Goal: Task Accomplishment & Management: Manage account settings

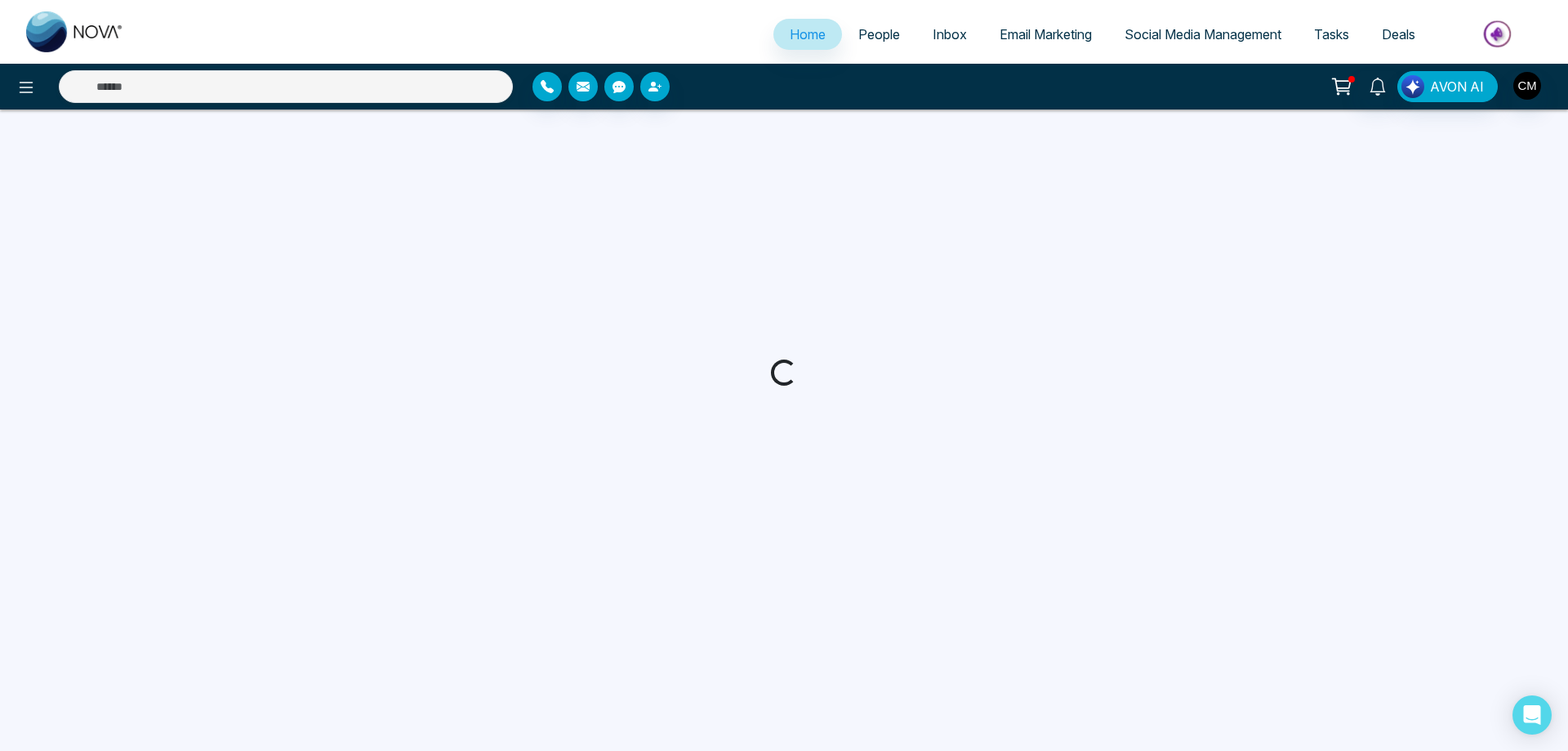
select select "*"
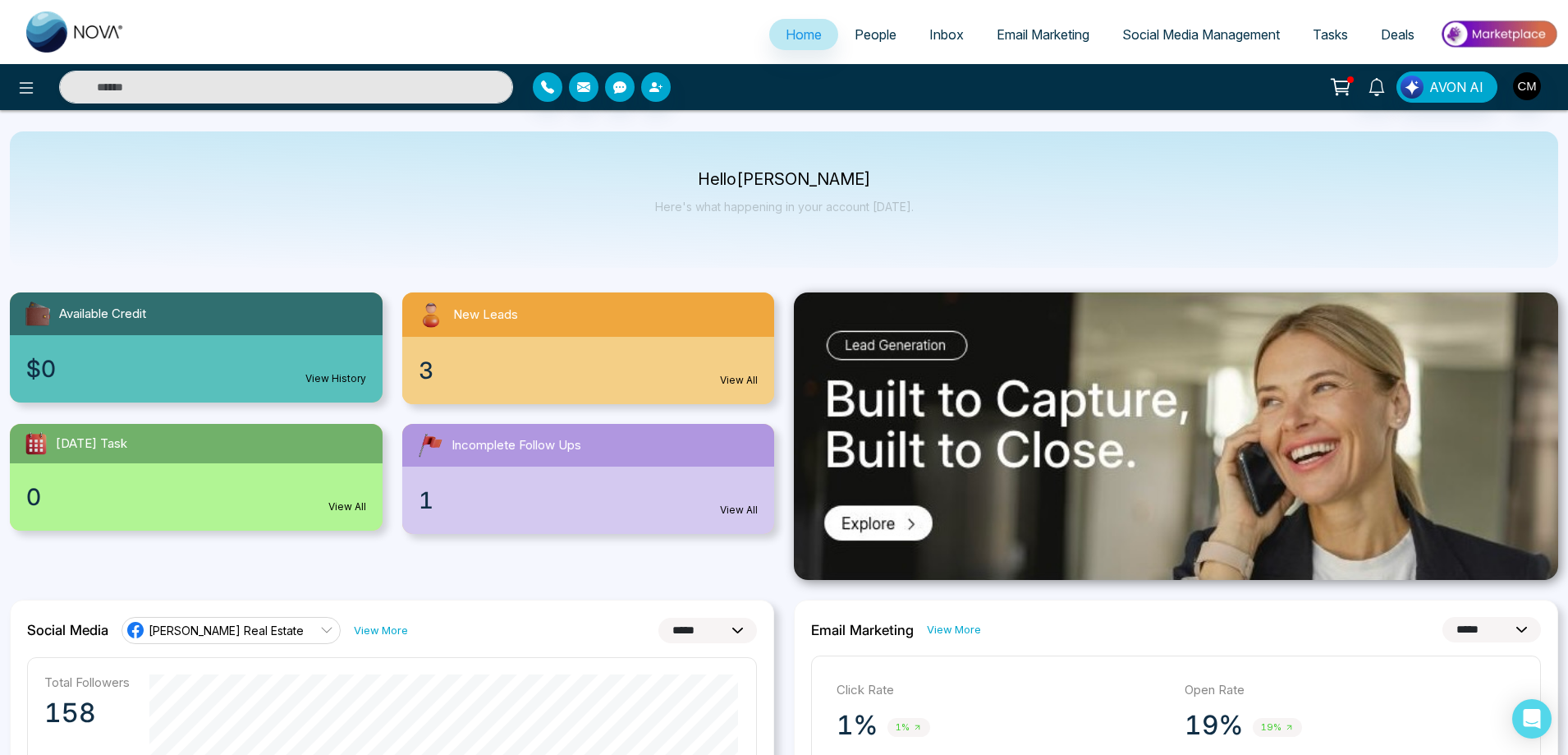
click at [885, 22] on link "People" at bounding box center [875, 34] width 74 height 31
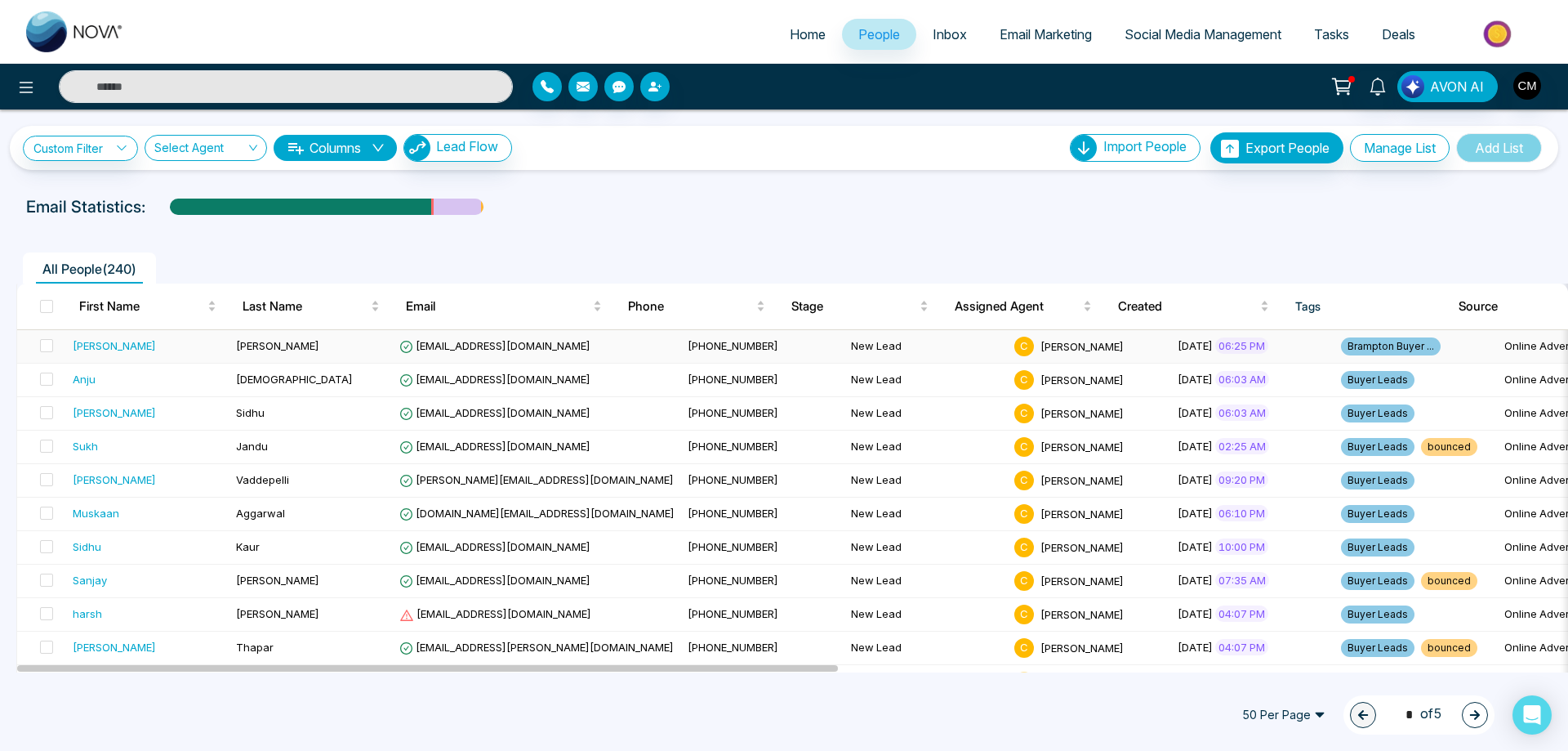
click at [179, 339] on div "[PERSON_NAME]" at bounding box center [148, 345] width 151 height 16
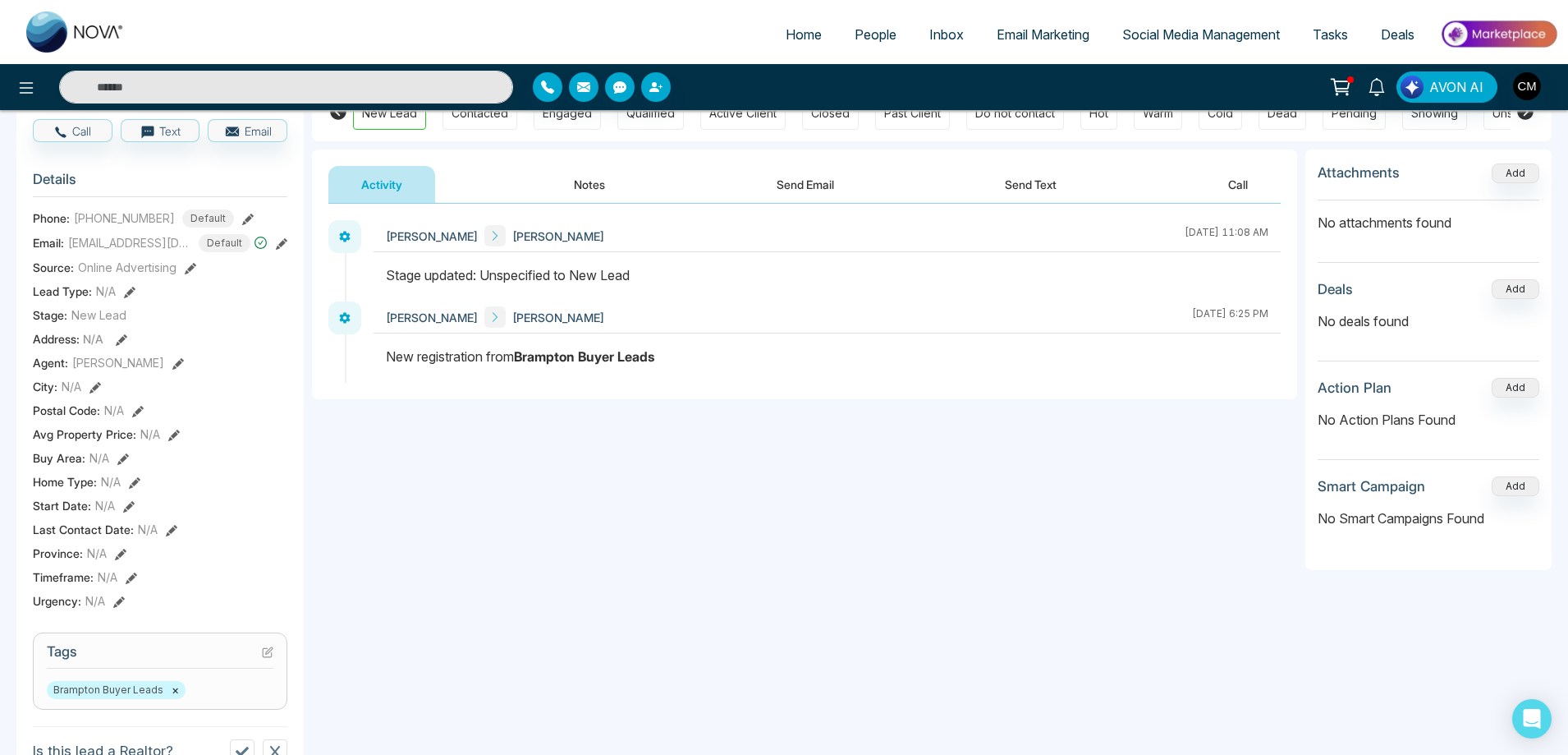
scroll to position [164, 0]
click at [264, 657] on button at bounding box center [267, 651] width 11 height 14
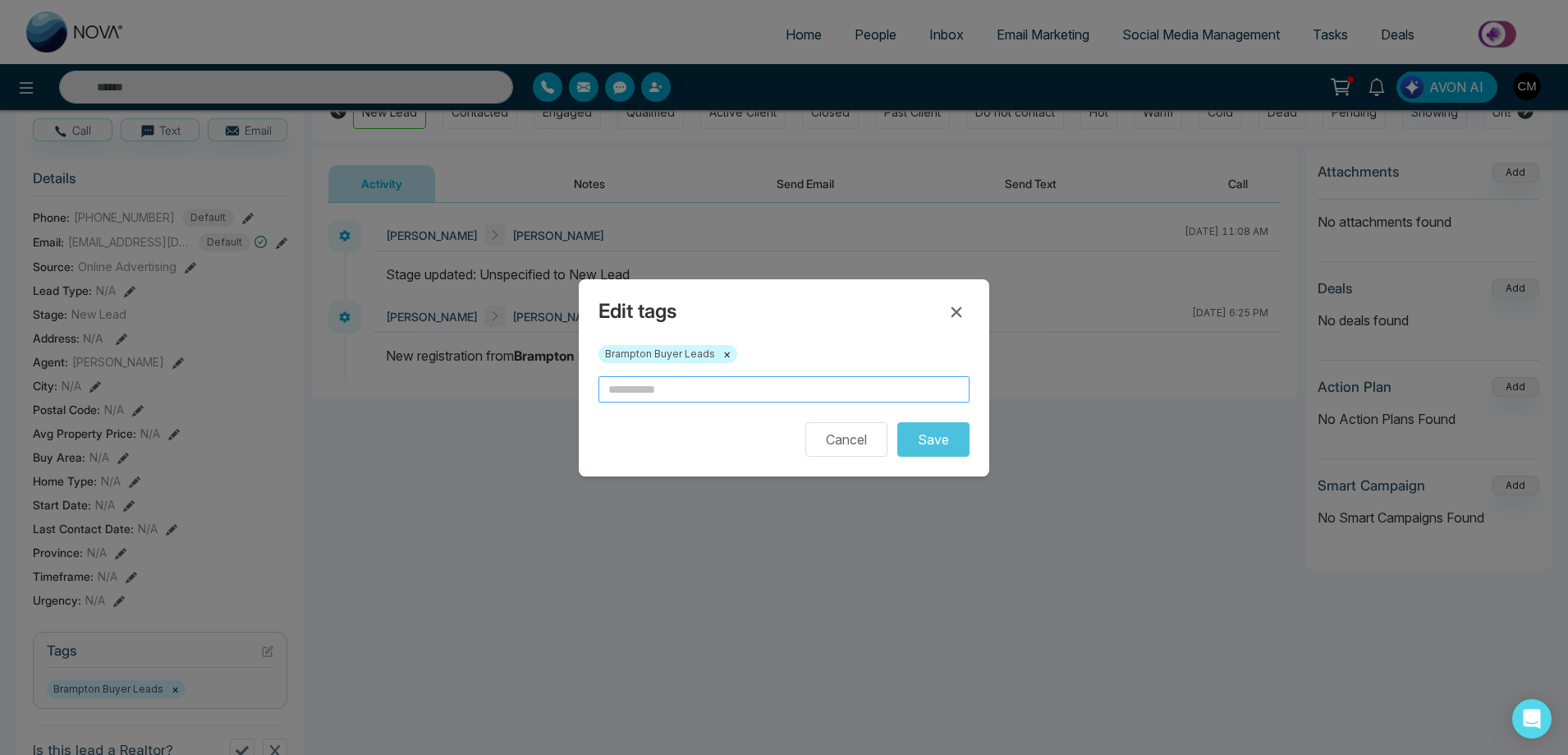
click at [710, 398] on input "text" at bounding box center [784, 390] width 371 height 26
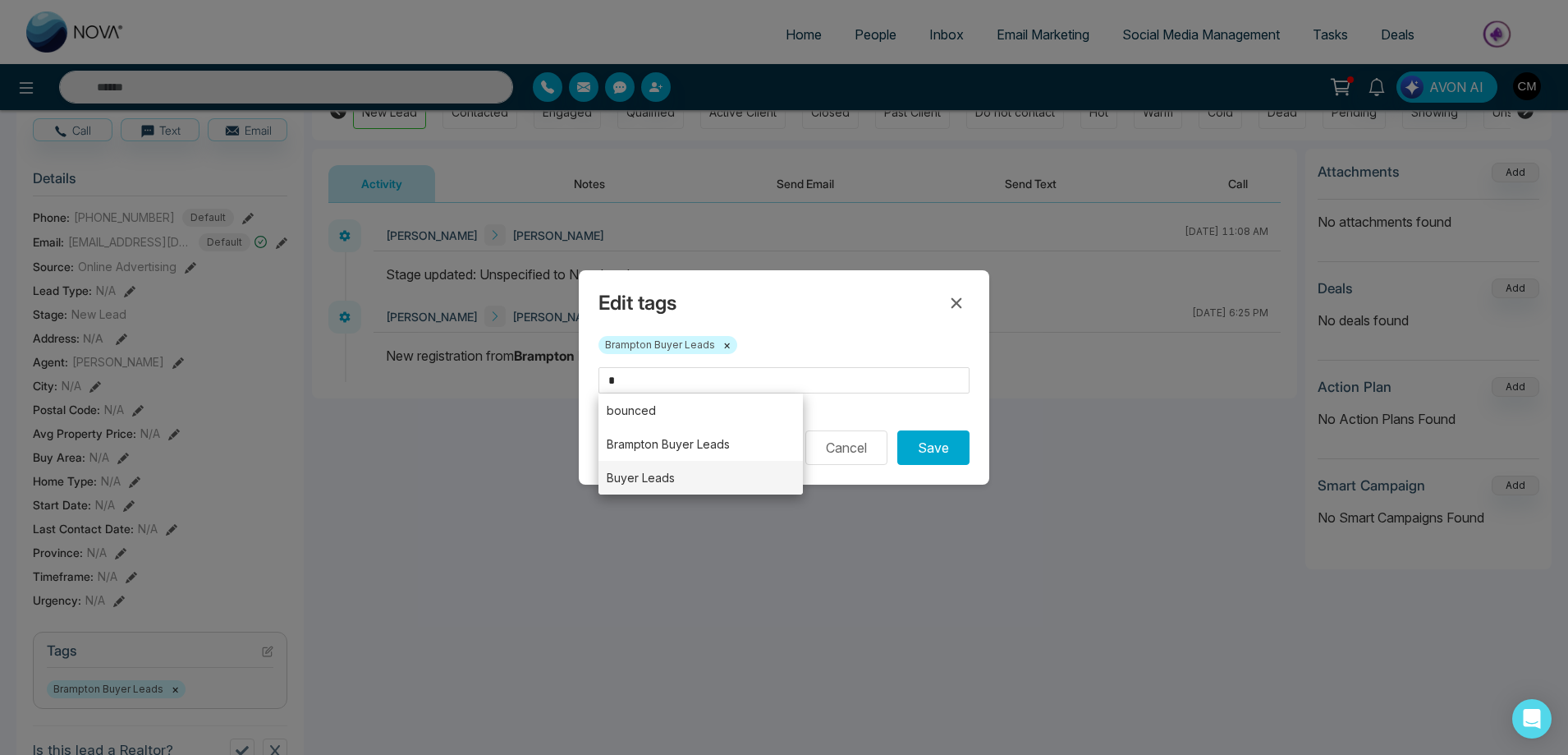
click at [670, 470] on li "Buyer Leads" at bounding box center [700, 477] width 204 height 34
type input "**********"
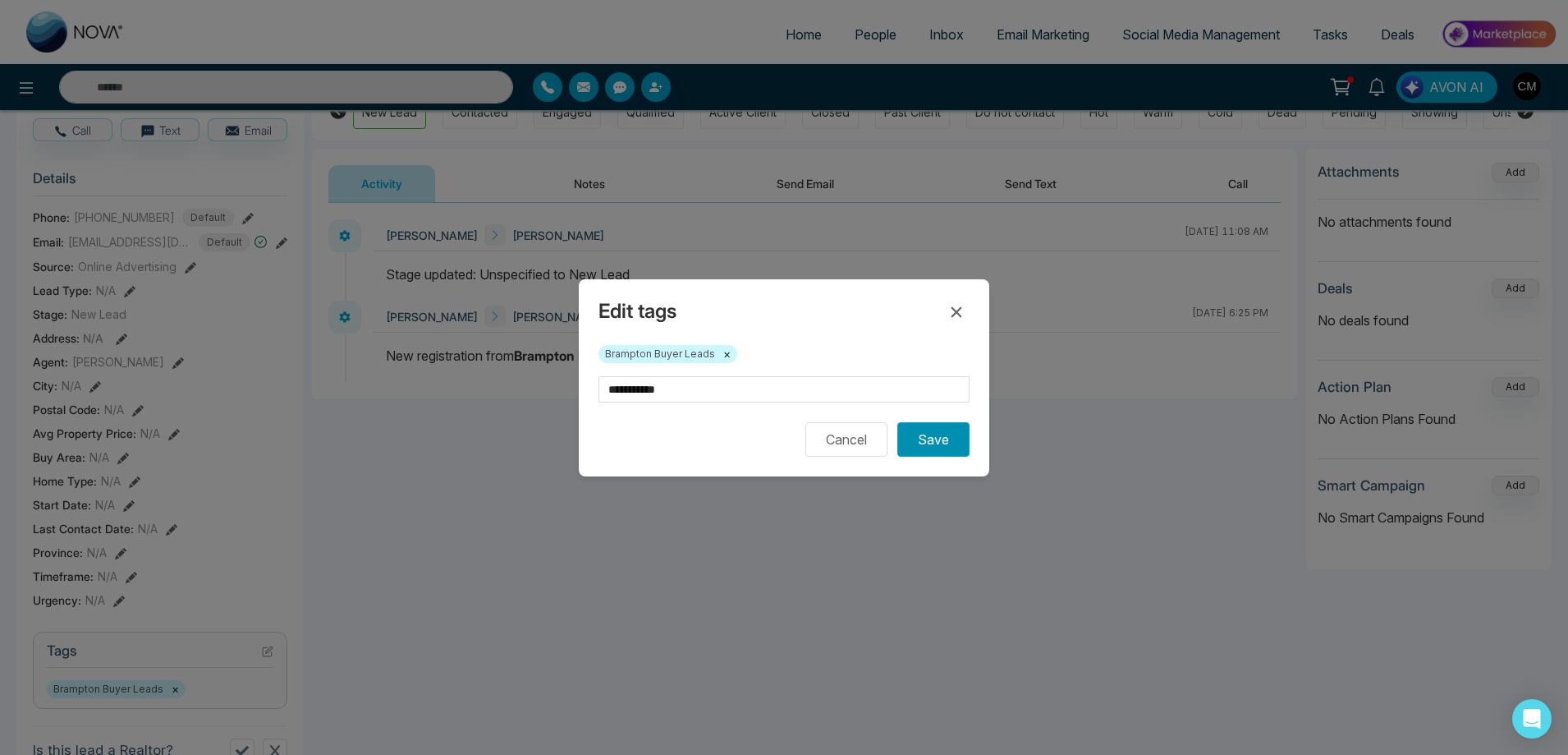
click at [935, 449] on button "Save" at bounding box center [934, 439] width 72 height 35
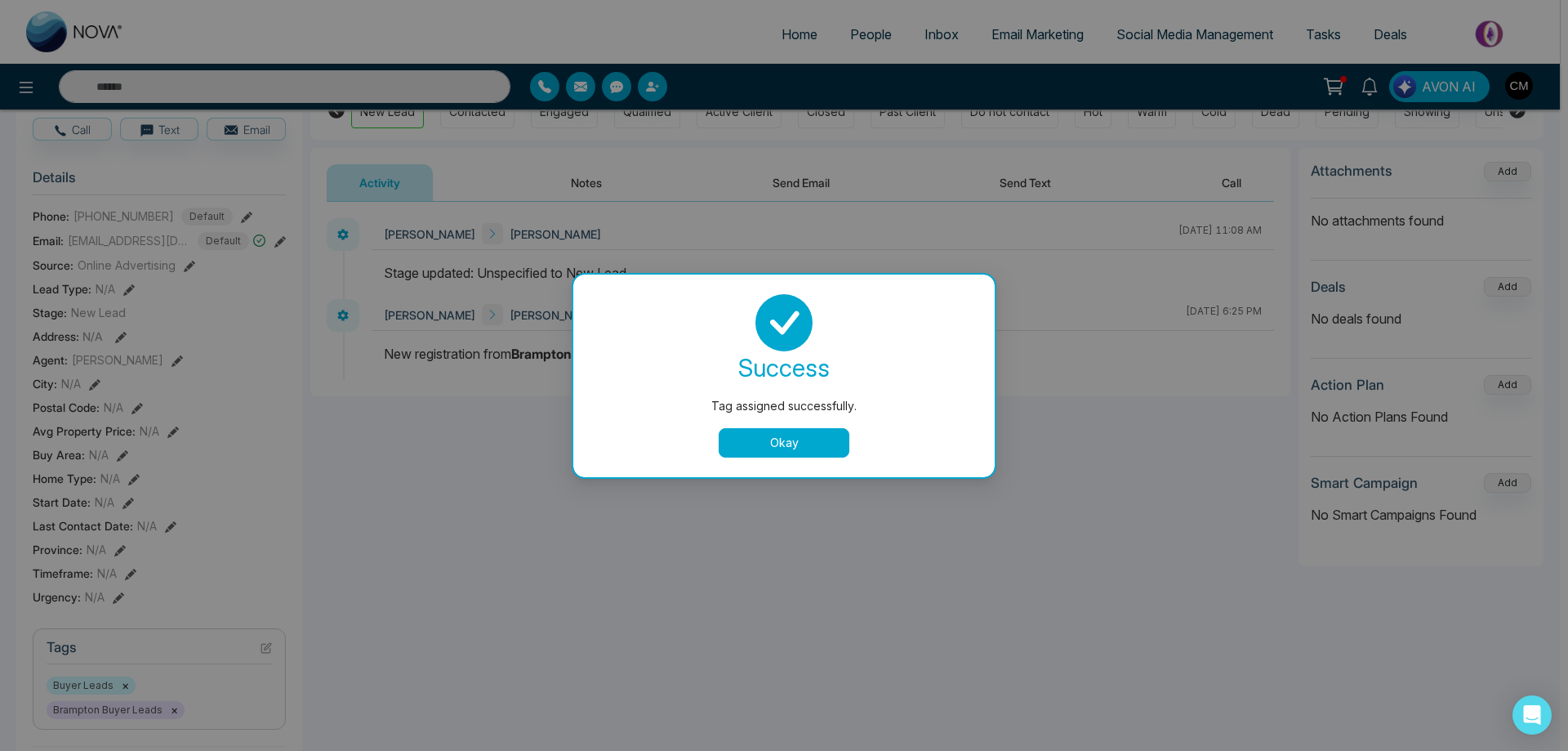
click at [784, 450] on button "Okay" at bounding box center [784, 442] width 131 height 29
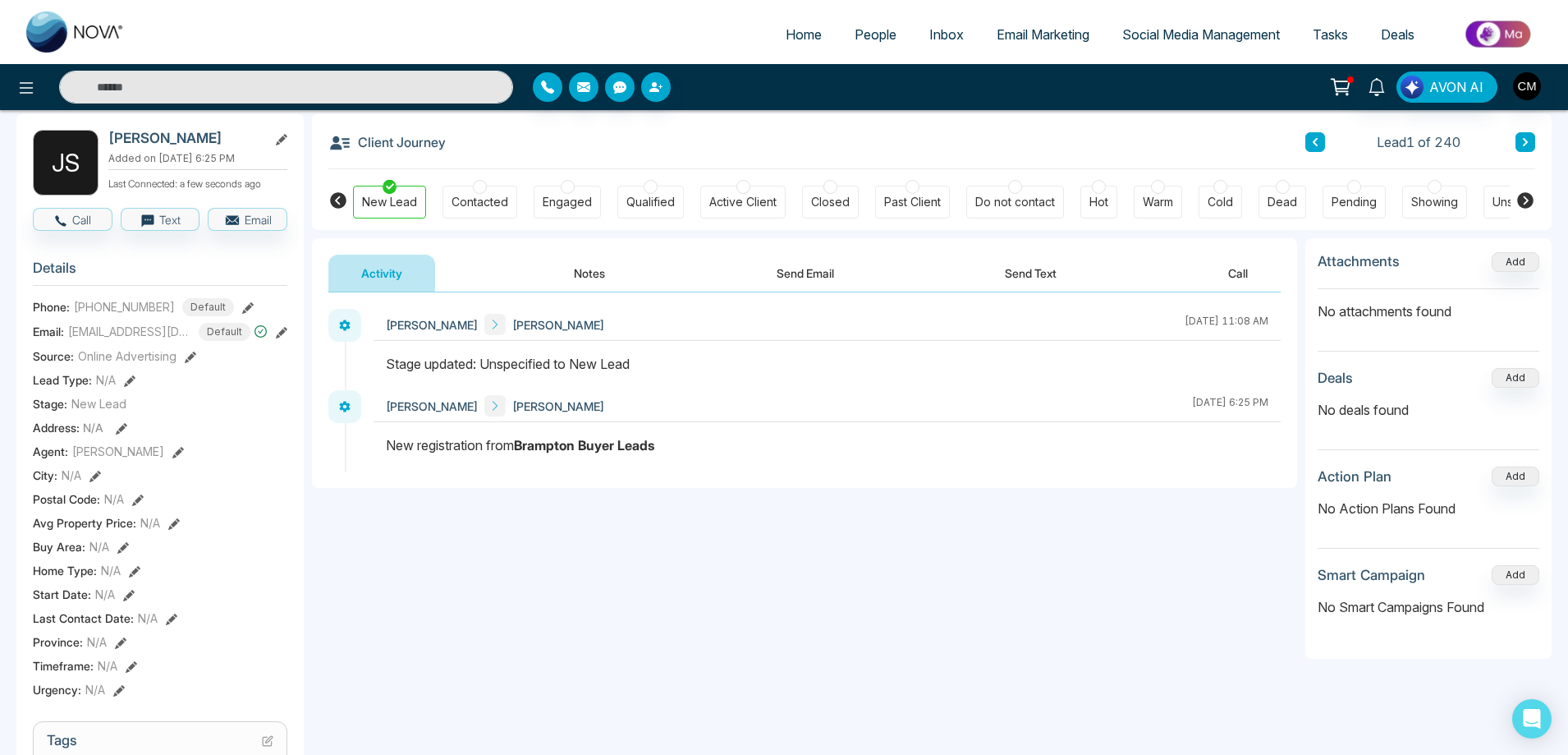
scroll to position [0, 0]
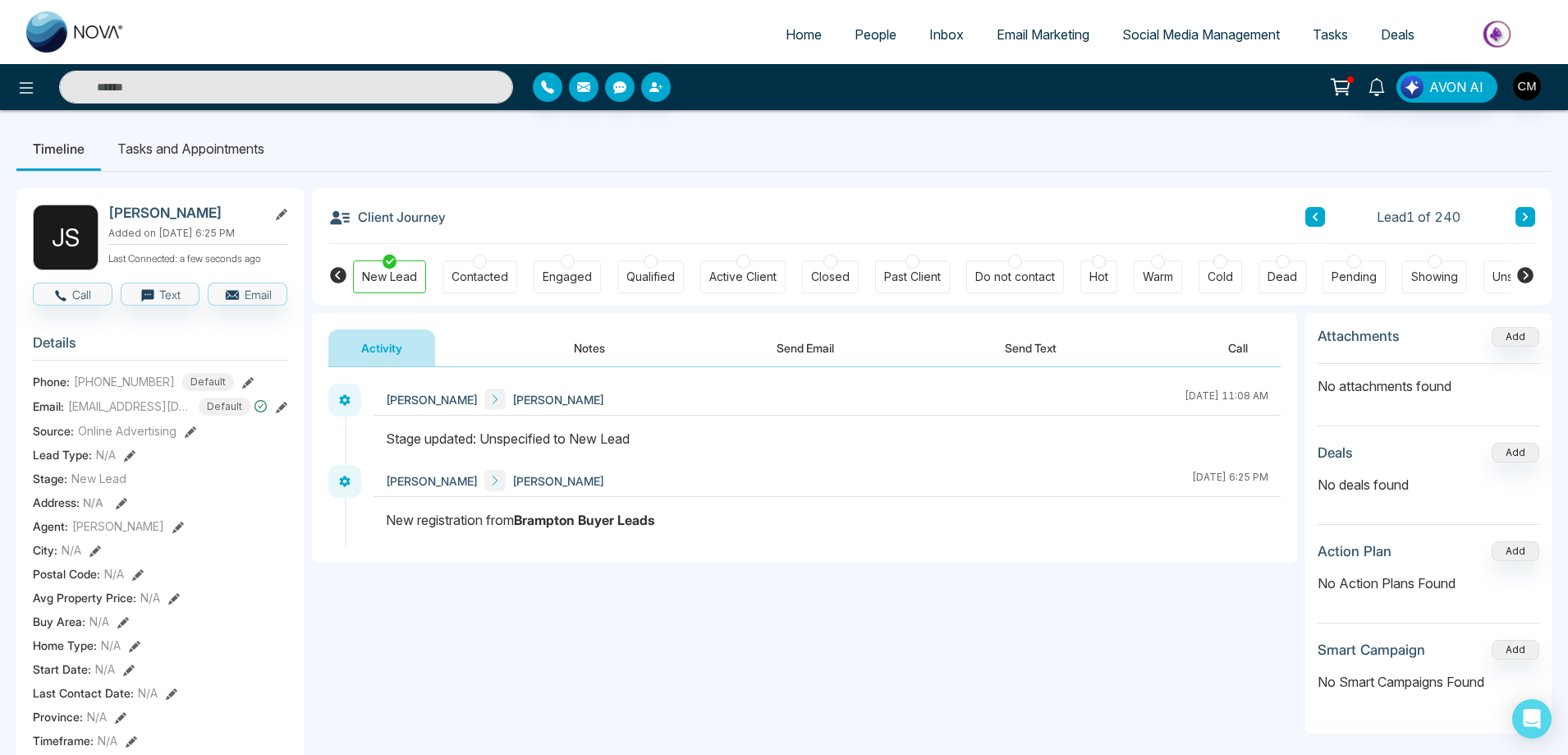
click at [56, 9] on link at bounding box center [75, 32] width 132 height 53
select select "*"
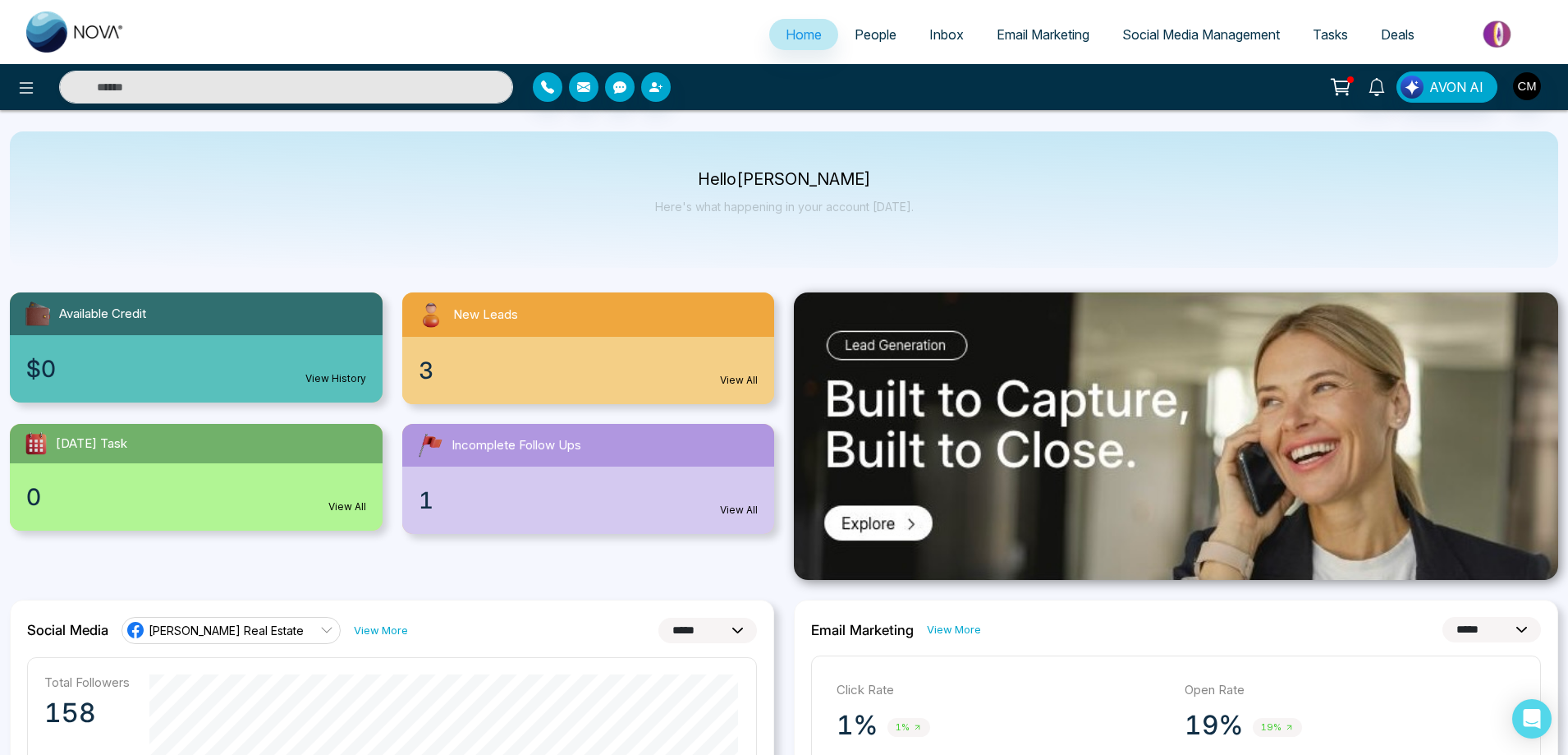
click at [888, 36] on link "People" at bounding box center [875, 34] width 74 height 31
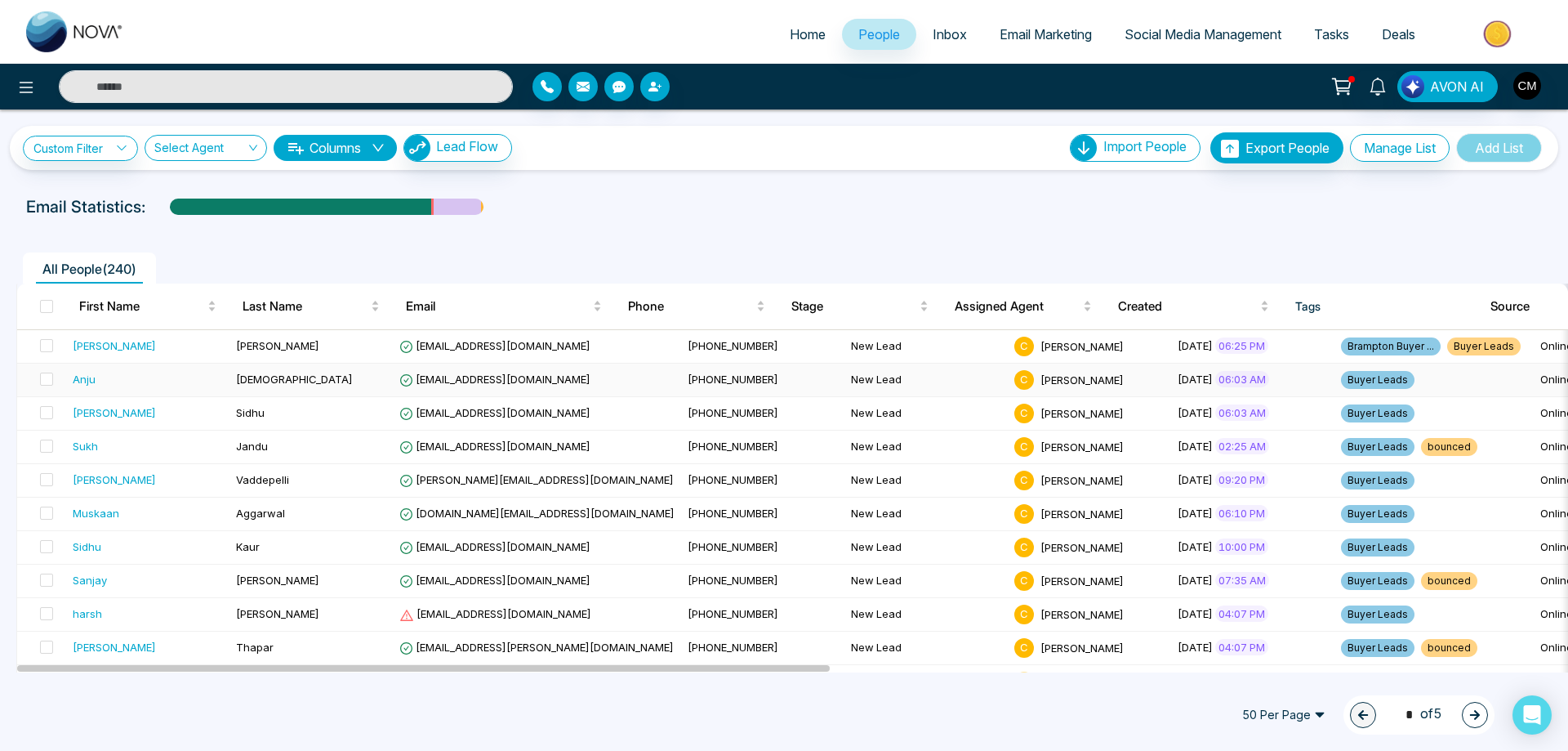
click at [153, 373] on div "Anju" at bounding box center [148, 378] width 151 height 16
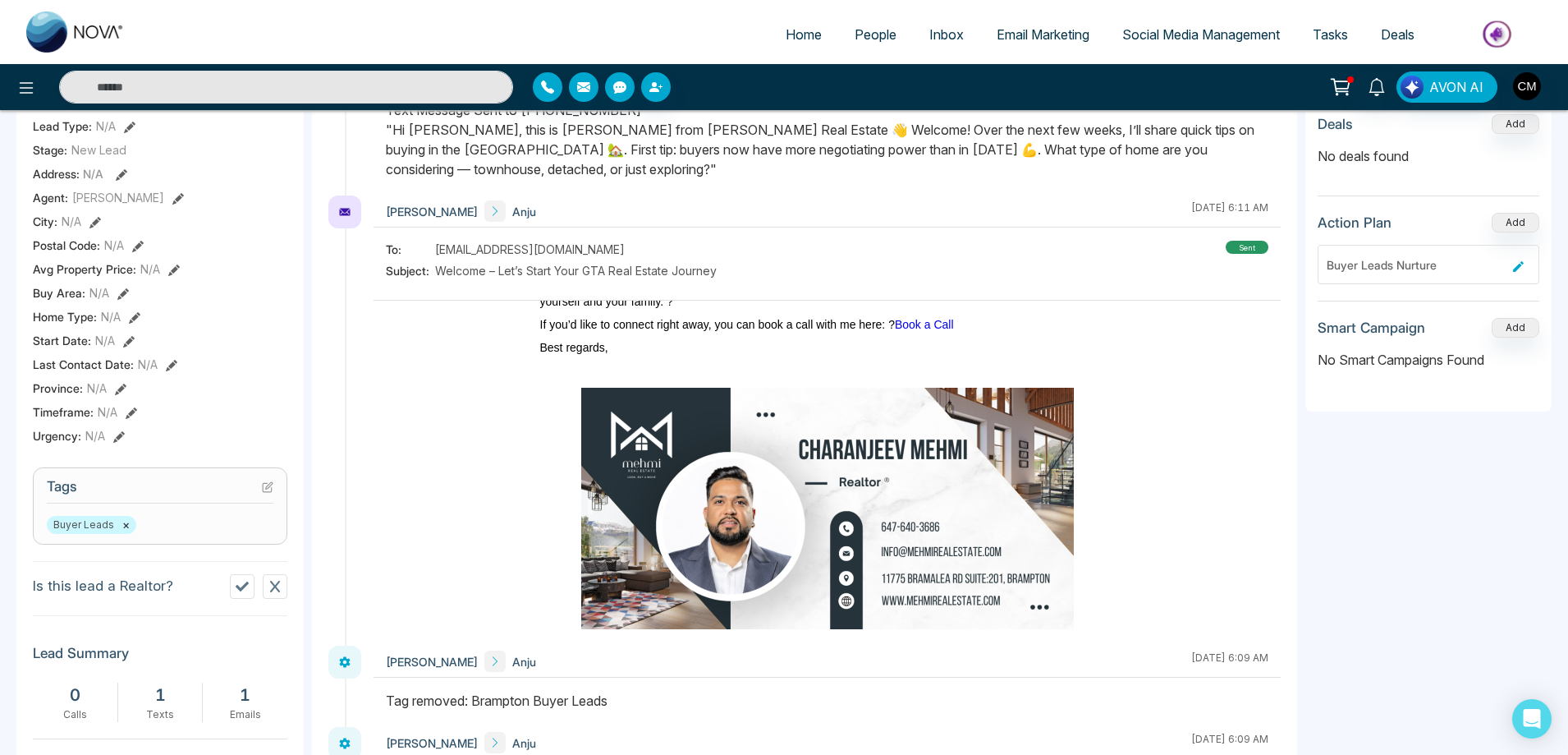
scroll to position [247, 0]
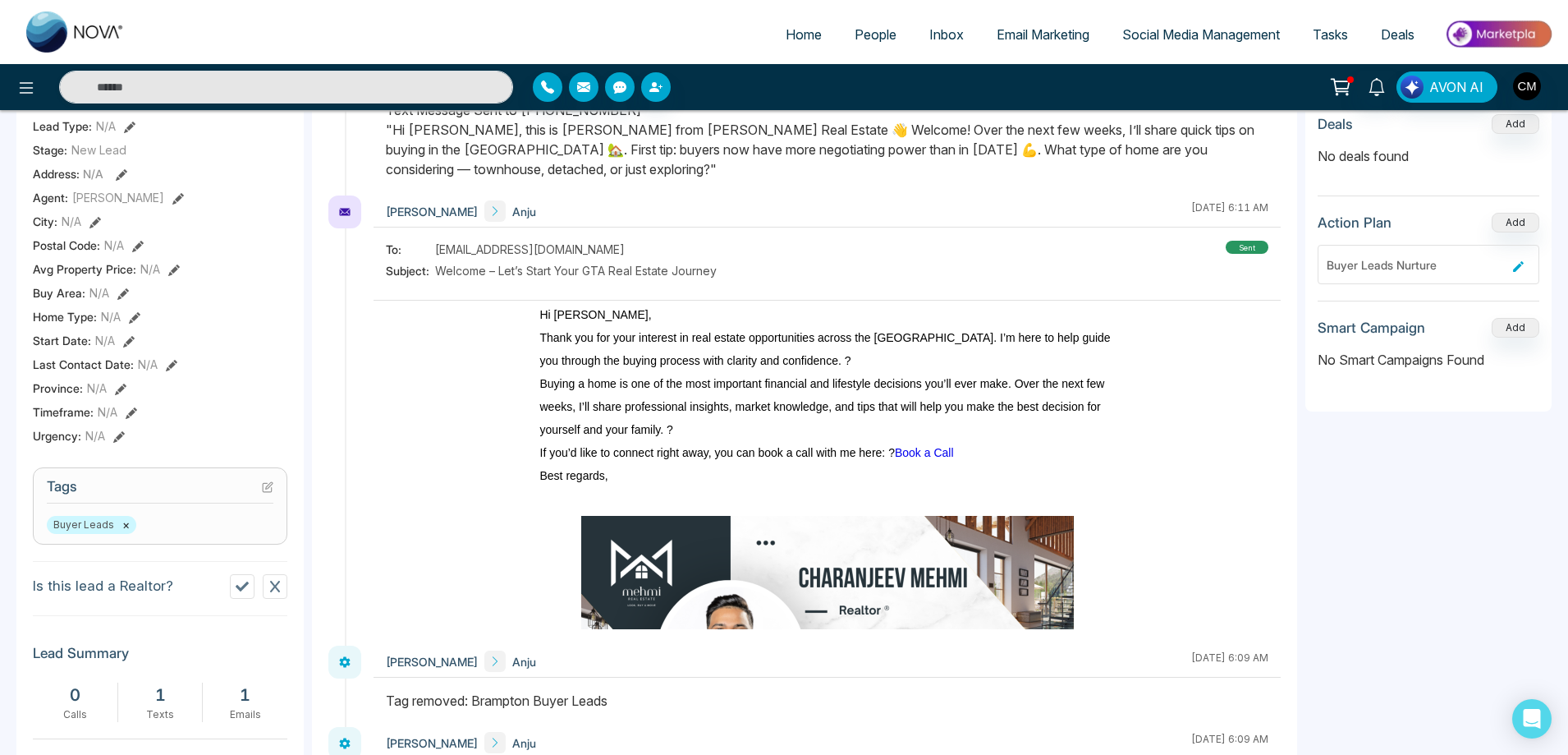
click at [103, 36] on img at bounding box center [75, 32] width 99 height 41
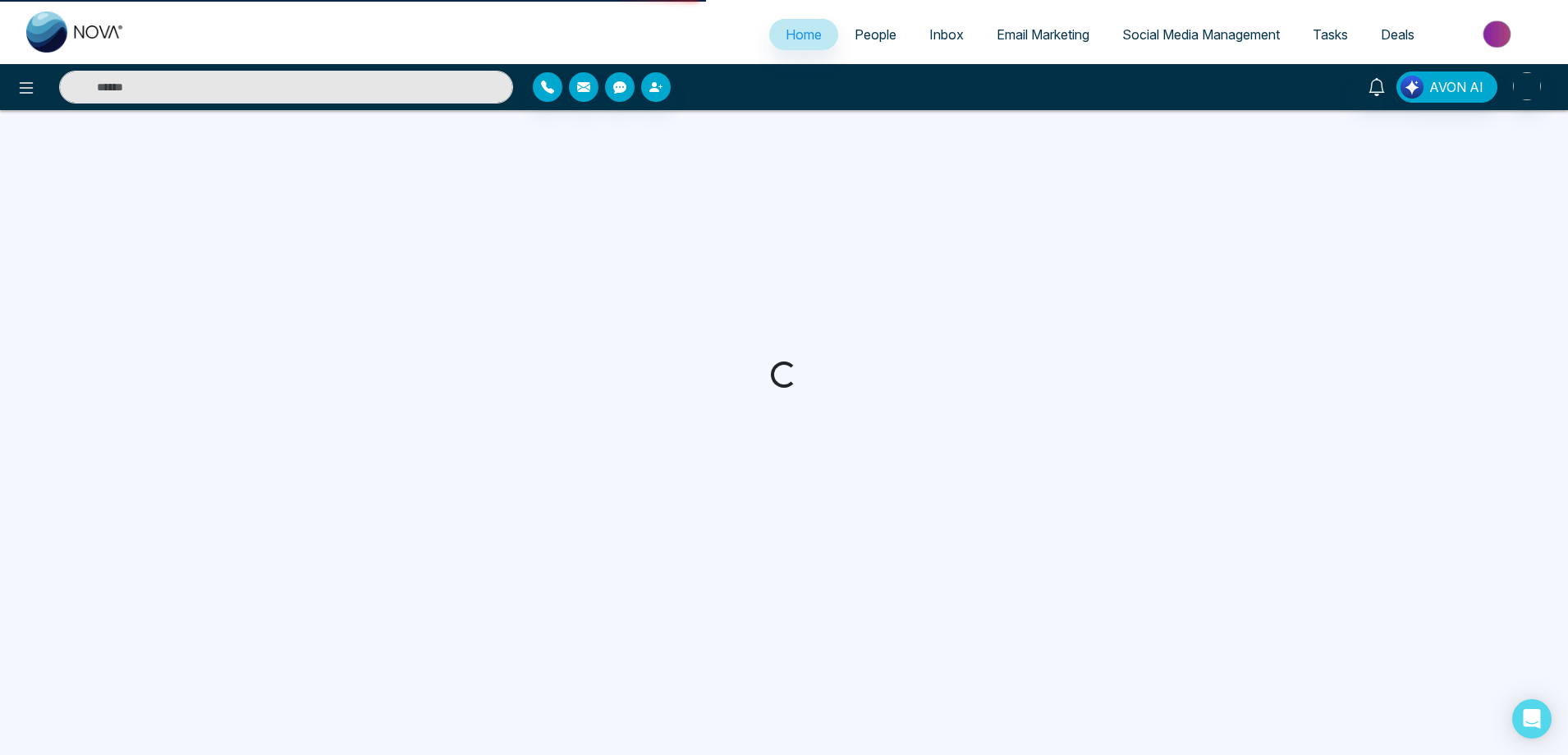
select select "*"
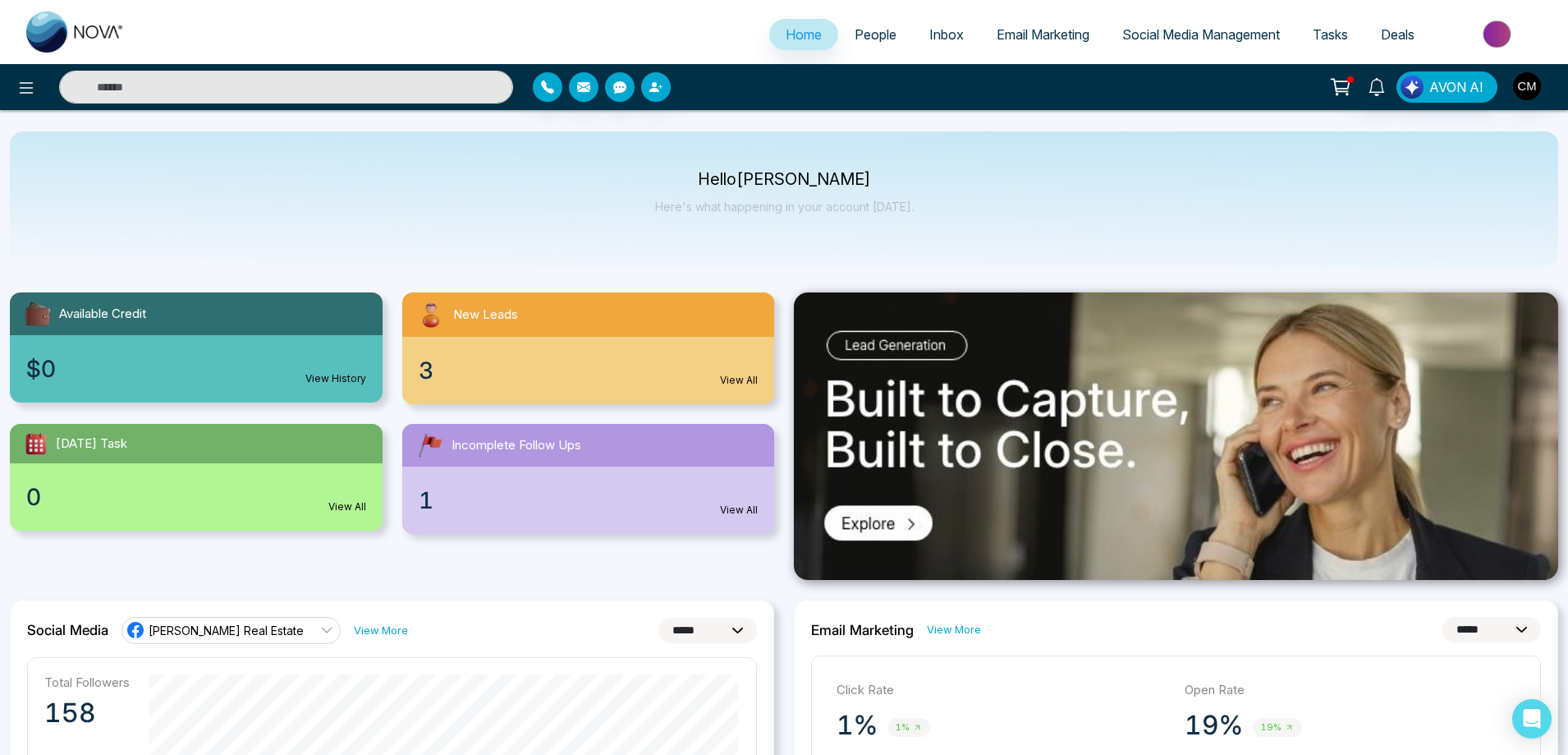
click at [1031, 19] on link "Email Marketing" at bounding box center [1043, 34] width 125 height 31
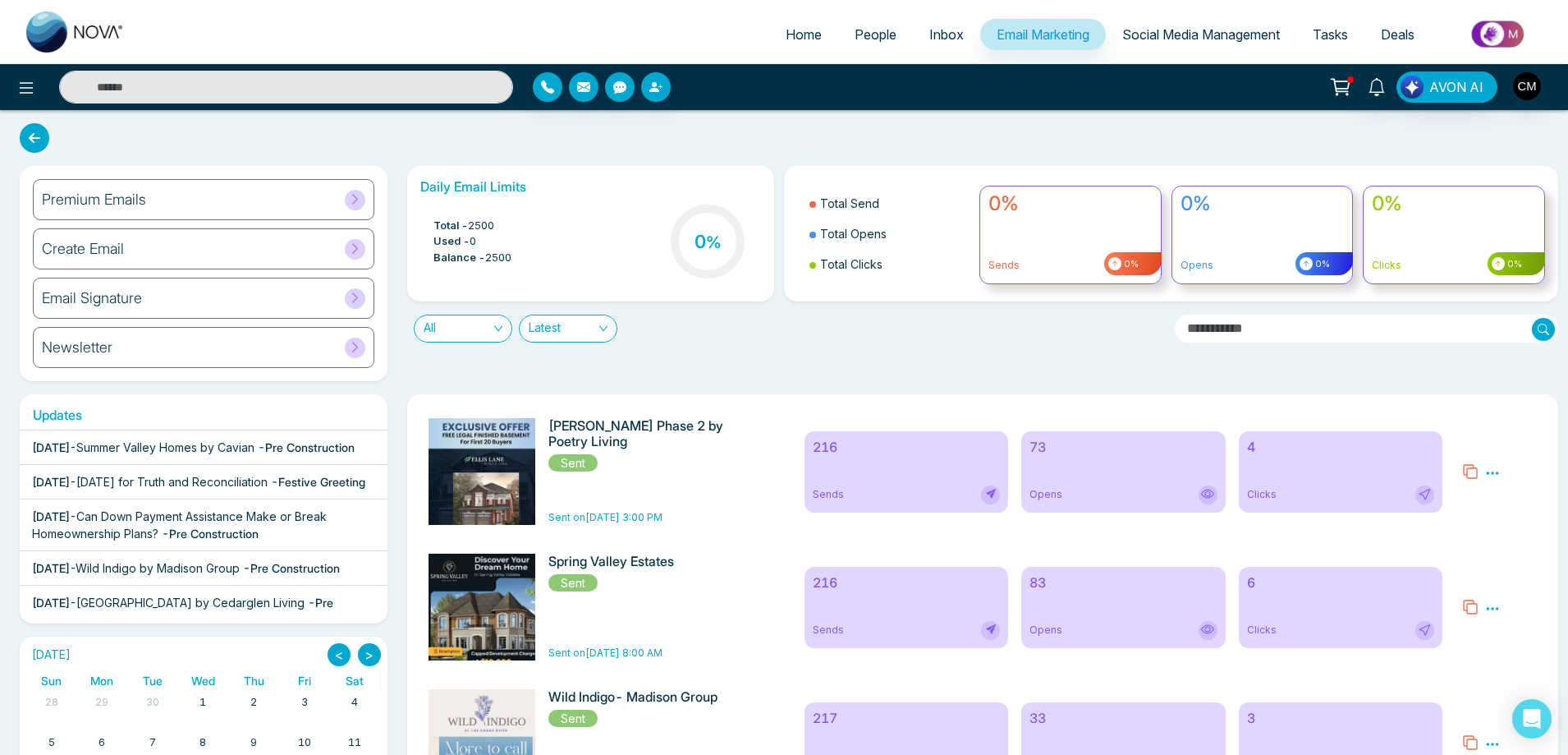
click at [186, 451] on span "Summer Valley Homes by Cavian" at bounding box center [165, 447] width 178 height 14
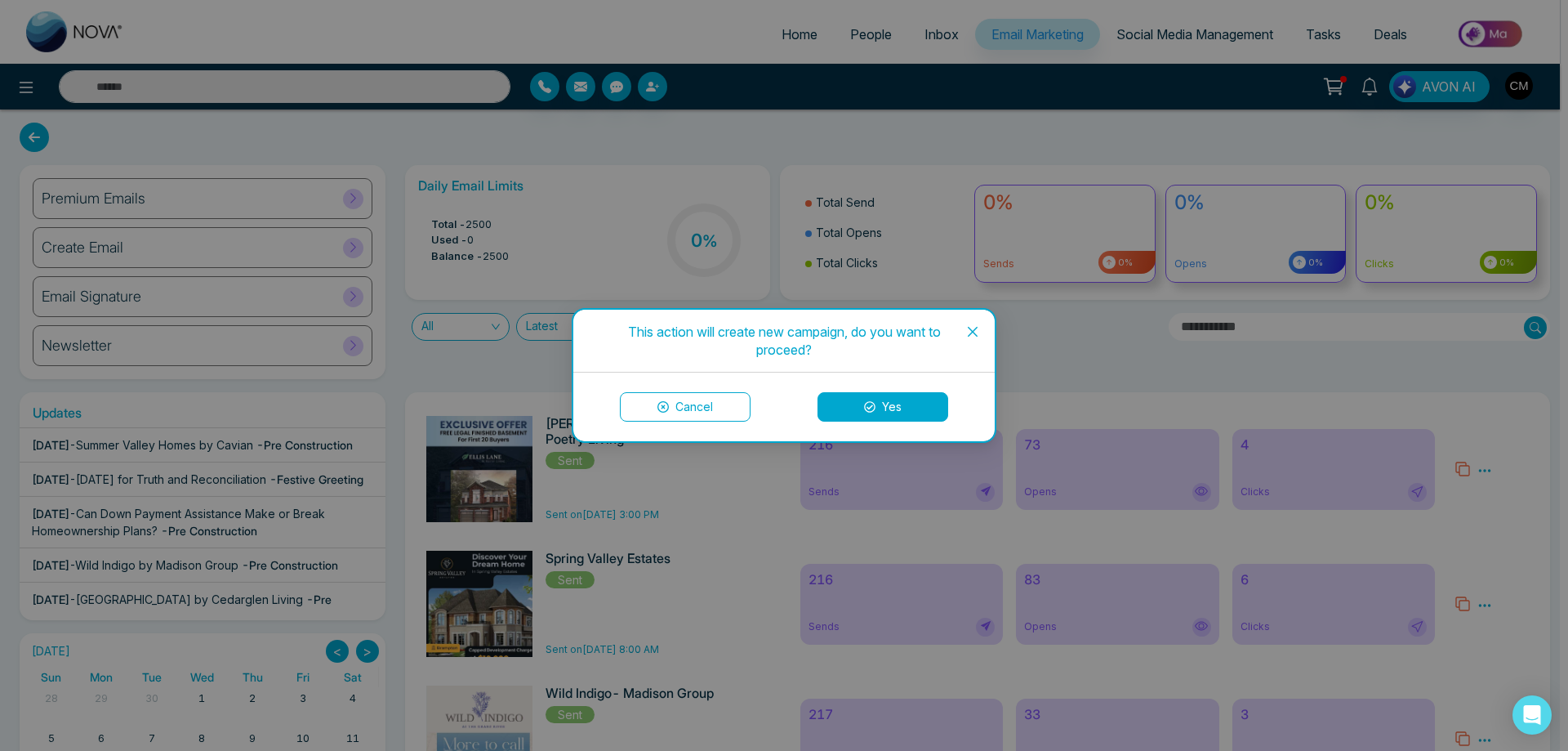
click at [669, 400] on button "Cancel" at bounding box center [685, 406] width 131 height 29
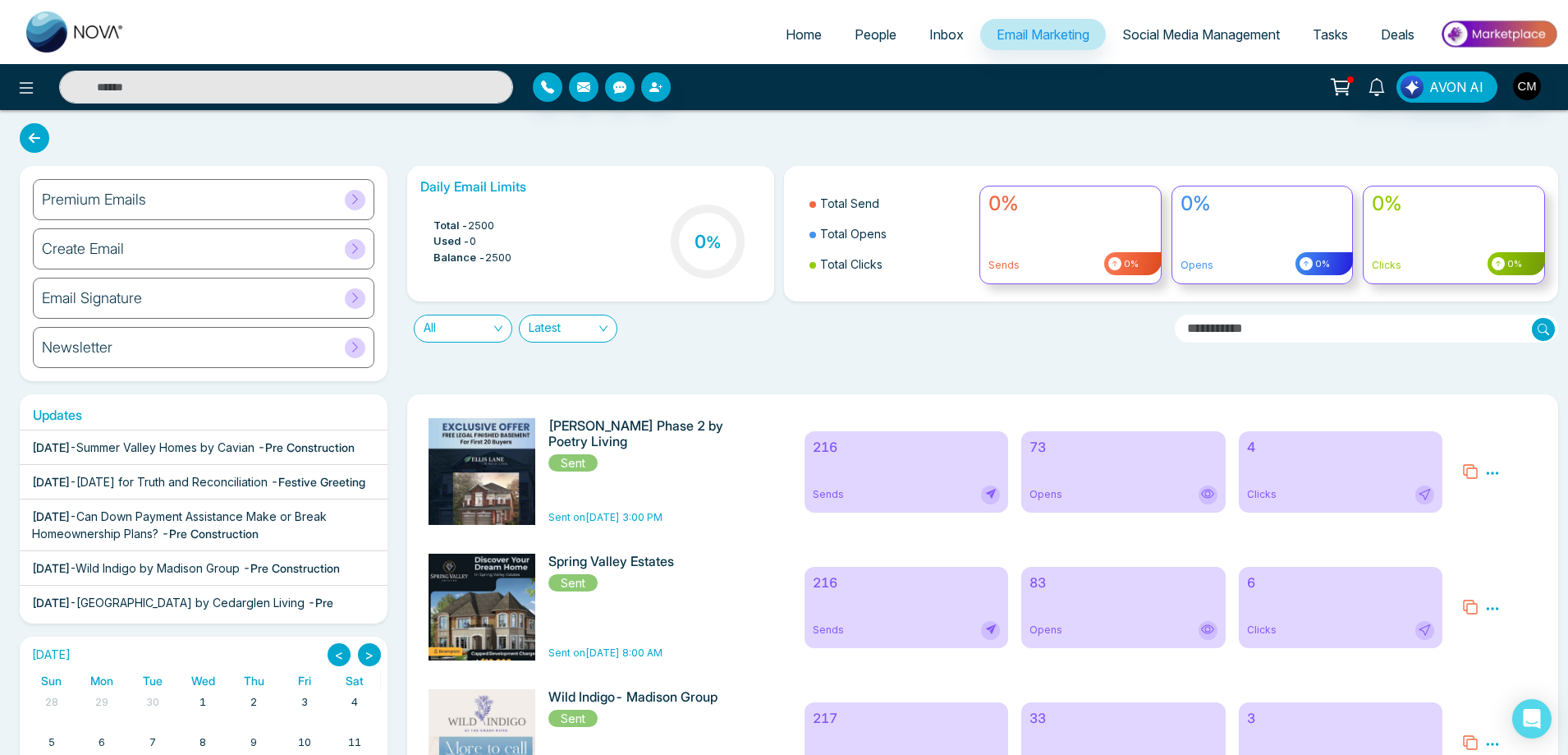
click at [176, 185] on div "Premium Emails" at bounding box center [203, 200] width 342 height 41
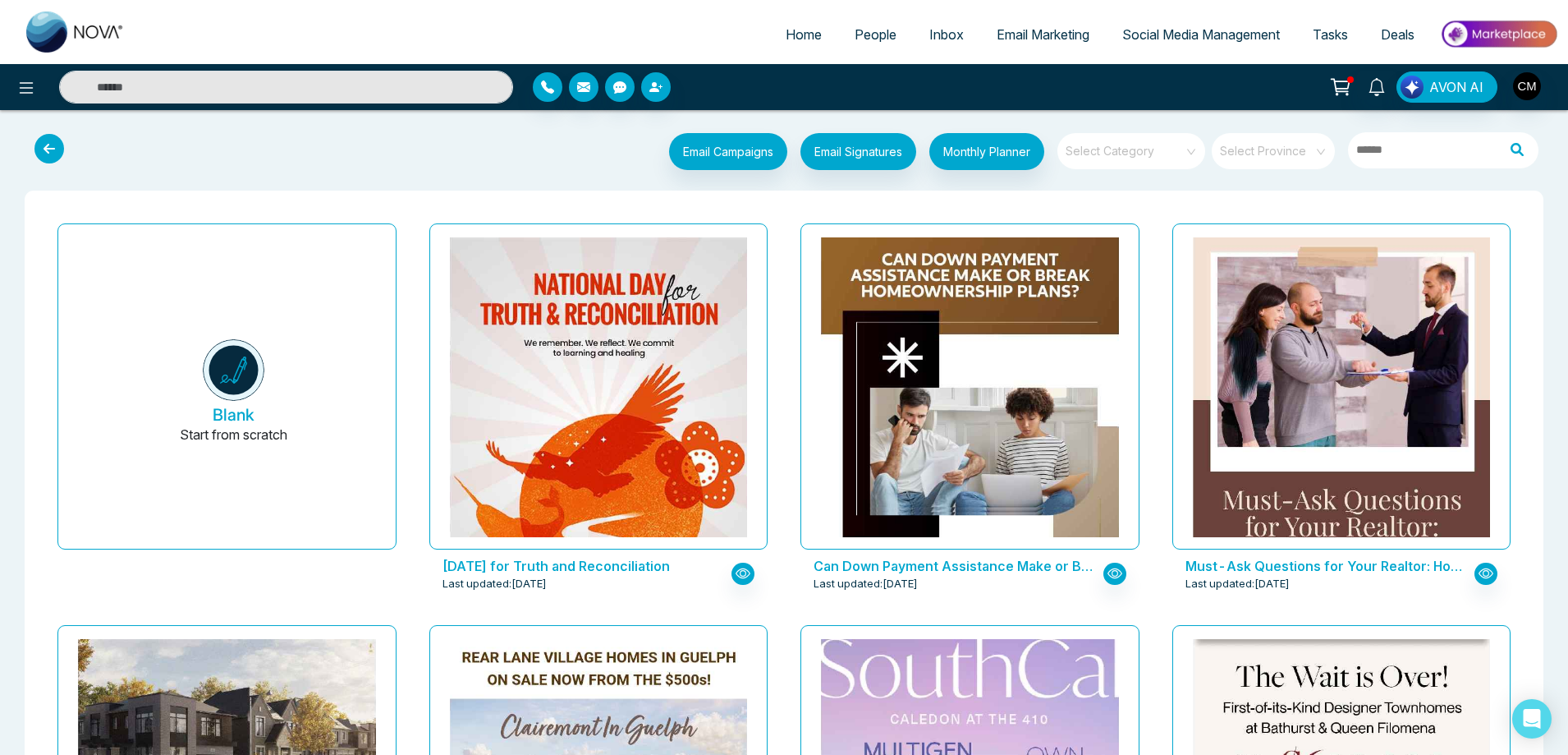
click at [1095, 156] on input "search" at bounding box center [1126, 145] width 119 height 24
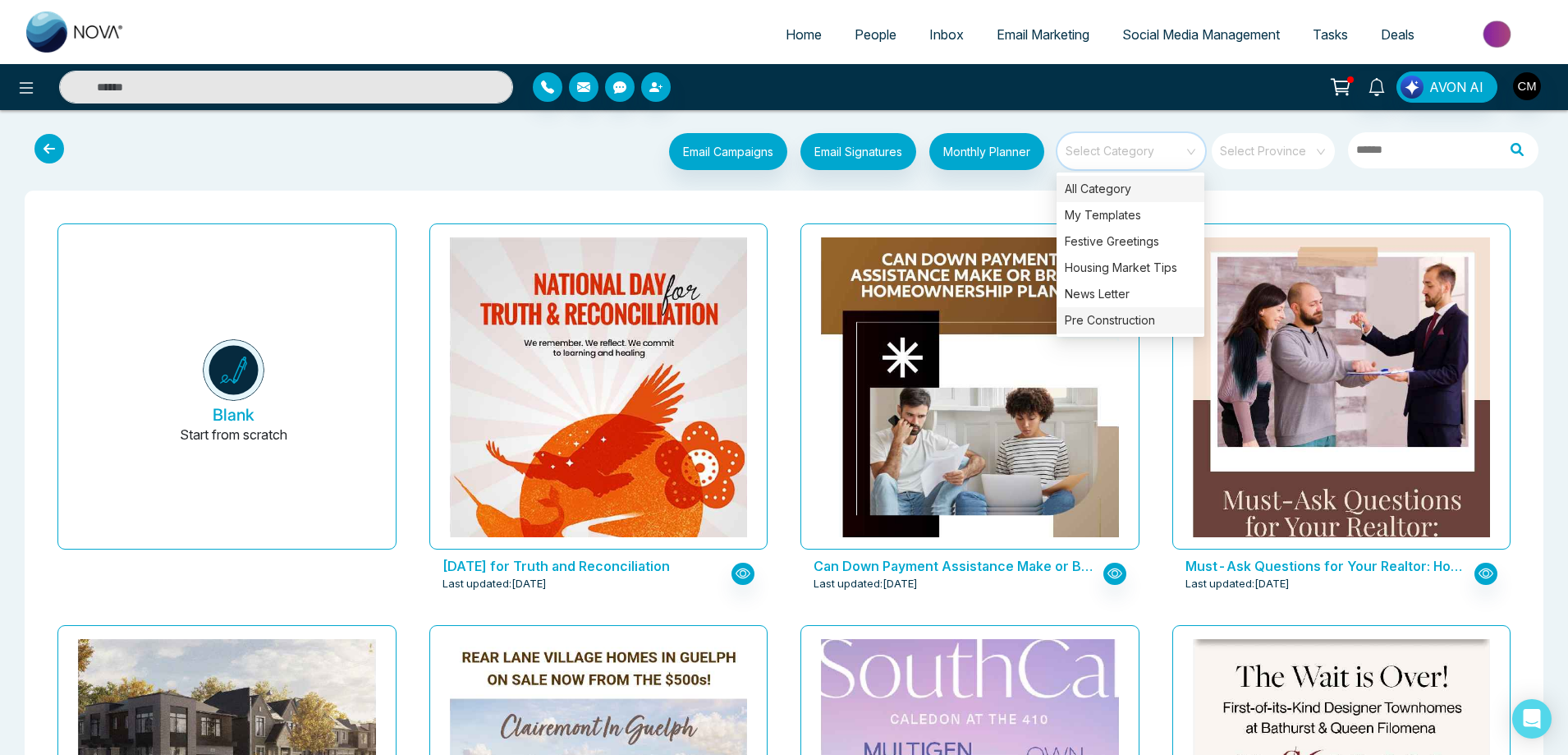
click at [1107, 314] on div "Pre Construction" at bounding box center [1130, 320] width 148 height 26
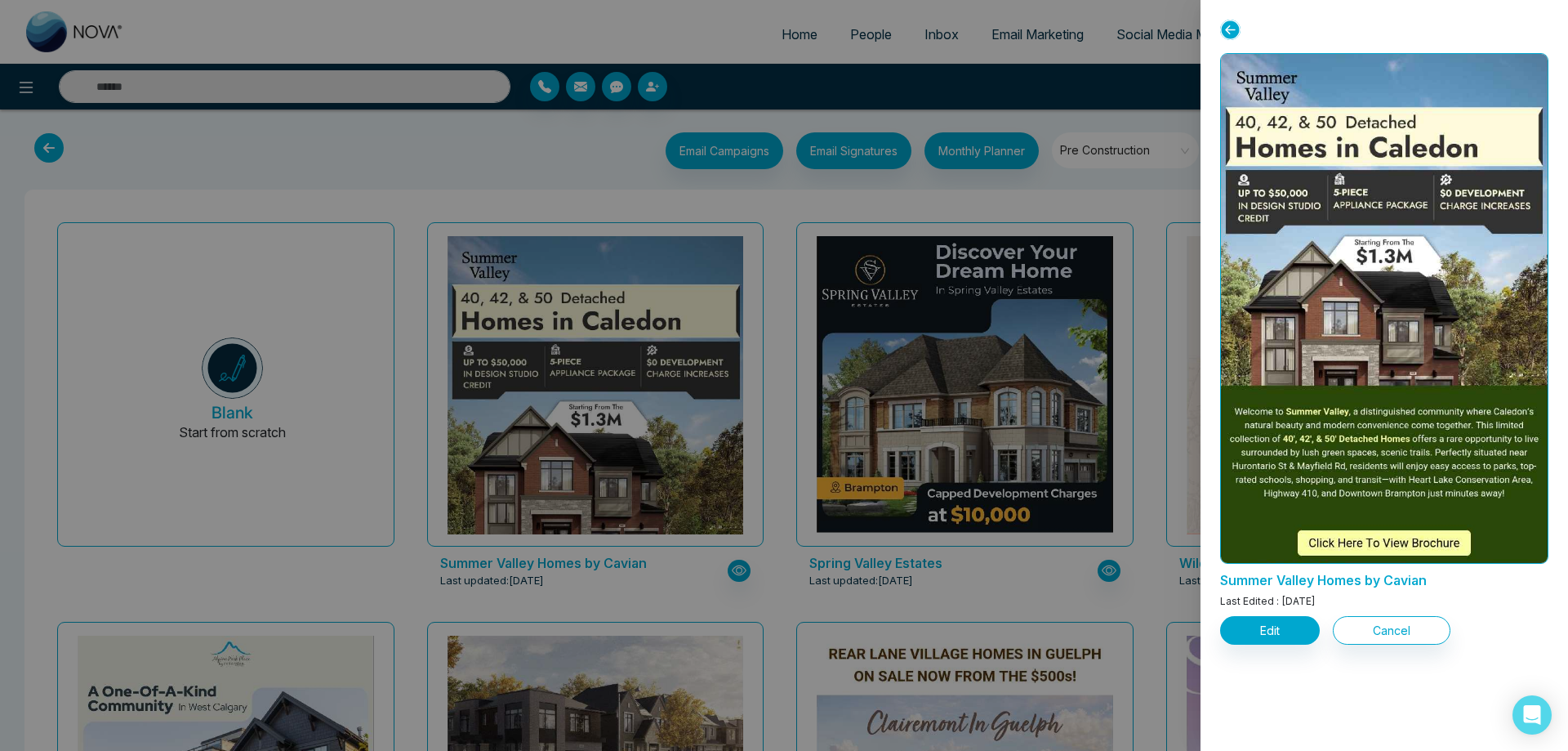
click at [1107, 203] on div at bounding box center [784, 376] width 1568 height 751
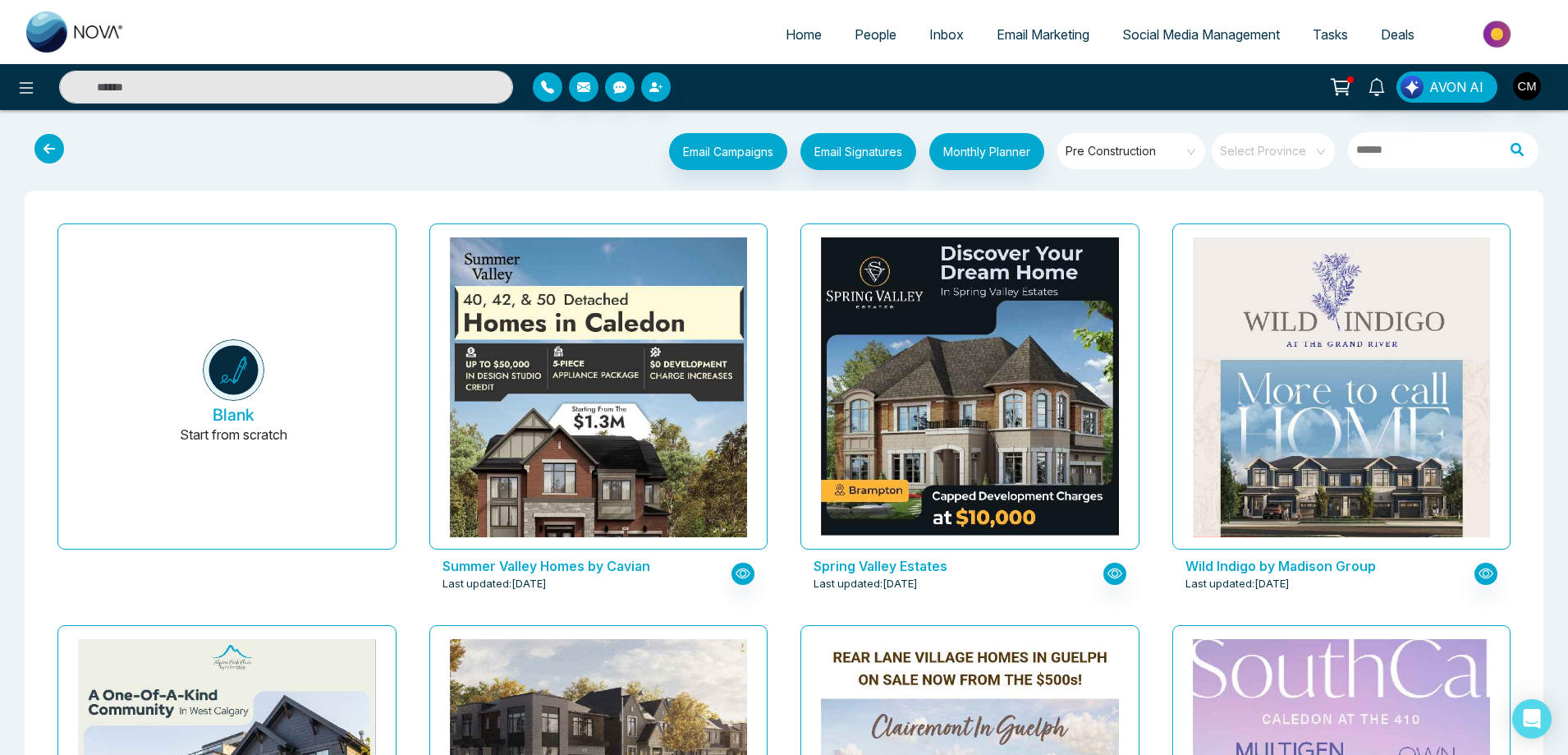
click at [1116, 150] on span "Pre Construction" at bounding box center [1132, 151] width 134 height 24
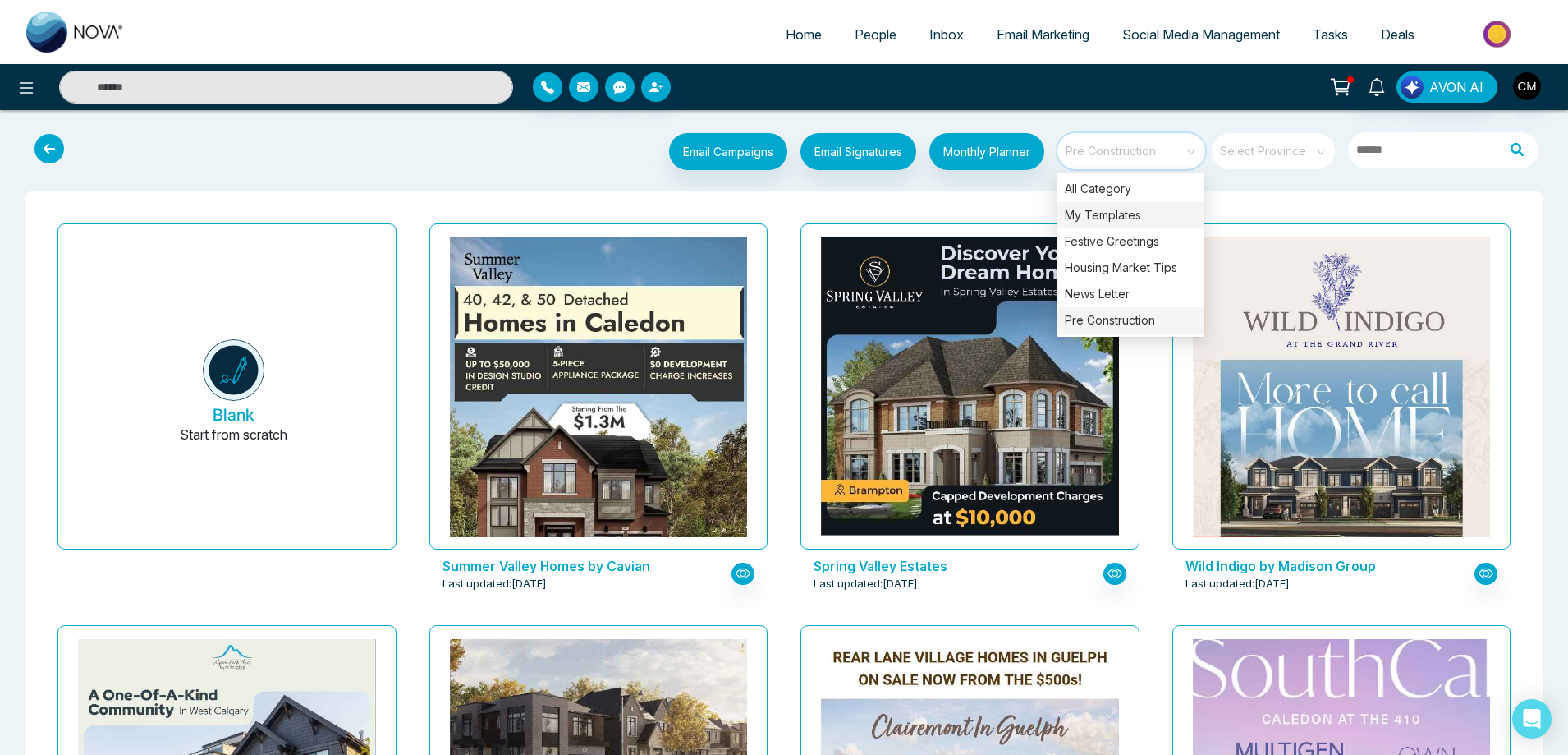
click at [1118, 213] on div "My Templates" at bounding box center [1130, 216] width 148 height 26
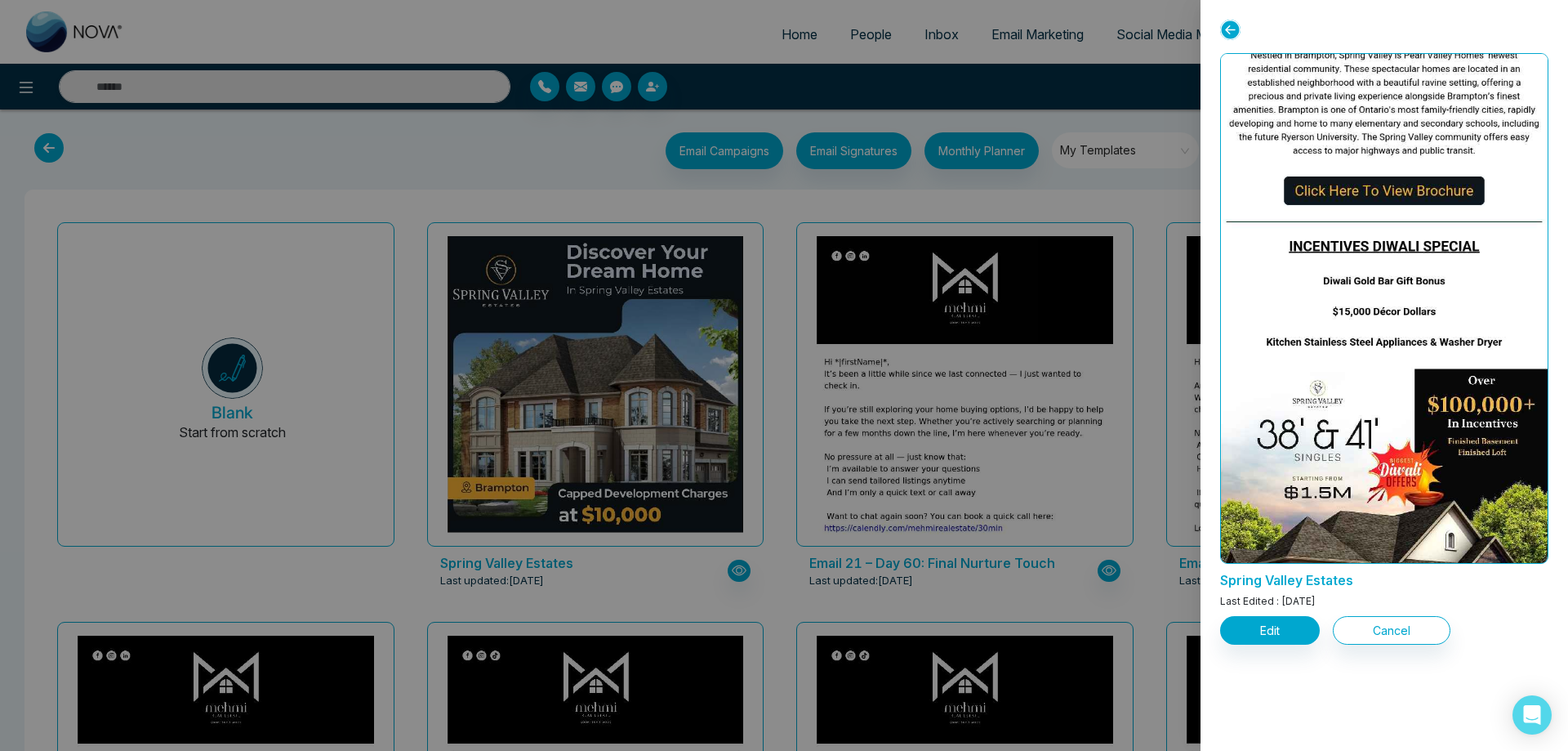
scroll to position [408, 0]
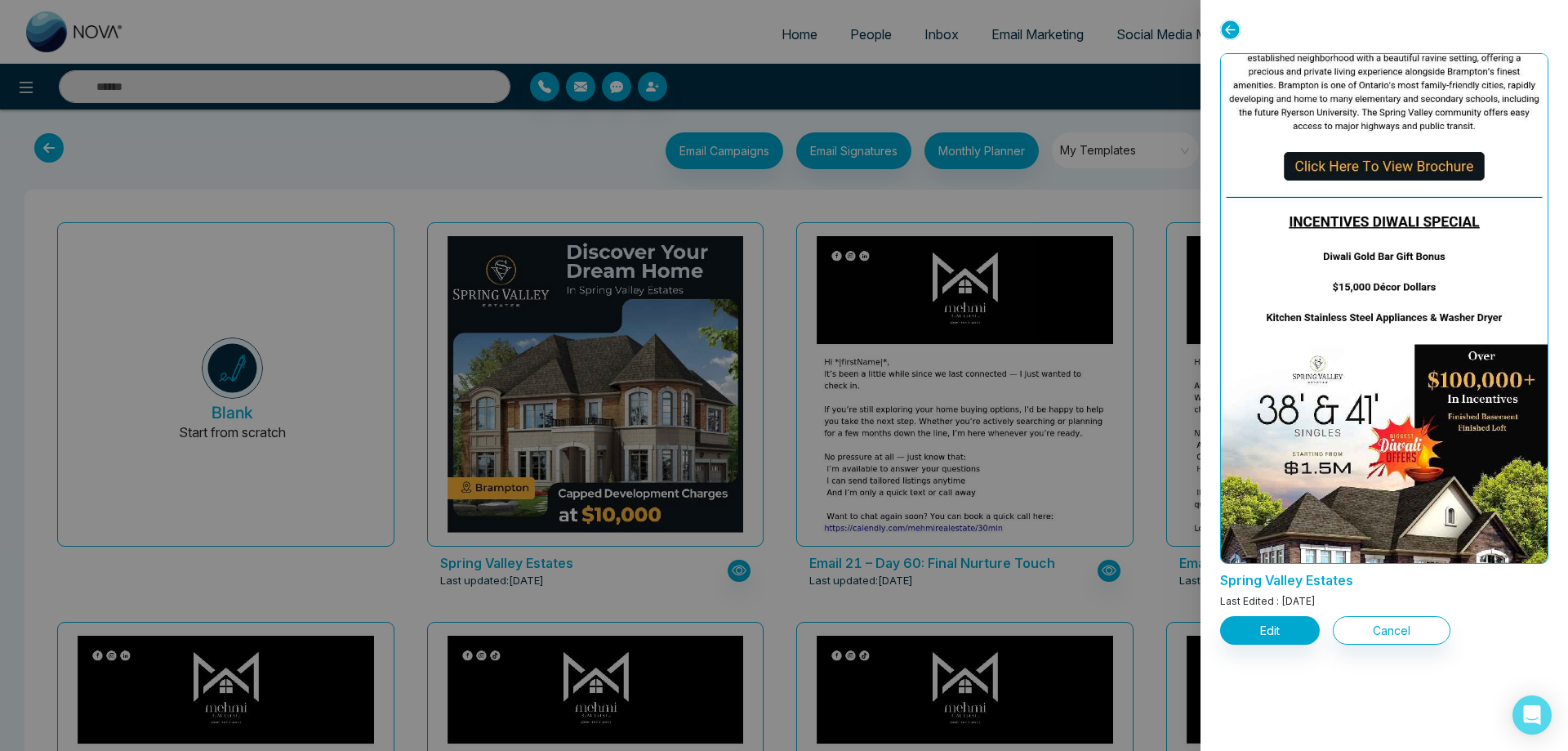
click at [936, 382] on div at bounding box center [784, 376] width 1568 height 751
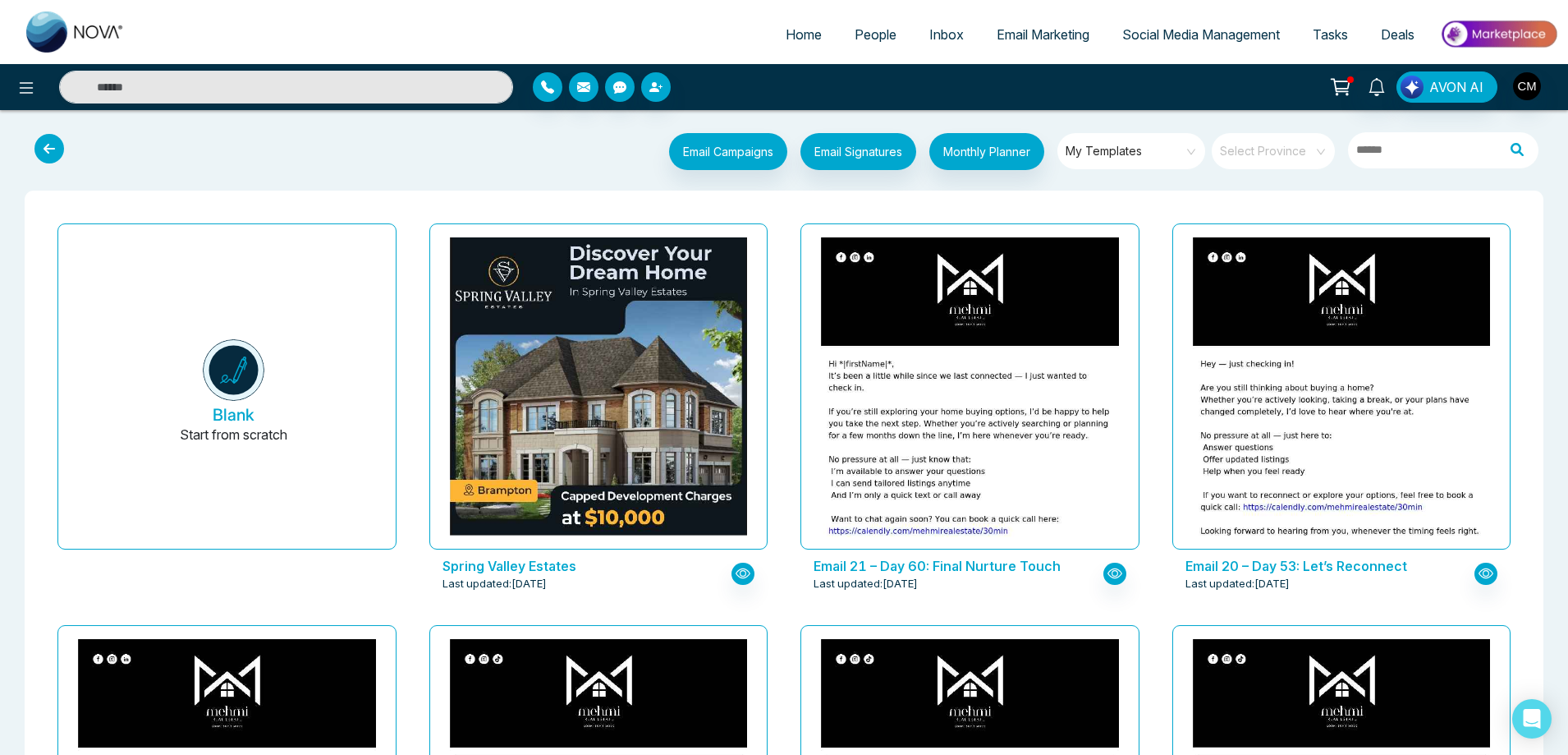
click at [1136, 152] on span "My Templates" at bounding box center [1132, 151] width 134 height 24
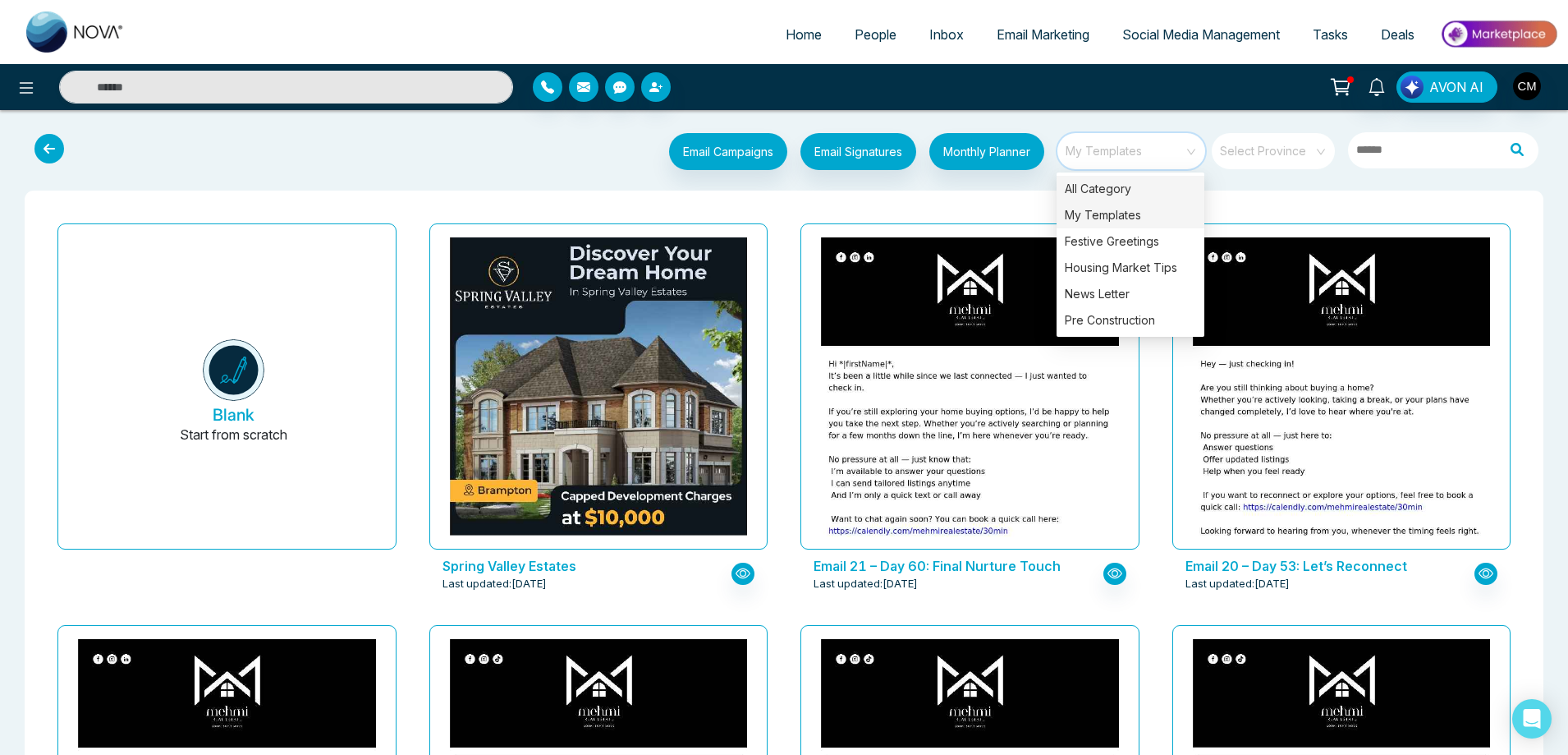
click at [1107, 185] on div "All Category" at bounding box center [1130, 189] width 148 height 26
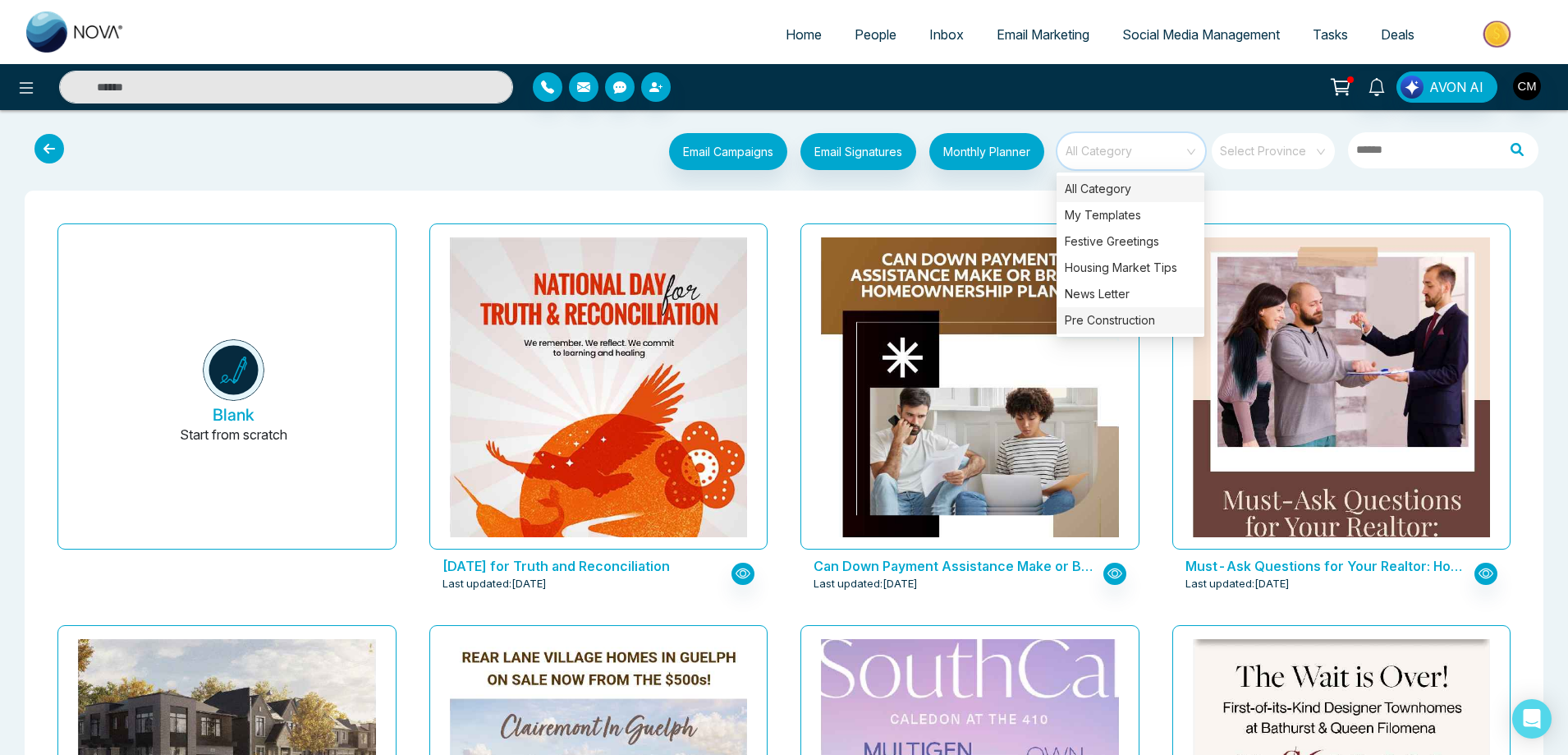
click at [1078, 313] on div "Pre Construction" at bounding box center [1130, 320] width 148 height 26
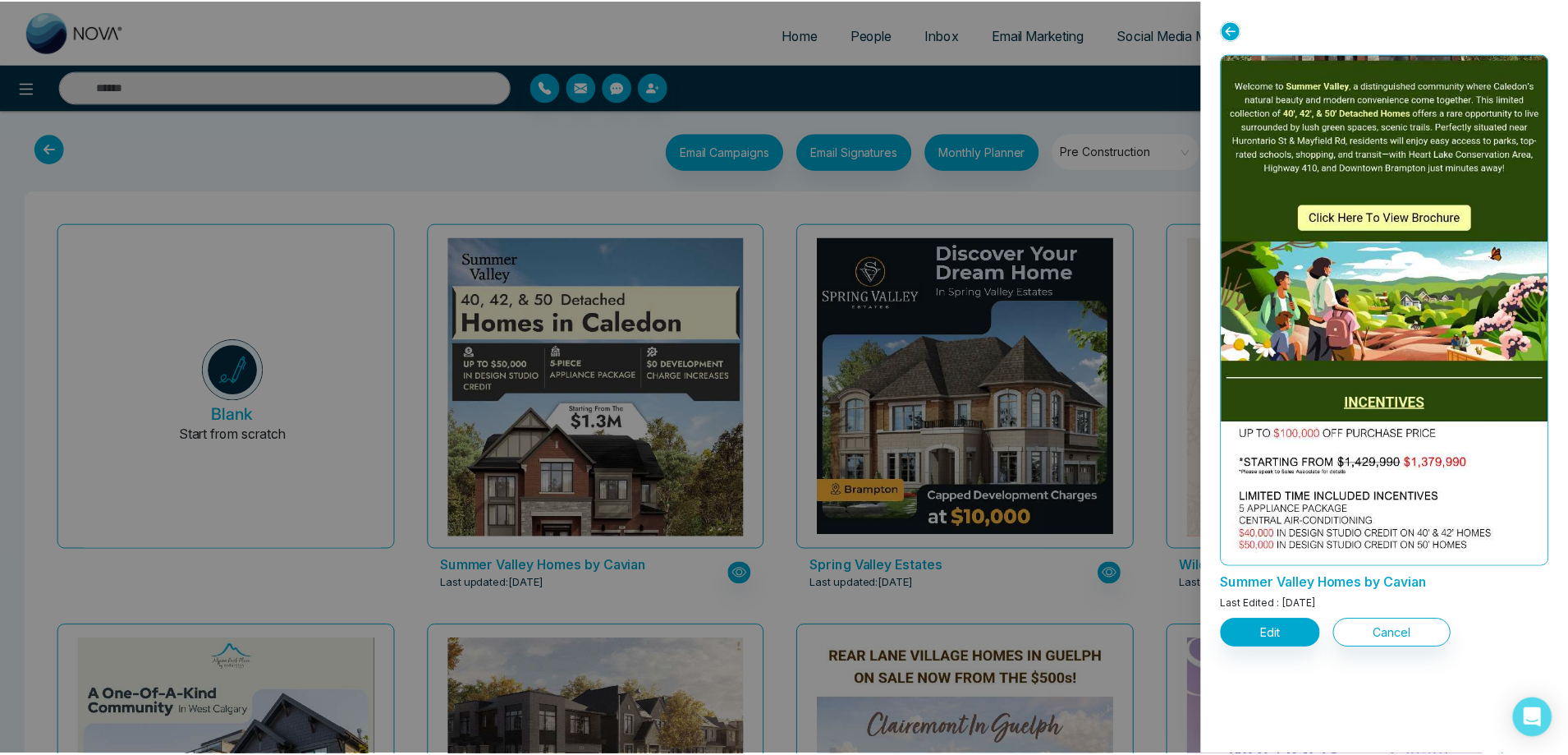
scroll to position [821, 0]
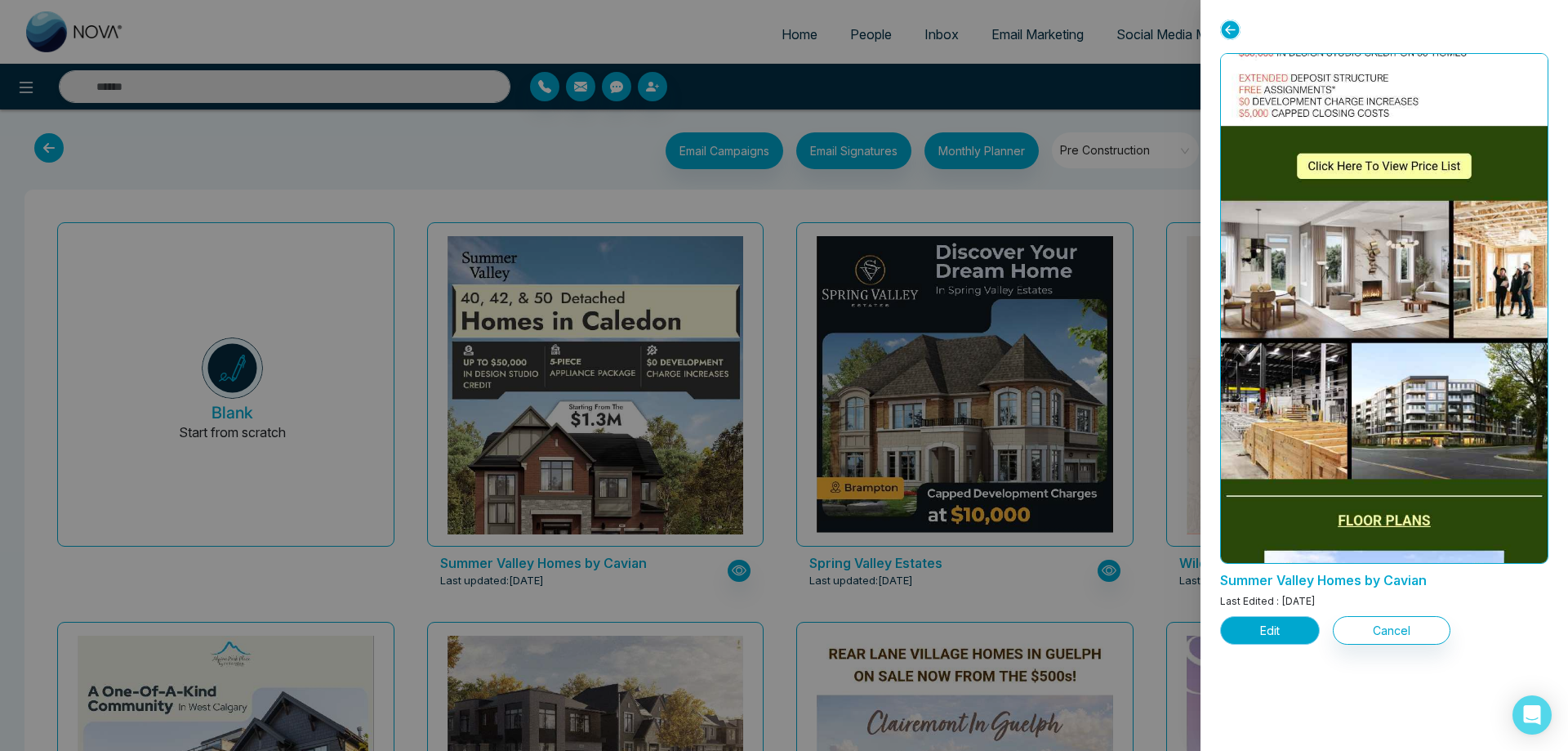
click at [1266, 630] on button "Edit" at bounding box center [1269, 630] width 99 height 29
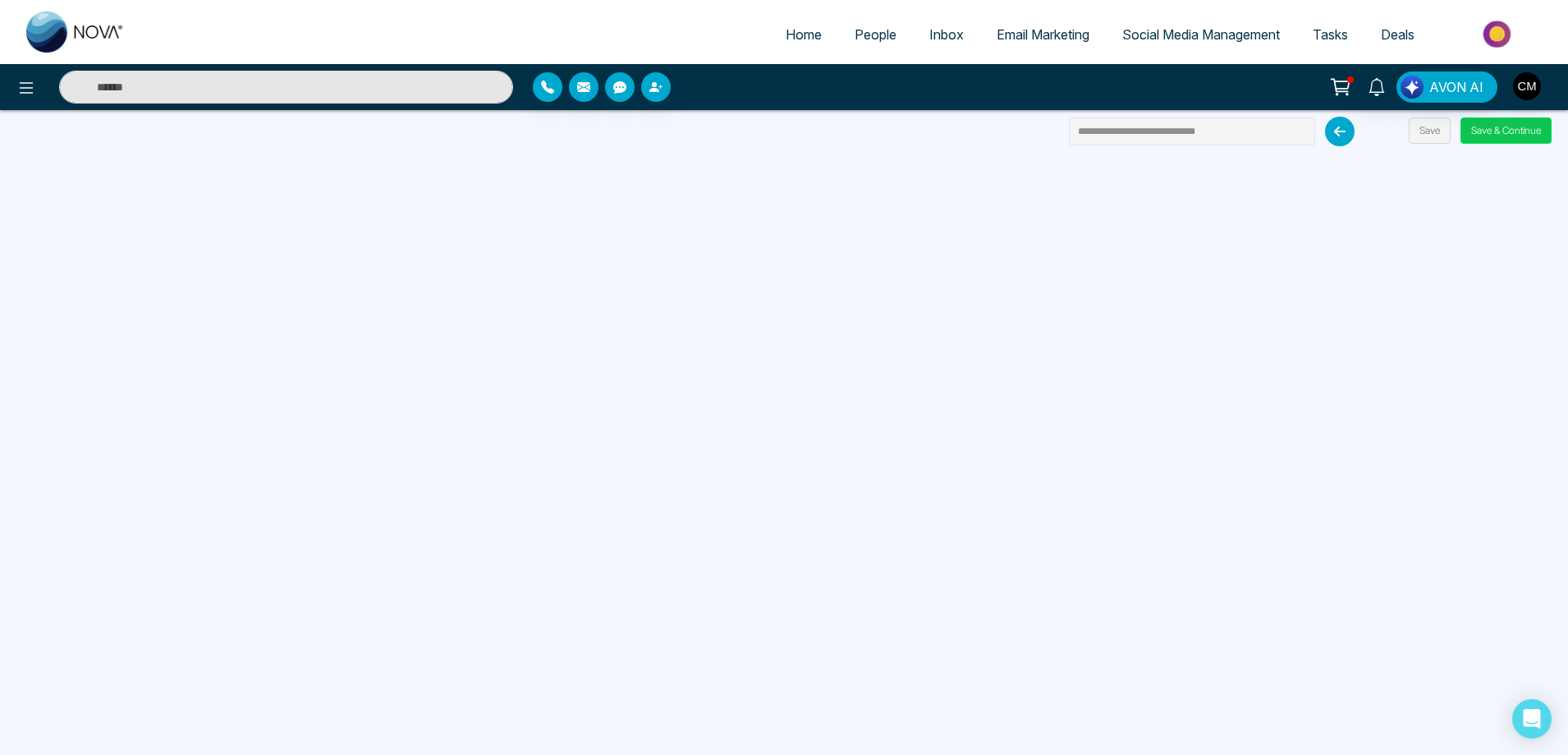
click at [1496, 123] on button "Save & Continue" at bounding box center [1506, 131] width 91 height 26
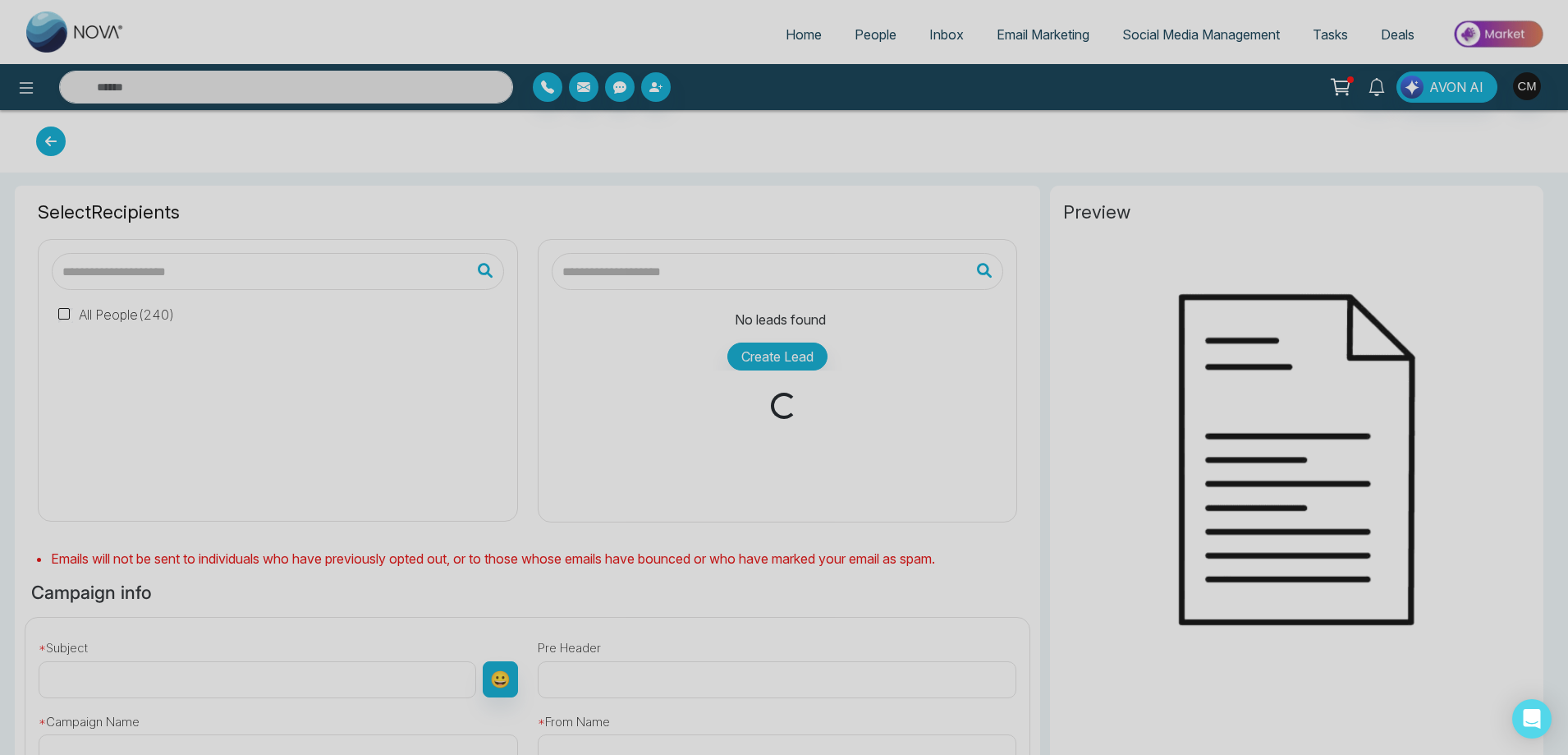
type input "**********"
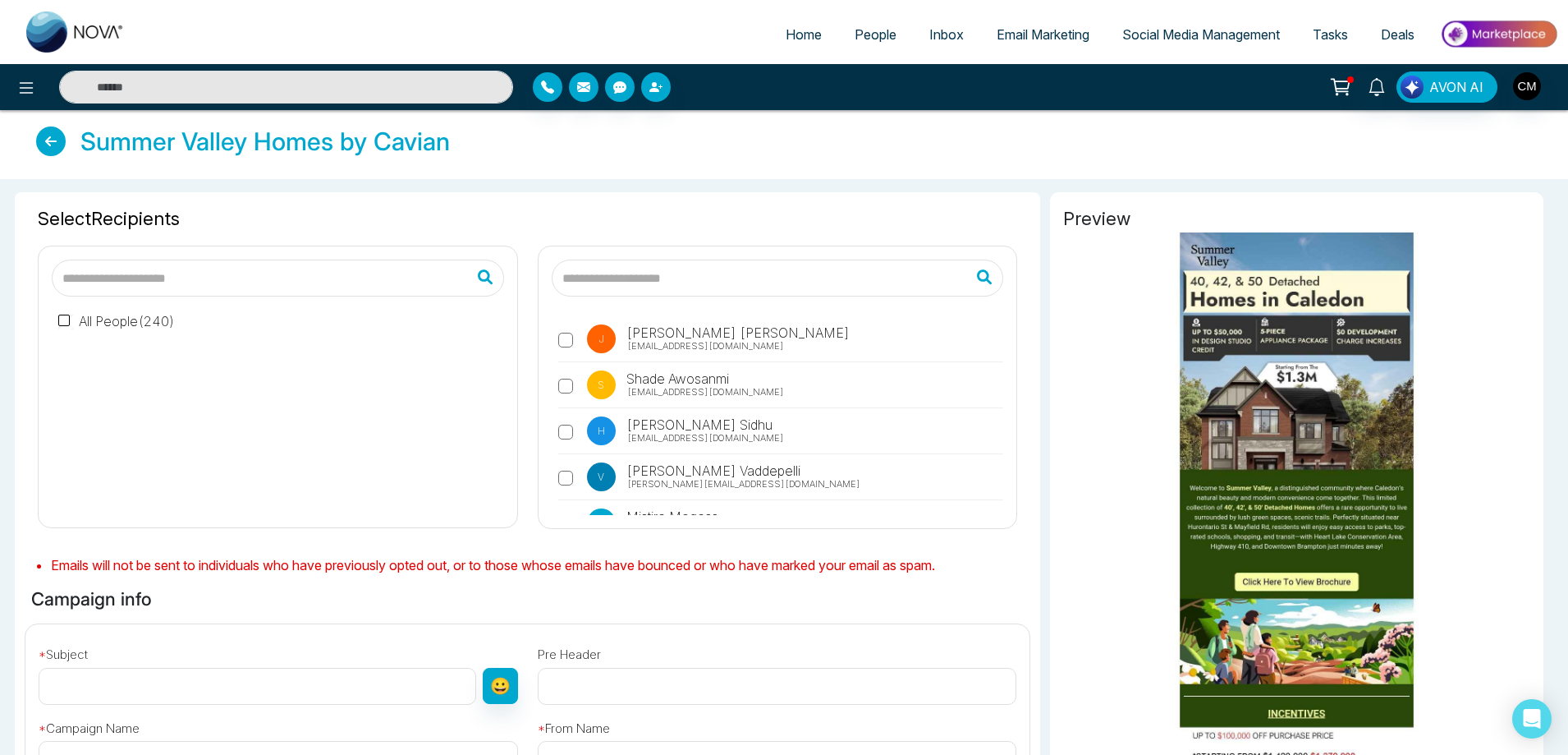
click at [103, 326] on label "All People ( 240 )" at bounding box center [117, 321] width 117 height 20
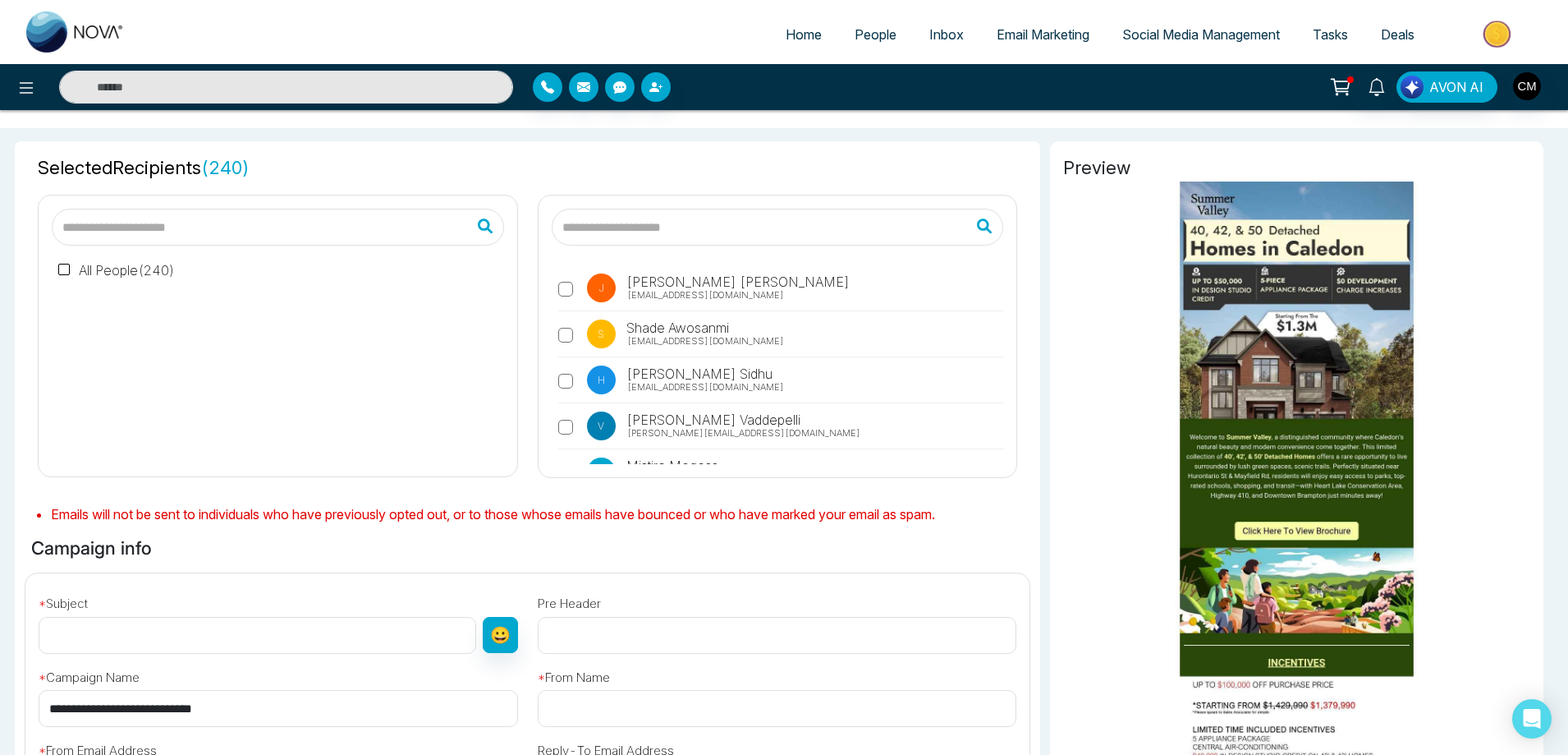
scroll to position [247, 0]
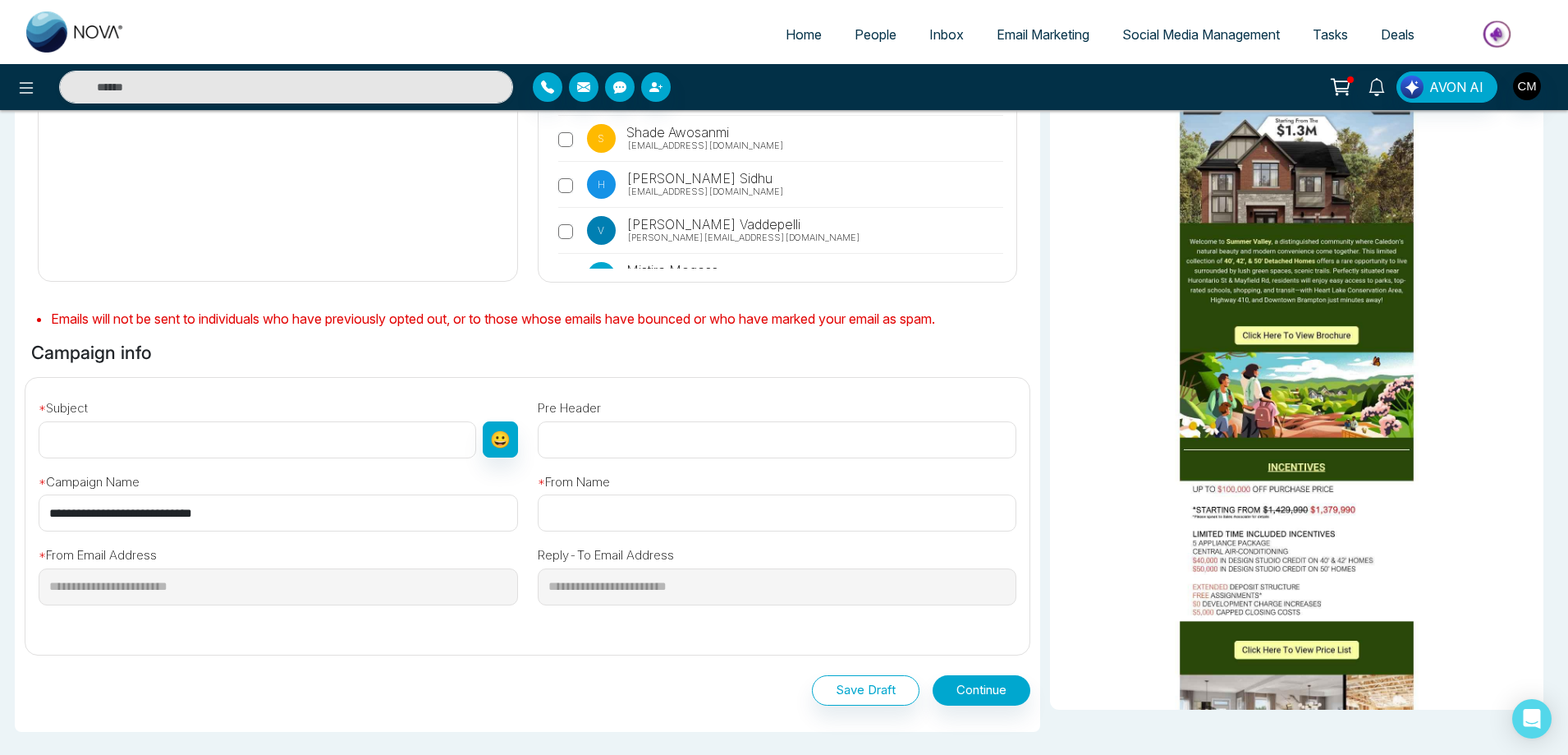
click at [146, 425] on input "text" at bounding box center [257, 440] width 438 height 37
paste input "**********"
type input "**********"
click at [594, 438] on input "text" at bounding box center [776, 440] width 479 height 37
paste input "**********"
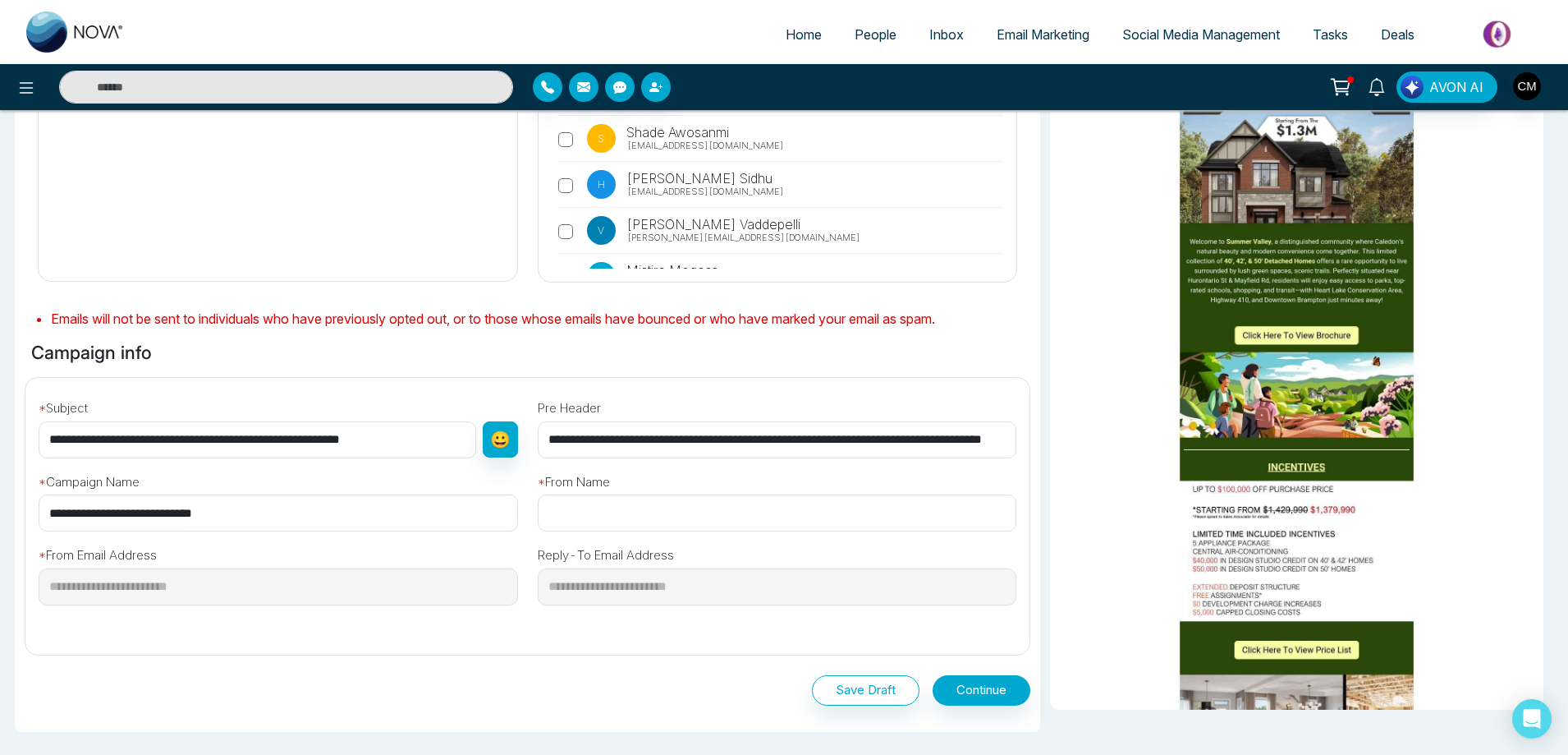
scroll to position [0, 74]
type input "**********"
drag, startPoint x: 577, startPoint y: 499, endPoint x: 577, endPoint y: 508, distance: 9.0
click at [577, 505] on input "text" at bounding box center [776, 512] width 479 height 37
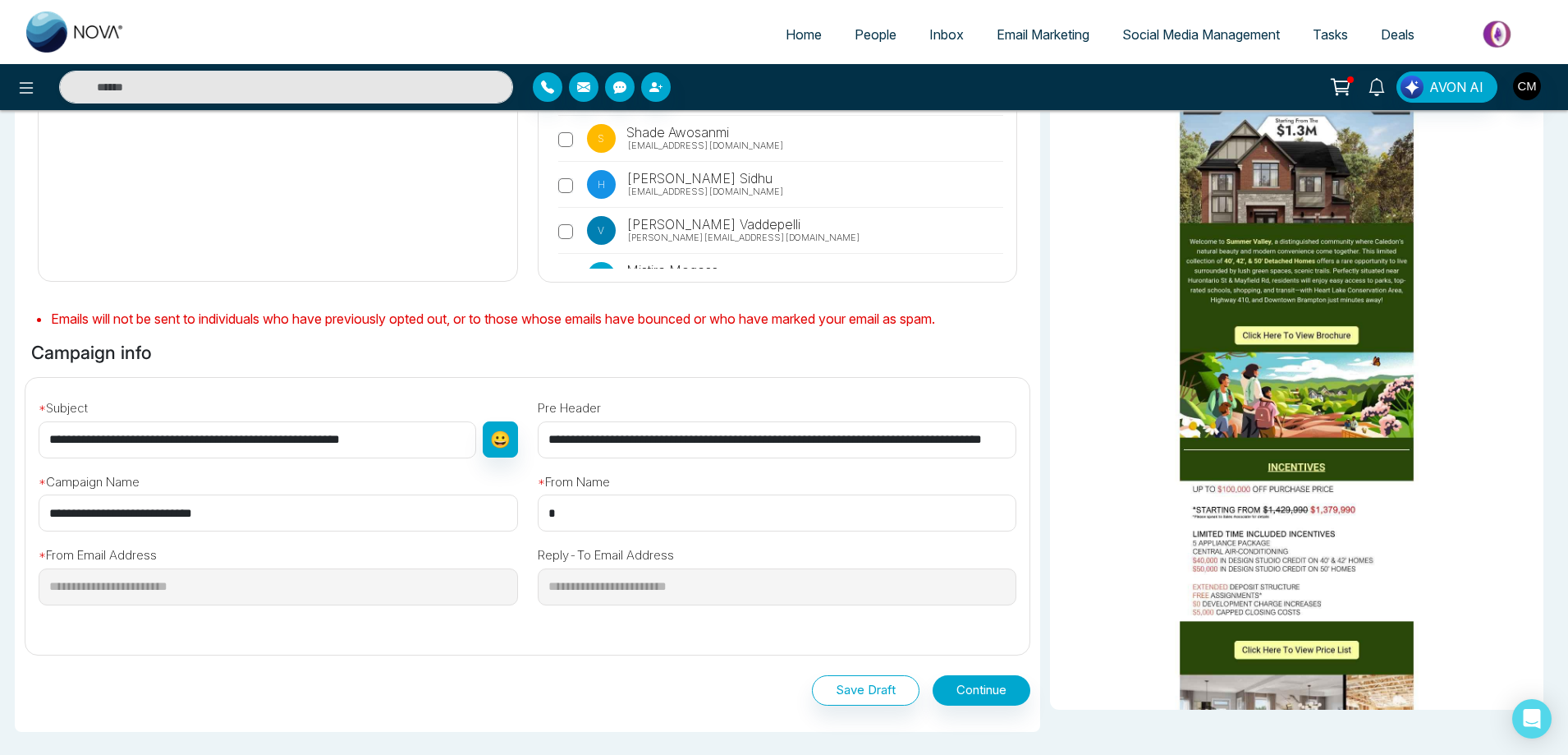
type input "**********"
click at [500, 549] on div "**********" at bounding box center [278, 571] width 479 height 68
click at [986, 689] on button "Continue" at bounding box center [982, 690] width 98 height 30
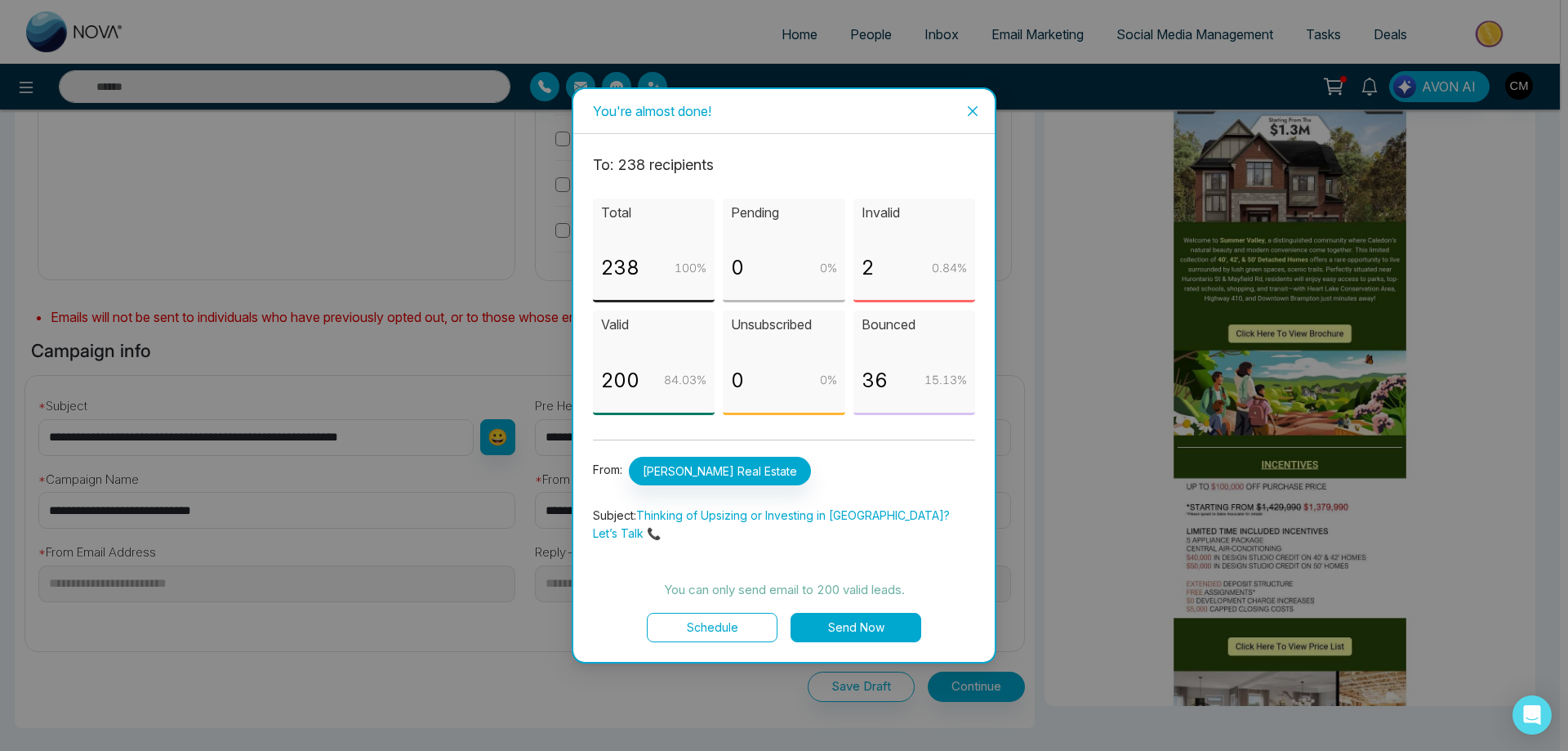
click at [972, 118] on icon "close" at bounding box center [973, 111] width 13 height 13
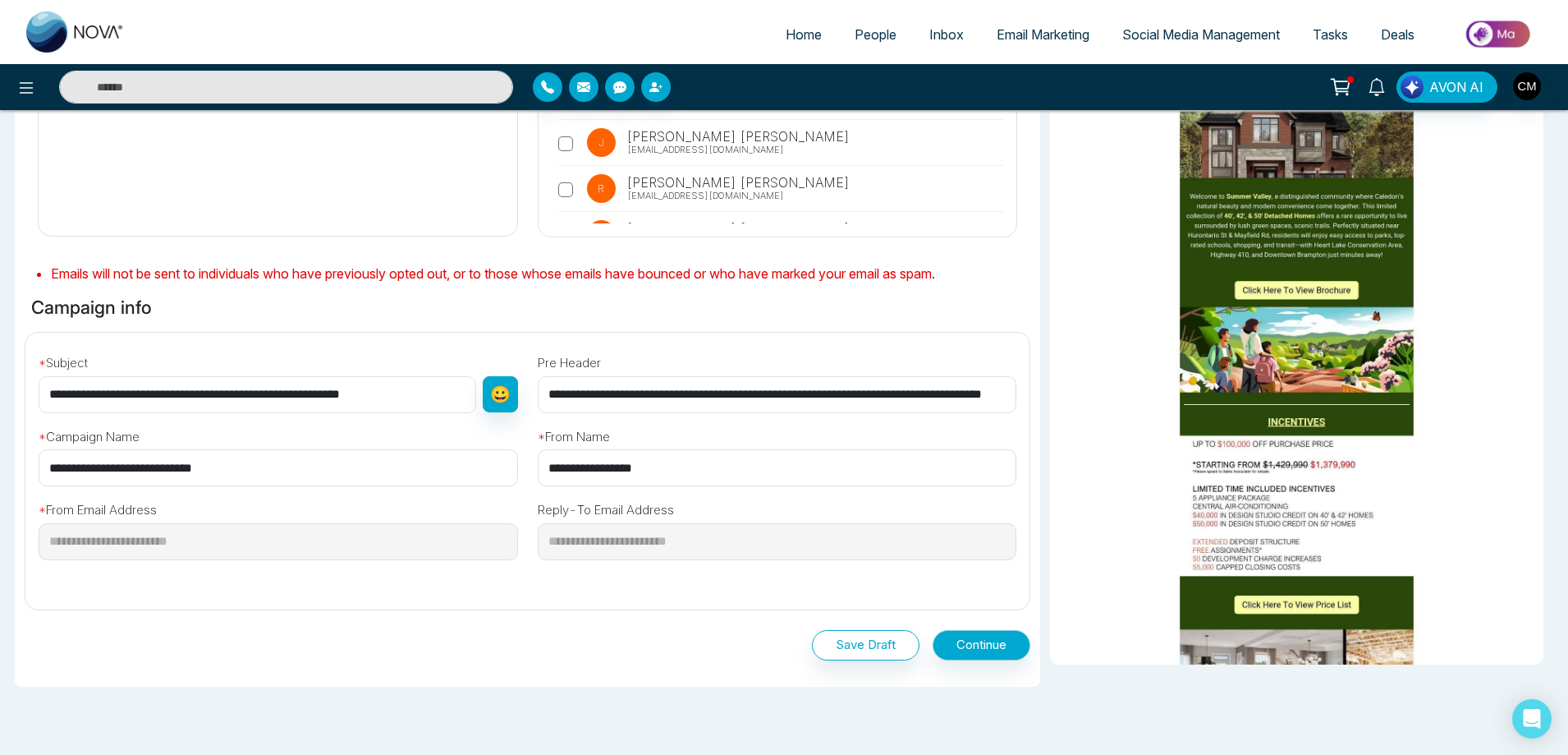
scroll to position [366, 0]
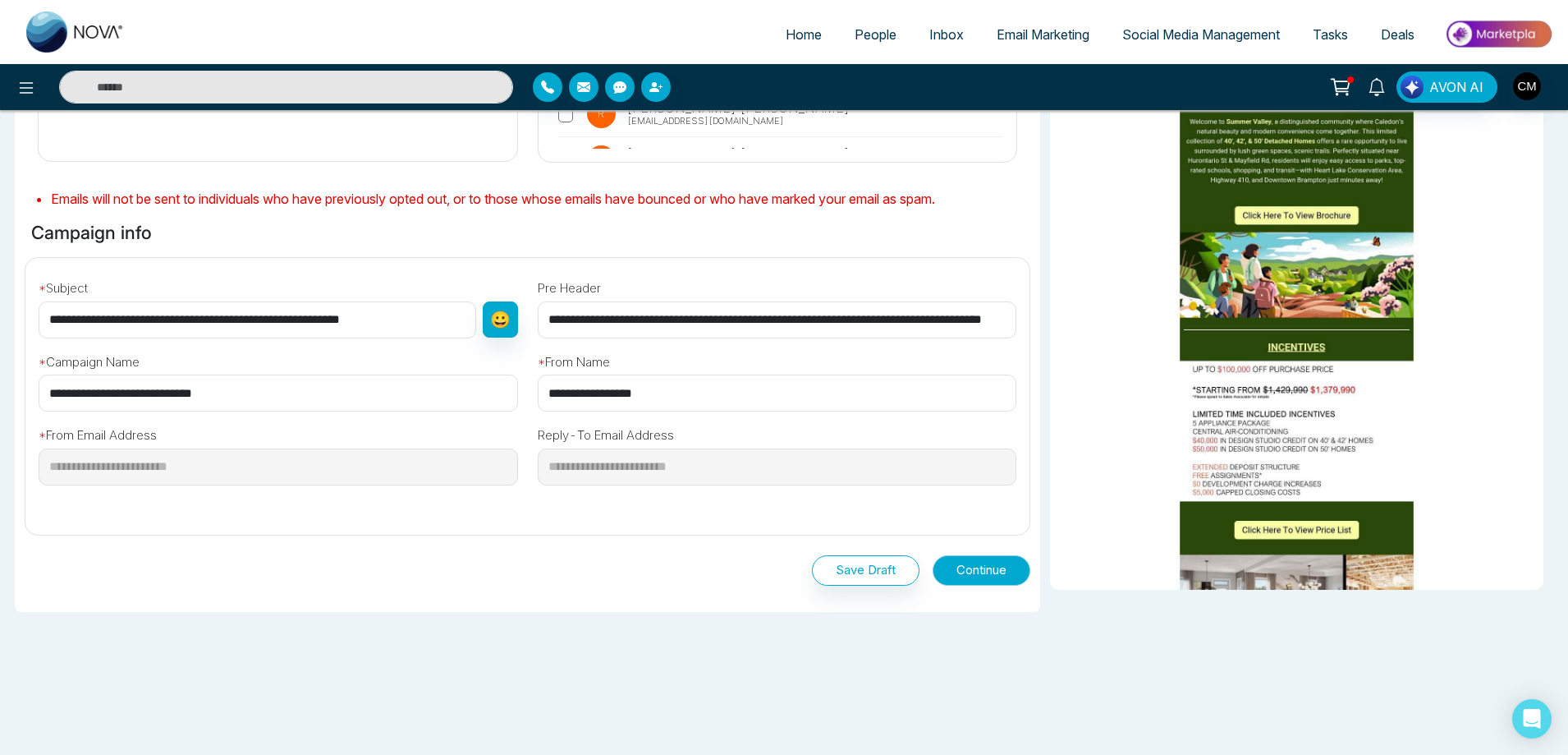
click at [967, 571] on button "Continue" at bounding box center [982, 570] width 98 height 30
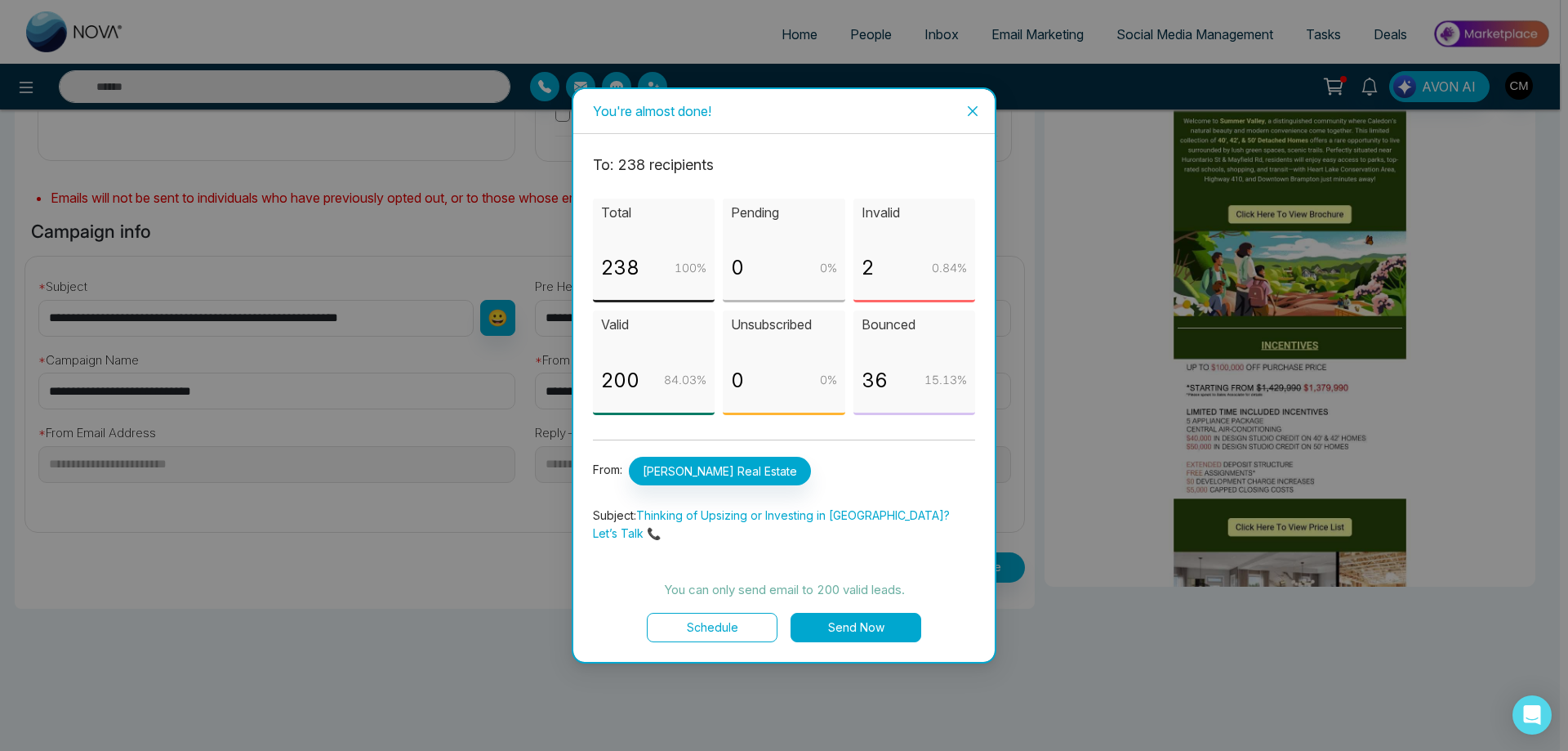
click at [873, 374] on p "36" at bounding box center [874, 380] width 26 height 31
click at [870, 377] on p "36" at bounding box center [874, 380] width 26 height 31
click at [884, 415] on div "Bounced 36 15.13 %" at bounding box center [915, 363] width 122 height 105
click at [970, 118] on icon "close" at bounding box center [973, 111] width 13 height 13
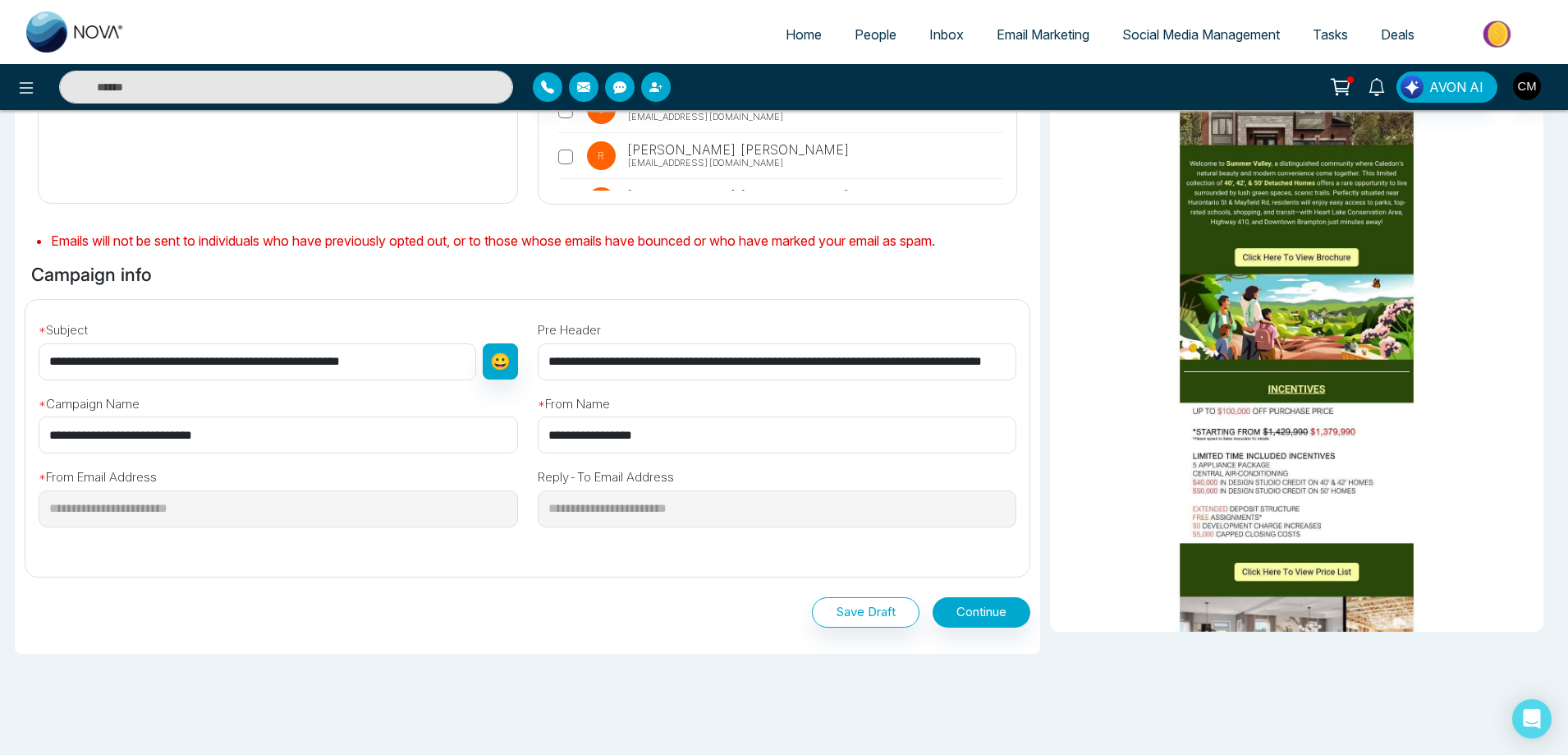
scroll to position [329, 0]
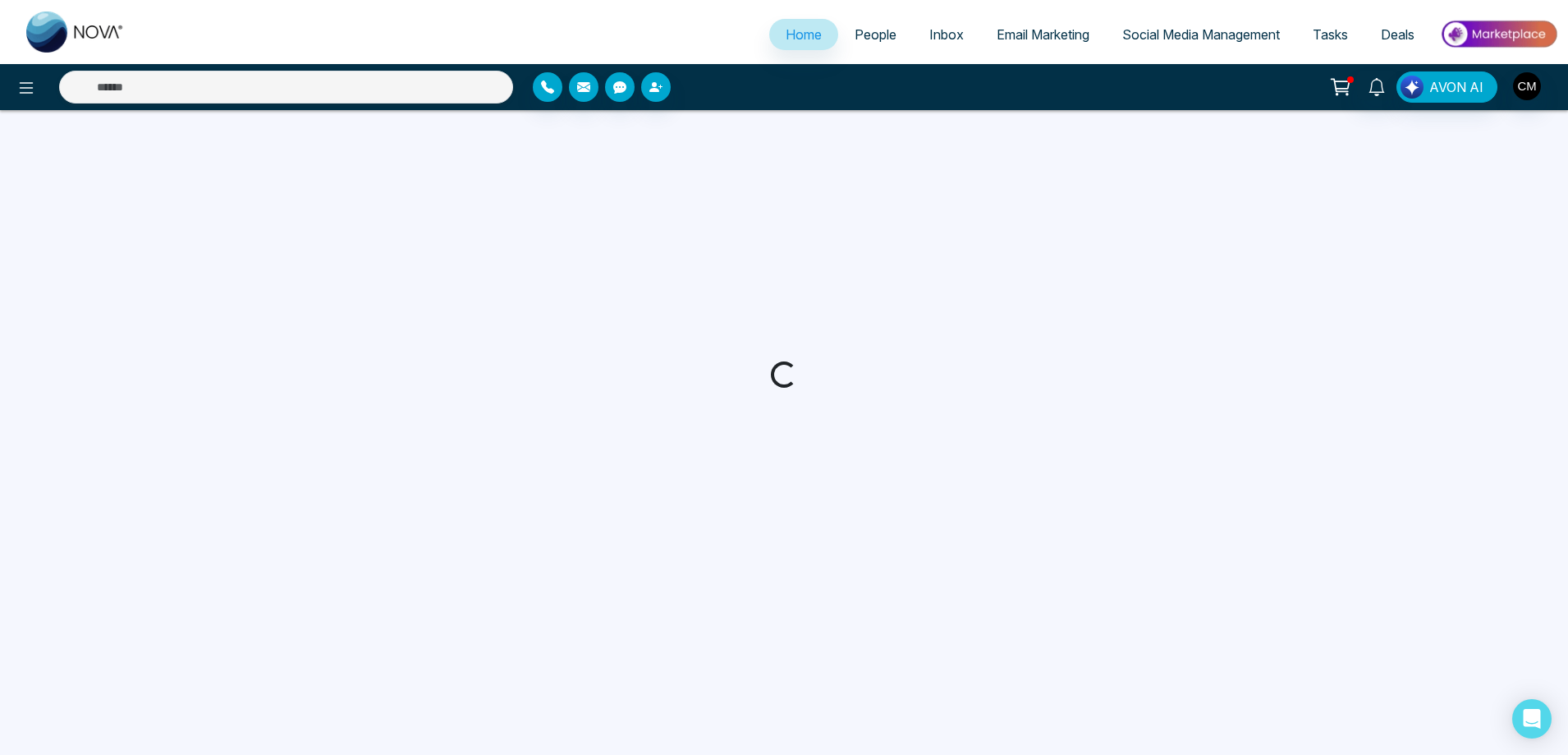
select select "*"
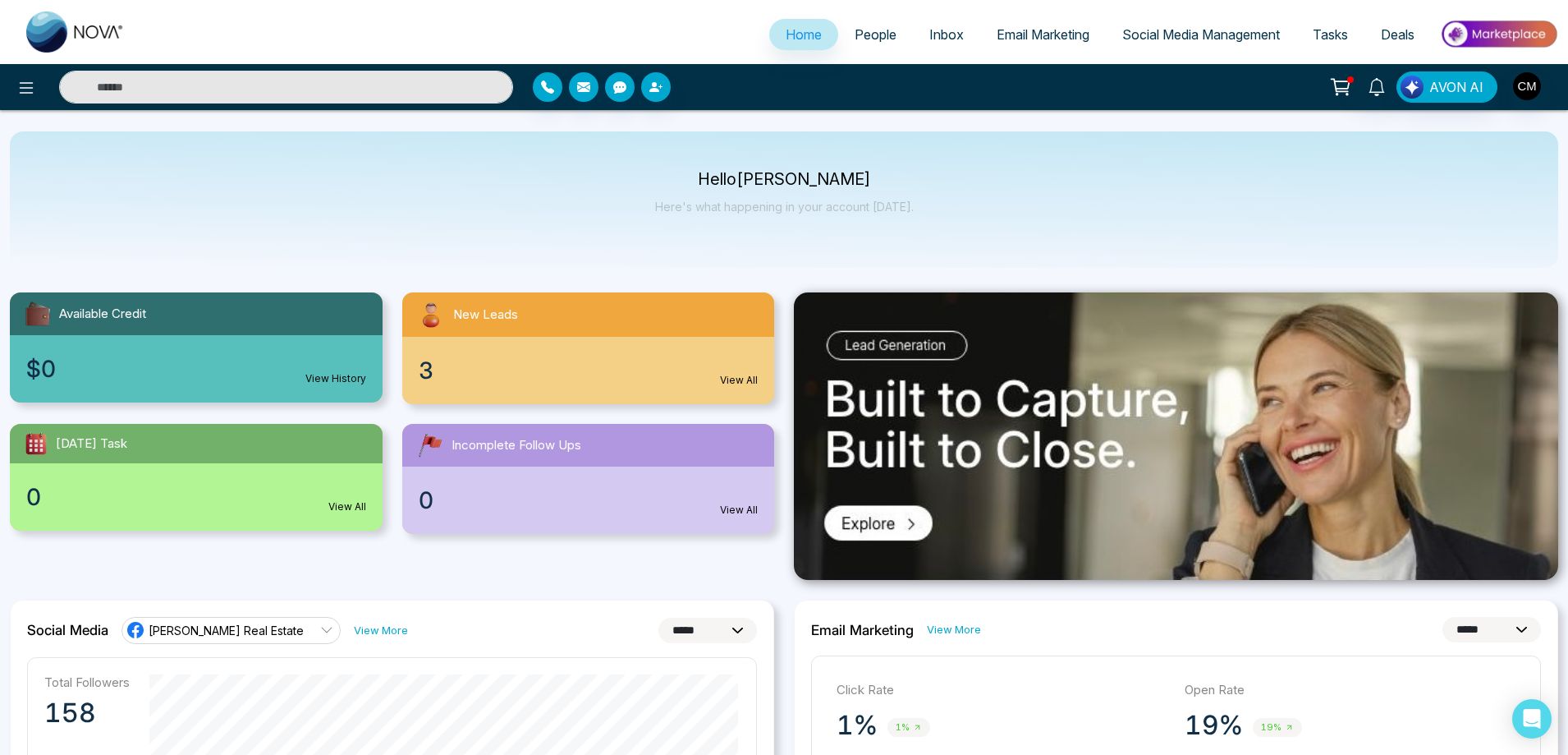
click at [839, 34] on link "People" at bounding box center [875, 34] width 74 height 31
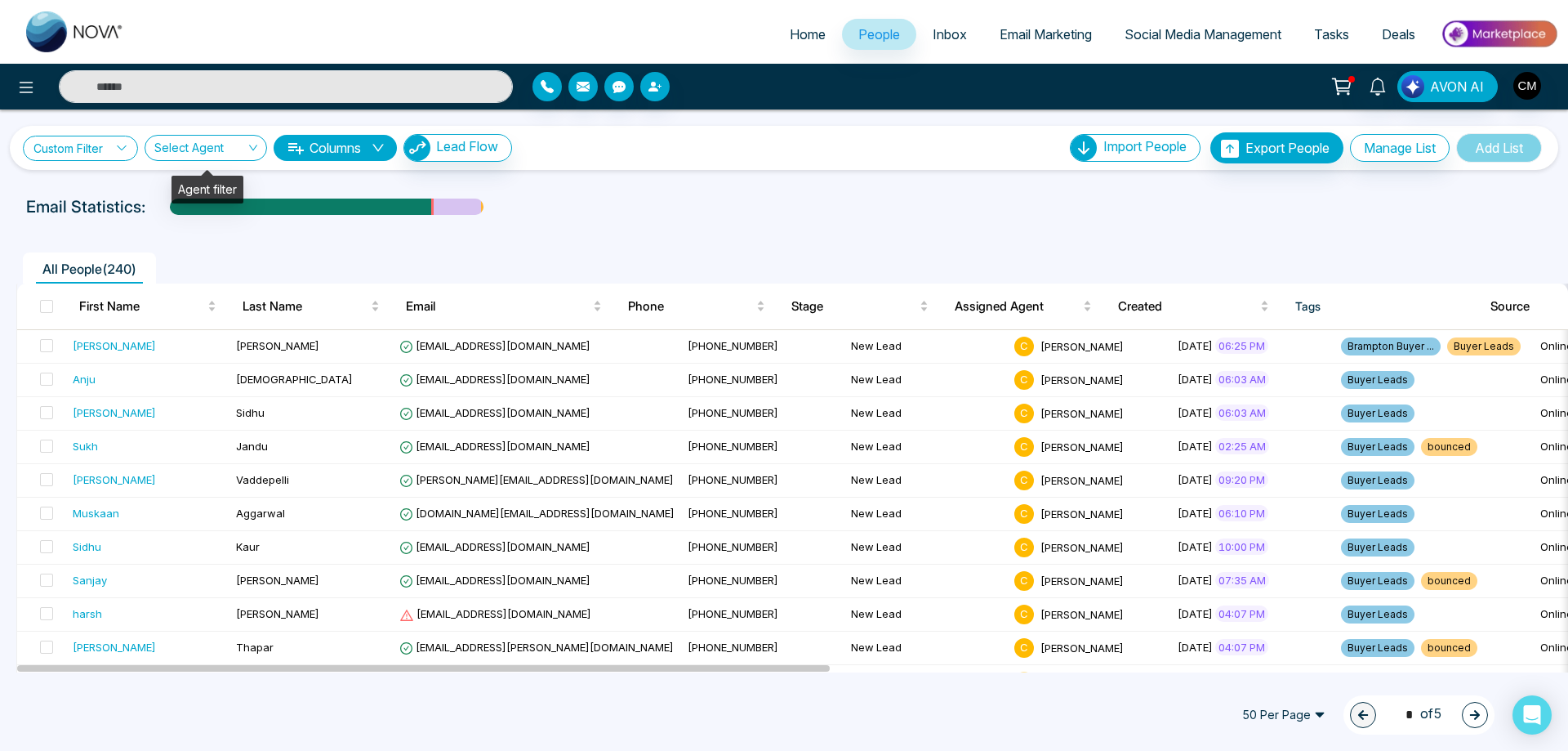
click at [95, 140] on link "Custom Filter" at bounding box center [80, 148] width 115 height 25
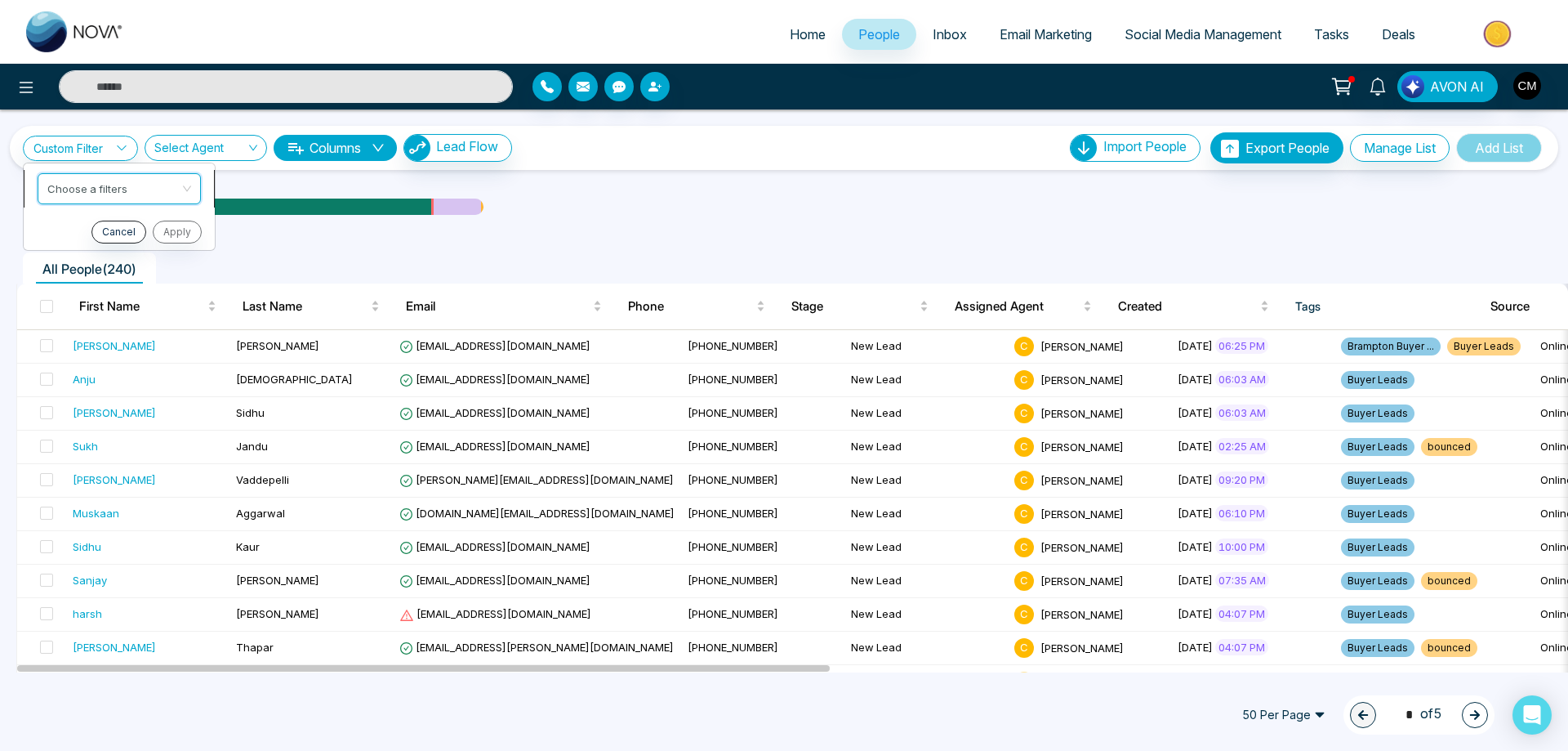
click at [87, 183] on input "search" at bounding box center [113, 186] width 132 height 24
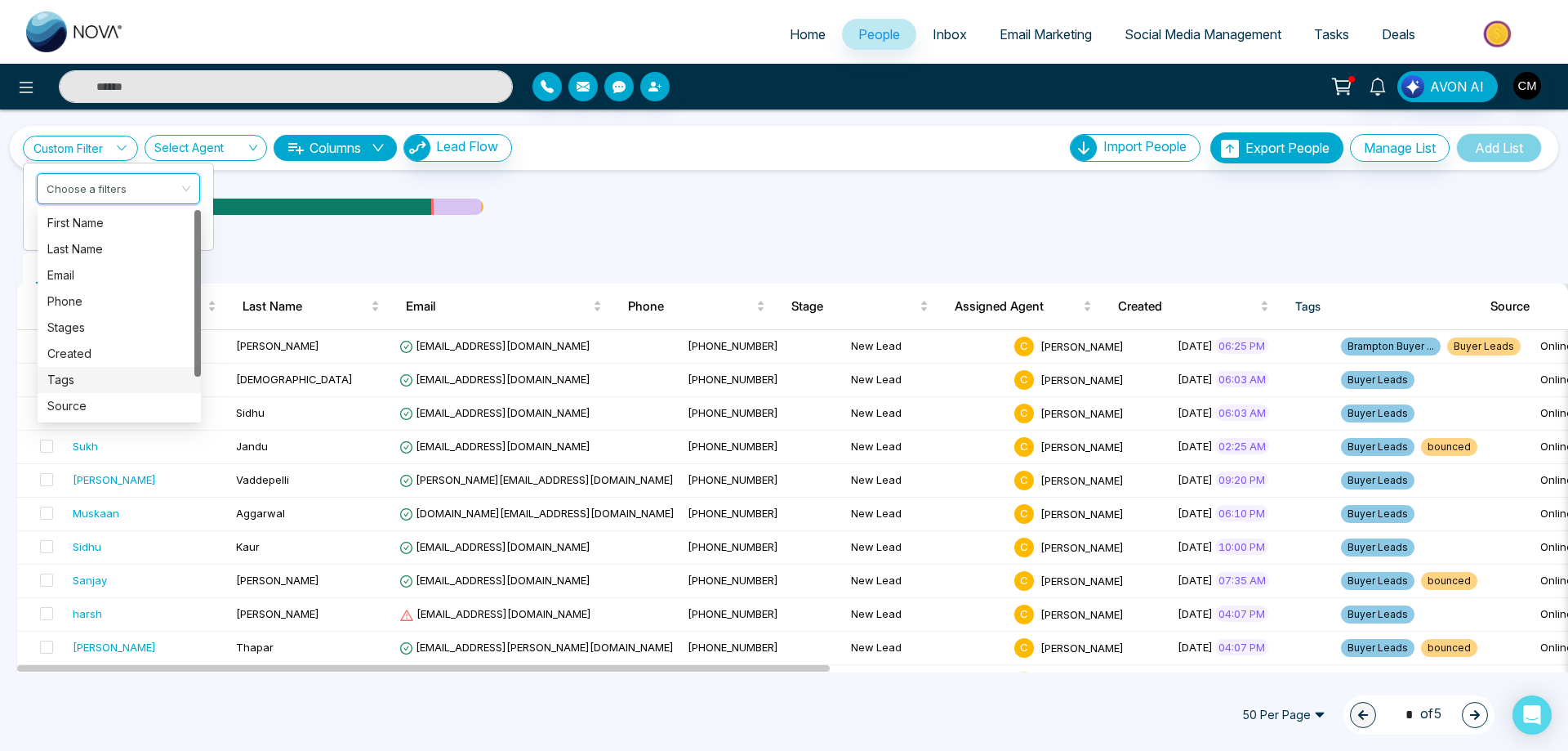
click at [65, 376] on div "Tags" at bounding box center [120, 379] width 144 height 18
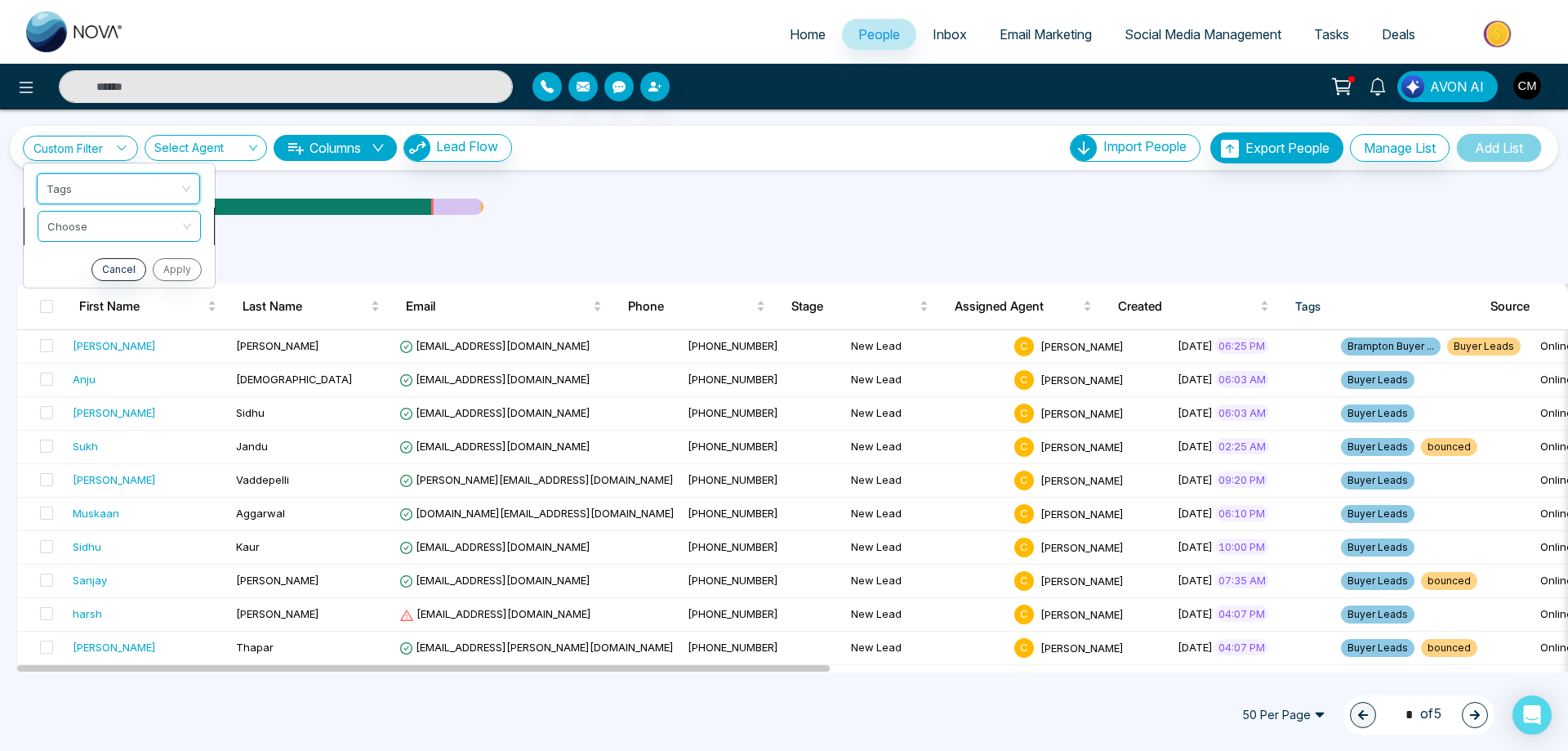
click at [81, 231] on input "search" at bounding box center [113, 224] width 132 height 24
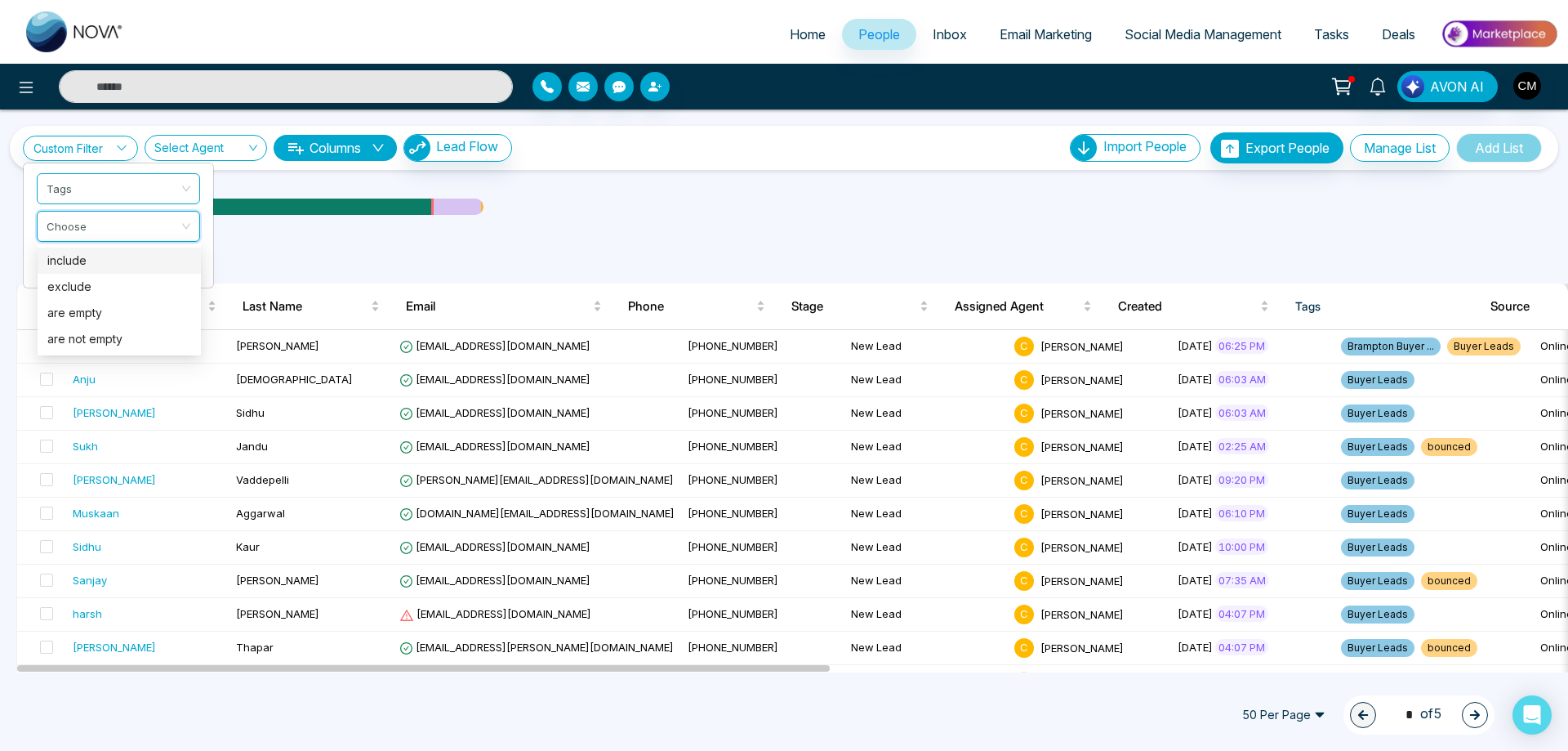
click at [81, 260] on div "include" at bounding box center [120, 260] width 144 height 18
click at [81, 260] on input "search" at bounding box center [112, 261] width 132 height 24
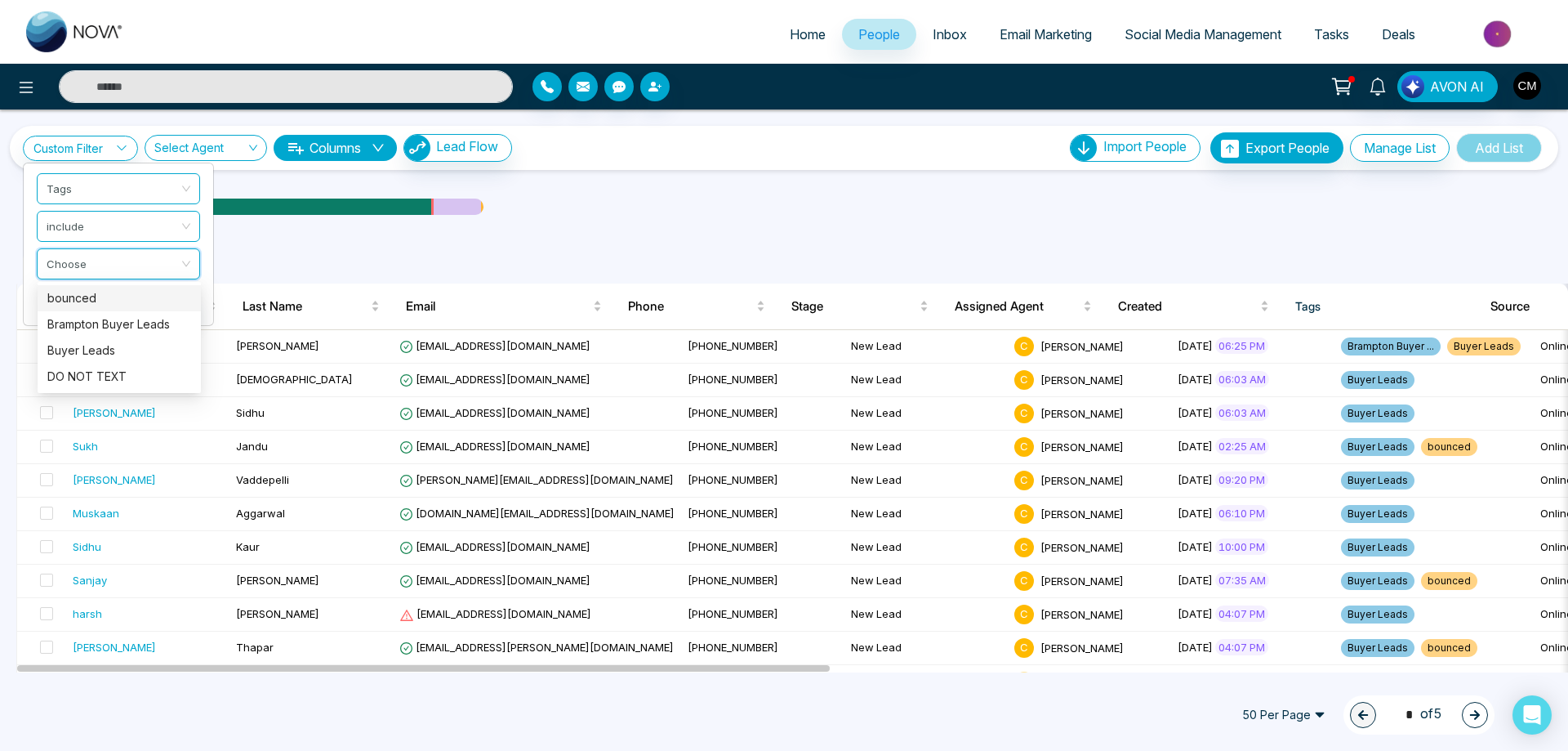
click at [68, 302] on div "bounced" at bounding box center [120, 298] width 144 height 18
click at [189, 307] on button "Apply" at bounding box center [175, 307] width 49 height 22
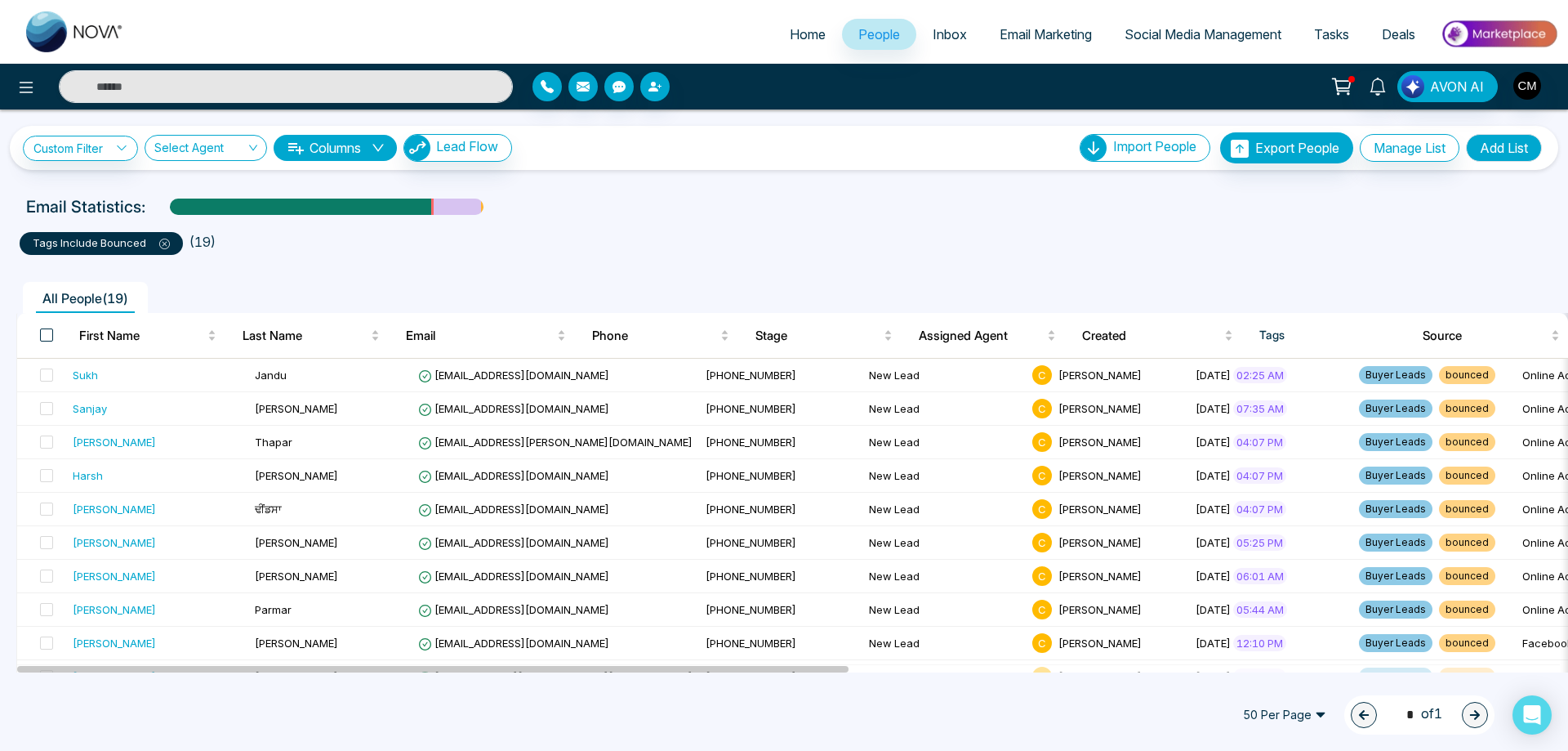
click at [44, 333] on span at bounding box center [47, 335] width 13 height 13
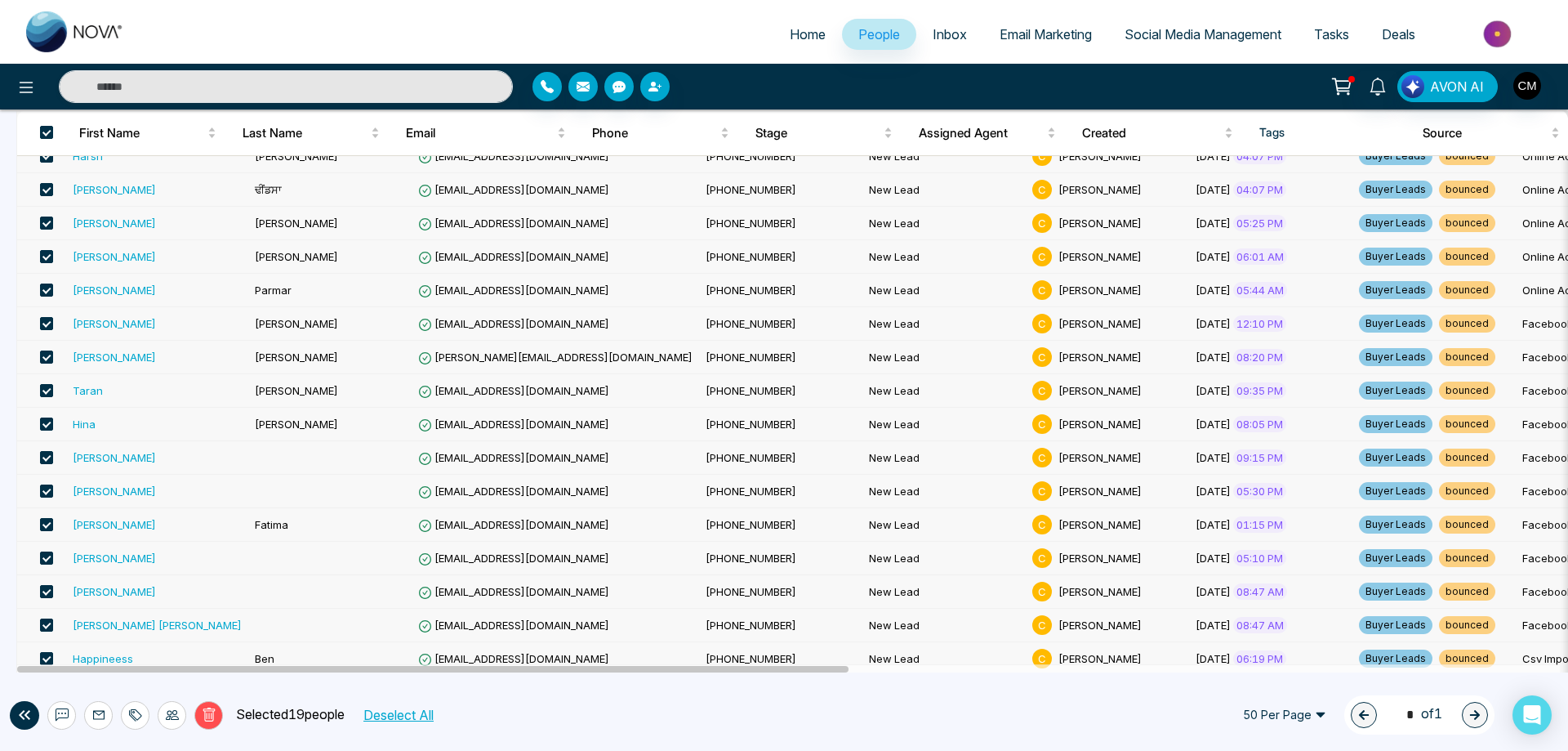
scroll to position [331, 0]
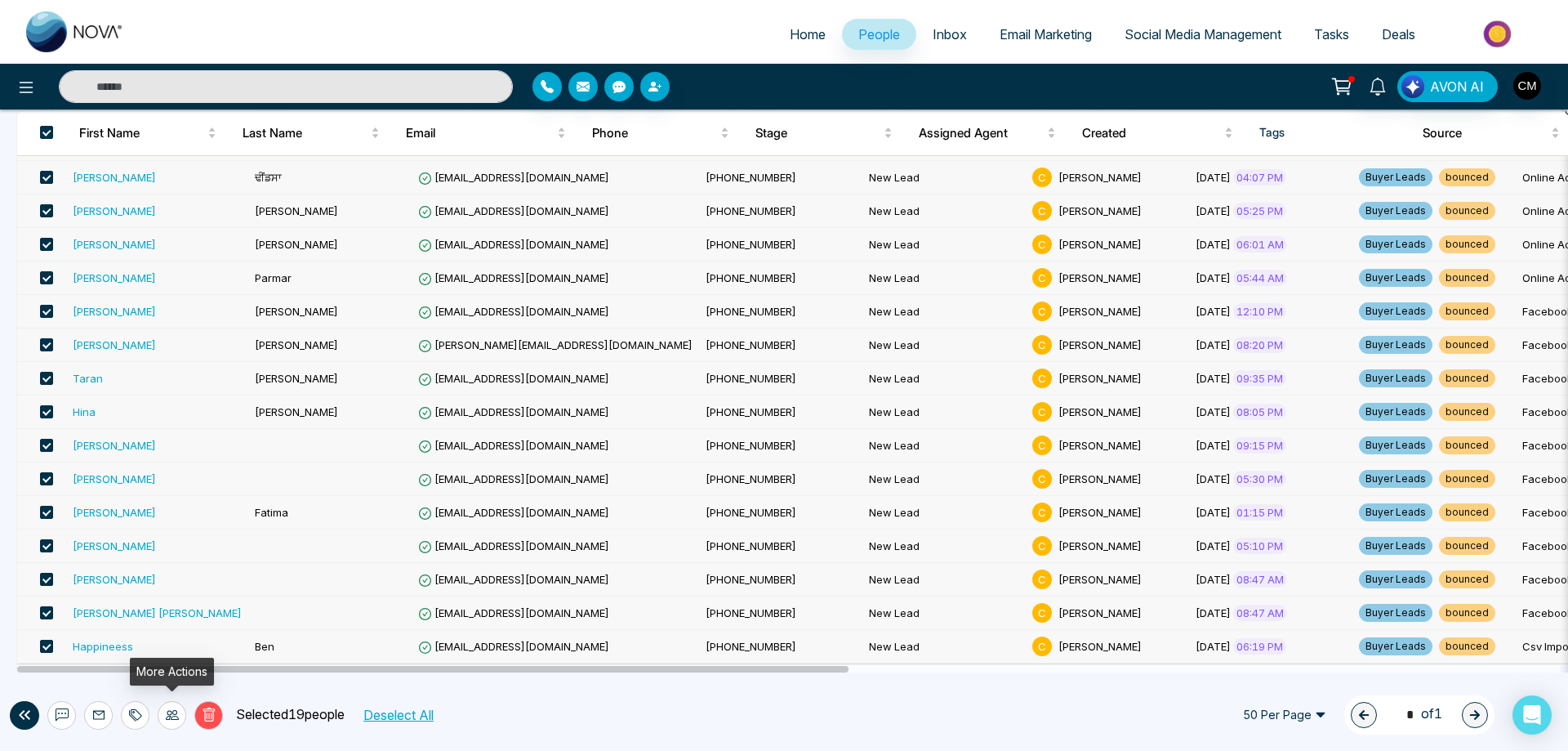
click at [134, 710] on icon at bounding box center [137, 714] width 11 height 11
click at [140, 679] on link "Remove Tags" at bounding box center [106, 678] width 75 height 14
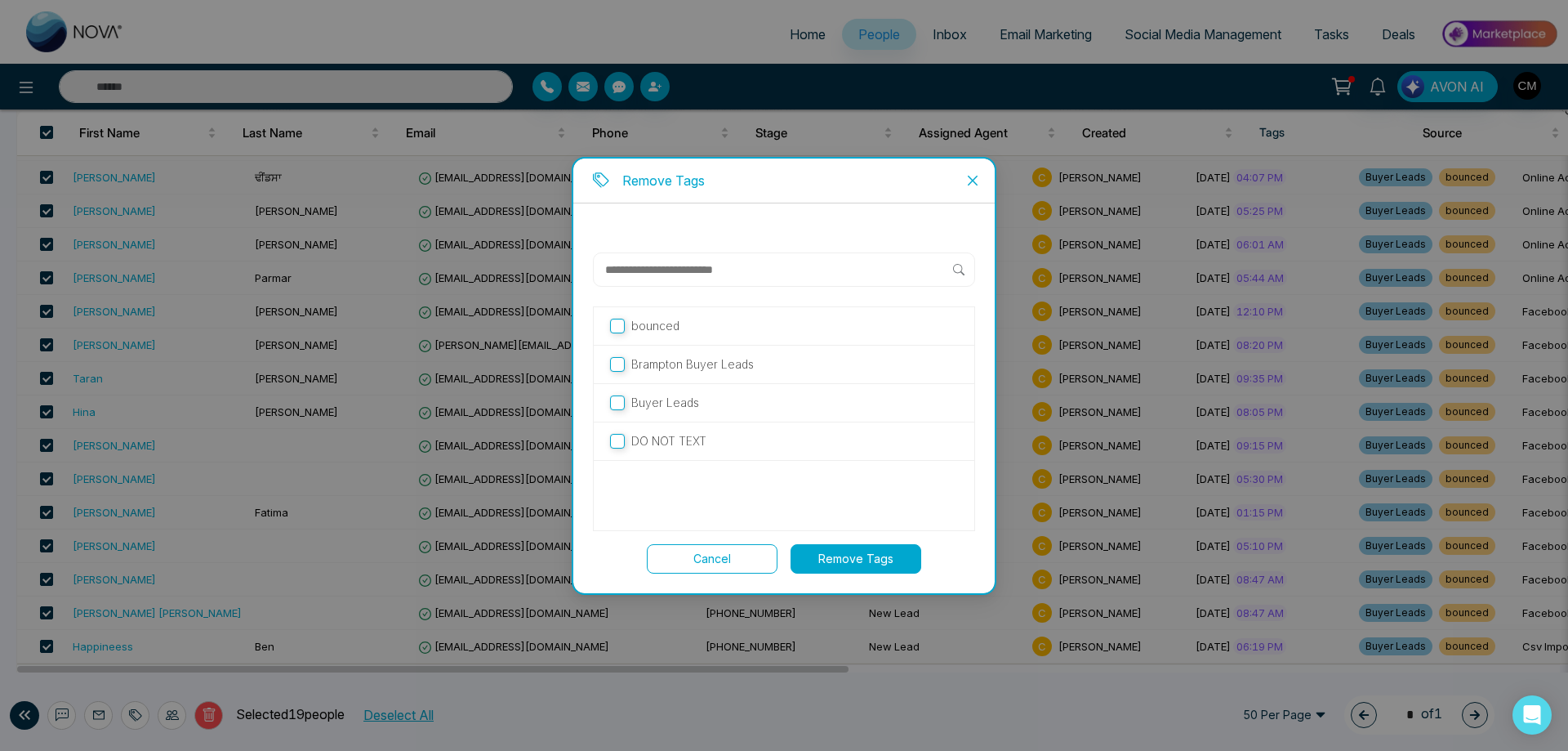
click at [630, 328] on label "bounced" at bounding box center [784, 325] width 348 height 18
click at [848, 567] on button "Remove Tags" at bounding box center [856, 558] width 131 height 29
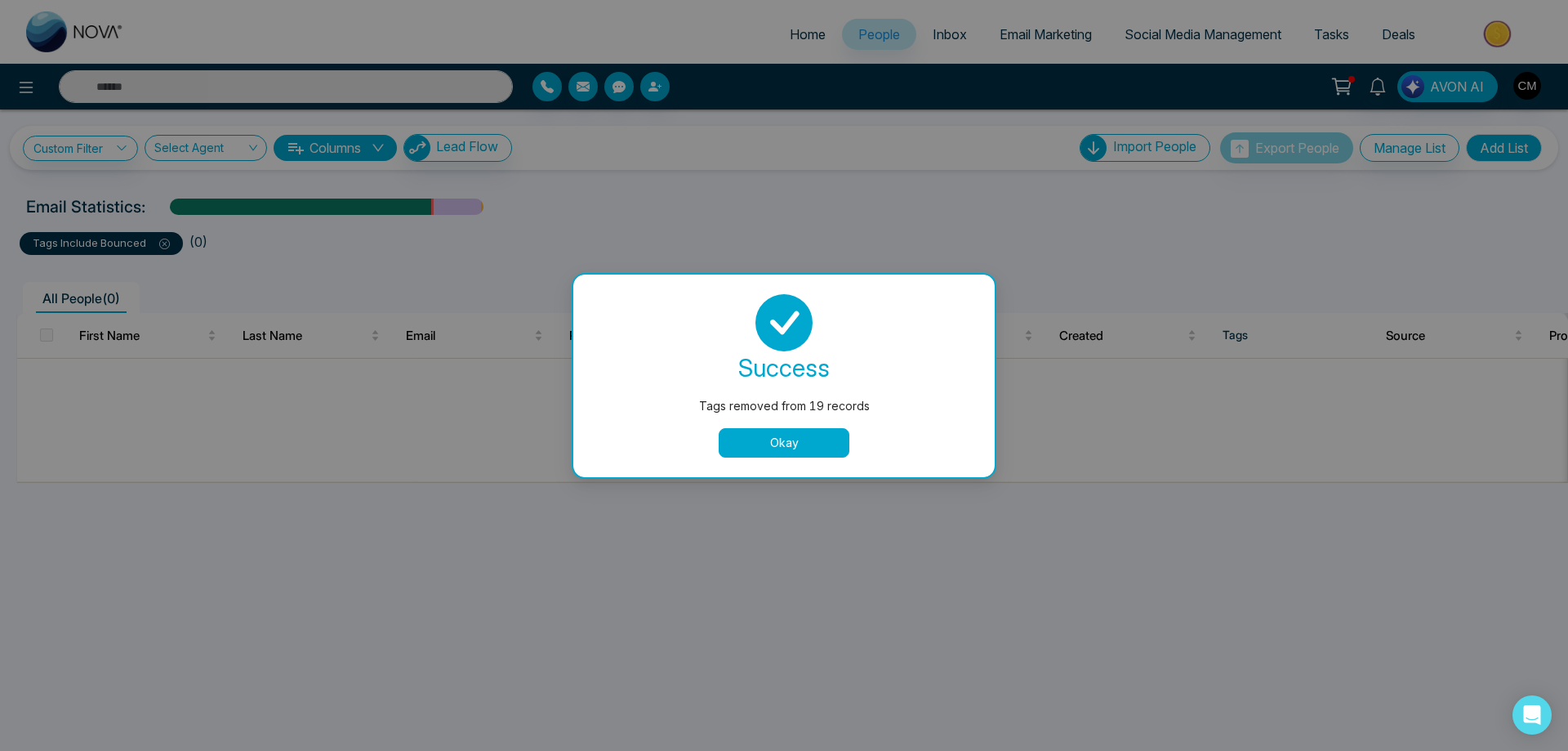
scroll to position [0, 0]
click at [792, 448] on button "Okay" at bounding box center [784, 442] width 131 height 29
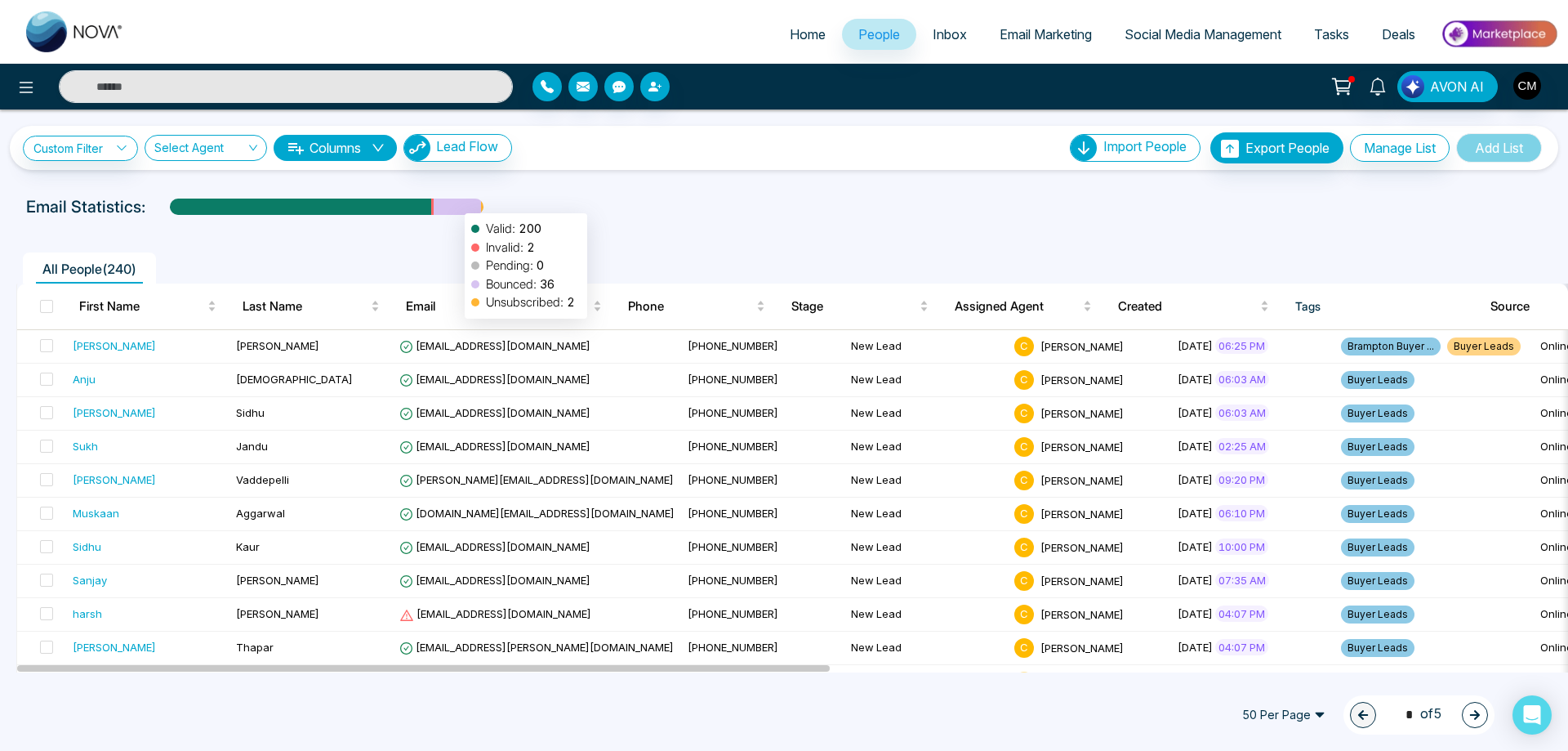
click at [457, 205] on div at bounding box center [457, 213] width 48 height 29
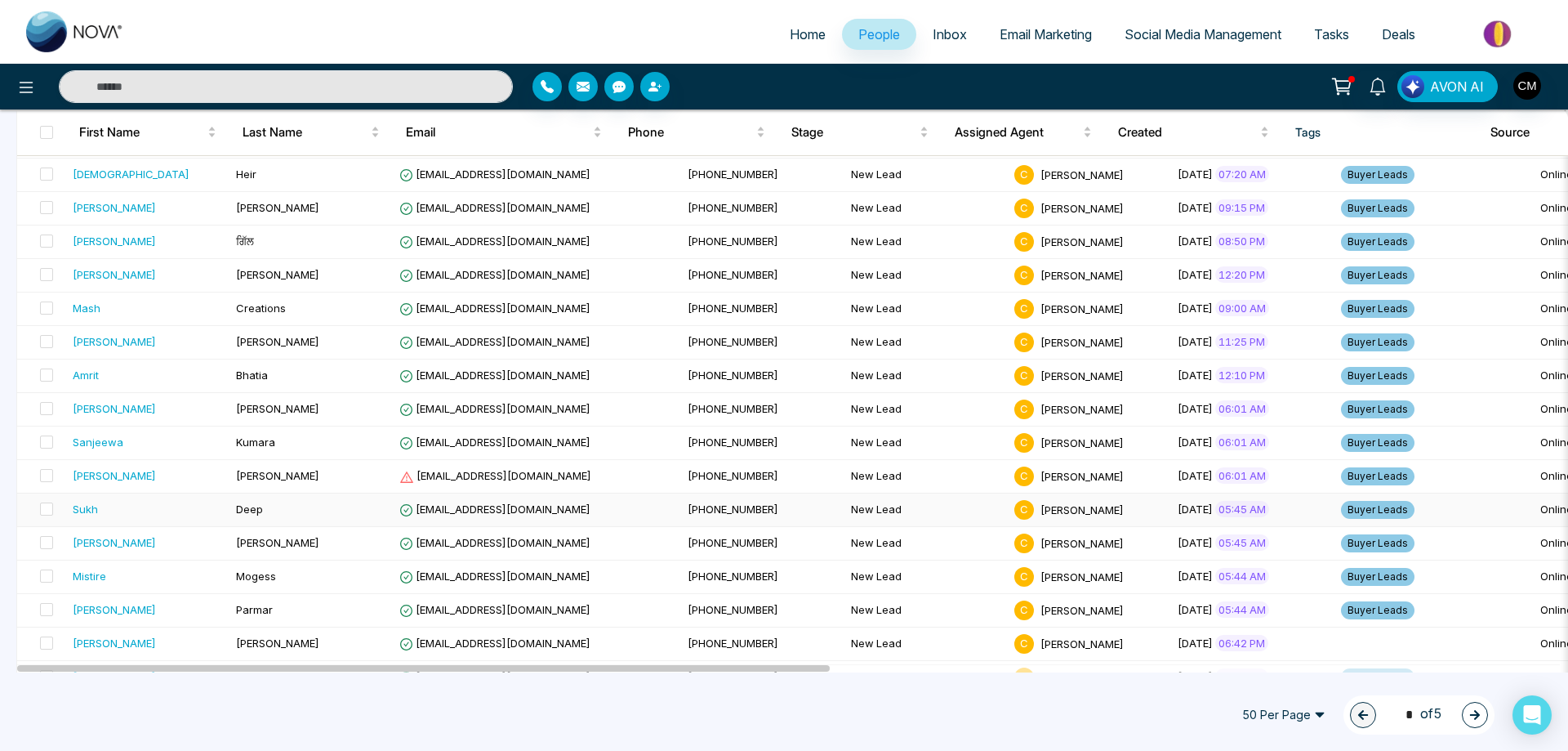
scroll to position [1341, 0]
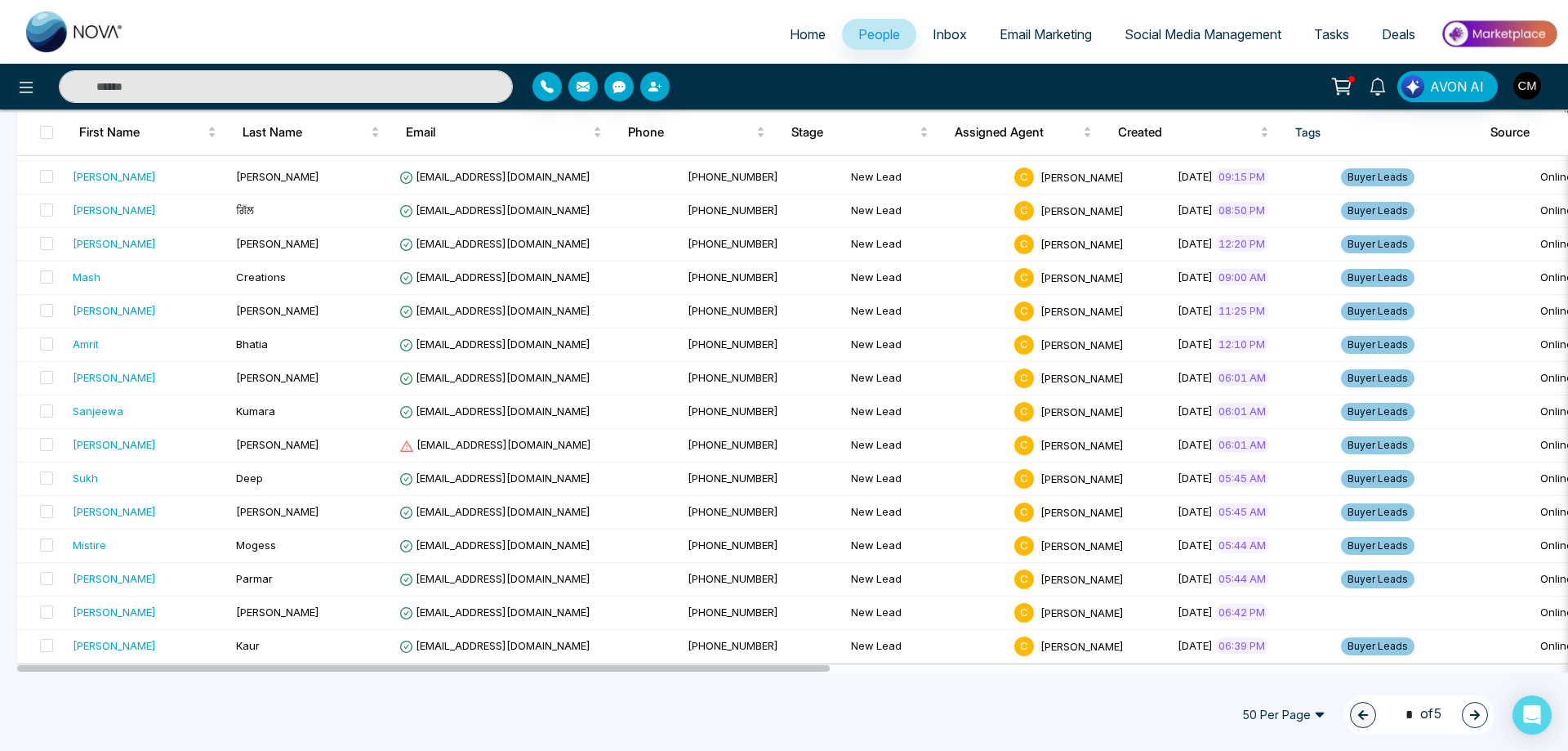
click at [1480, 712] on icon "button" at bounding box center [1474, 714] width 11 height 11
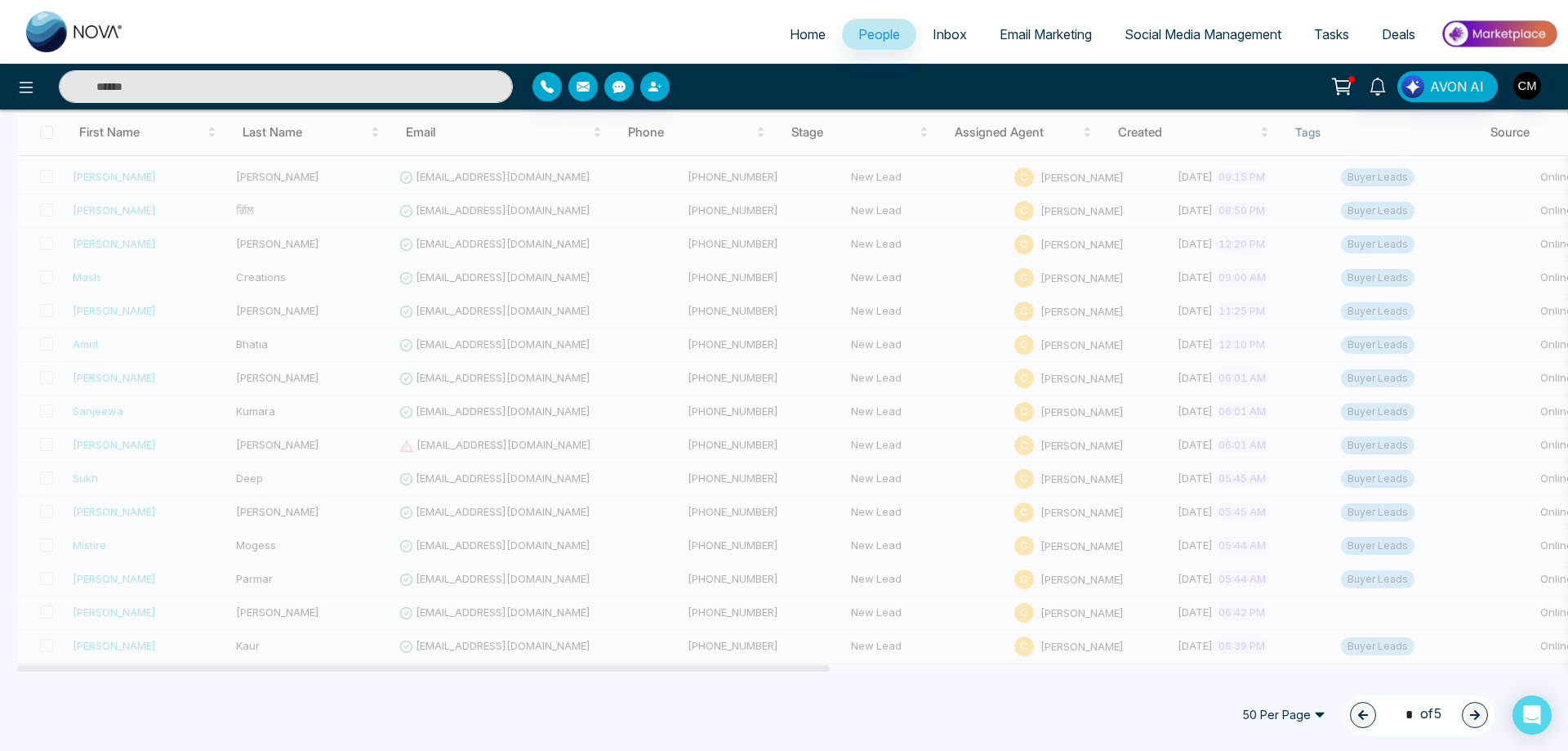
type input "*"
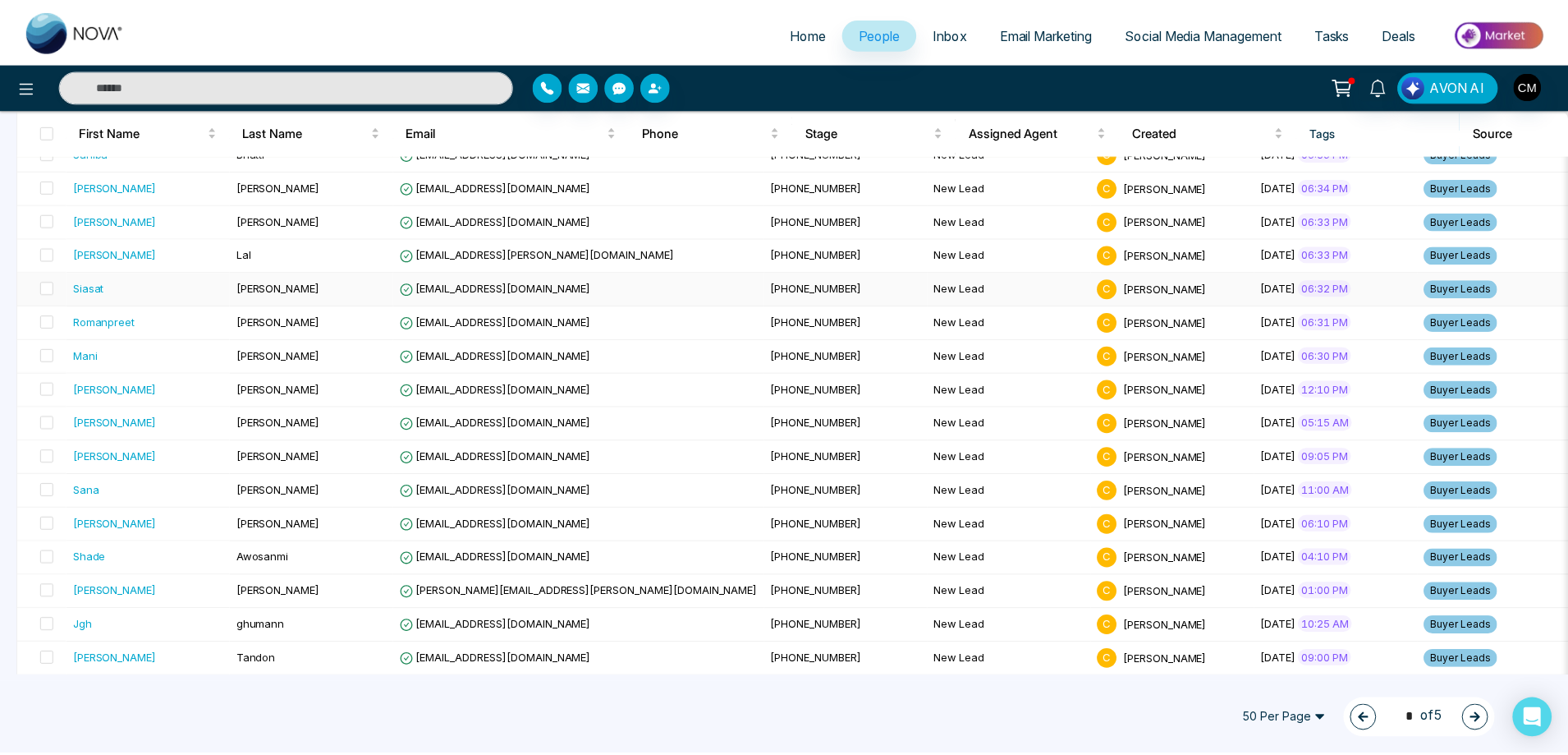
scroll to position [82, 0]
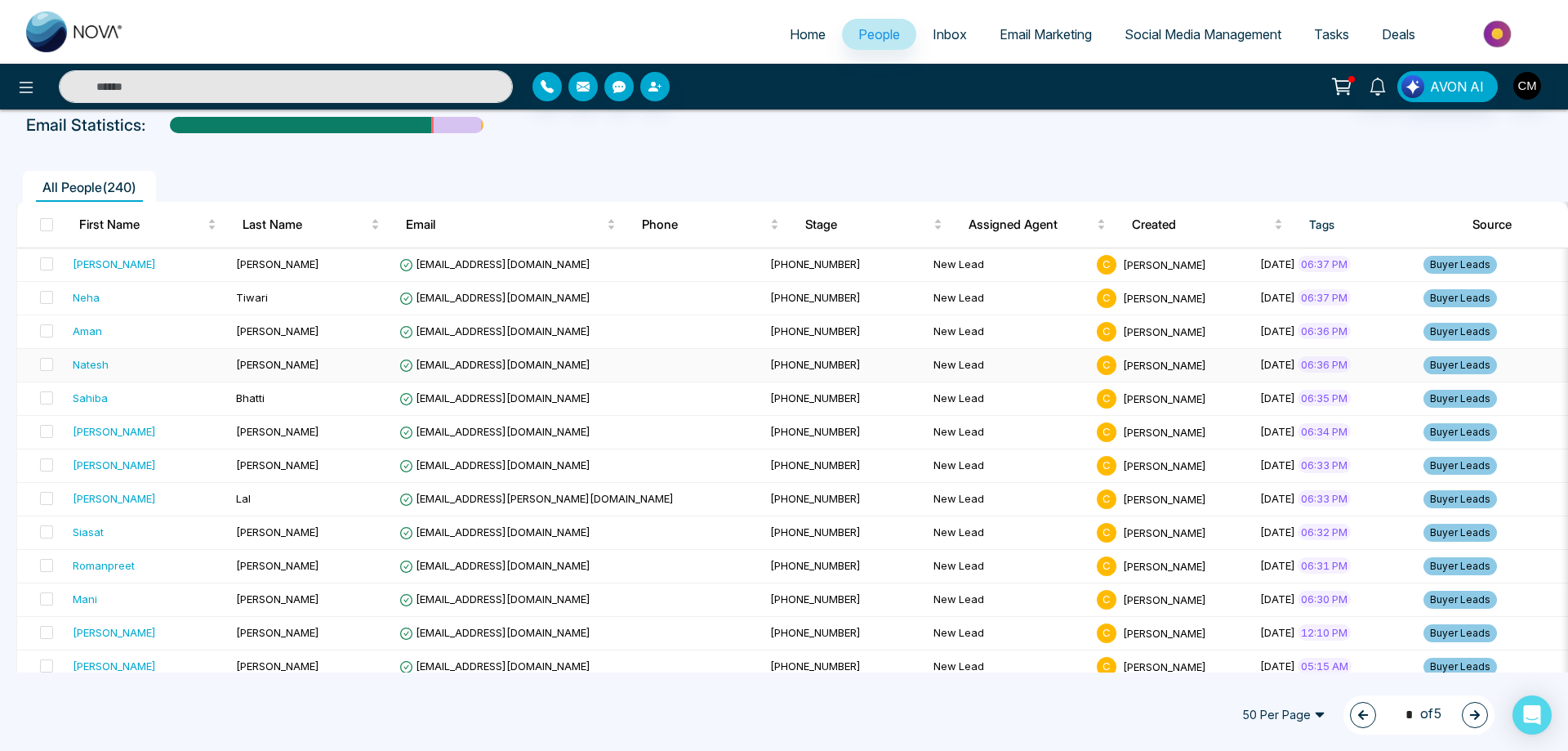
click at [144, 355] on td "Natesh" at bounding box center [148, 366] width 163 height 34
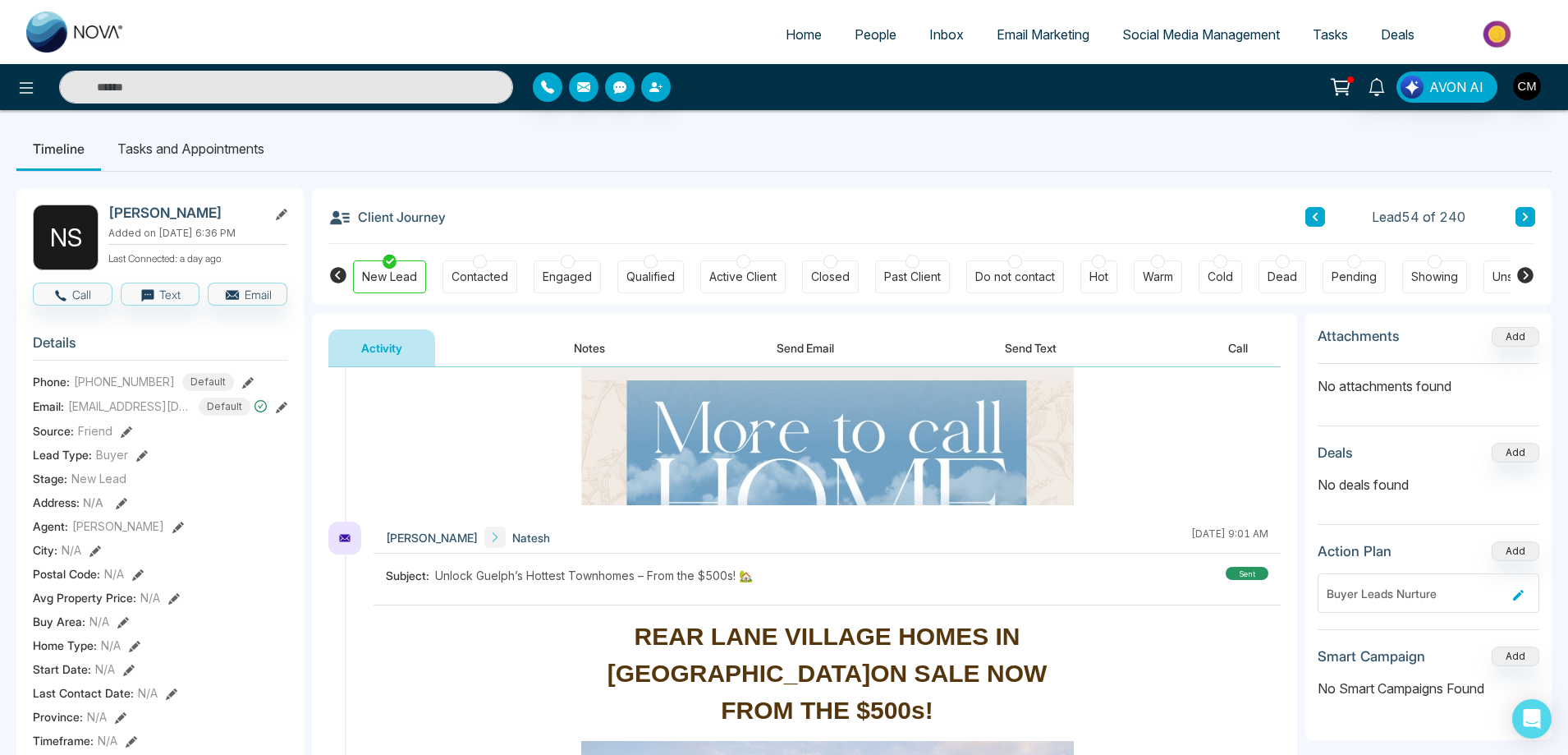
scroll to position [2382, 0]
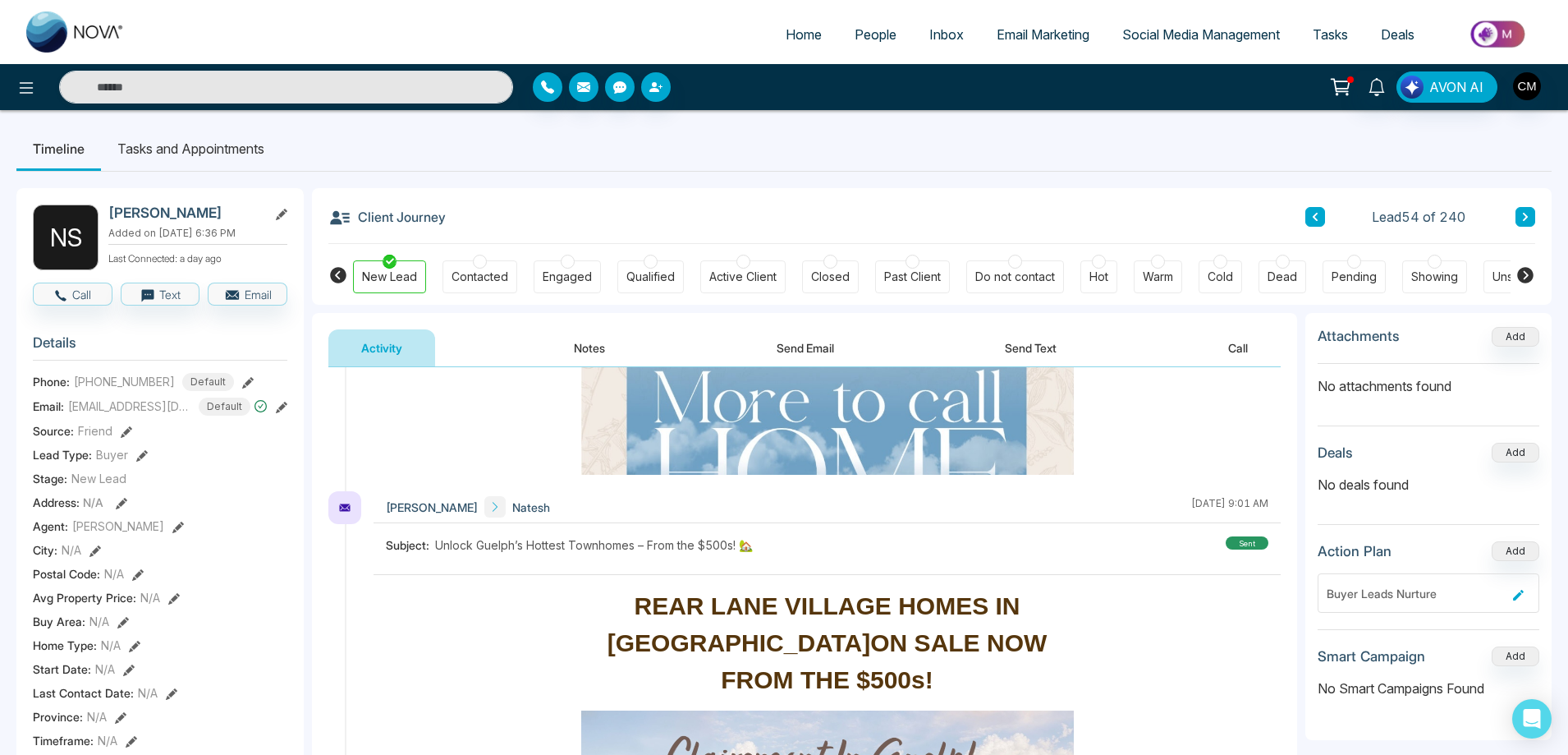
click at [92, 36] on img at bounding box center [75, 32] width 99 height 41
select select "*"
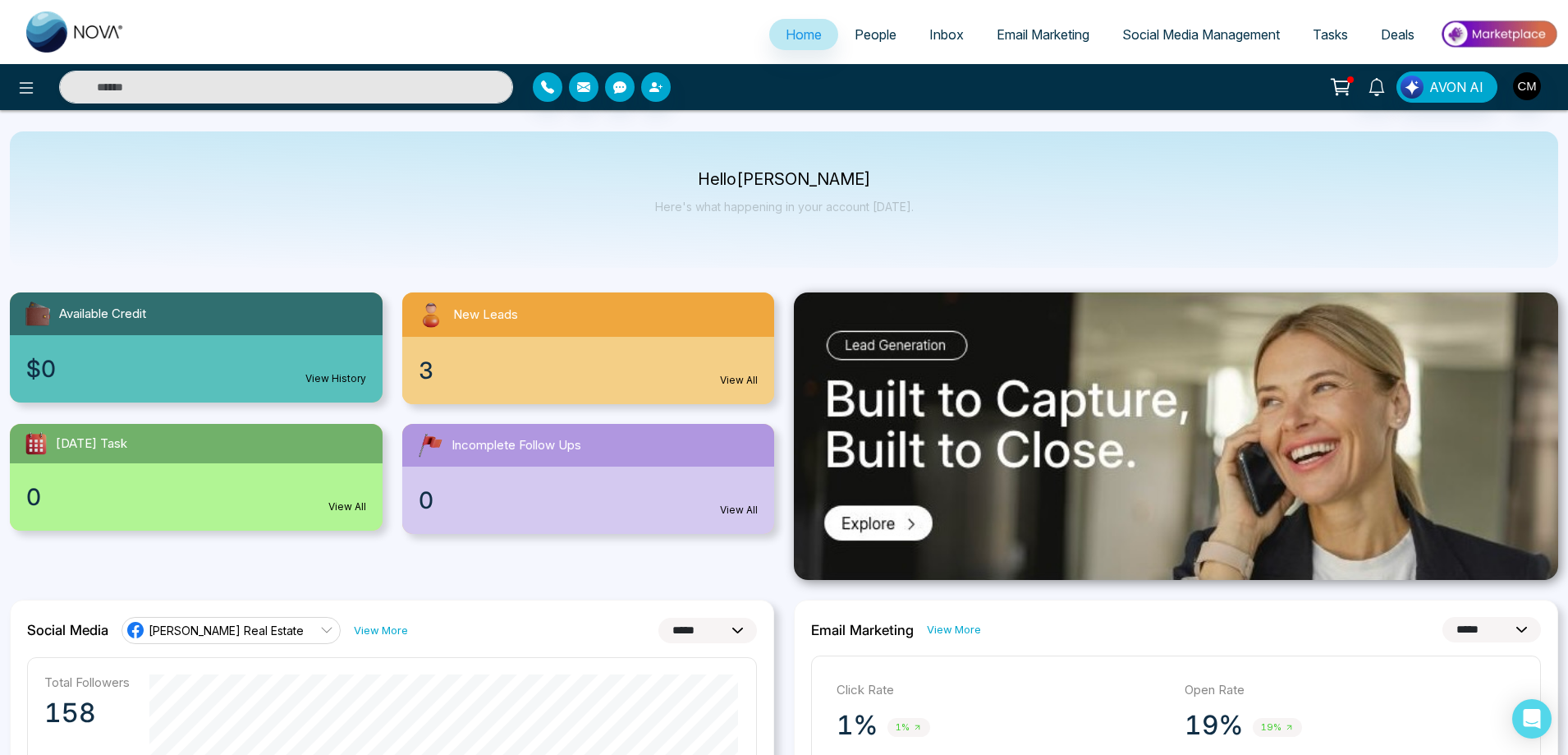
click at [1015, 53] on li "Email Marketing" at bounding box center [1043, 36] width 125 height 34
click at [1016, 40] on span "Email Marketing" at bounding box center [1043, 34] width 93 height 16
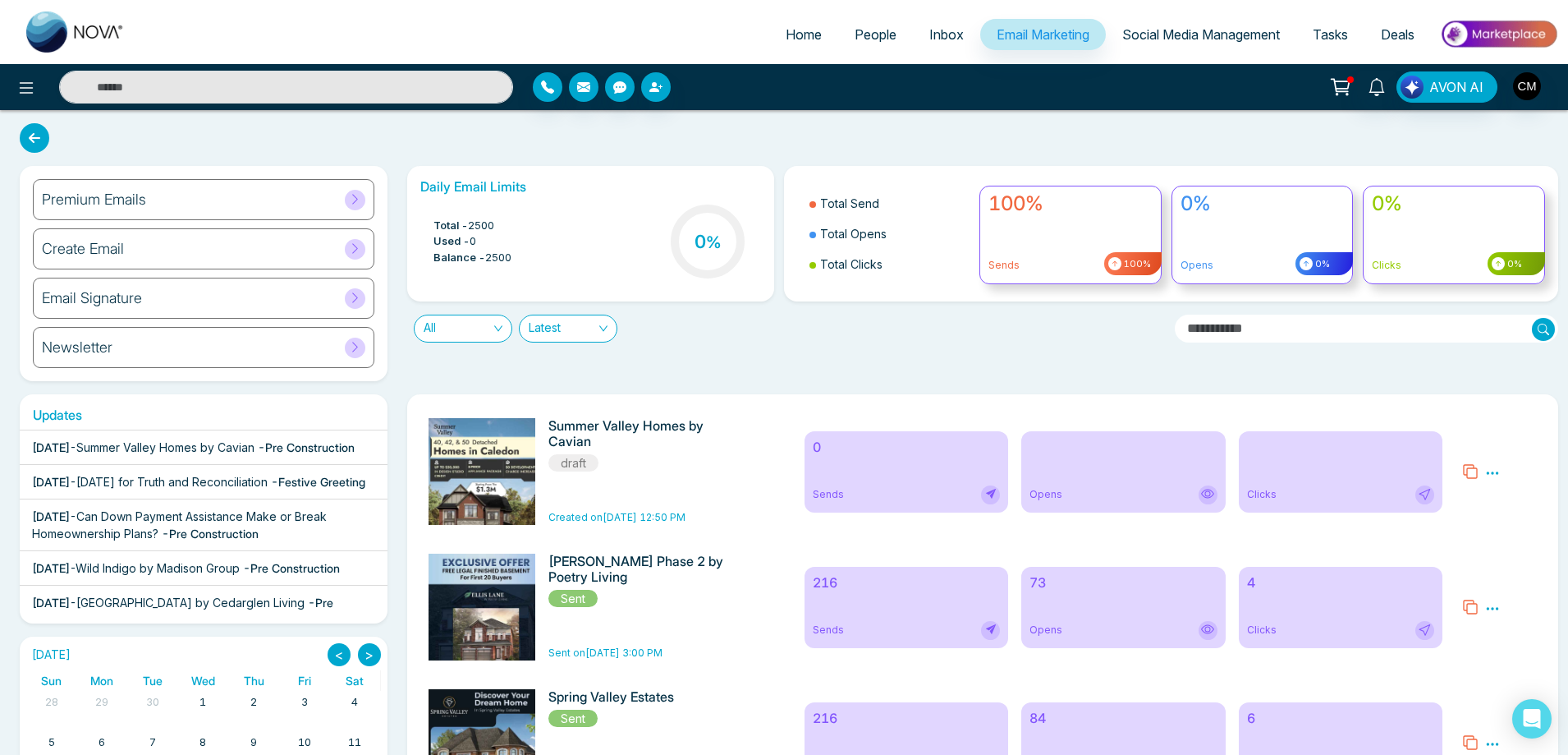
click at [679, 370] on div "Daily Email Limits Total - 2500 Used - 0 Balance - 2500 0 % Total Send Total Op…" at bounding box center [978, 273] width 1161 height 216
click at [1498, 471] on icon at bounding box center [1493, 474] width 15 height 15
click at [1515, 537] on li "Edit" at bounding box center [1520, 523] width 44 height 24
click at [1489, 479] on icon at bounding box center [1493, 474] width 15 height 15
click at [1503, 544] on span "Delete" at bounding box center [1516, 544] width 36 height 14
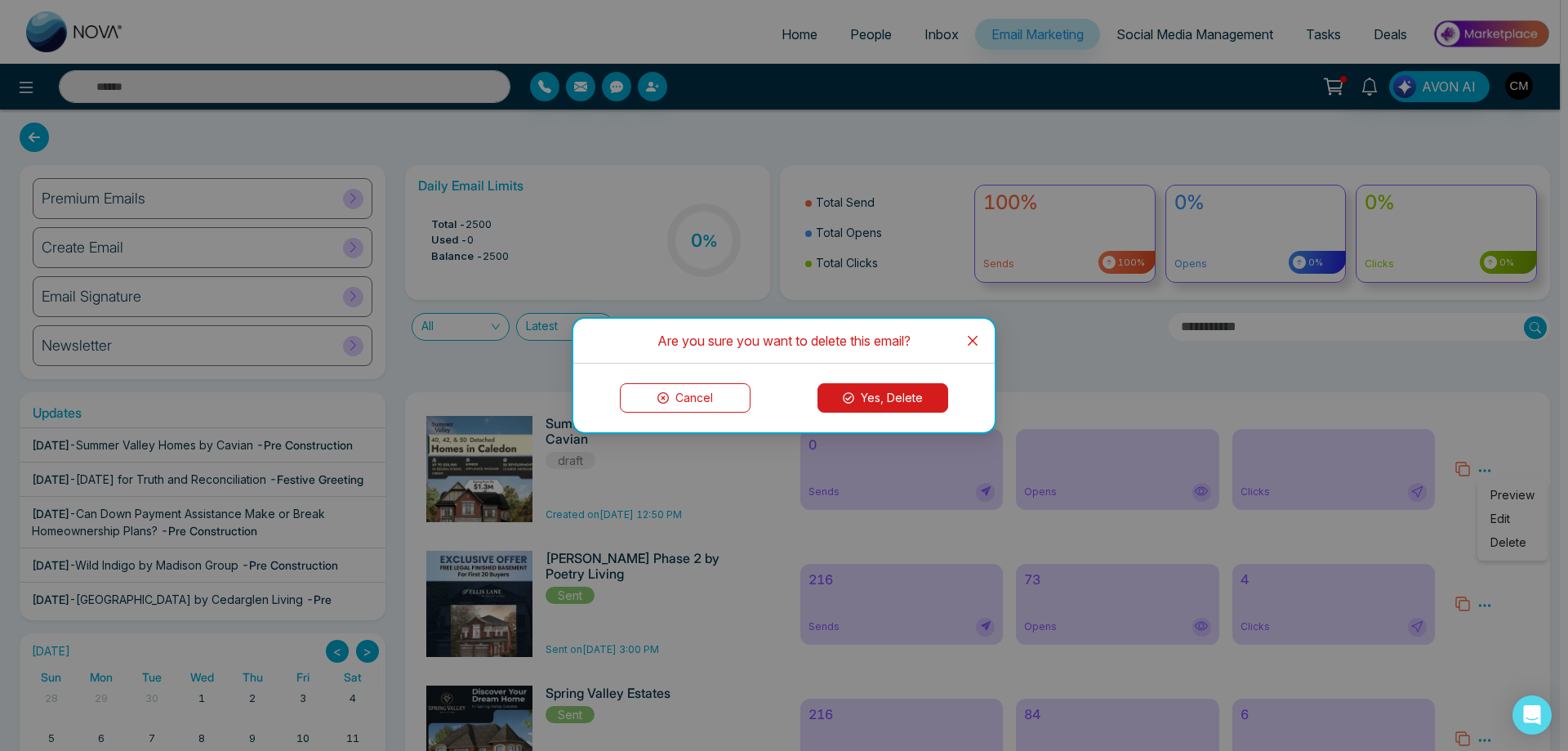
click at [881, 397] on button "Yes, Delete" at bounding box center [883, 397] width 131 height 29
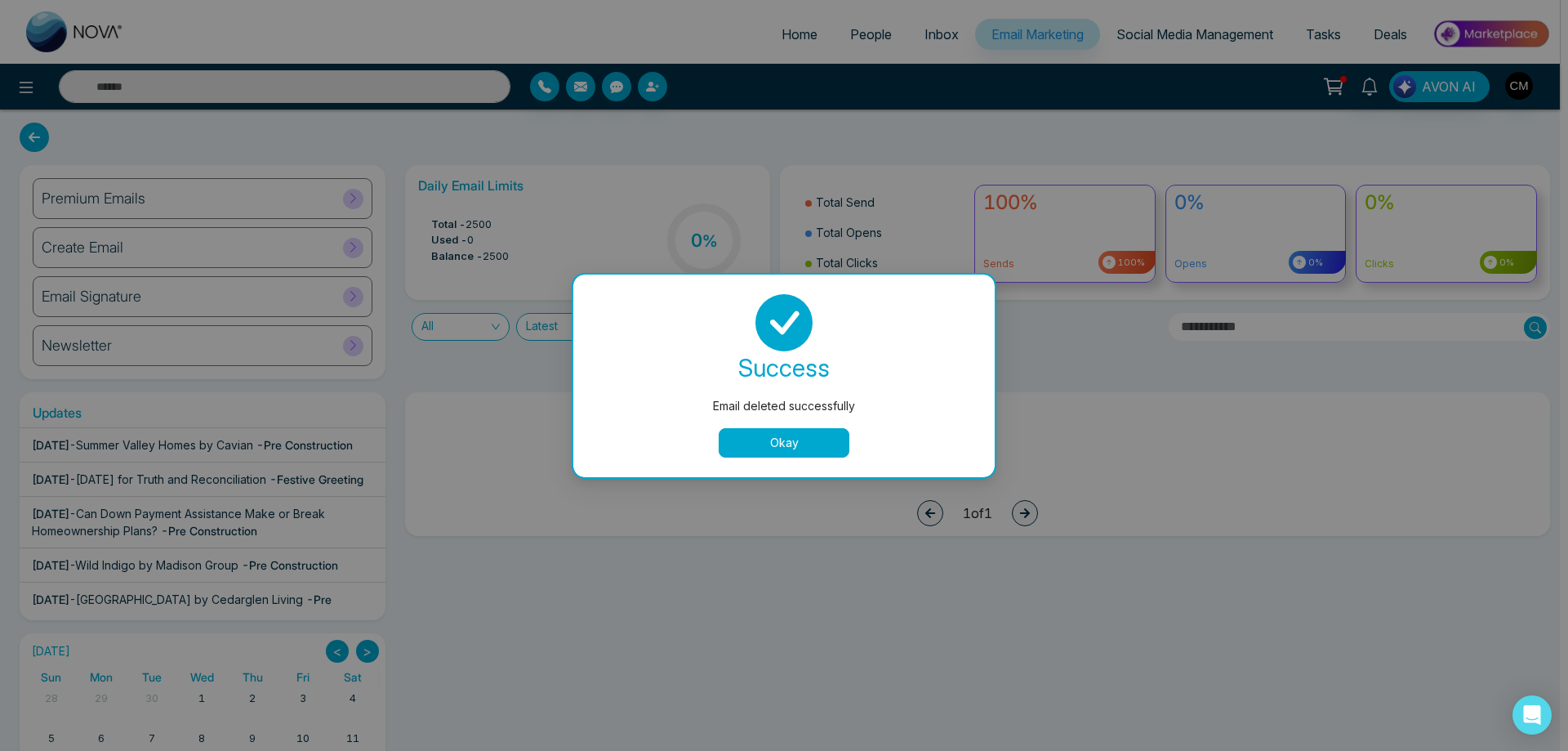
click at [816, 422] on div "success Email deleted successfully Okay" at bounding box center [784, 376] width 382 height 163
click at [813, 432] on button "Okay" at bounding box center [784, 442] width 131 height 29
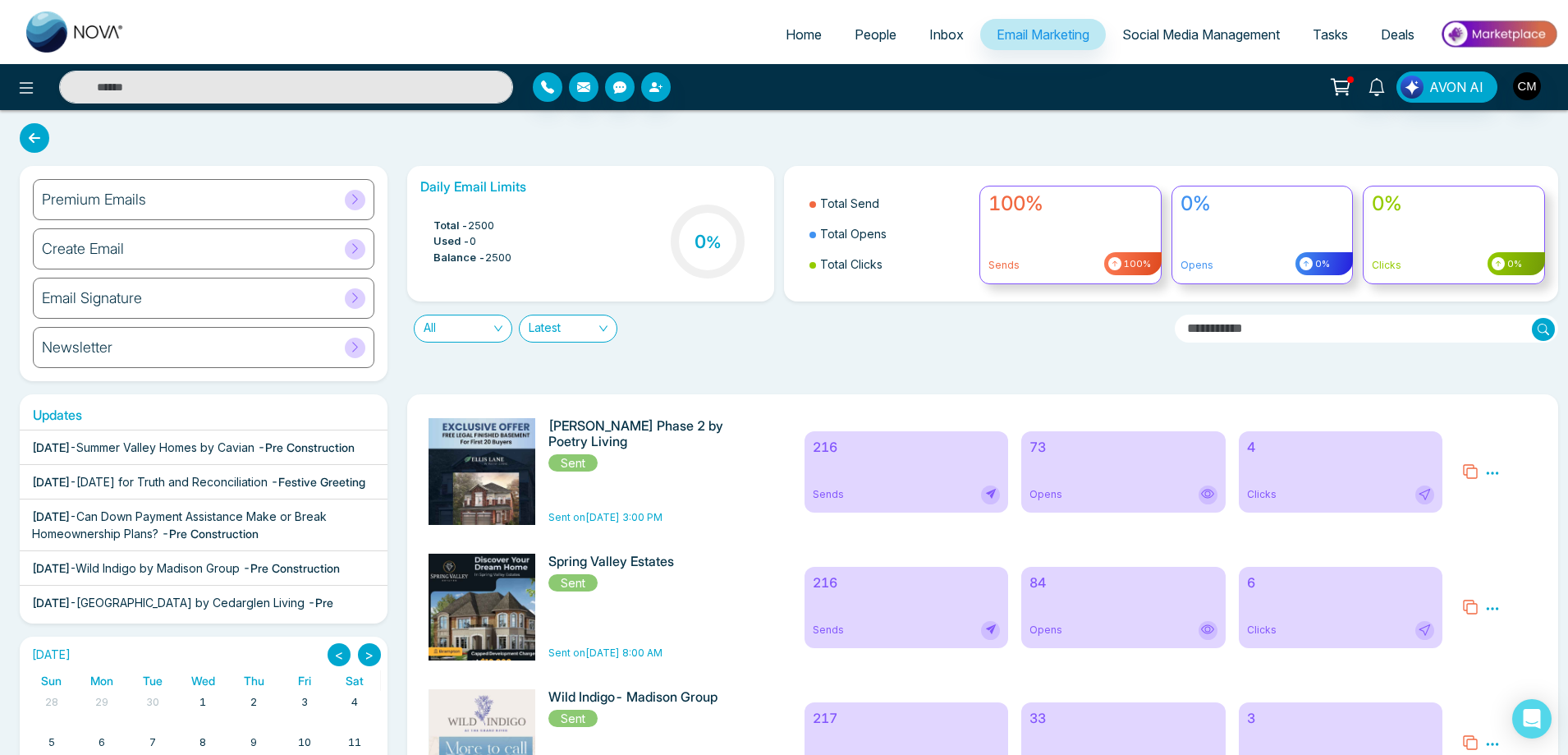
click at [775, 372] on div "Daily Email Limits Total - 2500 Used - 0 Balance - 2500 0 % Total Send Total Op…" at bounding box center [978, 273] width 1161 height 216
click at [858, 35] on span "People" at bounding box center [875, 34] width 41 height 16
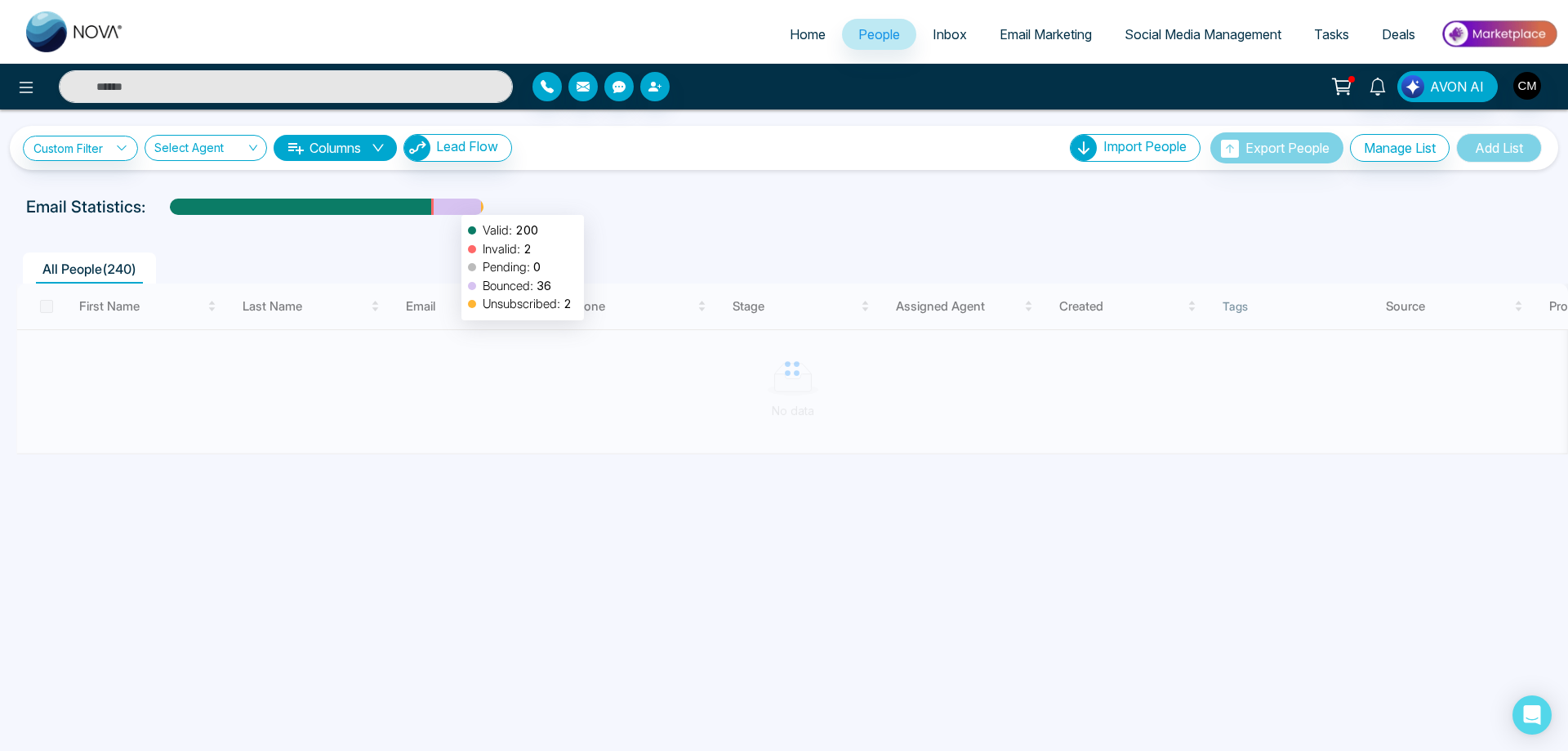
click at [454, 207] on div at bounding box center [457, 213] width 48 height 29
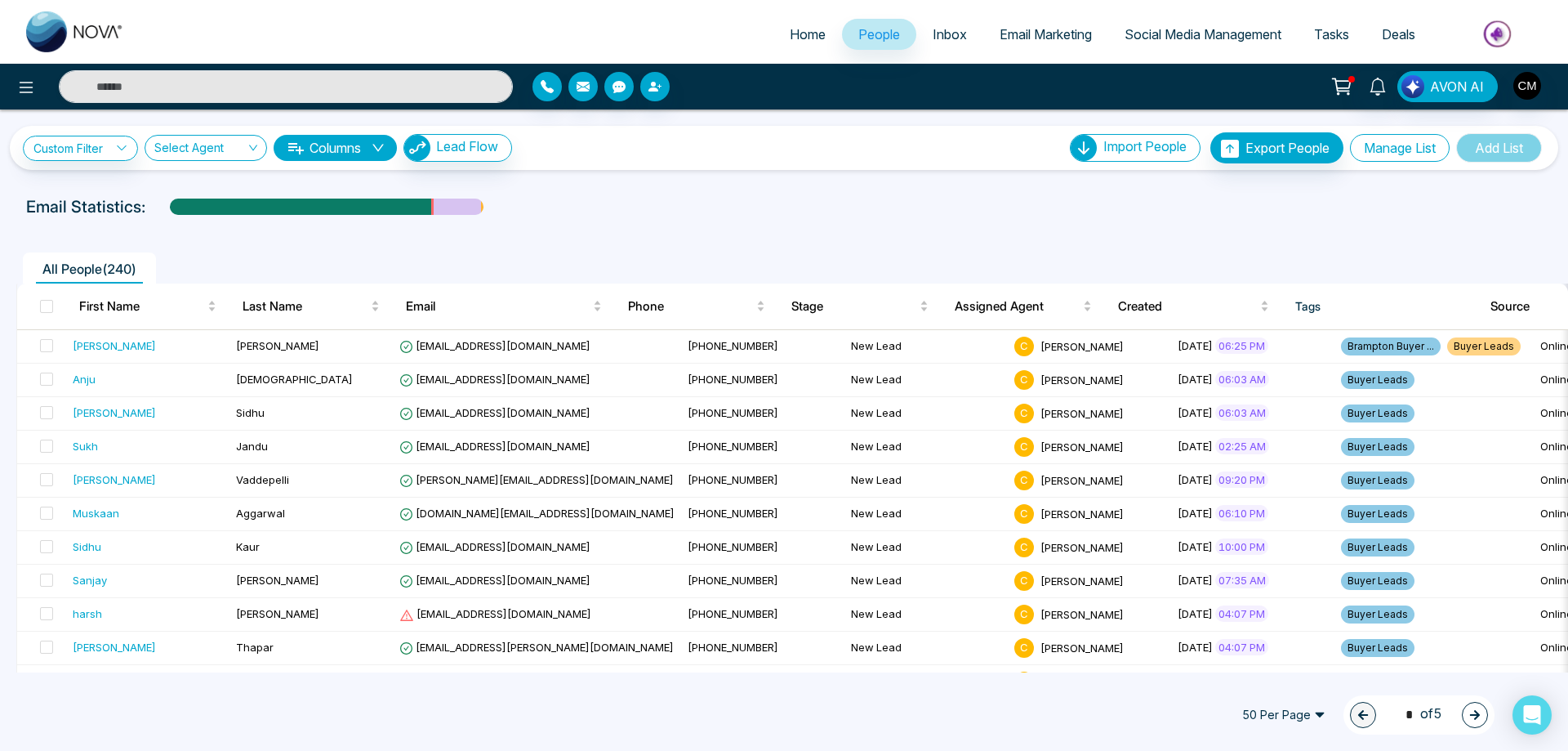
click at [1383, 150] on button "Manage List" at bounding box center [1399, 148] width 99 height 28
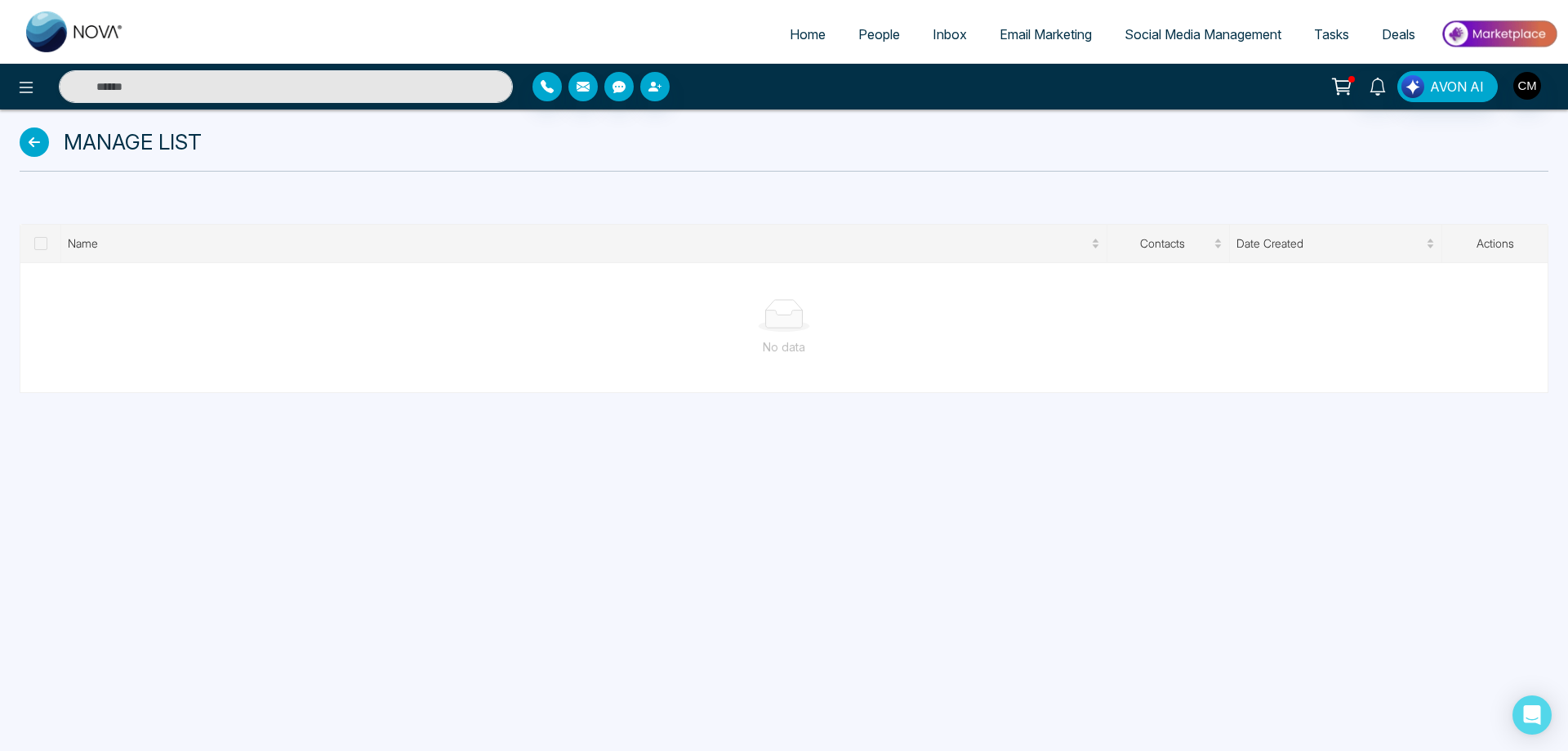
click at [37, 237] on span at bounding box center [41, 243] width 13 height 13
click at [29, 137] on icon at bounding box center [34, 141] width 29 height 29
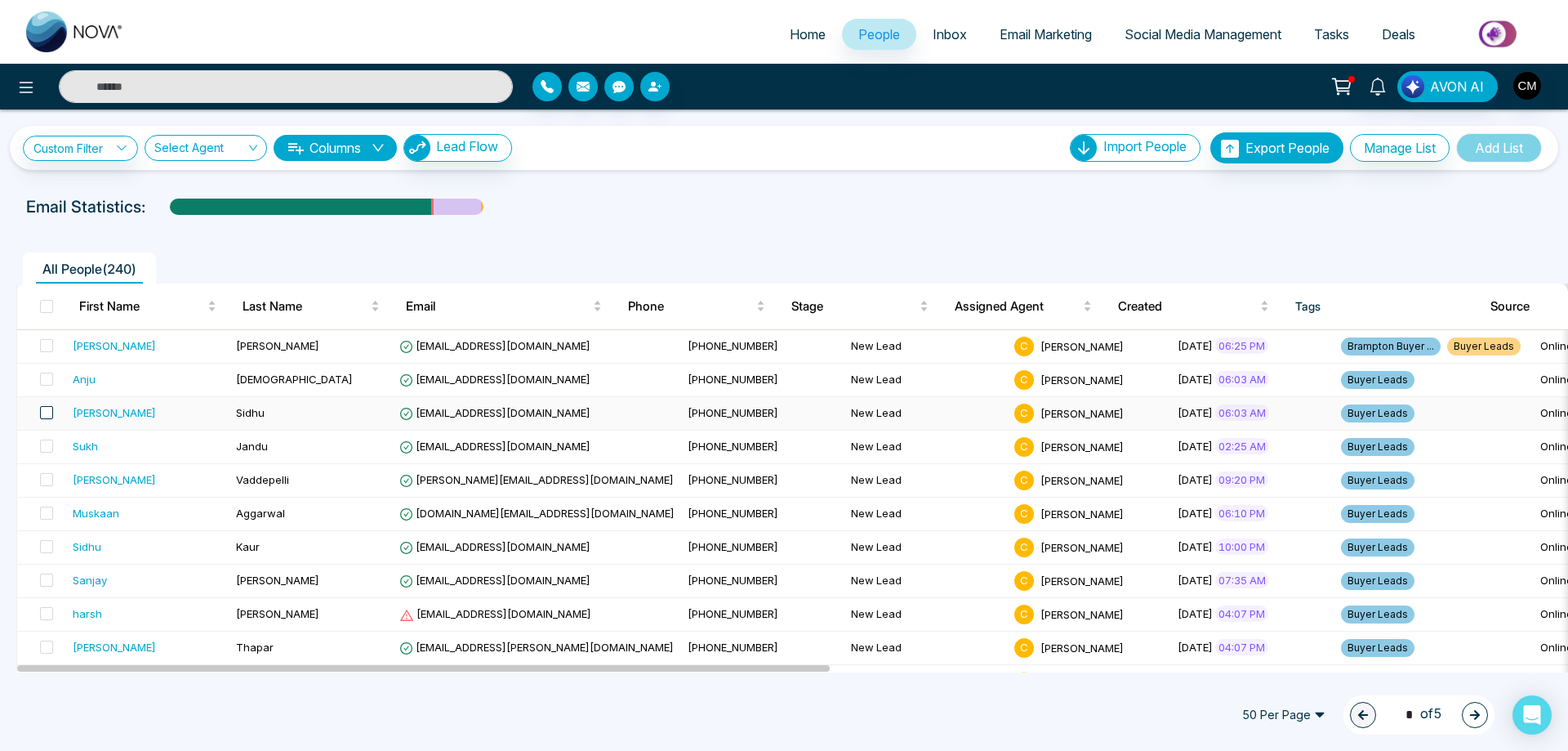
click at [41, 408] on span at bounding box center [47, 413] width 13 height 13
click at [44, 408] on span at bounding box center [47, 413] width 13 height 13
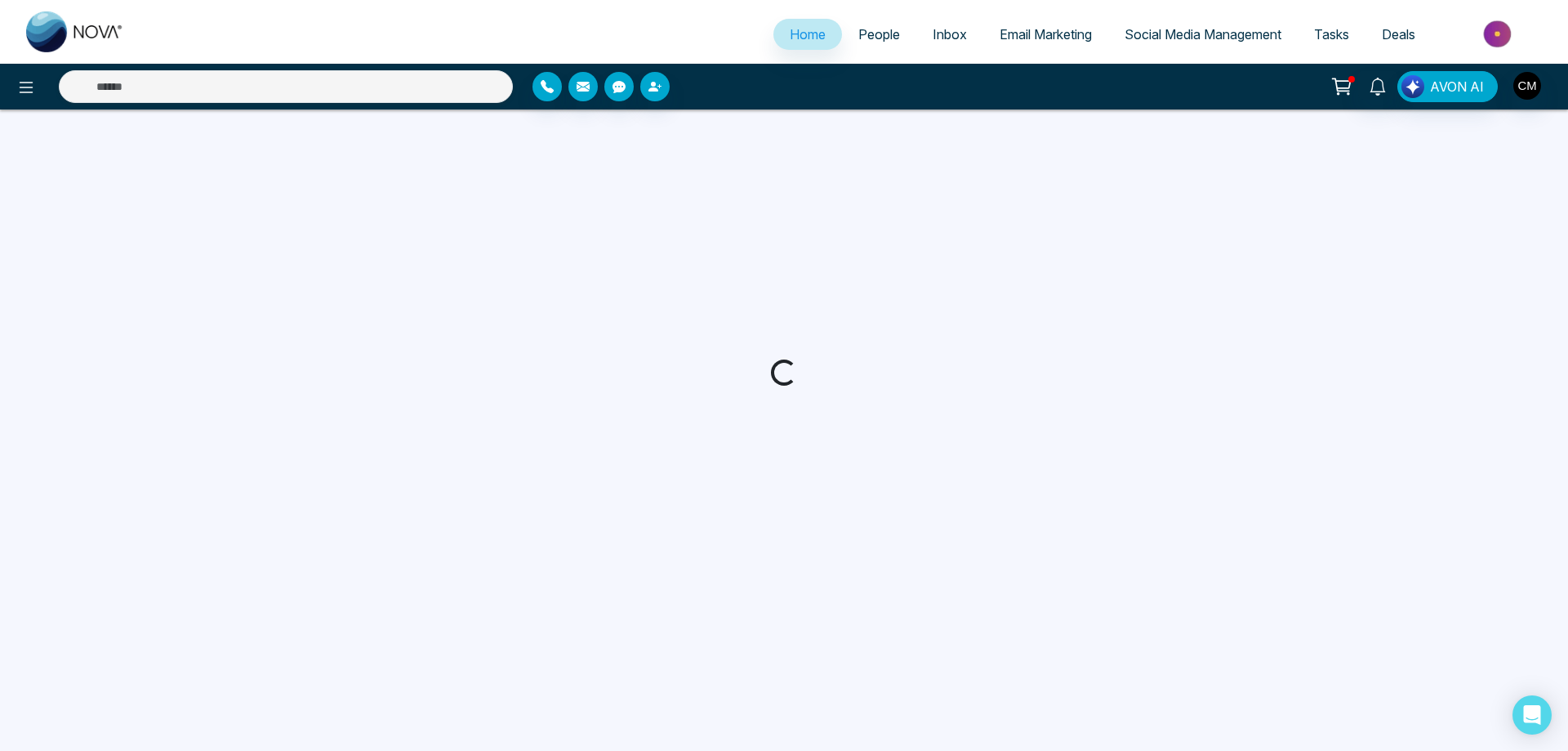
select select "*"
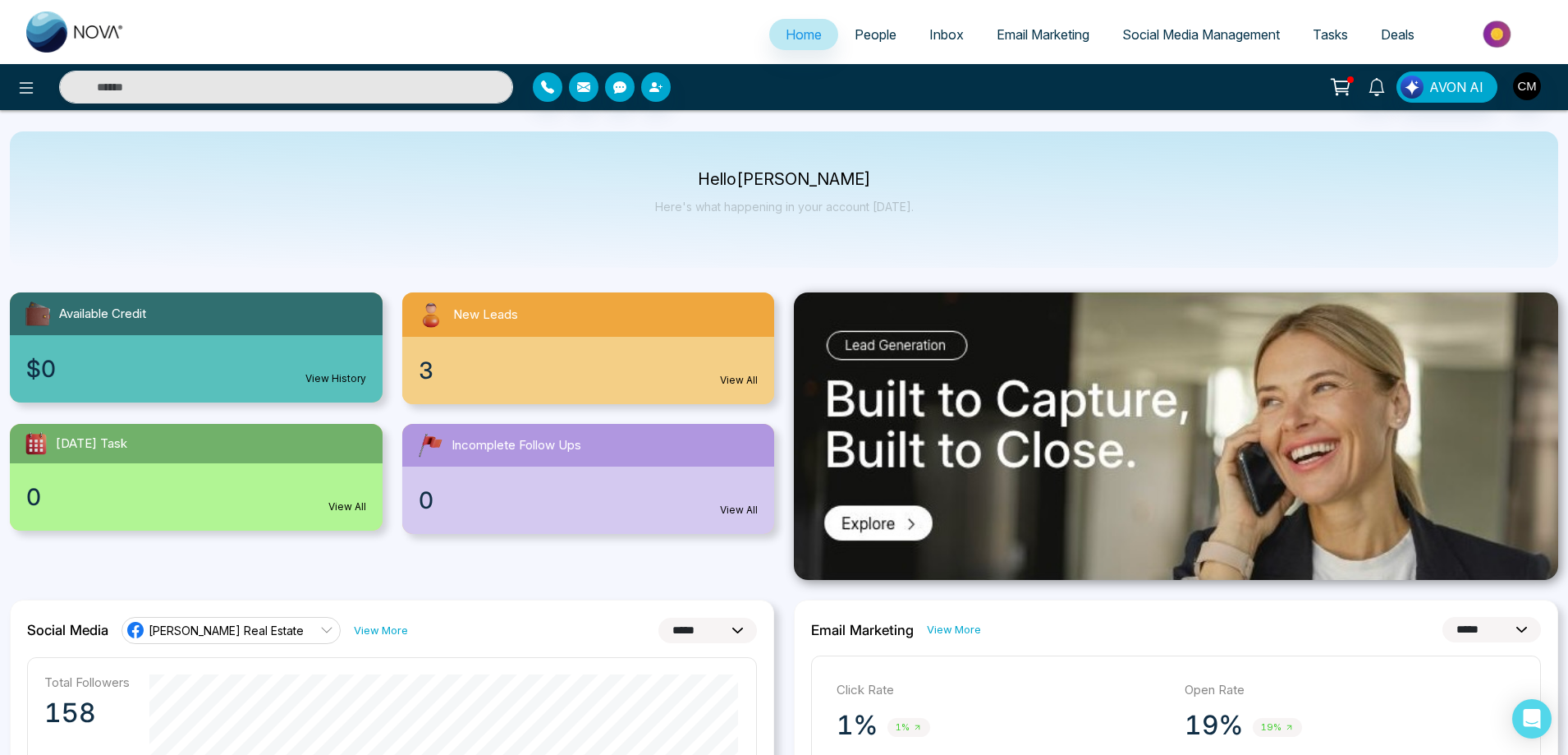
click at [885, 33] on span "People" at bounding box center [875, 34] width 41 height 16
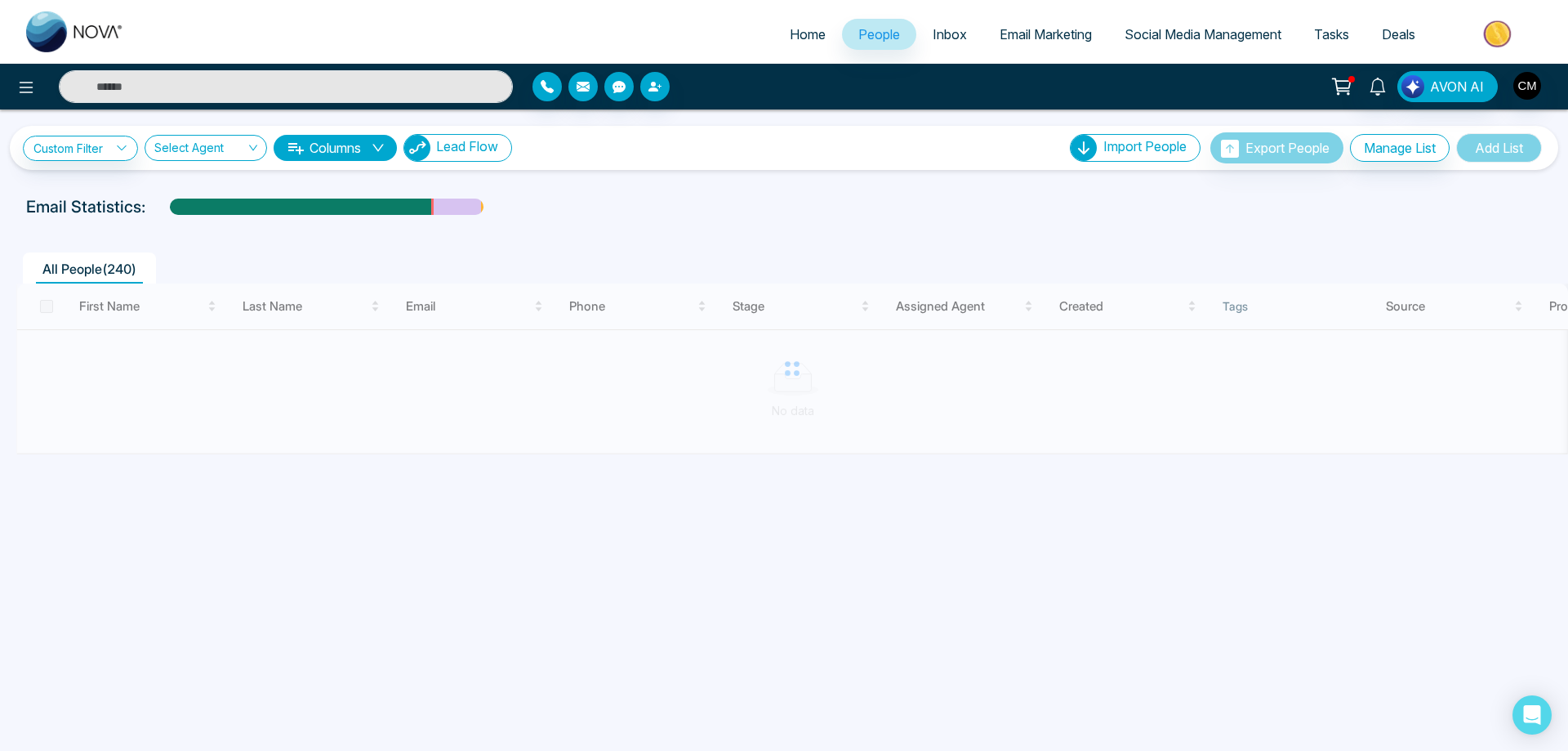
click at [490, 146] on span "Lead Flow" at bounding box center [467, 145] width 62 height 16
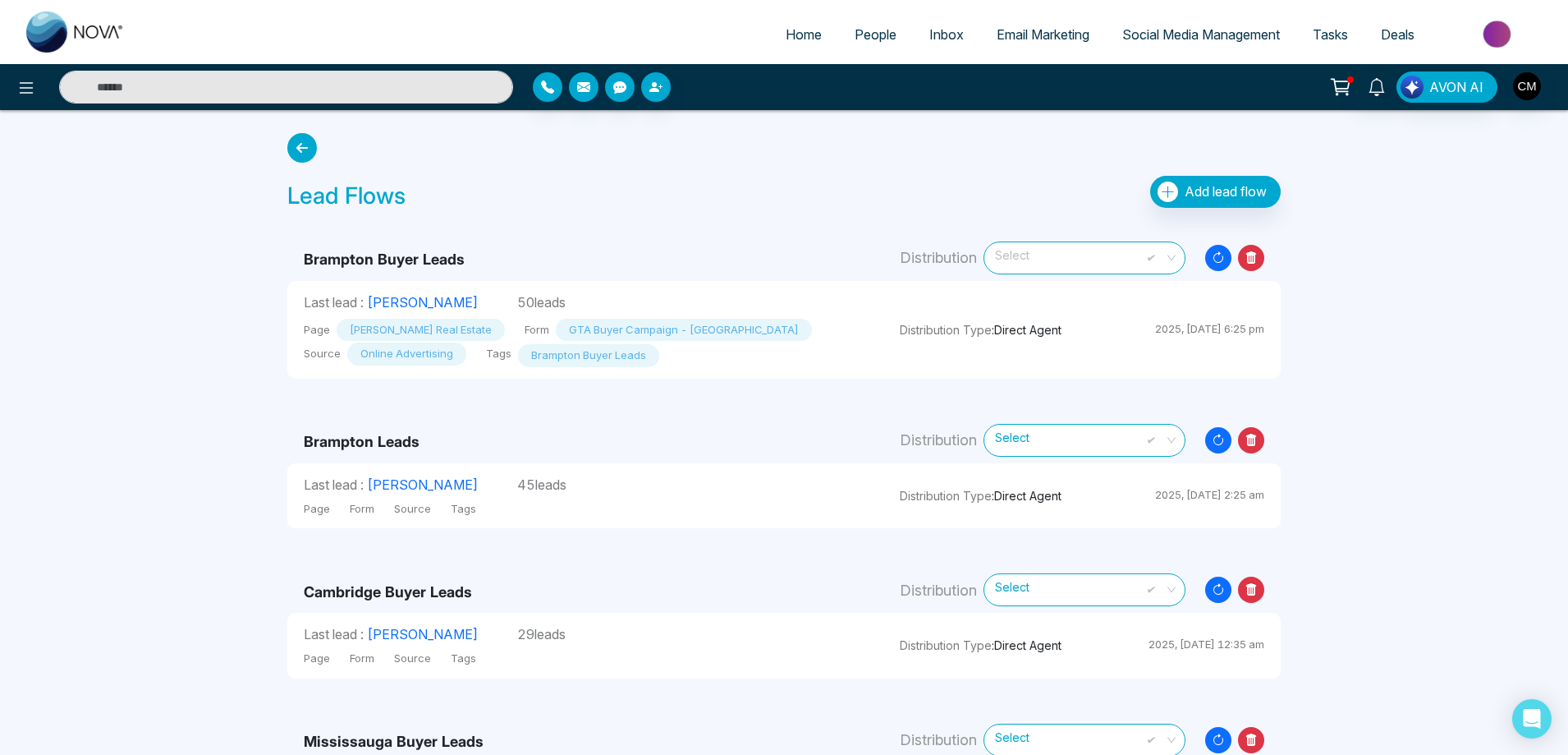
click at [1114, 255] on span "Select" at bounding box center [1084, 257] width 179 height 29
drag, startPoint x: 859, startPoint y: 281, endPoint x: 950, endPoint y: 281, distance: 91.0
click at [862, 281] on td "Last lead : [PERSON_NAME] 50 leads Page [PERSON_NAME] Real Estate Form GTA Buye…" at bounding box center [584, 329] width 596 height 98
click at [1248, 258] on icon at bounding box center [1251, 257] width 10 height 12
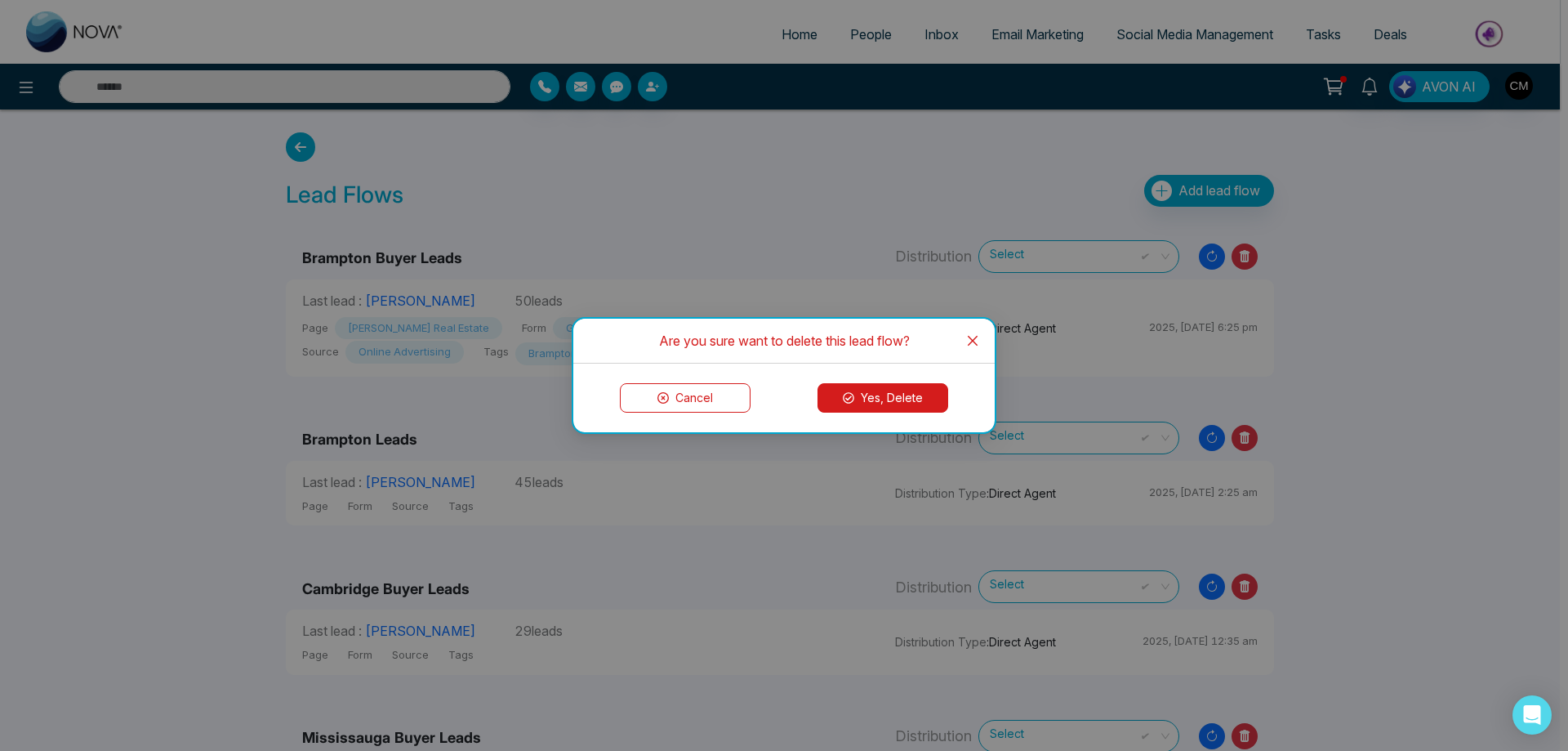
click at [858, 396] on button "Yes, Delete" at bounding box center [883, 397] width 131 height 29
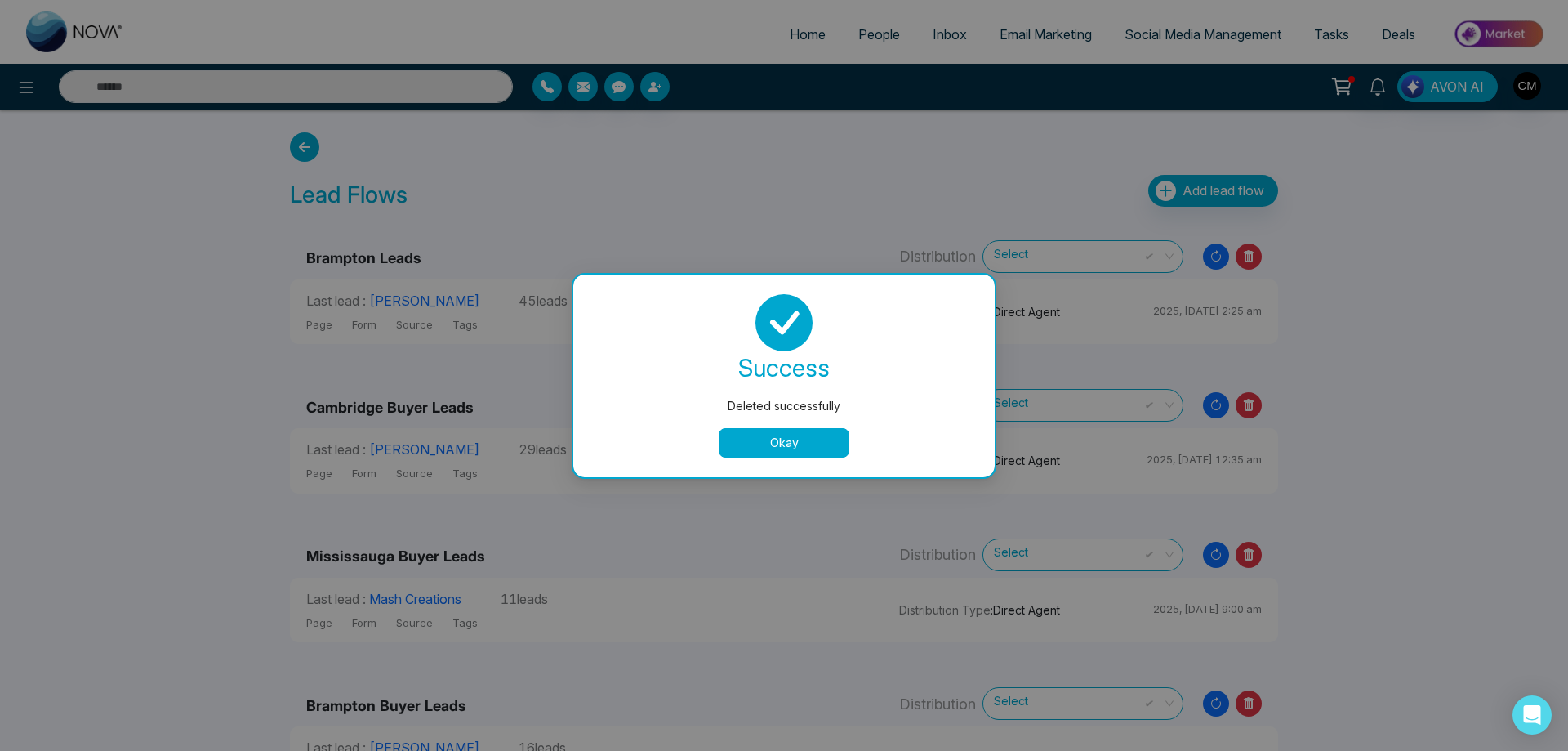
click at [748, 433] on button "Okay" at bounding box center [784, 442] width 131 height 29
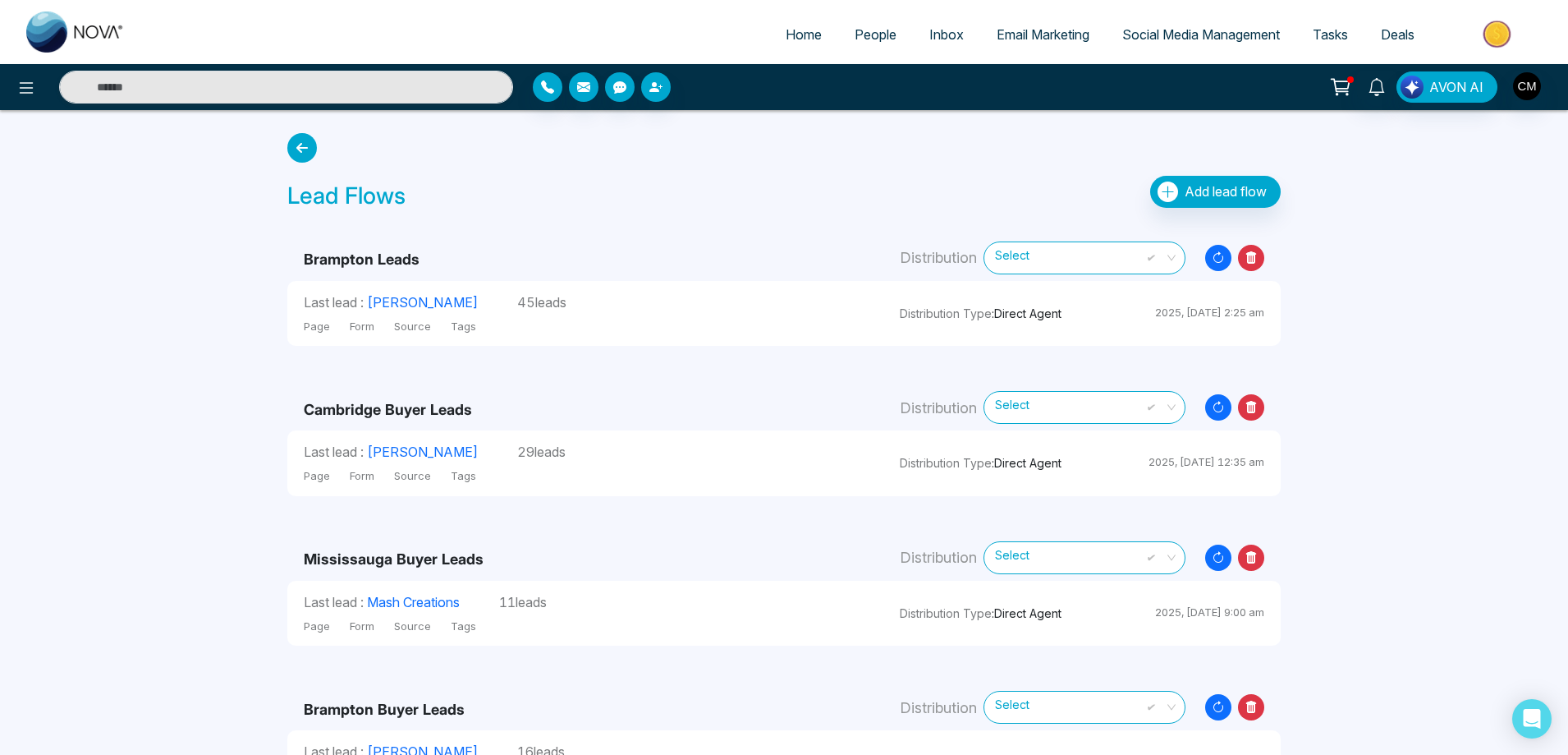
click at [1258, 261] on icon at bounding box center [1252, 258] width 26 height 26
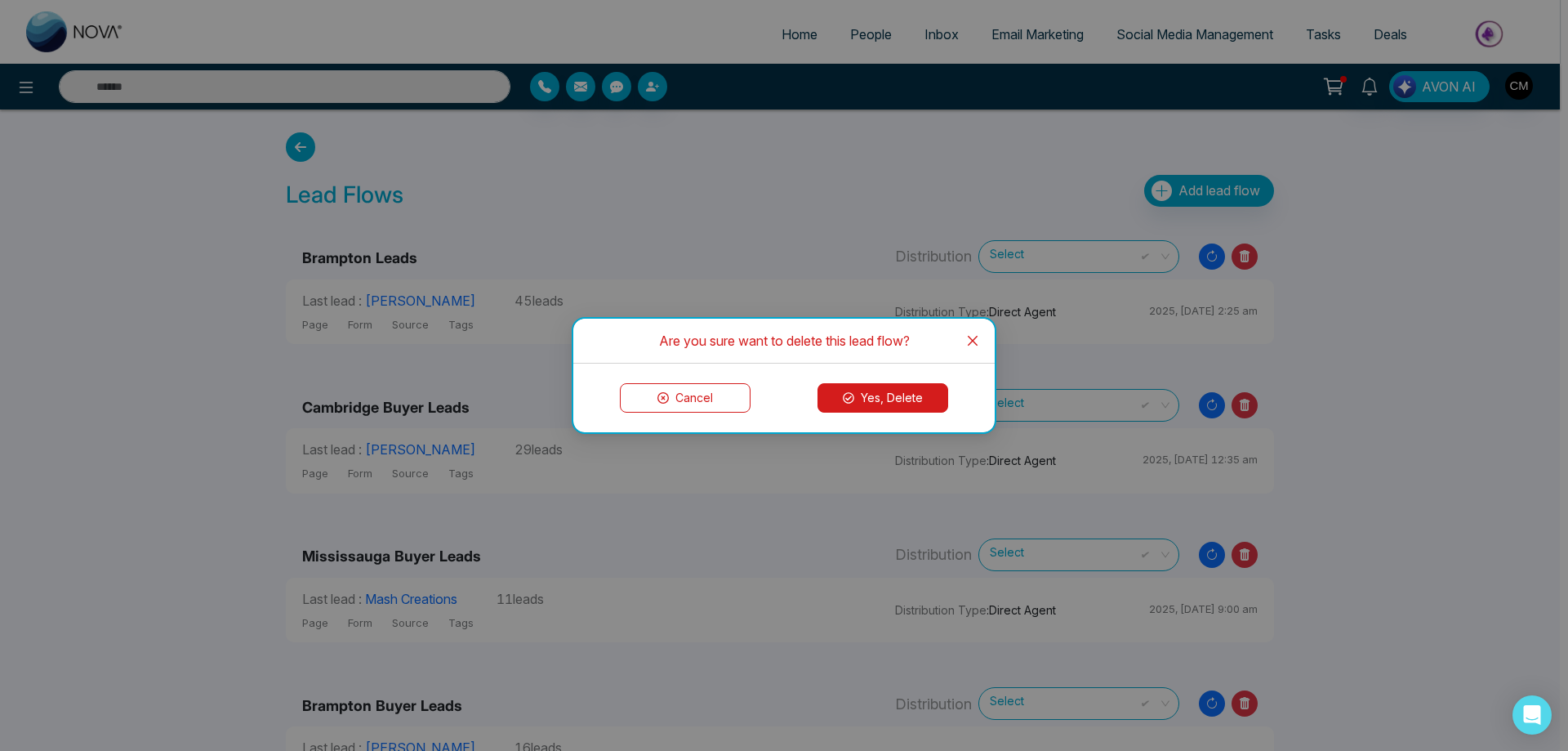
click at [878, 406] on button "Yes, Delete" at bounding box center [883, 397] width 131 height 29
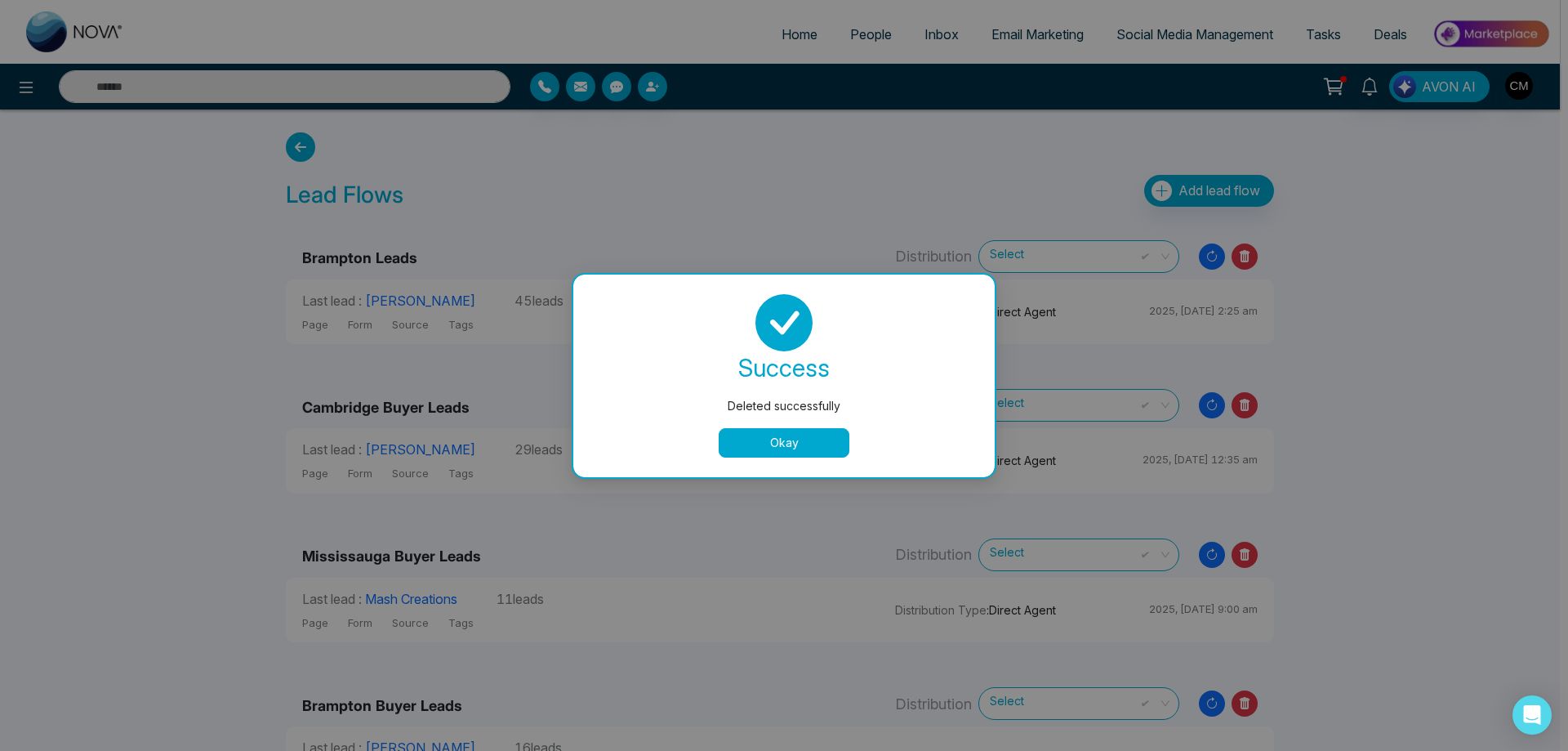
click at [791, 430] on button "Okay" at bounding box center [784, 442] width 131 height 29
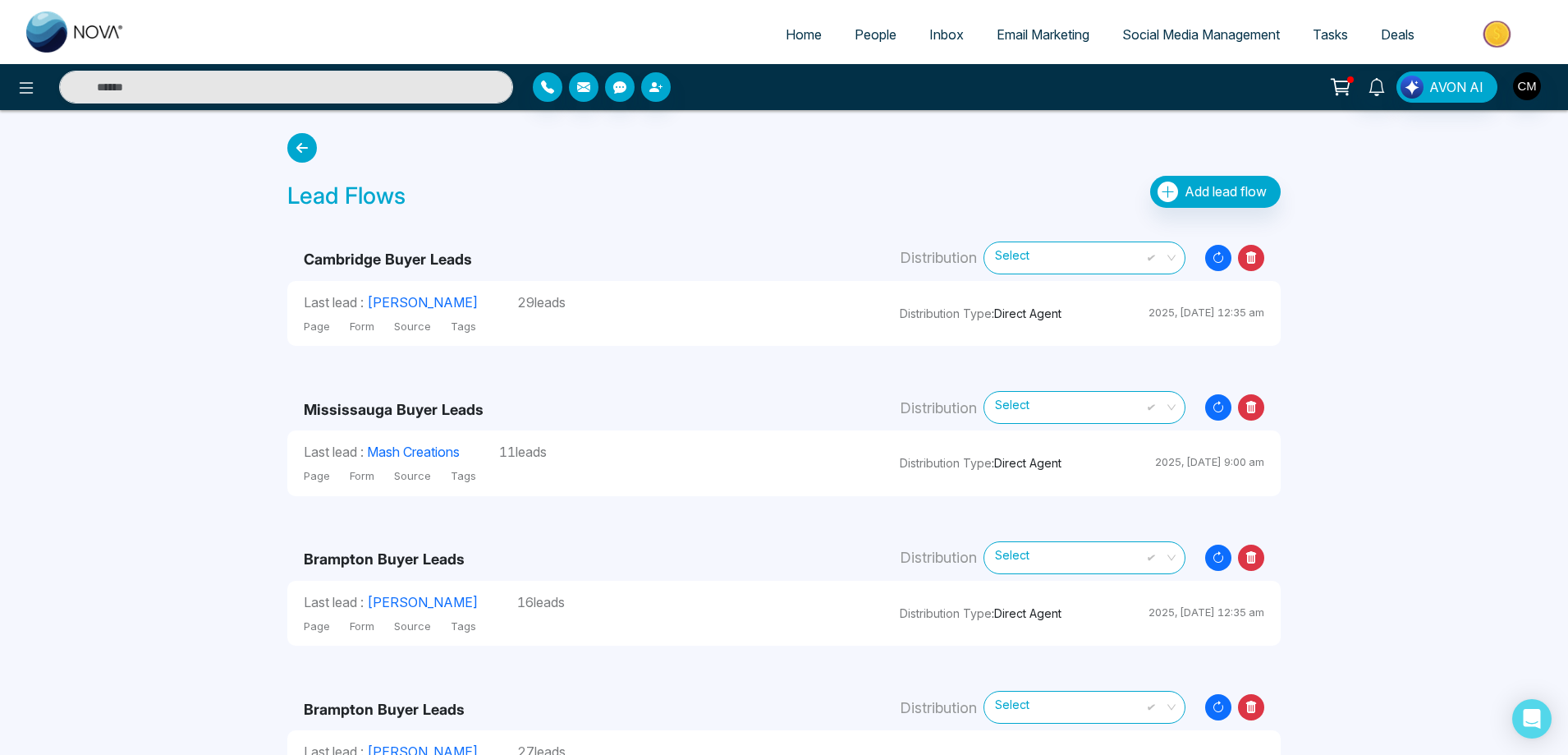
click at [1267, 251] on td "Distribution Select Resync Leads" at bounding box center [1082, 251] width 397 height 60
click at [1261, 256] on icon at bounding box center [1252, 258] width 26 height 26
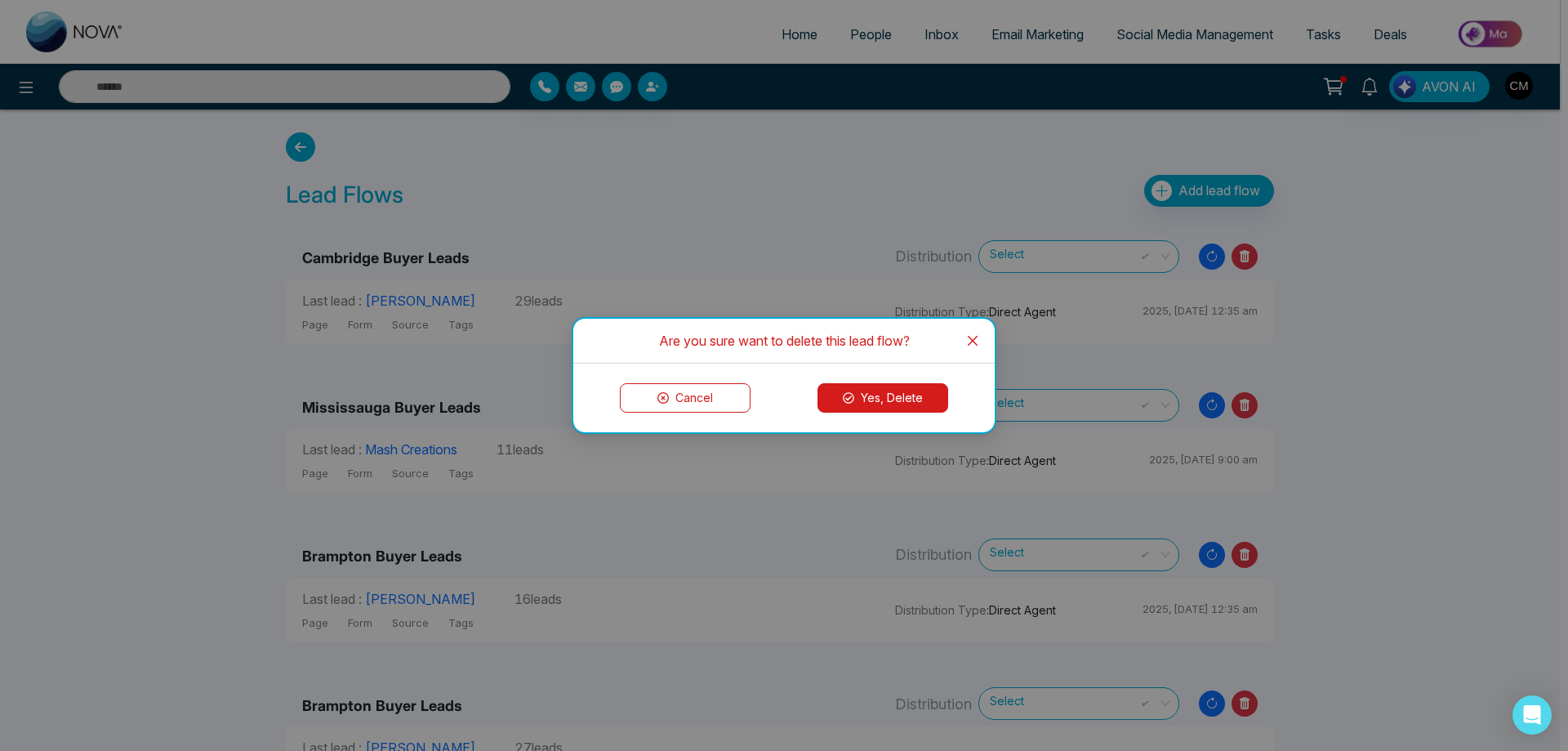
click at [893, 413] on div "Cancel Yes, Delete" at bounding box center [784, 397] width 421 height 68
click at [895, 404] on button "Yes, Delete" at bounding box center [883, 397] width 131 height 29
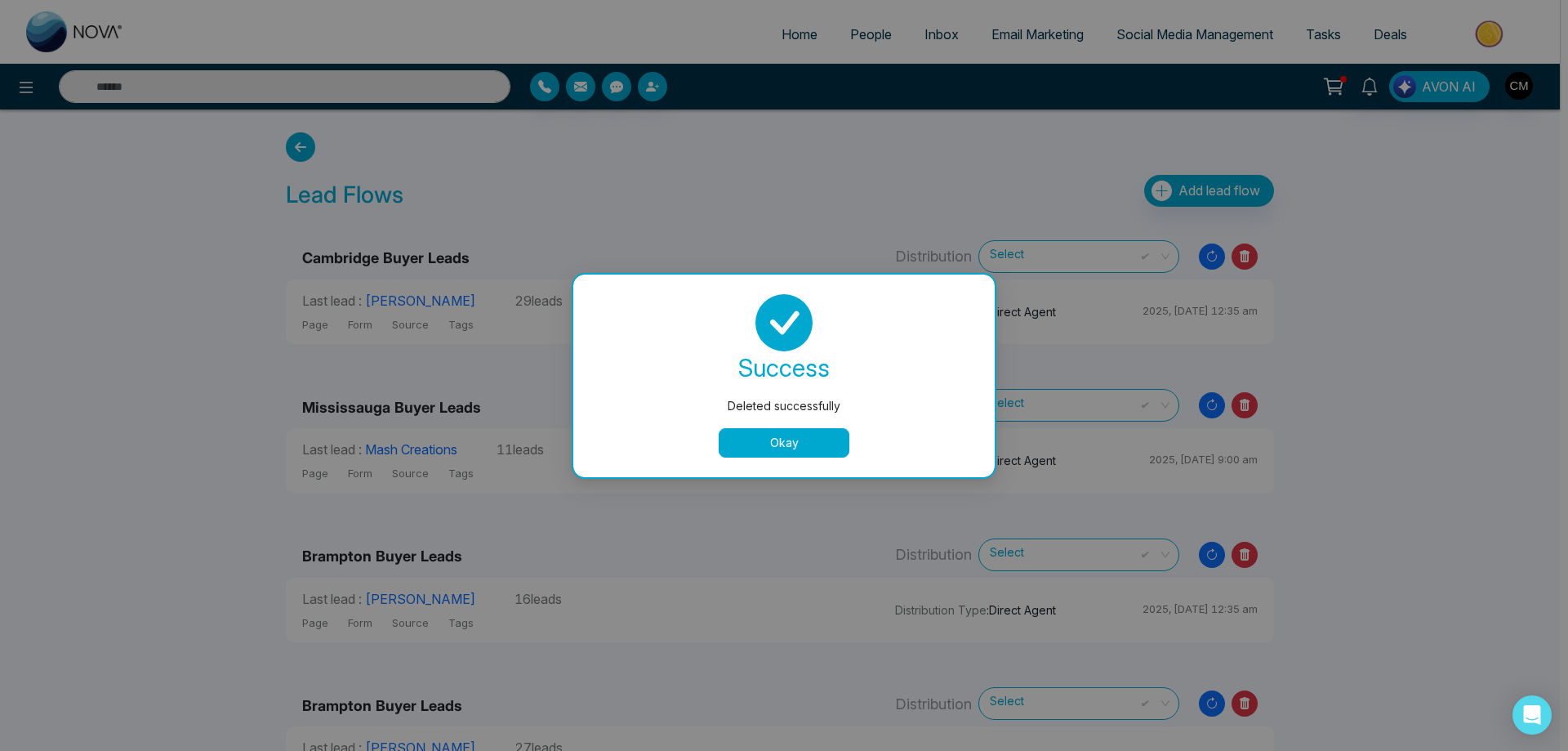
click at [840, 426] on div "success Deleted successfully Okay" at bounding box center [784, 376] width 382 height 163
click at [835, 431] on button "Okay" at bounding box center [784, 442] width 131 height 29
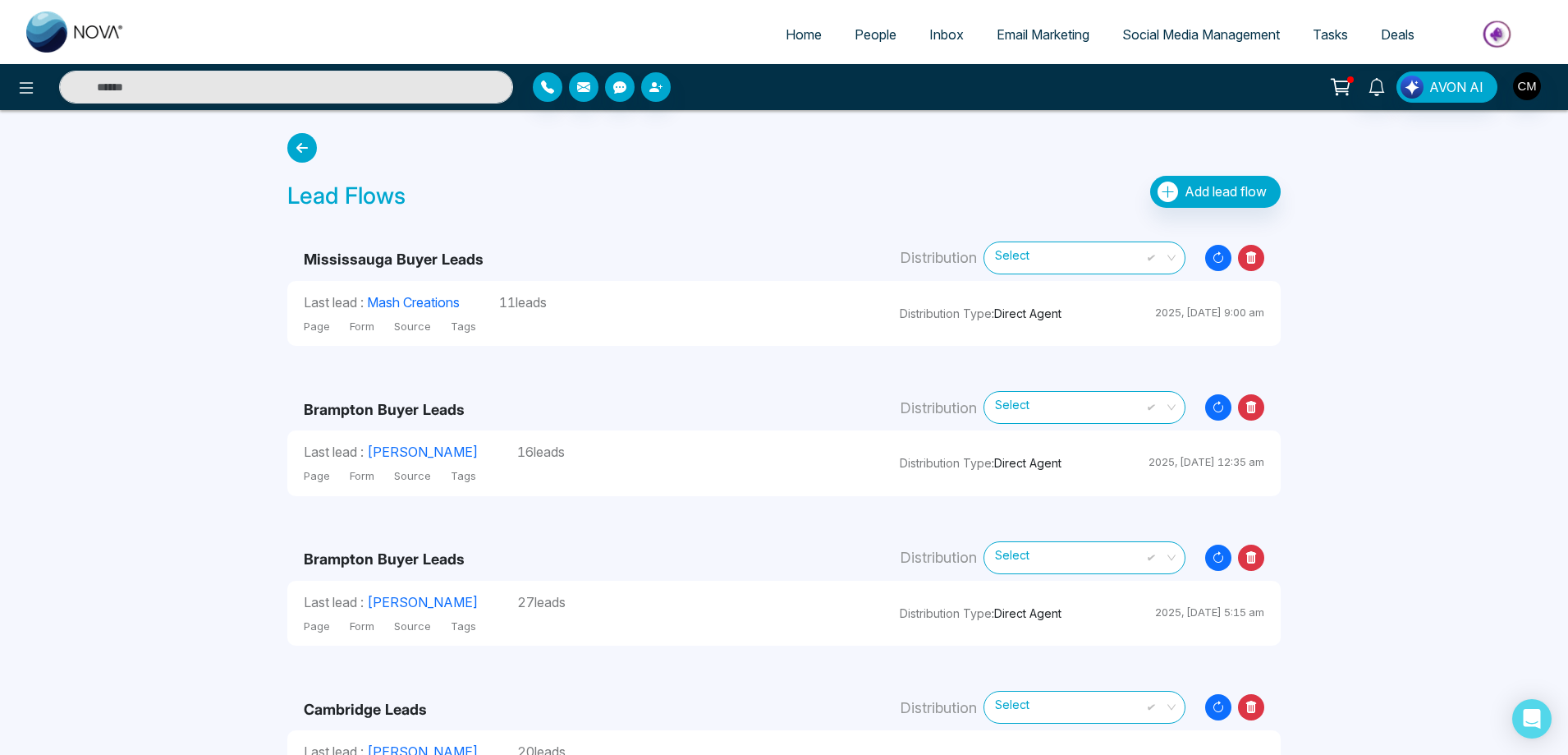
click at [855, 36] on span "People" at bounding box center [875, 34] width 41 height 16
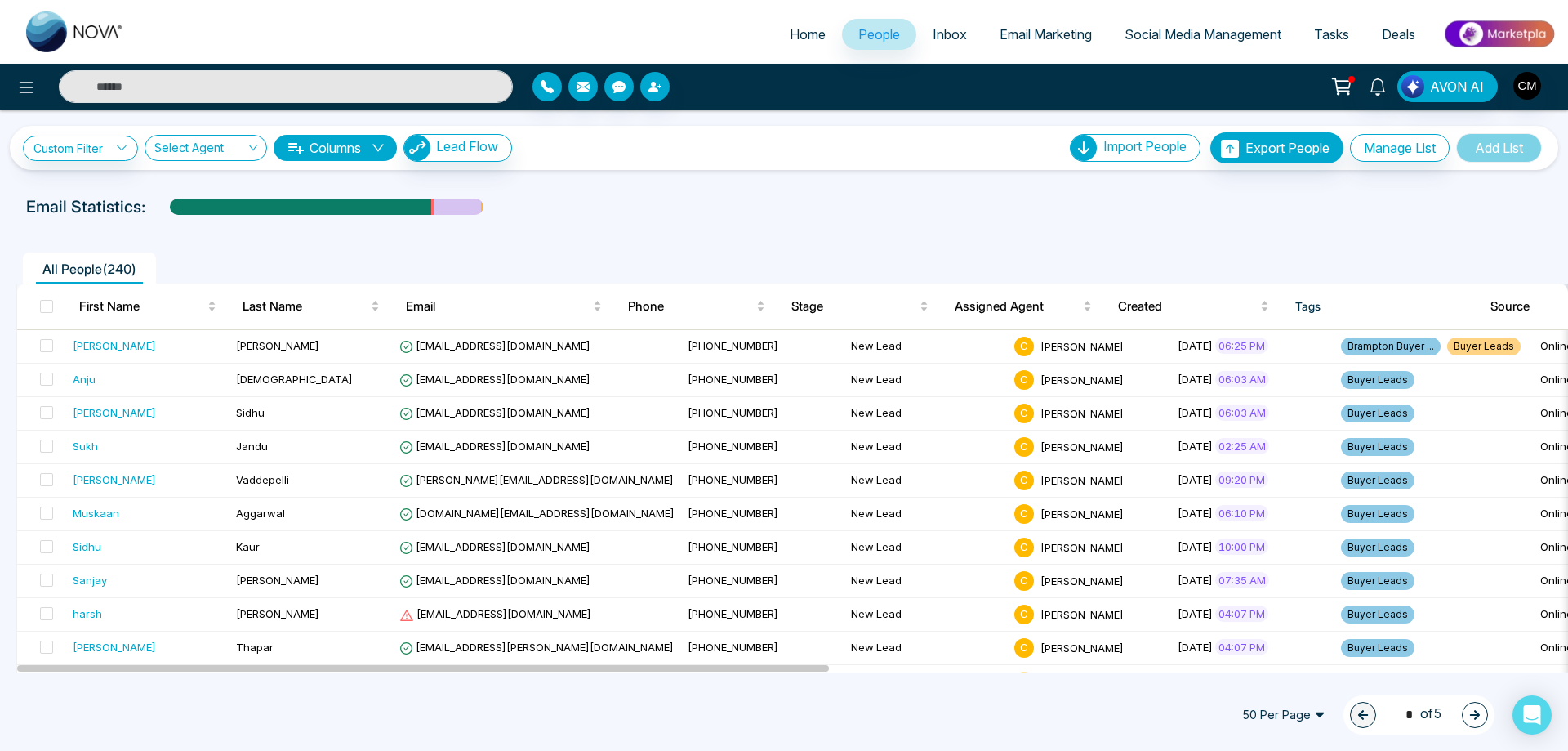
click at [805, 41] on span "Home" at bounding box center [808, 34] width 36 height 16
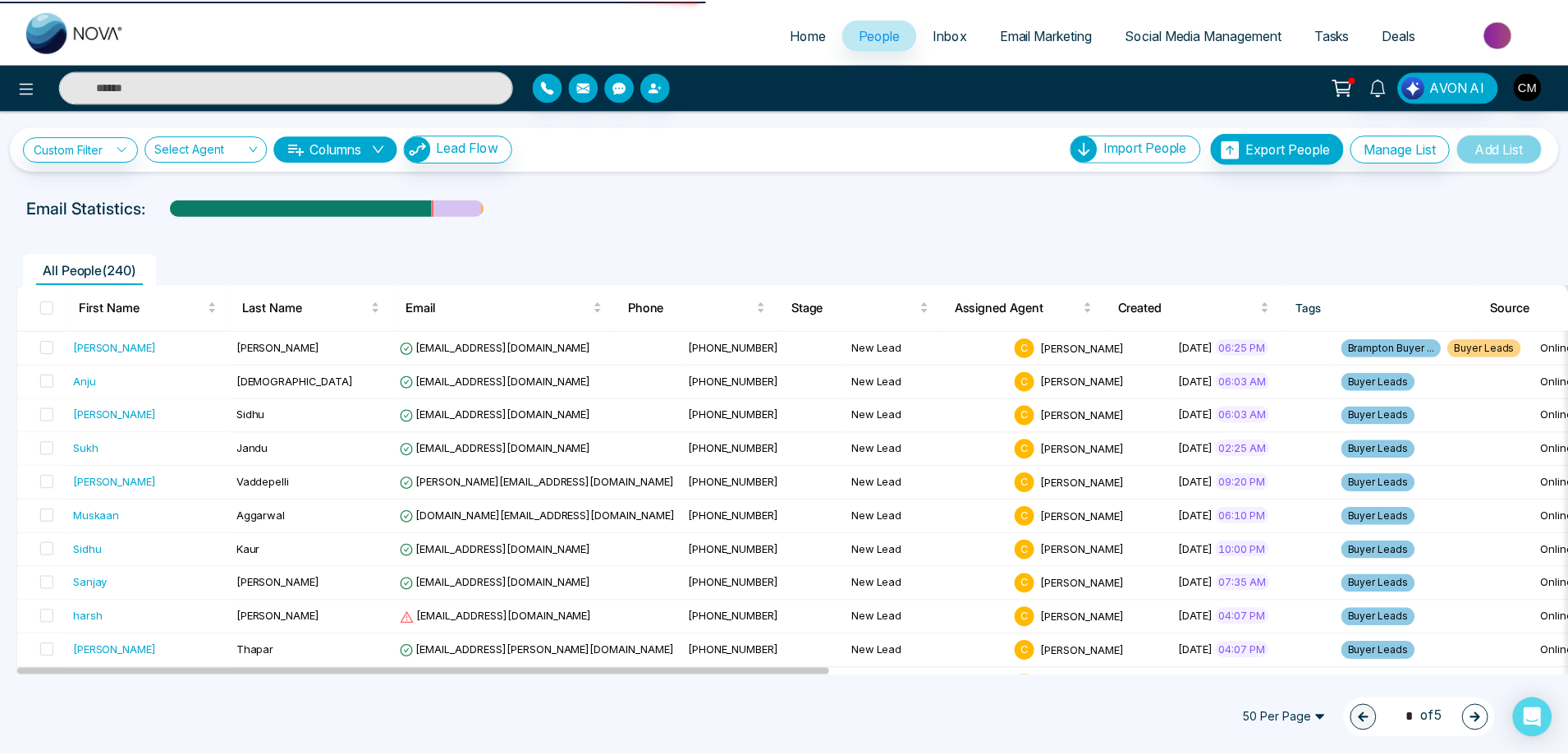
select select "*"
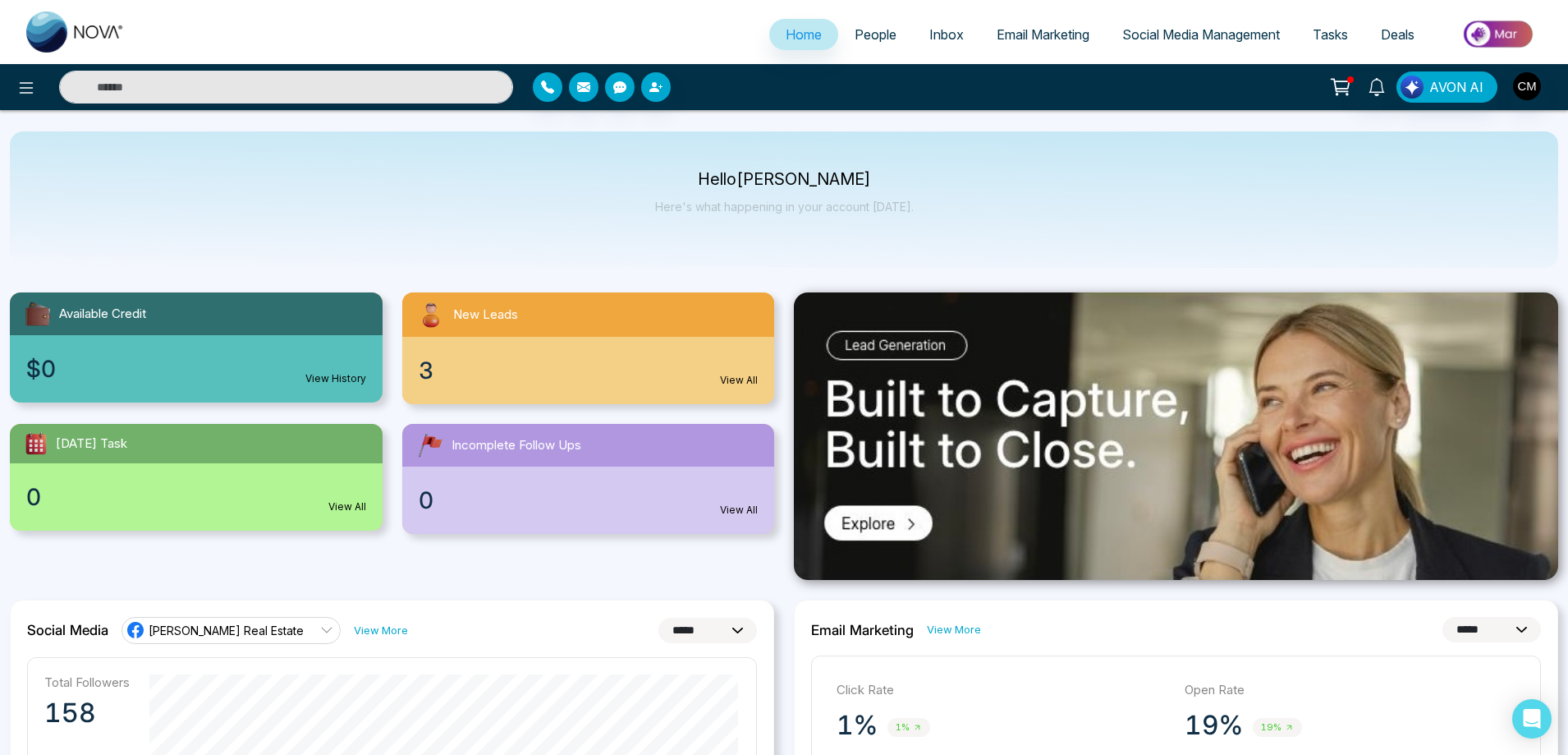
click at [855, 29] on span "People" at bounding box center [875, 34] width 41 height 16
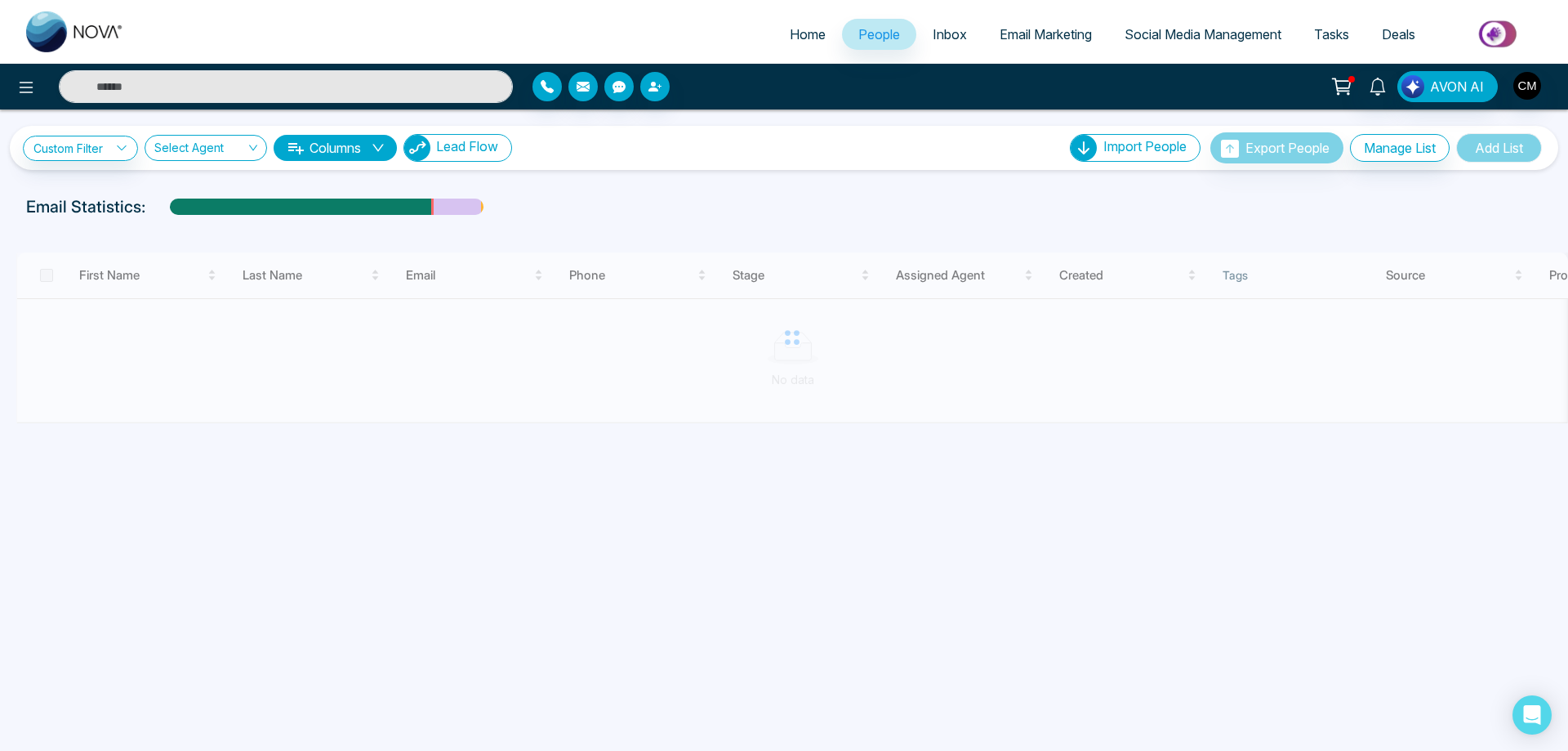
click at [443, 157] on button "Lead Flow" at bounding box center [458, 148] width 109 height 28
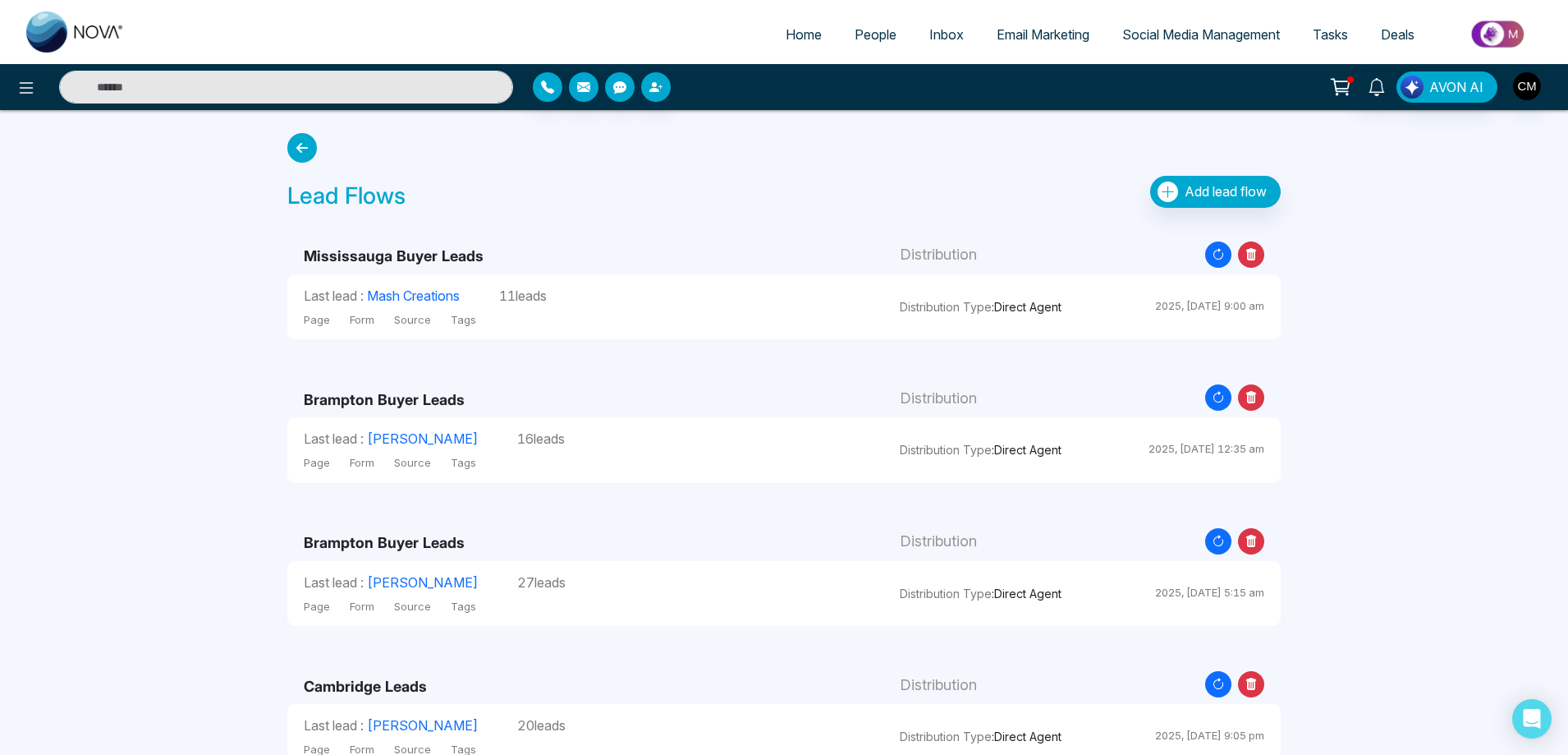
click at [1261, 254] on icon at bounding box center [1252, 254] width 26 height 26
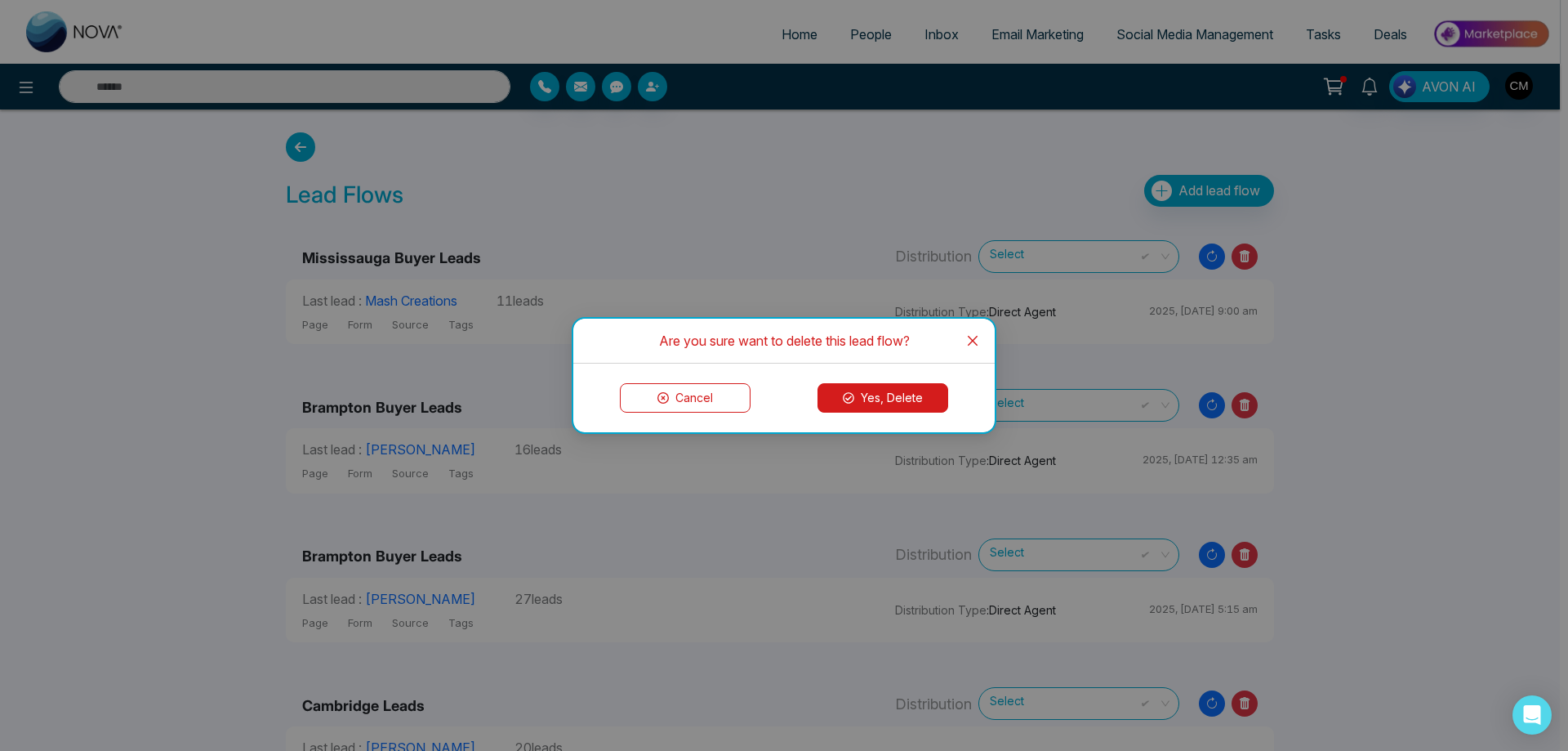
click at [889, 390] on button "Yes, Delete" at bounding box center [883, 397] width 131 height 29
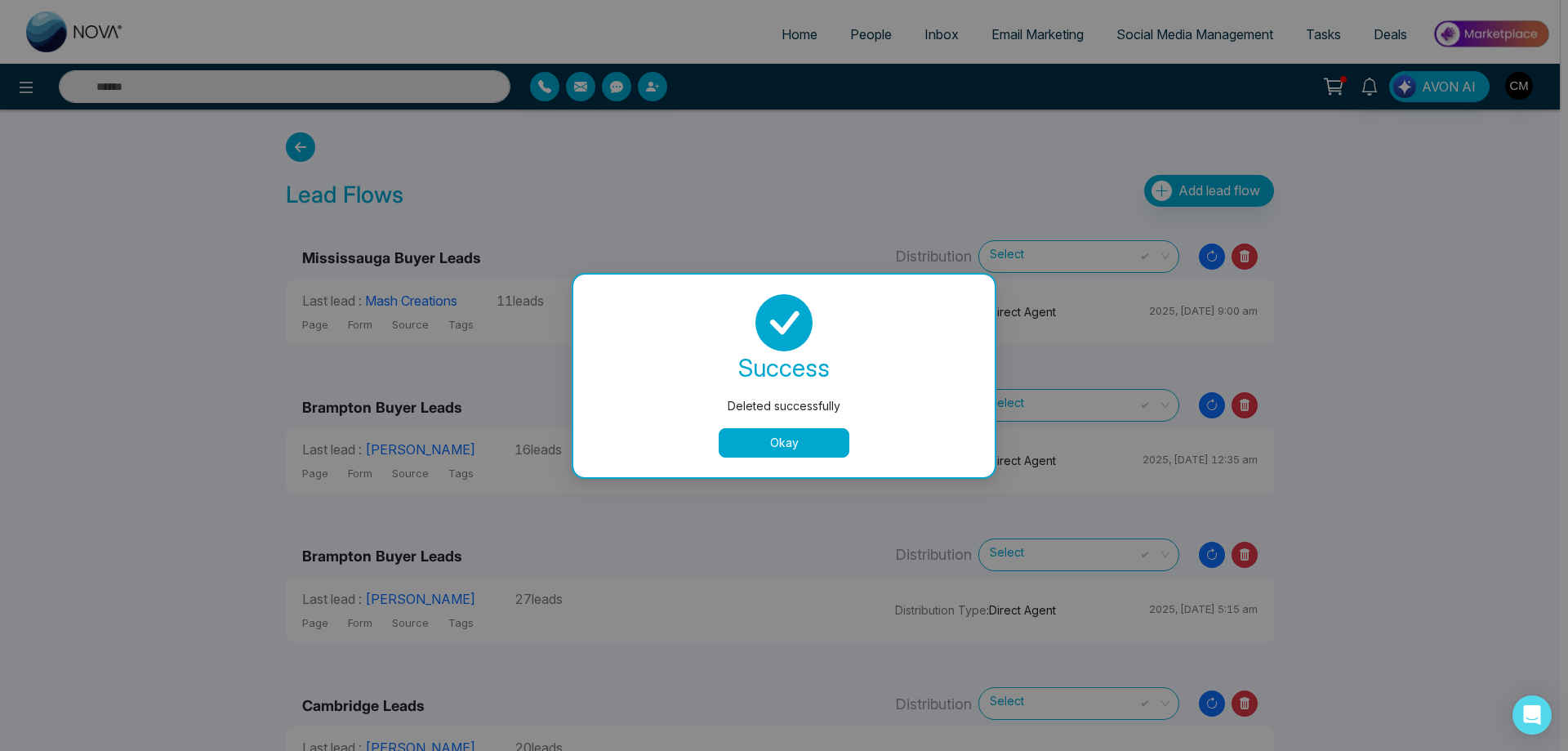
click at [769, 442] on button "Okay" at bounding box center [784, 442] width 131 height 29
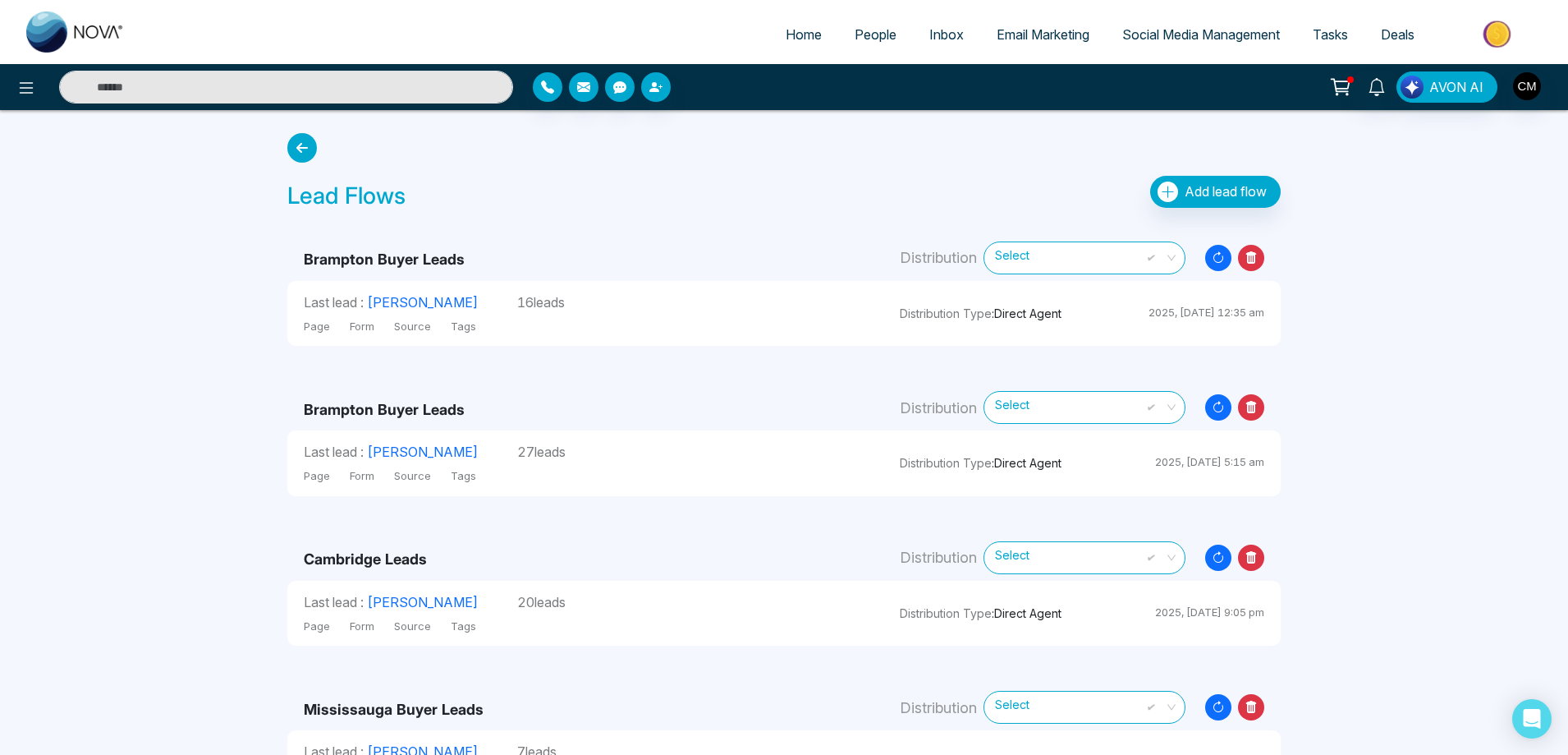
click at [1258, 256] on icon at bounding box center [1252, 258] width 26 height 26
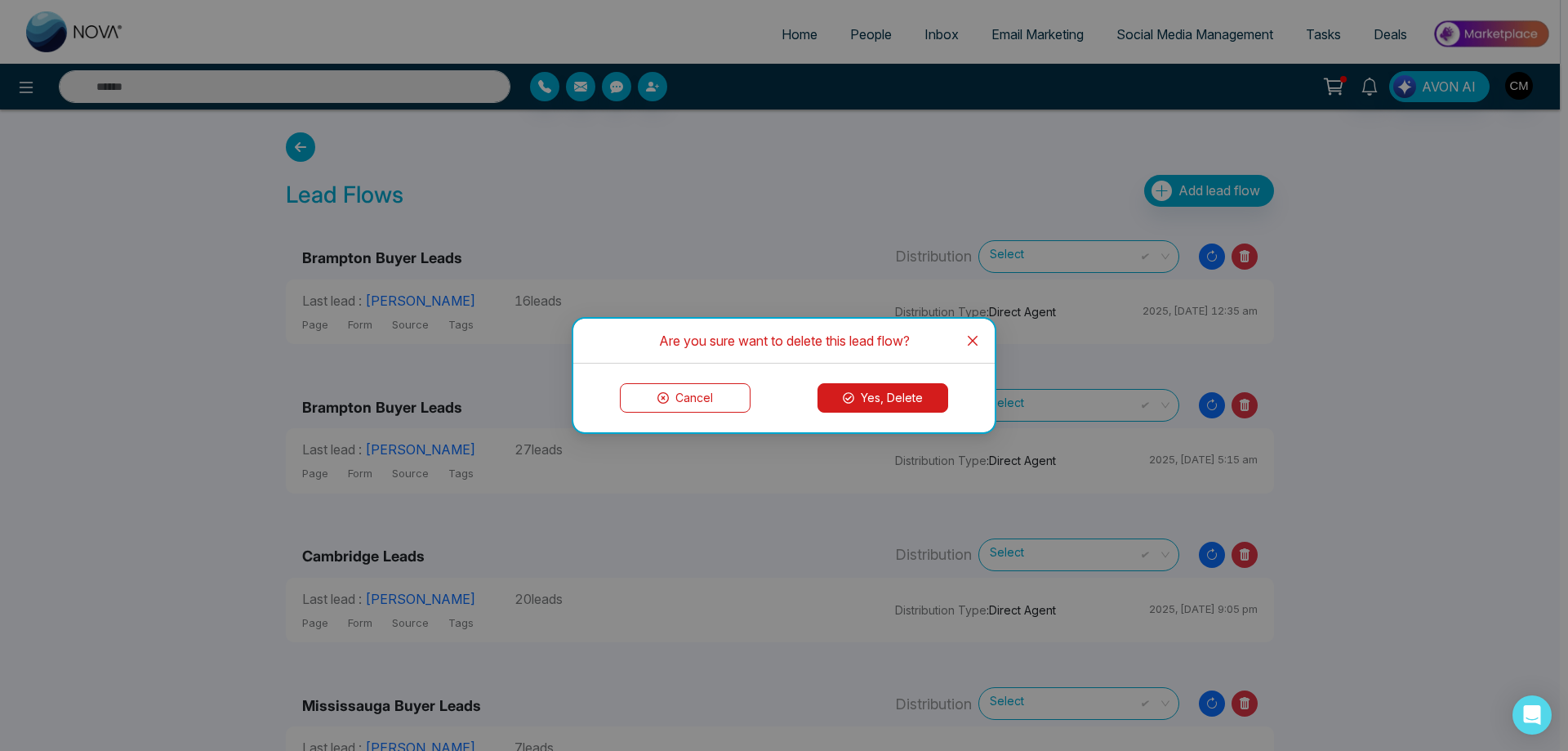
click at [880, 379] on div "Cancel Yes, Delete" at bounding box center [784, 397] width 421 height 68
click at [879, 390] on button "Yes, Delete" at bounding box center [883, 397] width 131 height 29
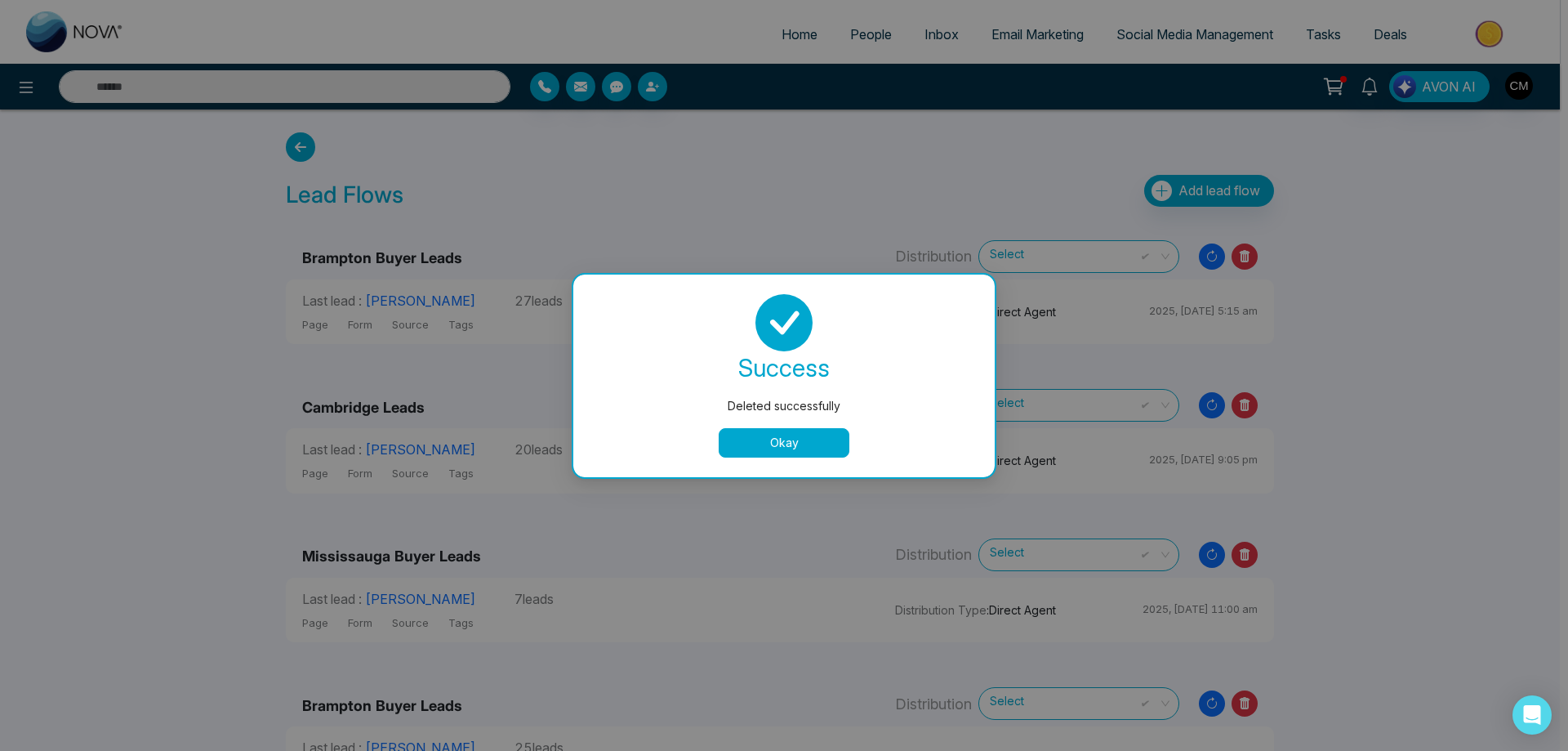
click at [751, 440] on button "Okay" at bounding box center [784, 442] width 131 height 29
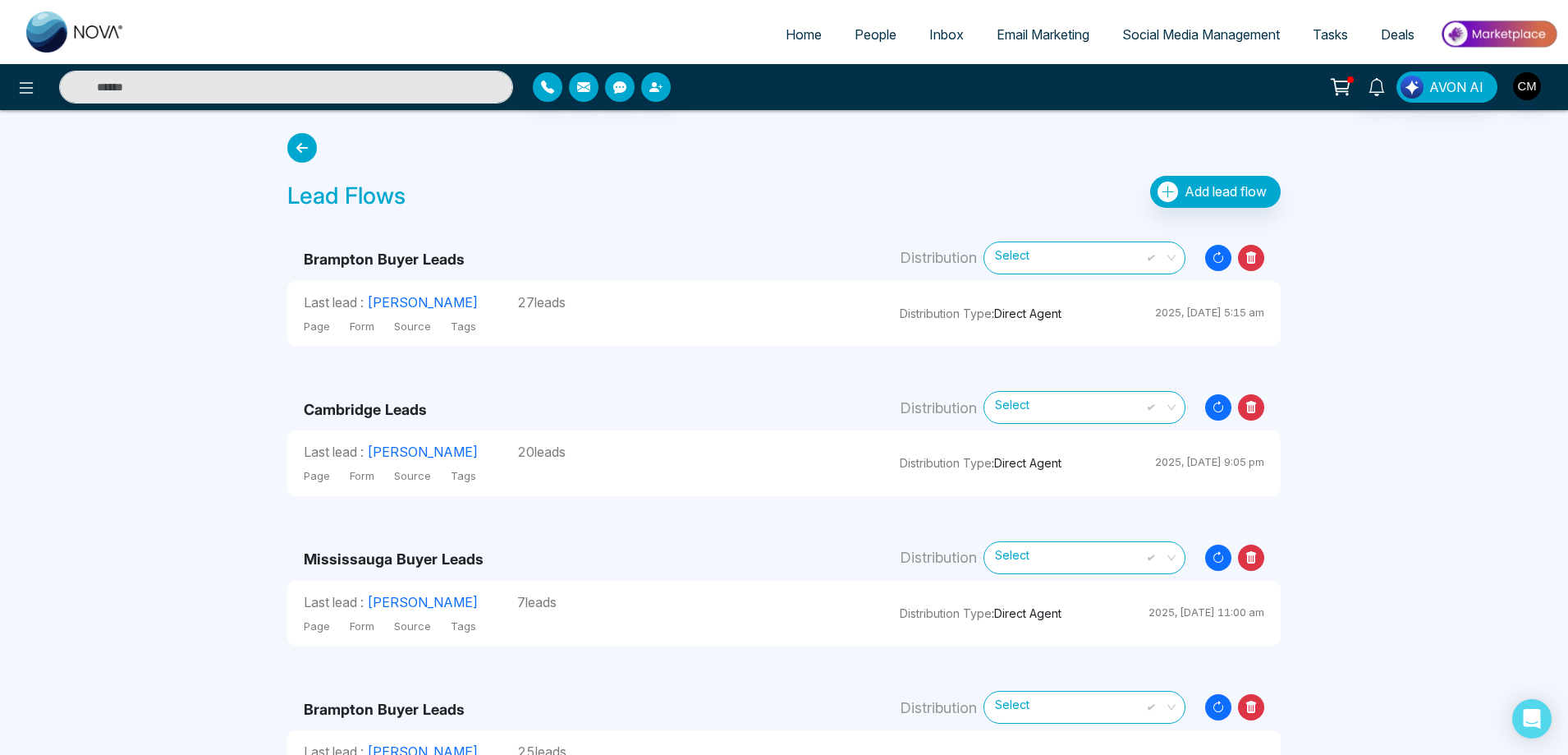
click at [1257, 261] on icon at bounding box center [1252, 258] width 26 height 26
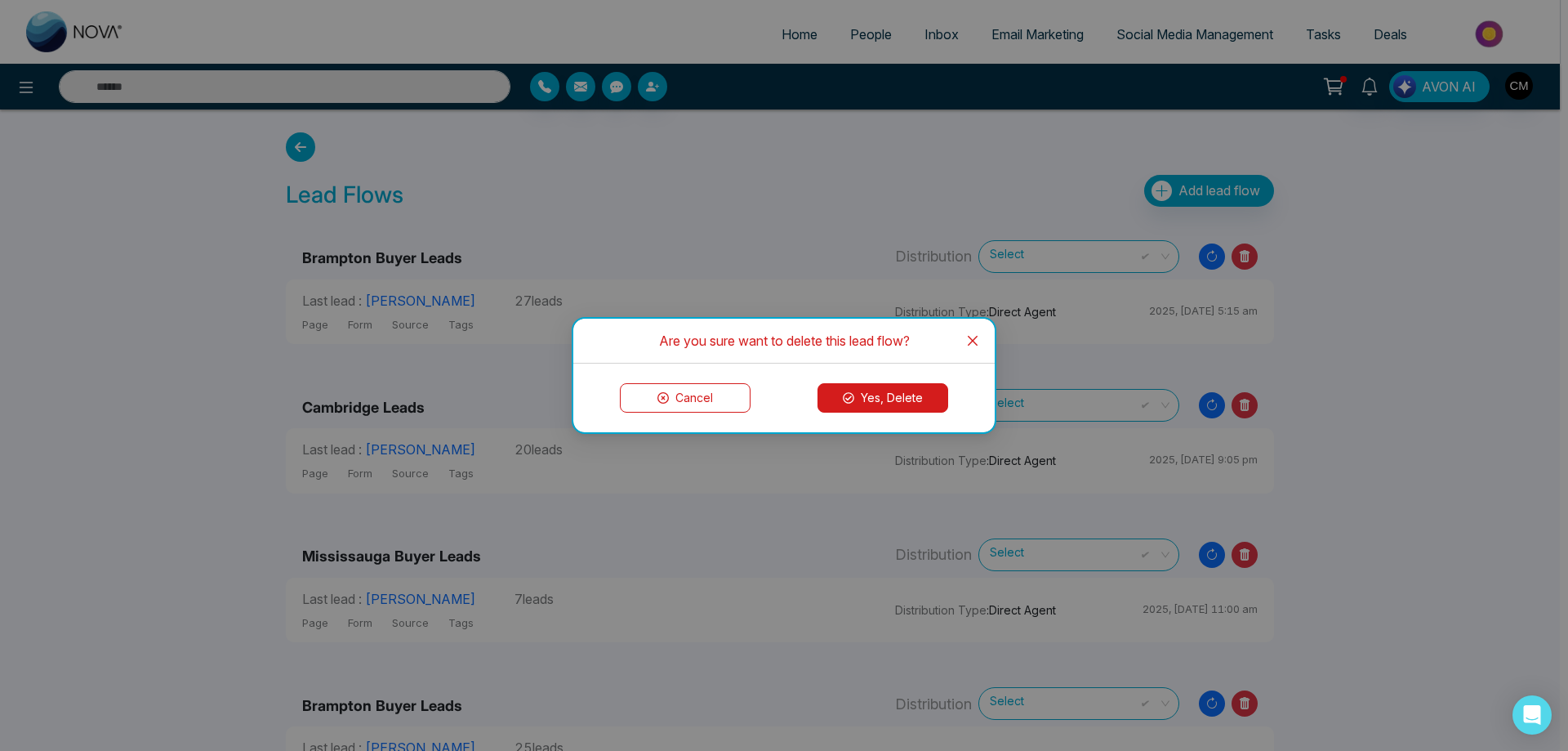
click at [850, 400] on icon at bounding box center [848, 398] width 11 height 11
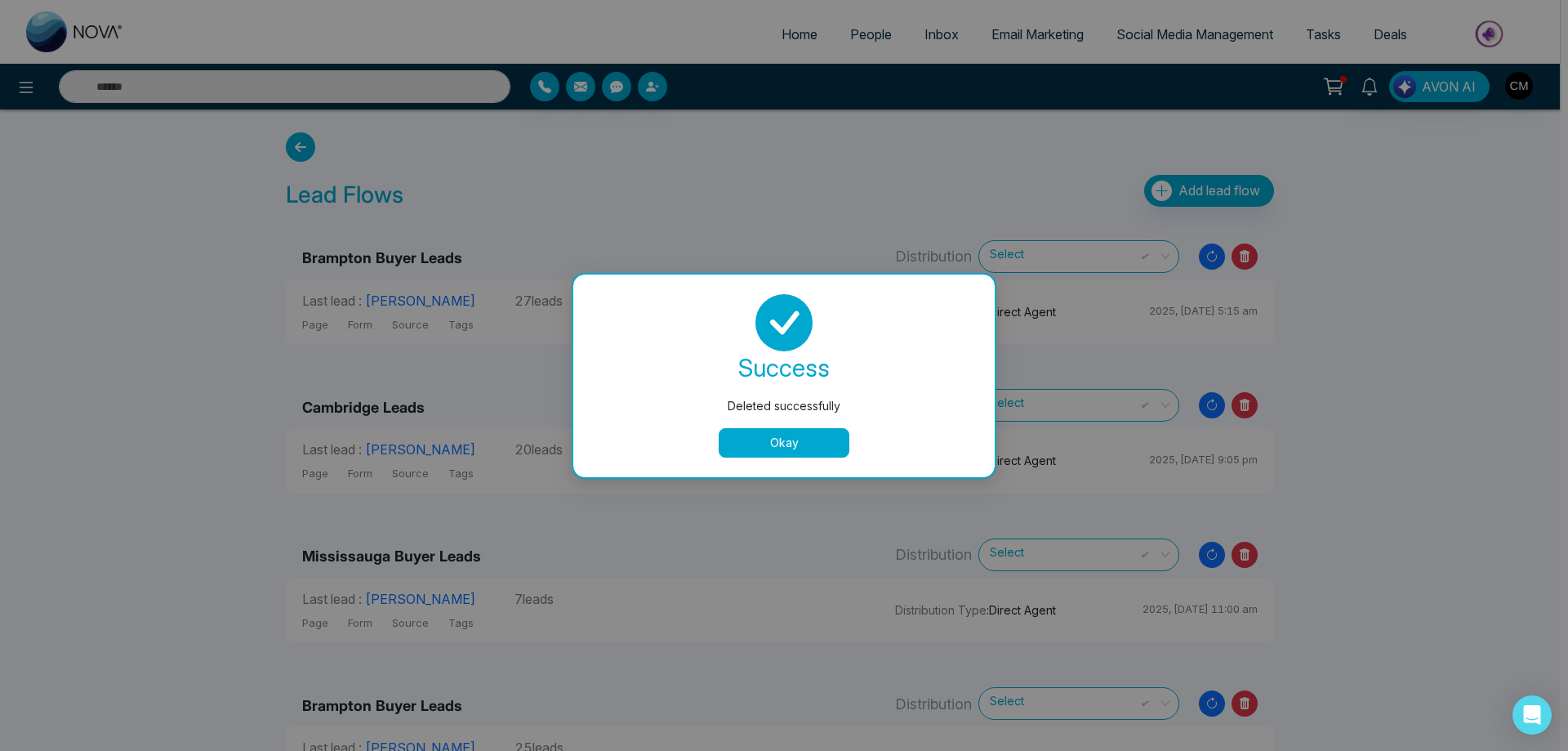
click at [719, 439] on button "Okay" at bounding box center [784, 442] width 131 height 29
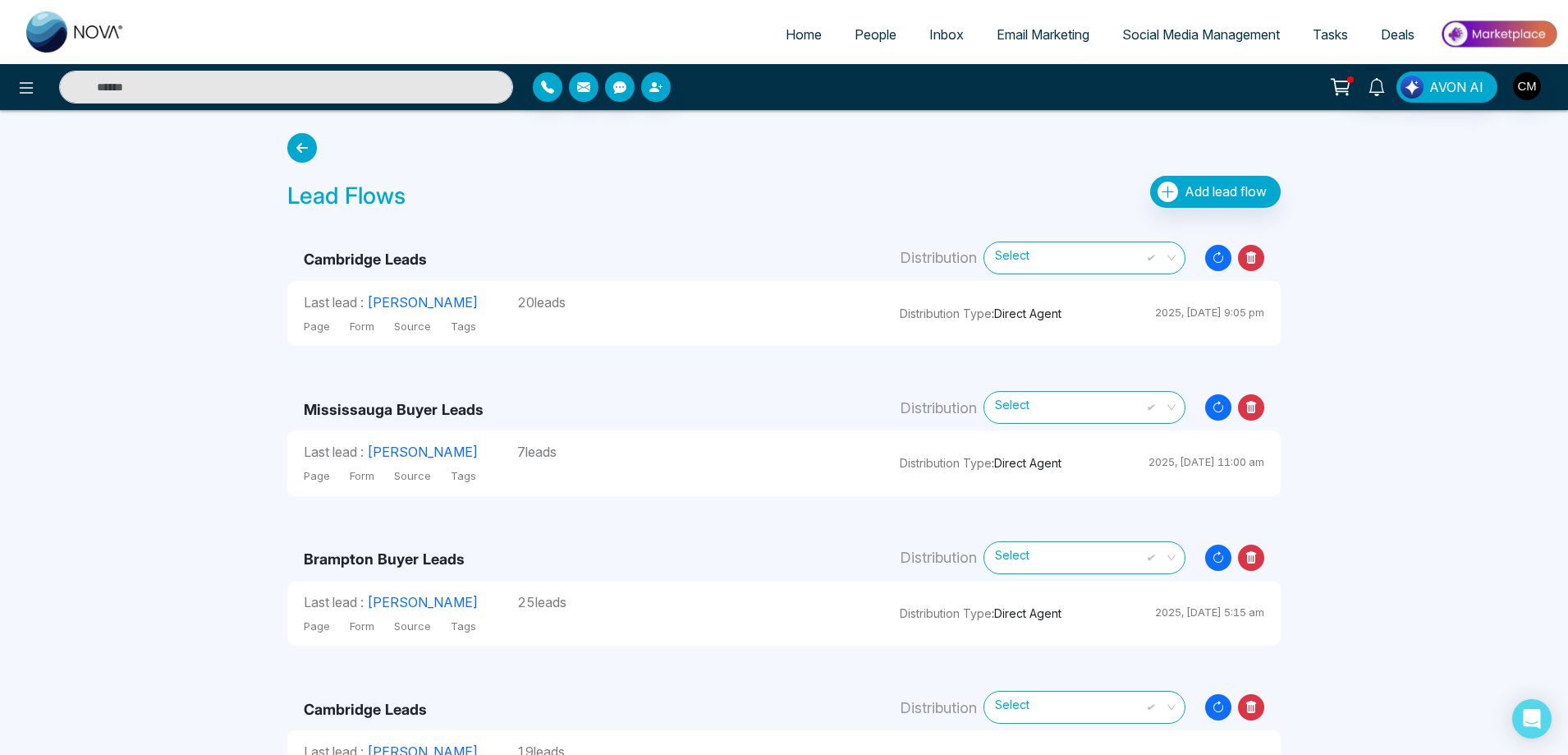
click at [1253, 254] on icon at bounding box center [1251, 257] width 10 height 12
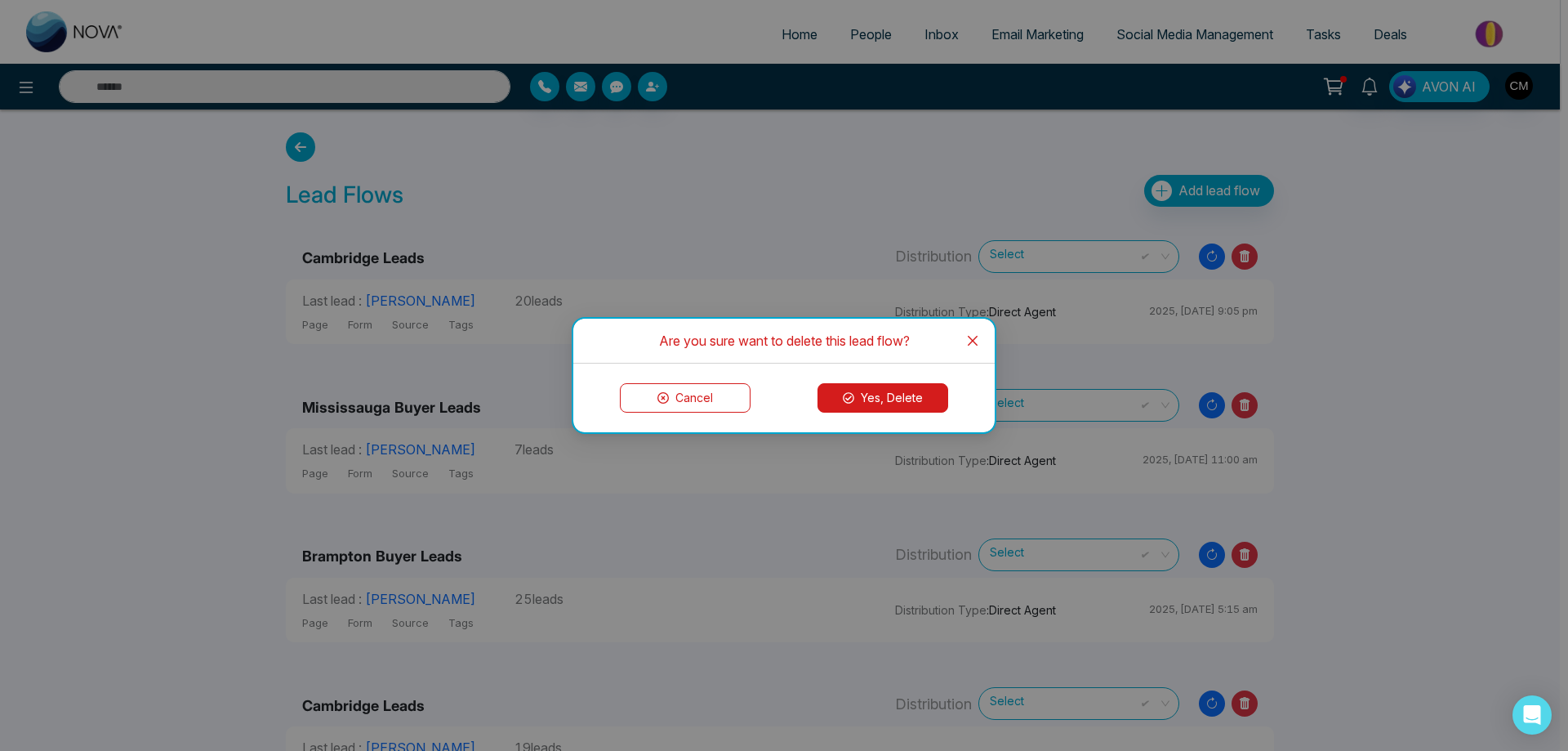
click at [922, 382] on div "Cancel Yes, Delete" at bounding box center [784, 397] width 421 height 68
click at [906, 392] on button "Yes, Delete" at bounding box center [883, 397] width 131 height 29
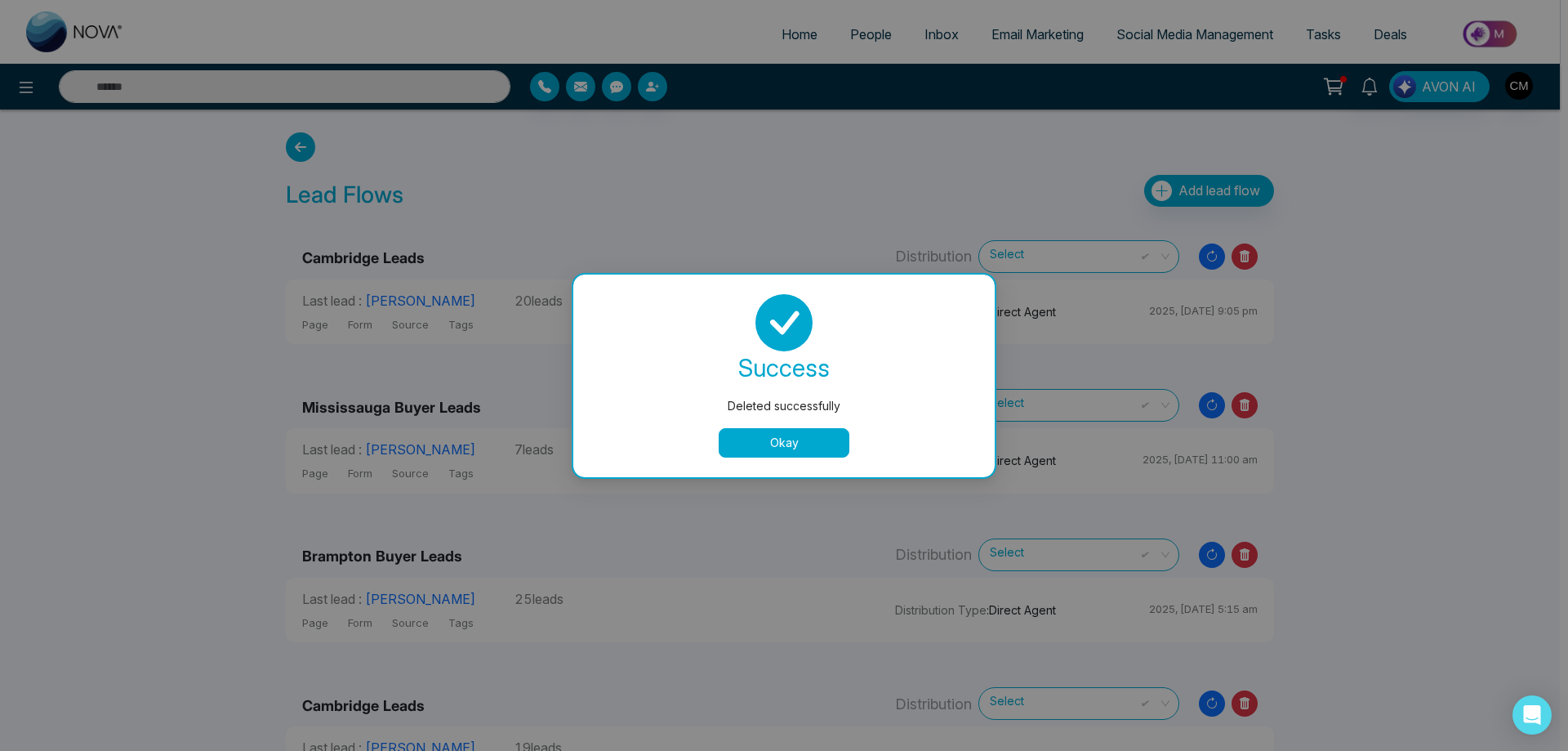
click at [781, 437] on button "Okay" at bounding box center [784, 442] width 131 height 29
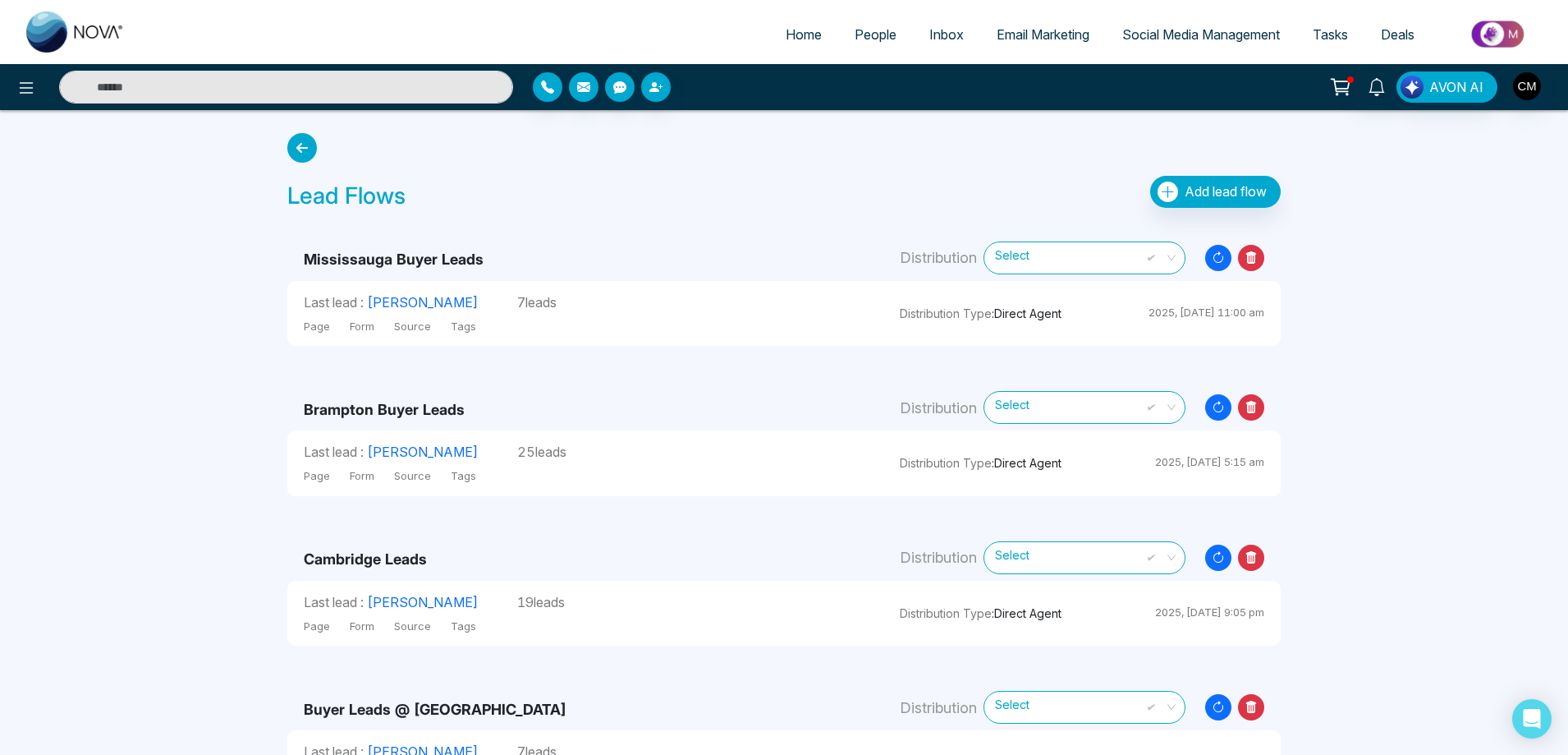
click at [1264, 254] on icon at bounding box center [1252, 258] width 26 height 26
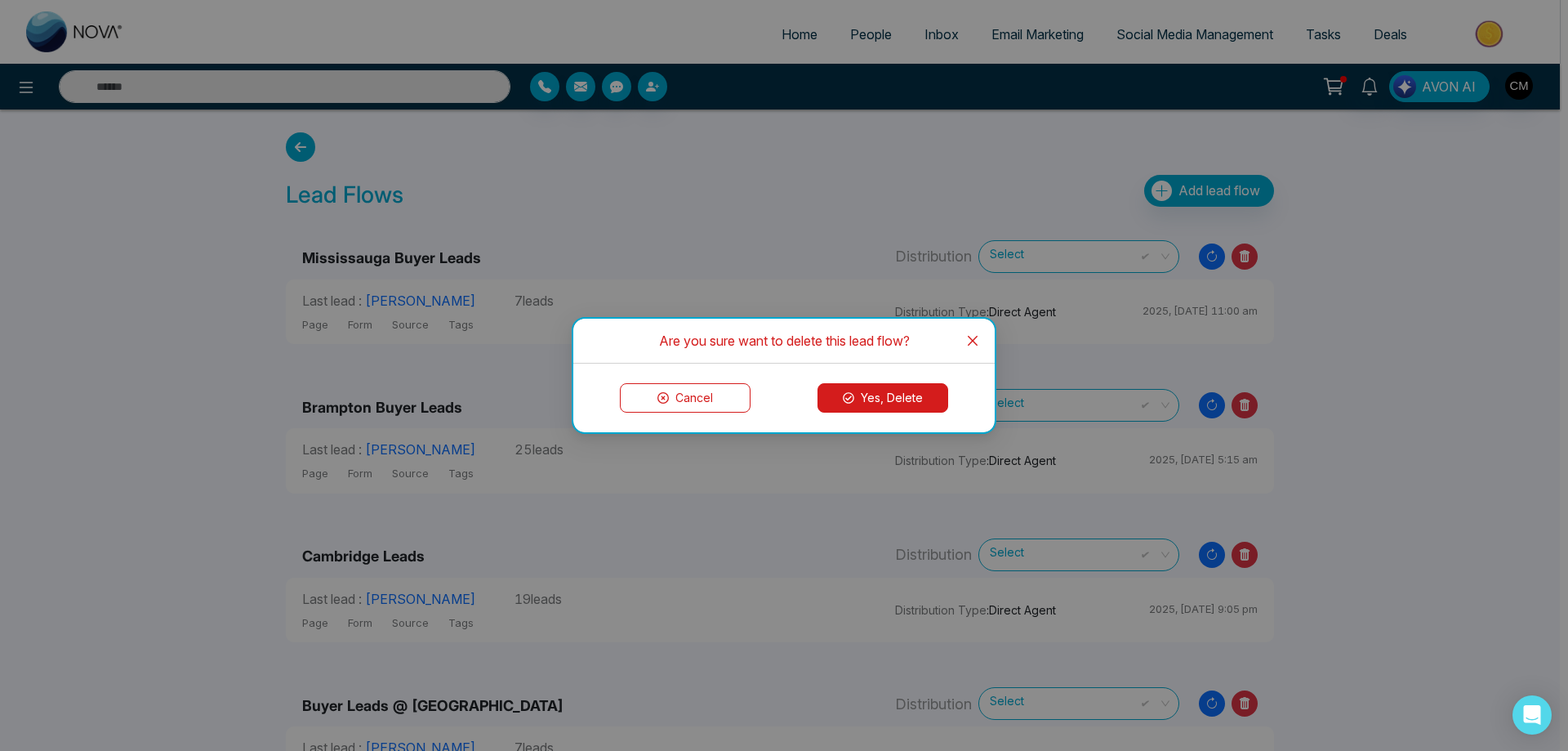
click at [903, 399] on button "Yes, Delete" at bounding box center [883, 397] width 131 height 29
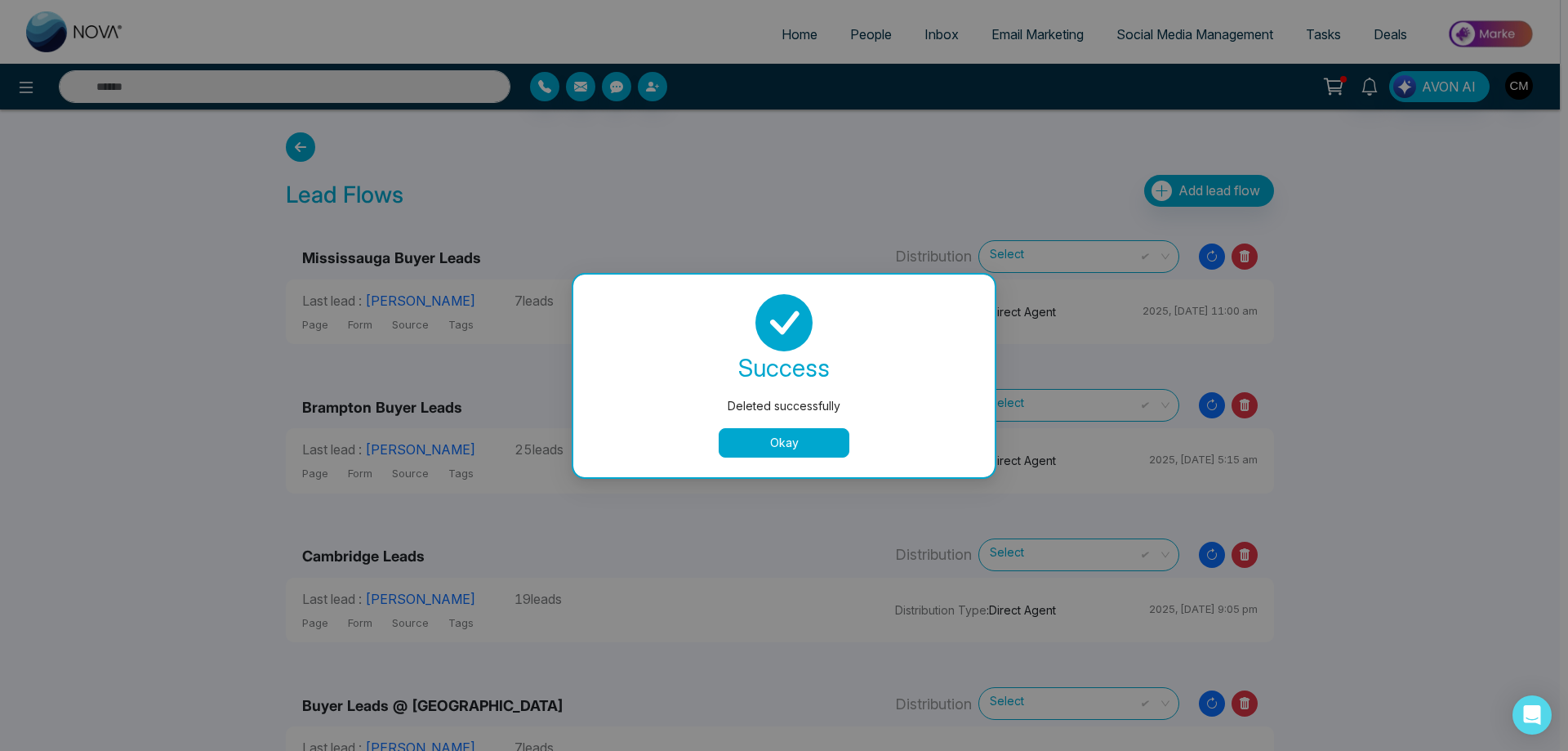
click at [784, 440] on button "Okay" at bounding box center [784, 442] width 131 height 29
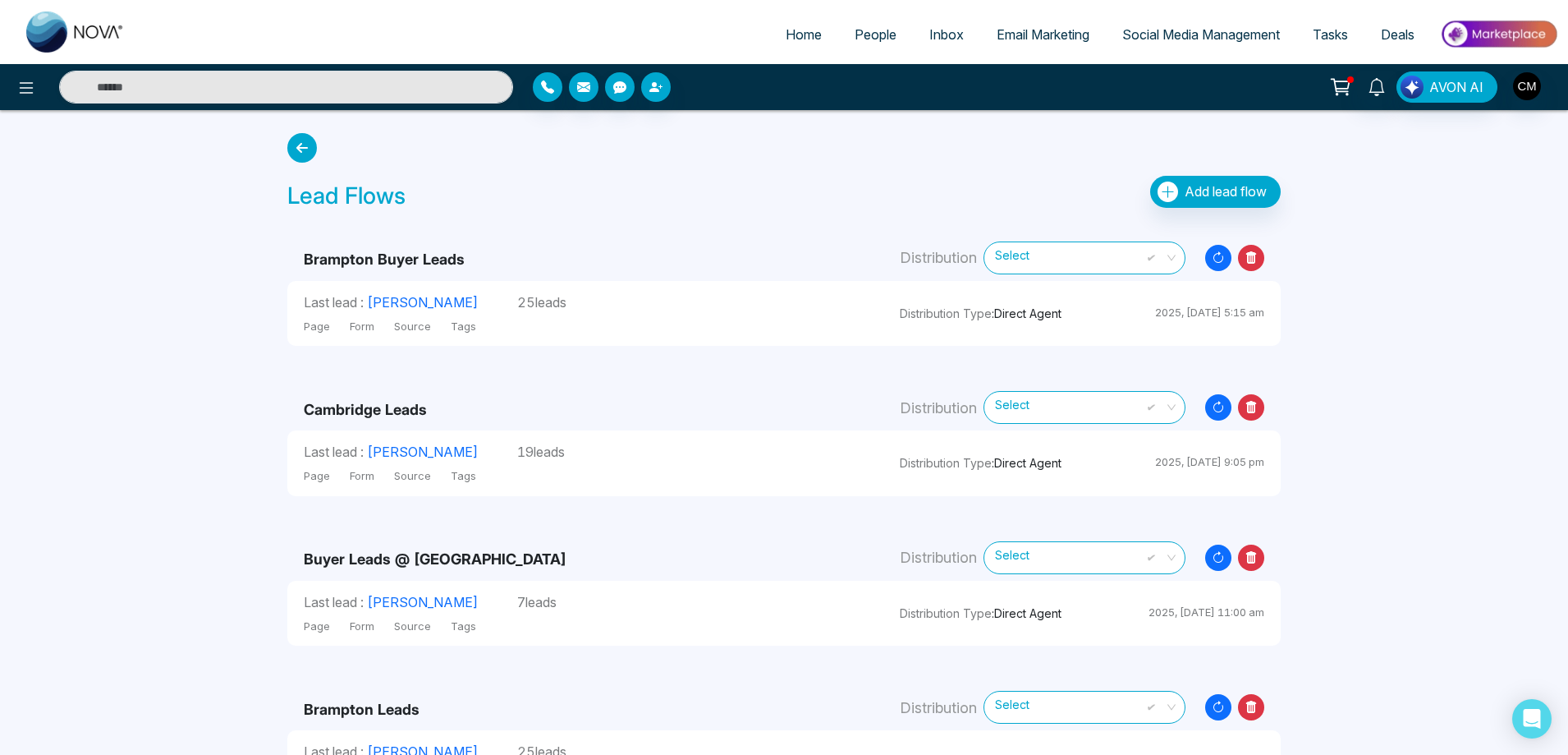
click at [1248, 265] on icon at bounding box center [1252, 258] width 26 height 26
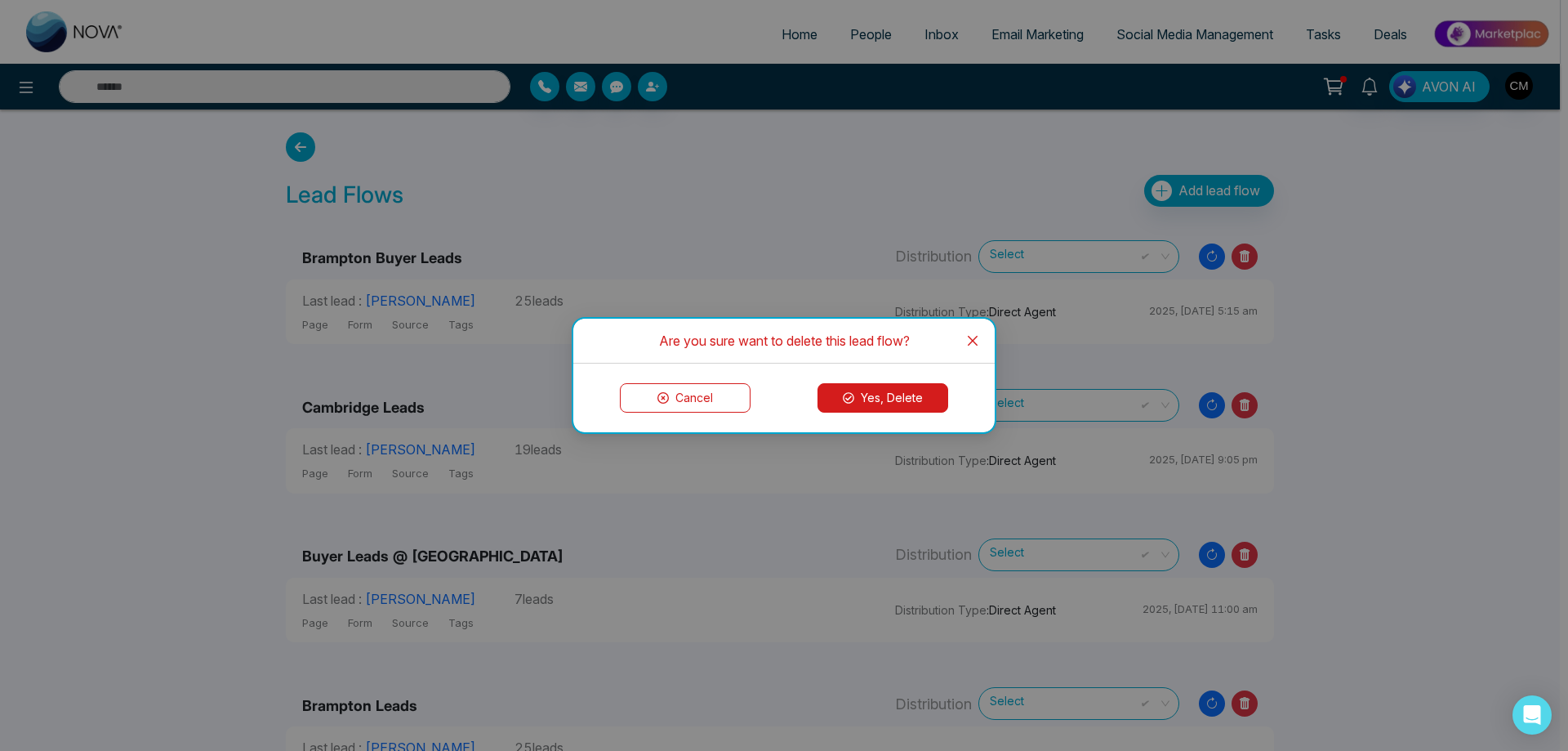
click at [890, 400] on button "Yes, Delete" at bounding box center [883, 397] width 131 height 29
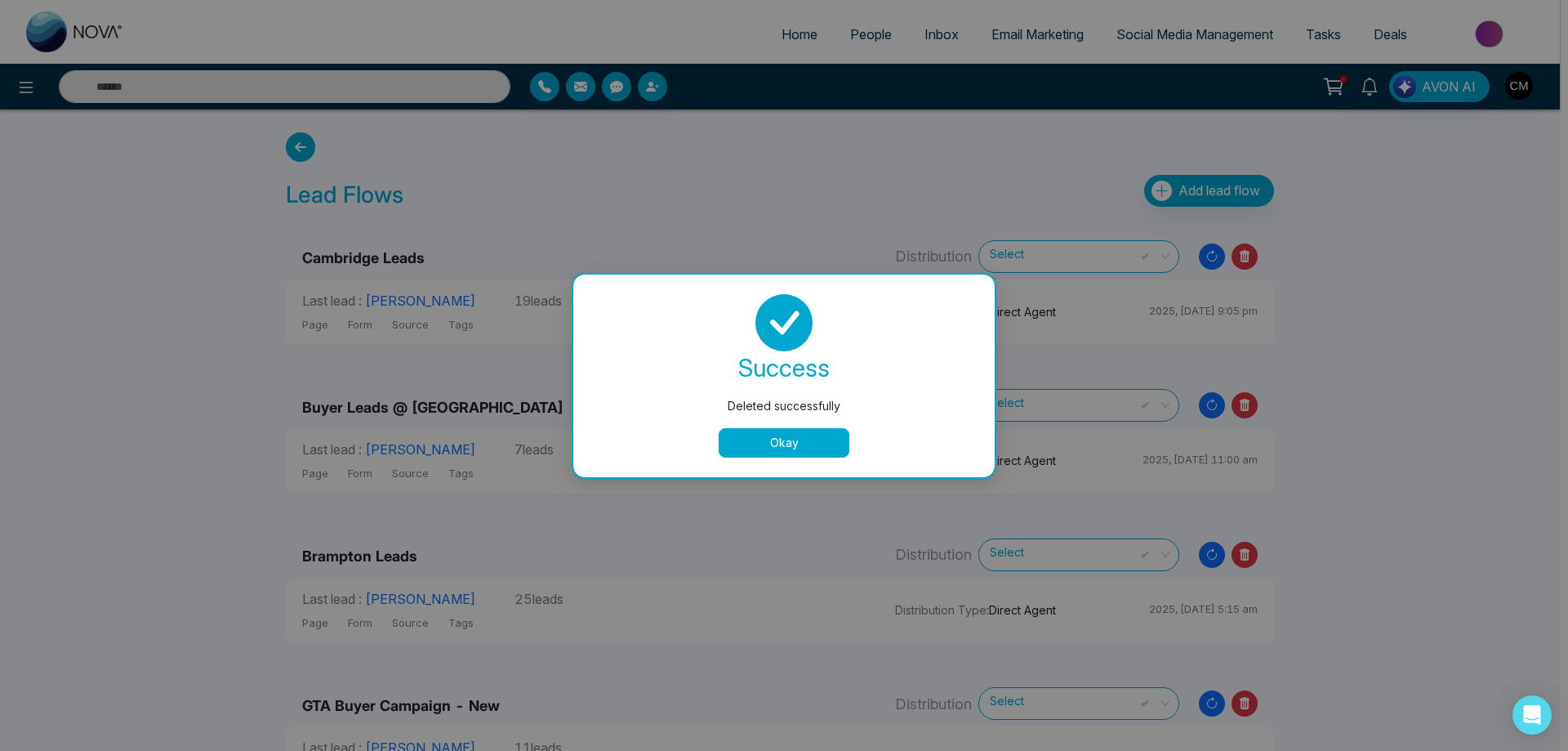
click at [803, 433] on button "Okay" at bounding box center [784, 442] width 131 height 29
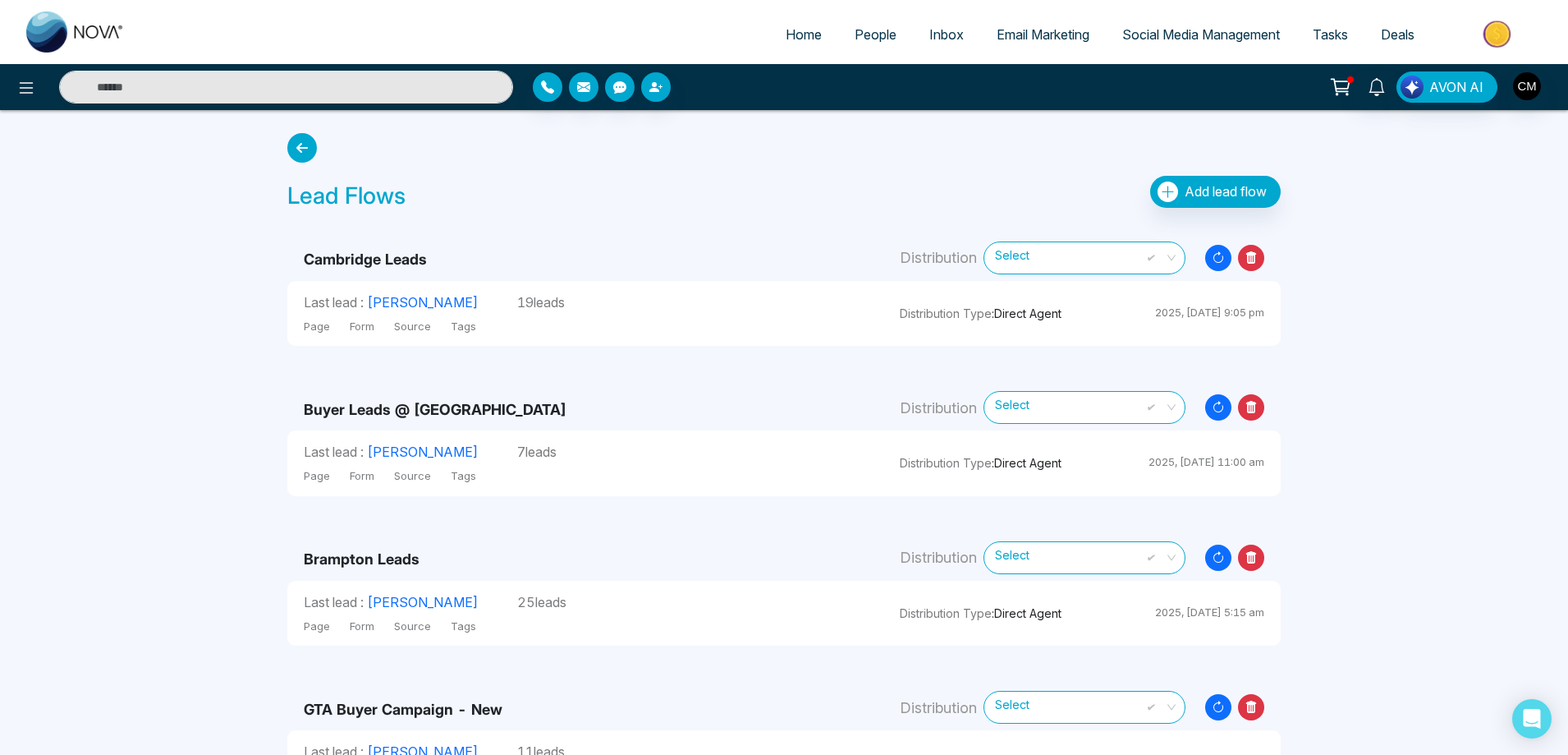
click at [1256, 255] on icon at bounding box center [1251, 257] width 10 height 12
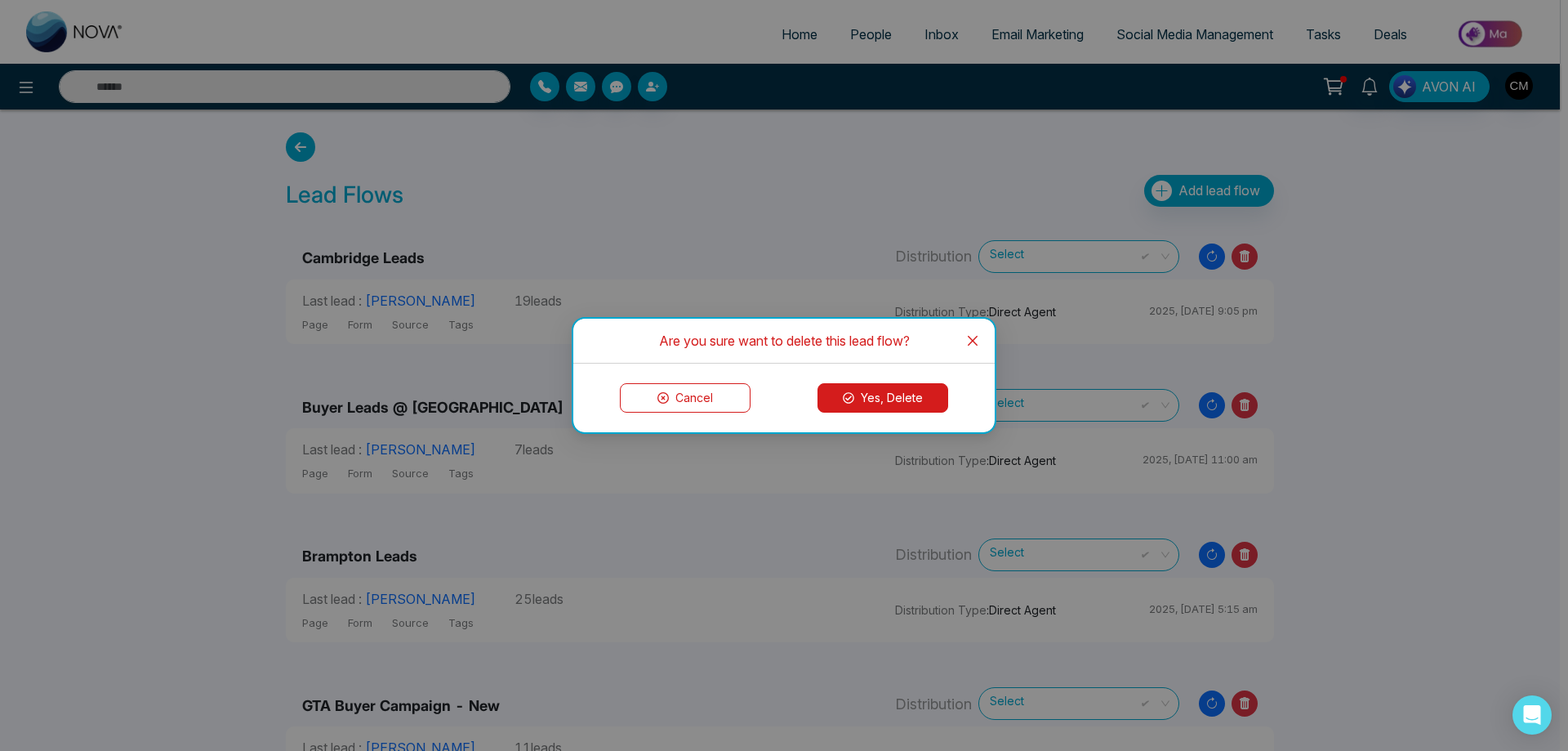
click at [956, 400] on div "Cancel Yes, Delete" at bounding box center [784, 397] width 382 height 29
click at [903, 395] on button "Yes, Delete" at bounding box center [883, 397] width 131 height 29
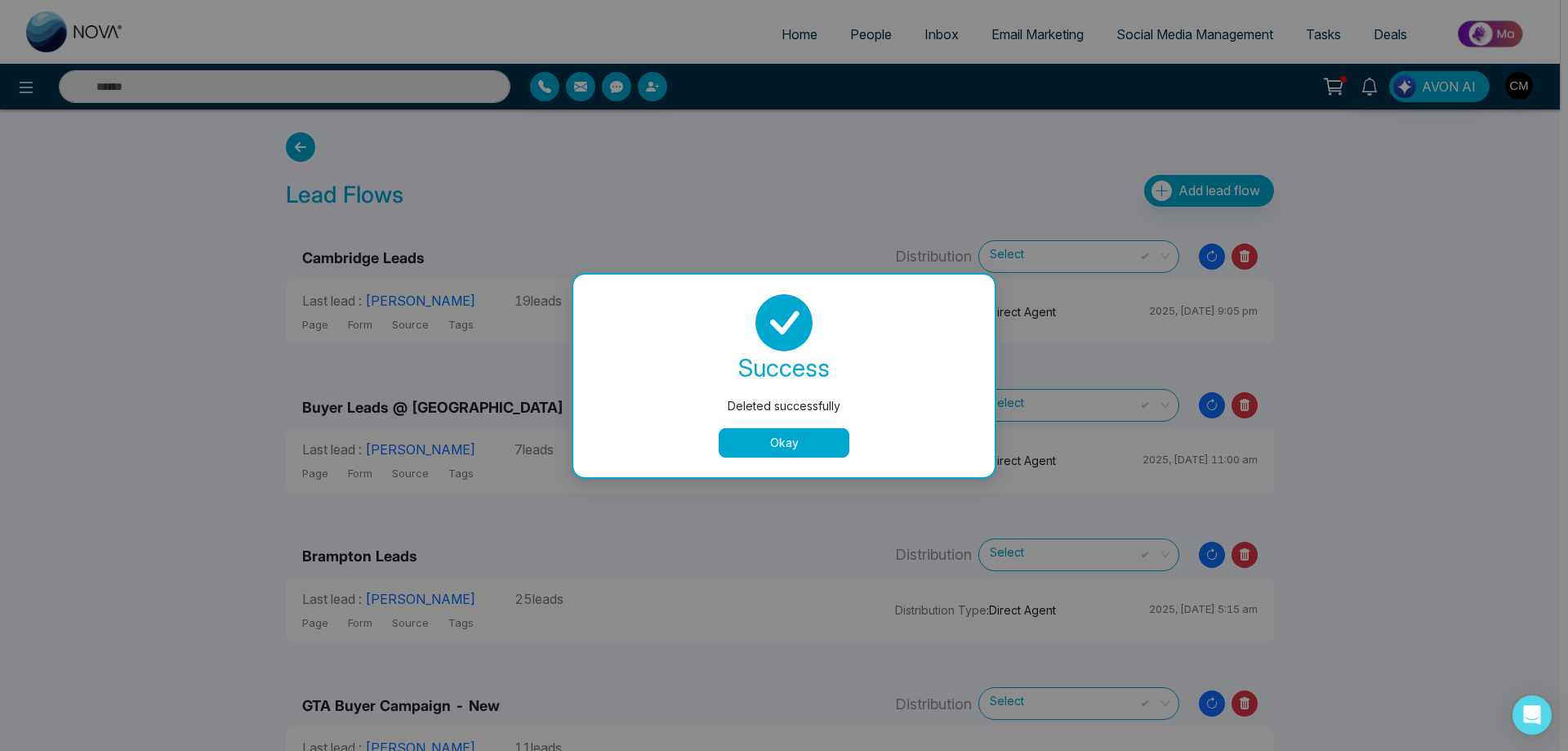
click at [758, 436] on button "Okay" at bounding box center [784, 442] width 131 height 29
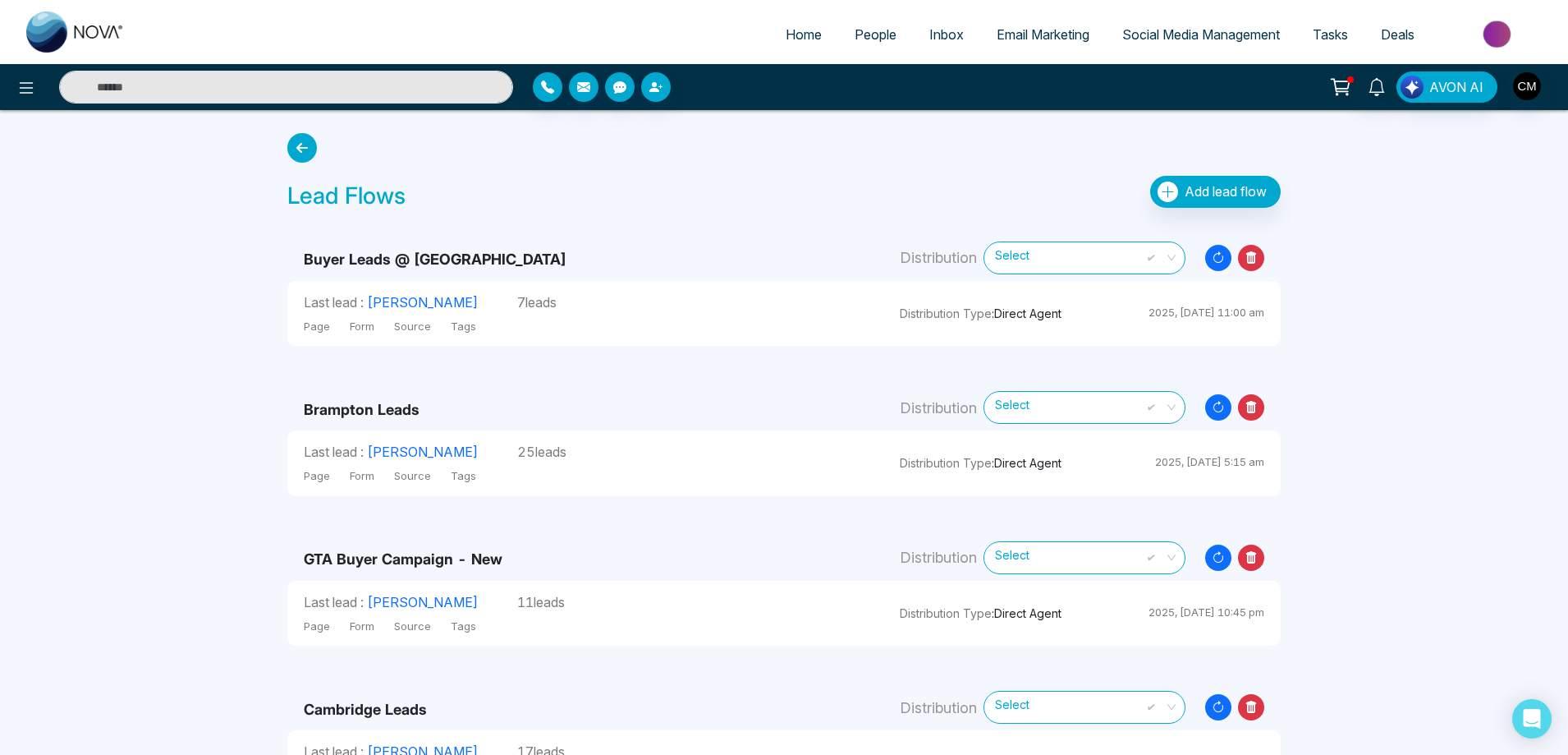
click at [1252, 257] on icon at bounding box center [1252, 258] width 26 height 26
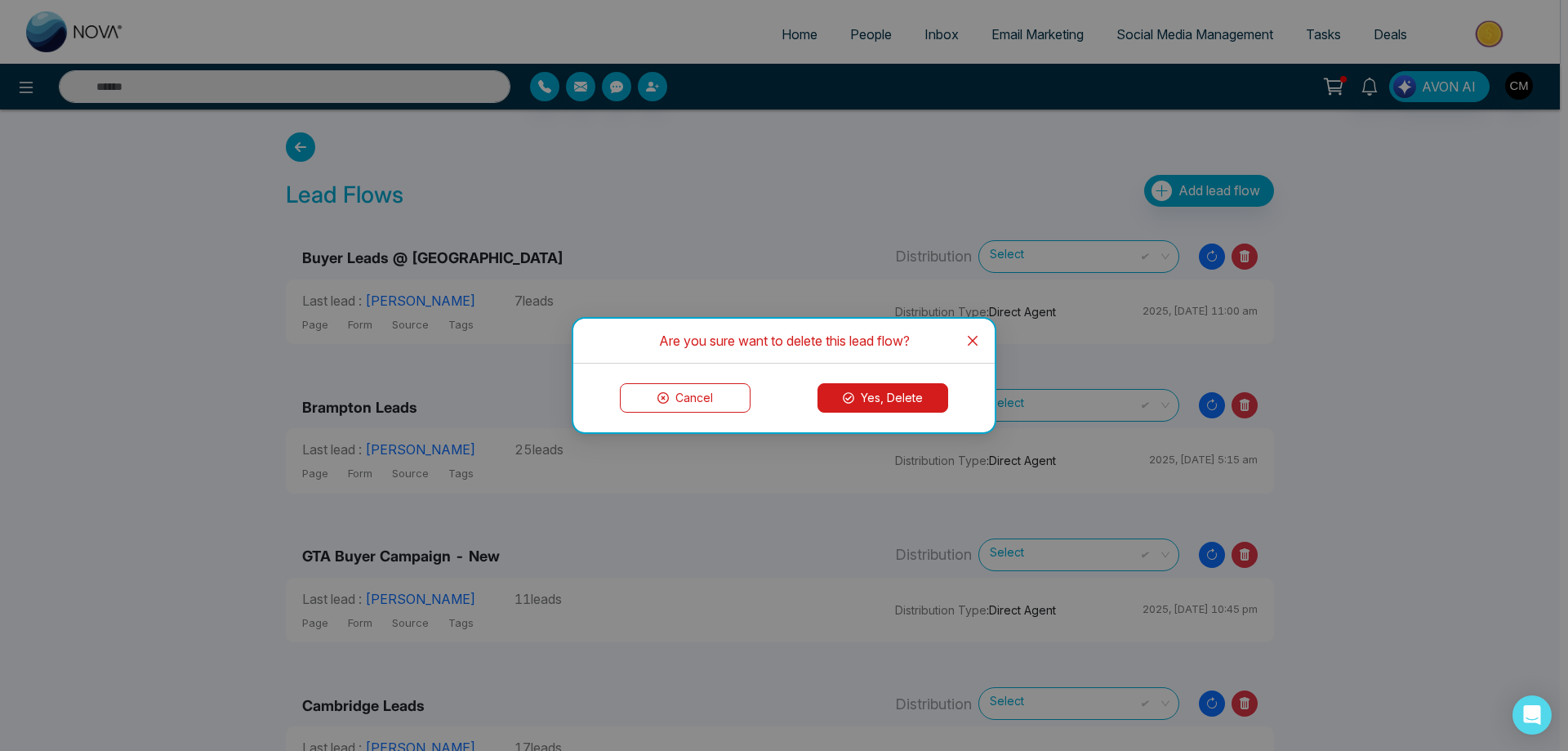
click at [902, 382] on div "Cancel Yes, Delete" at bounding box center [784, 397] width 421 height 68
click at [871, 405] on button "Yes, Delete" at bounding box center [883, 397] width 131 height 29
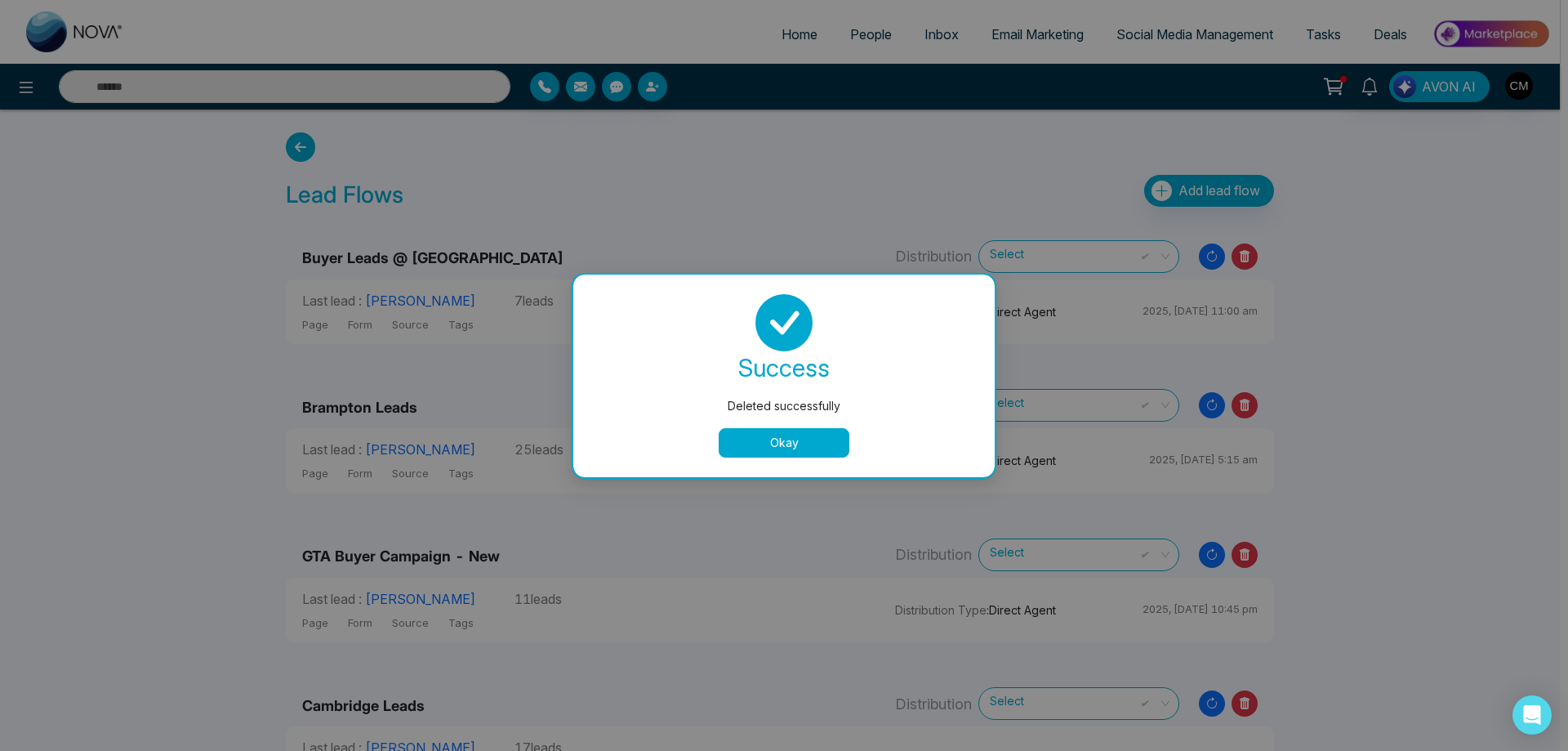
click at [771, 429] on button "Okay" at bounding box center [784, 442] width 131 height 29
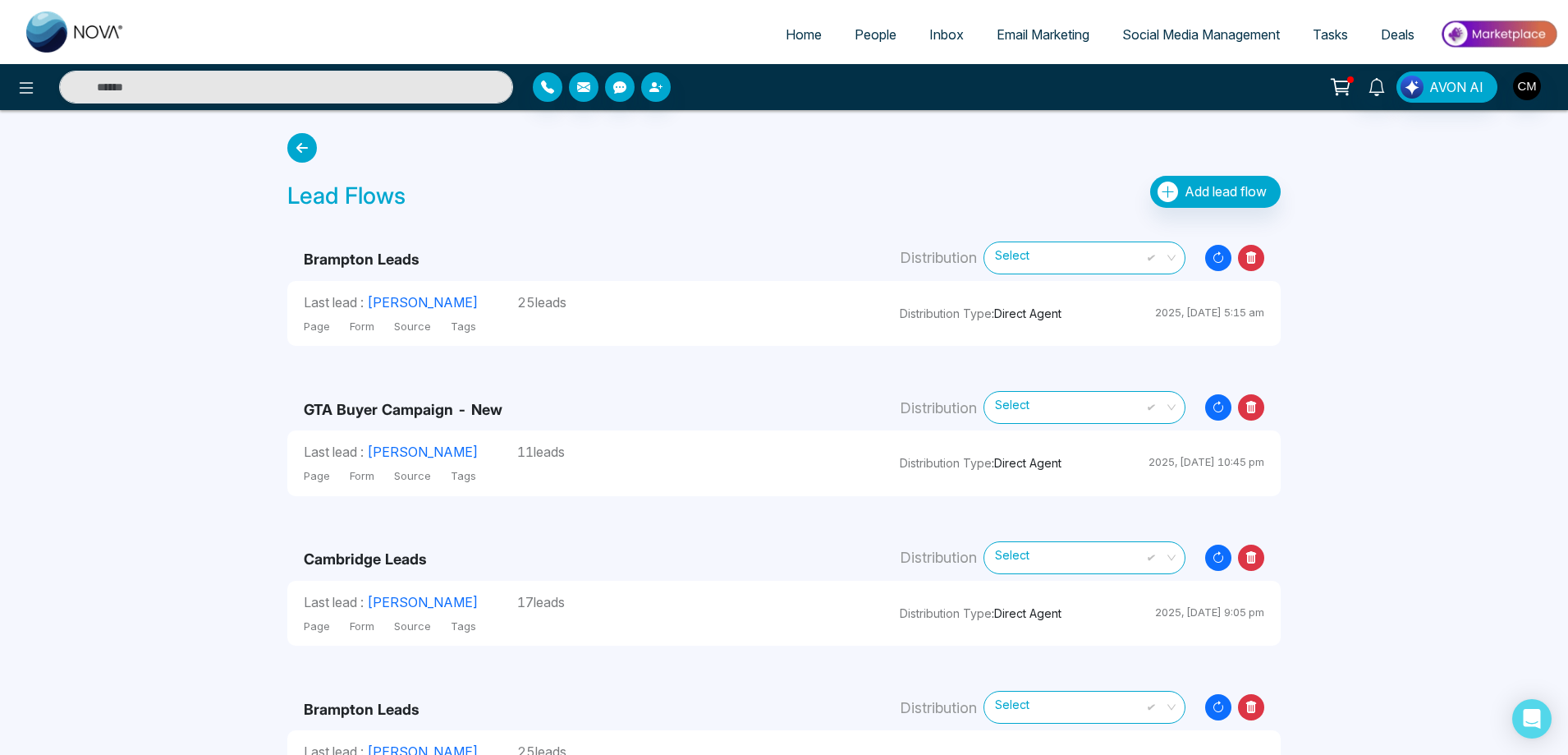
click at [1257, 259] on icon at bounding box center [1252, 258] width 26 height 26
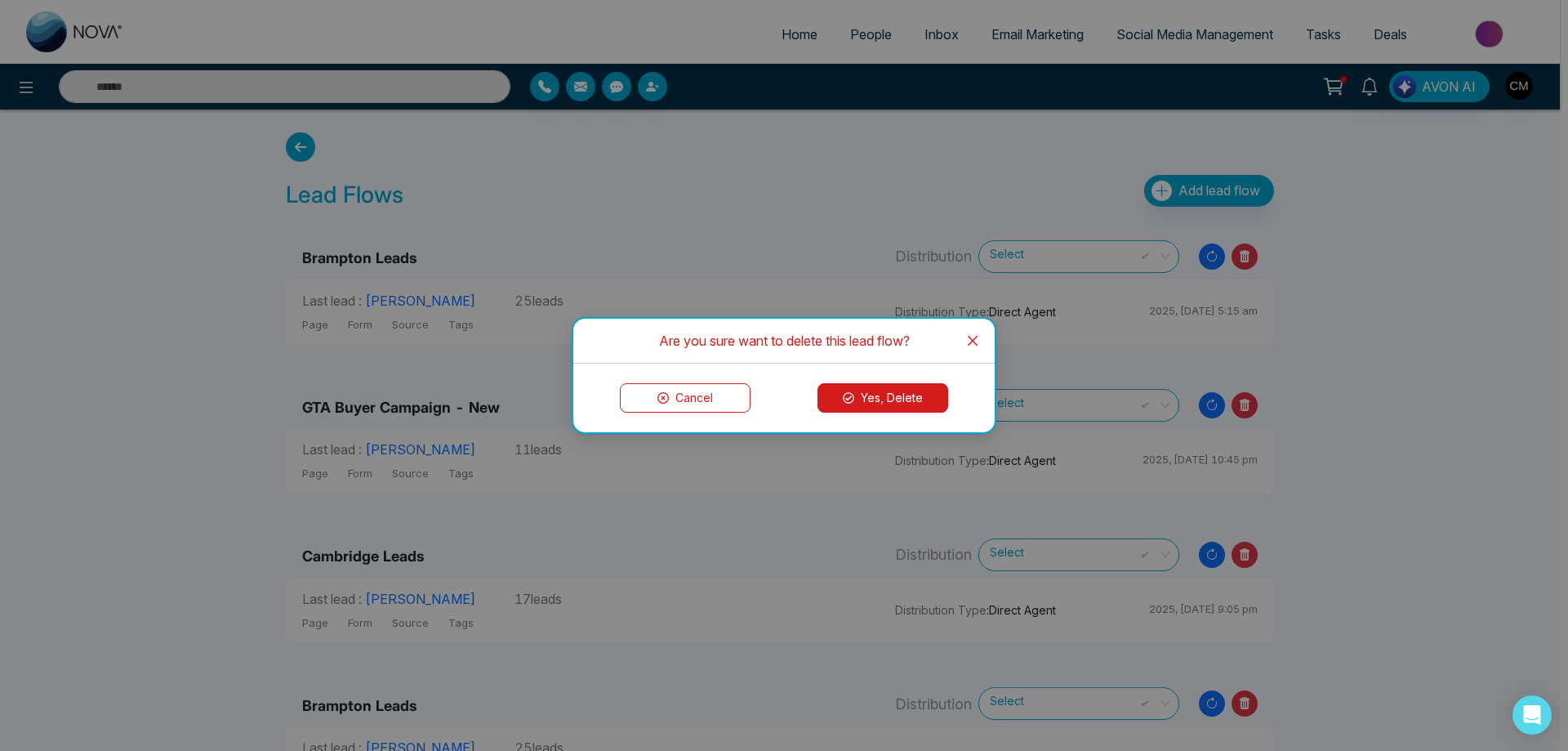
click at [841, 400] on button "Yes, Delete" at bounding box center [883, 397] width 131 height 29
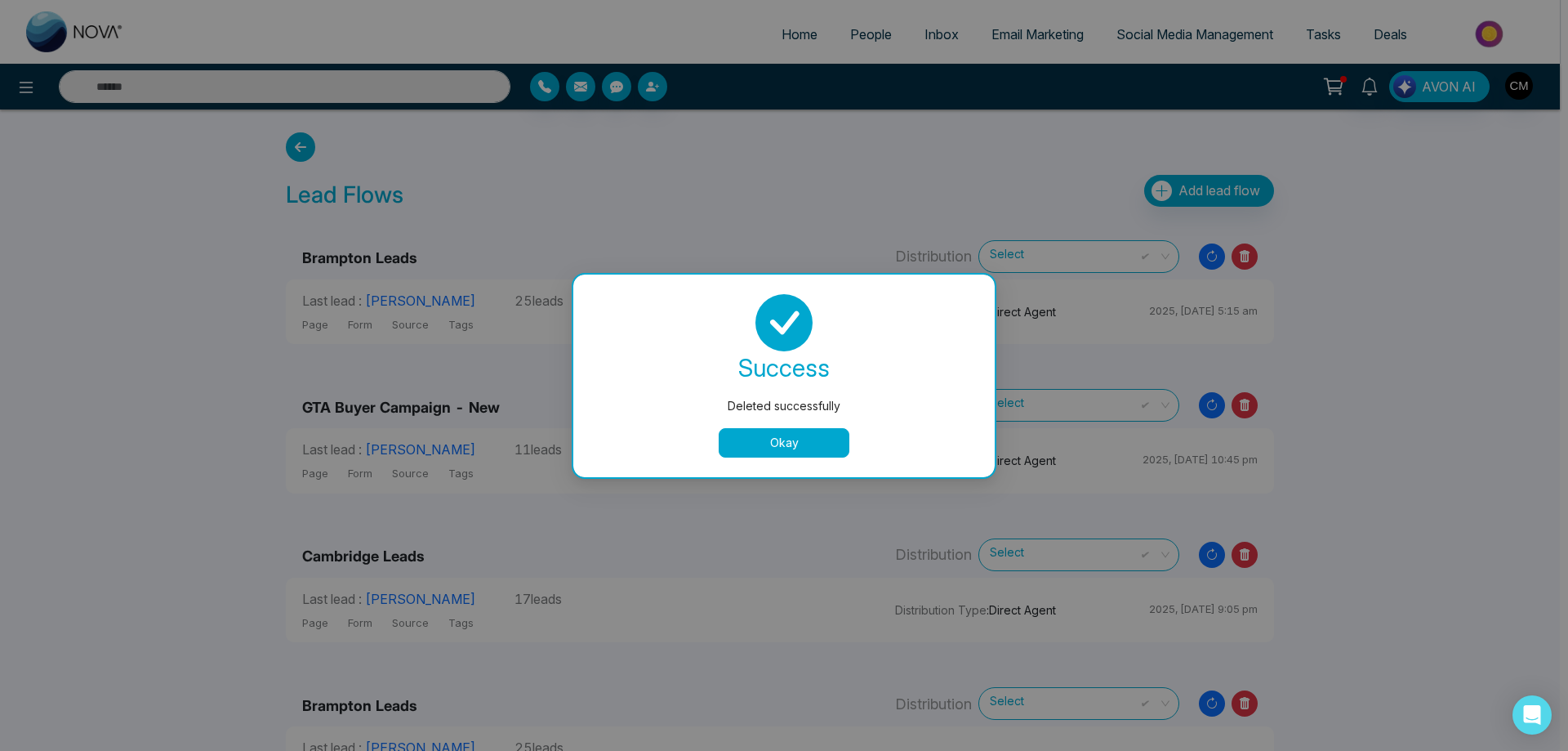
click at [755, 428] on button "Okay" at bounding box center [784, 442] width 131 height 29
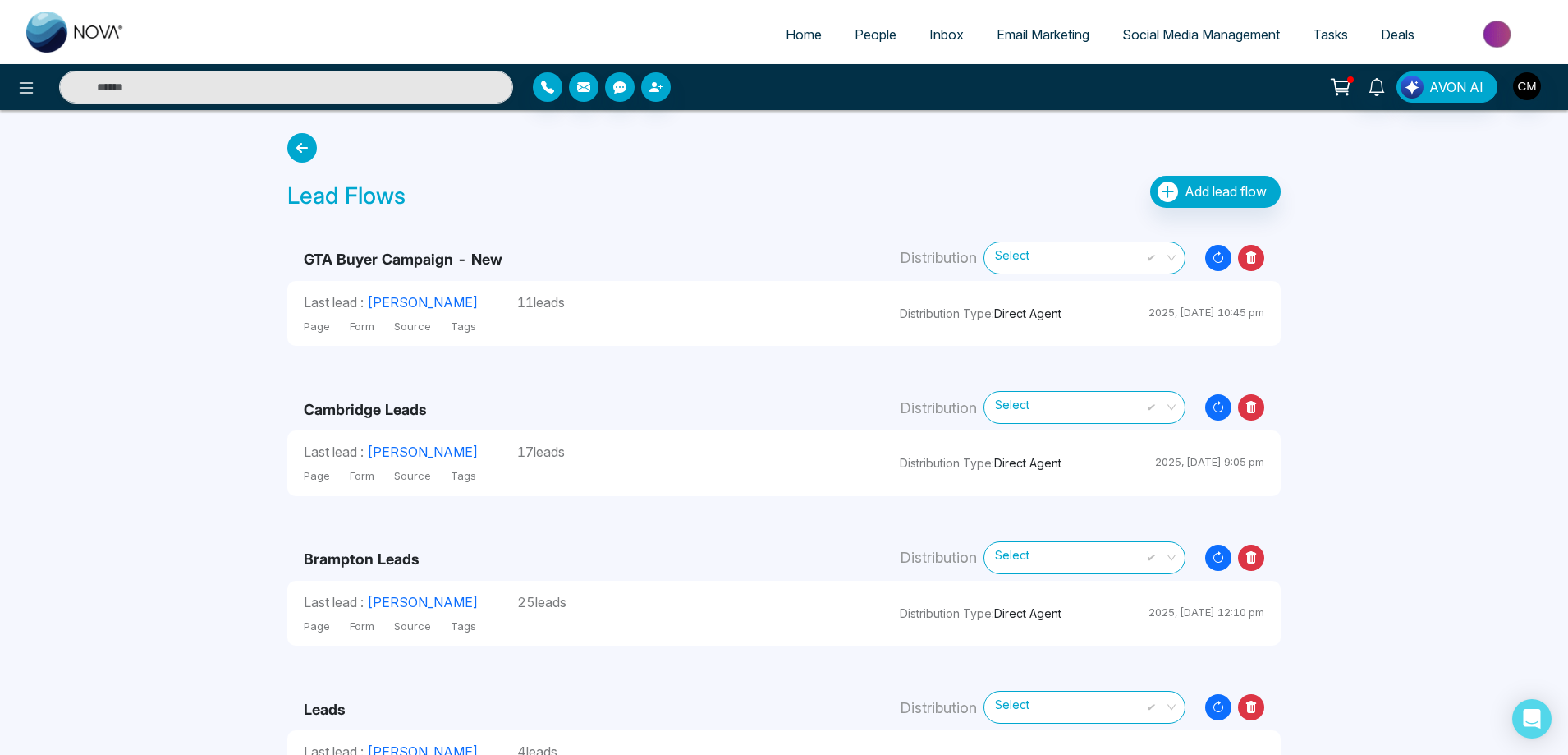
click at [1250, 259] on icon at bounding box center [1251, 257] width 10 height 12
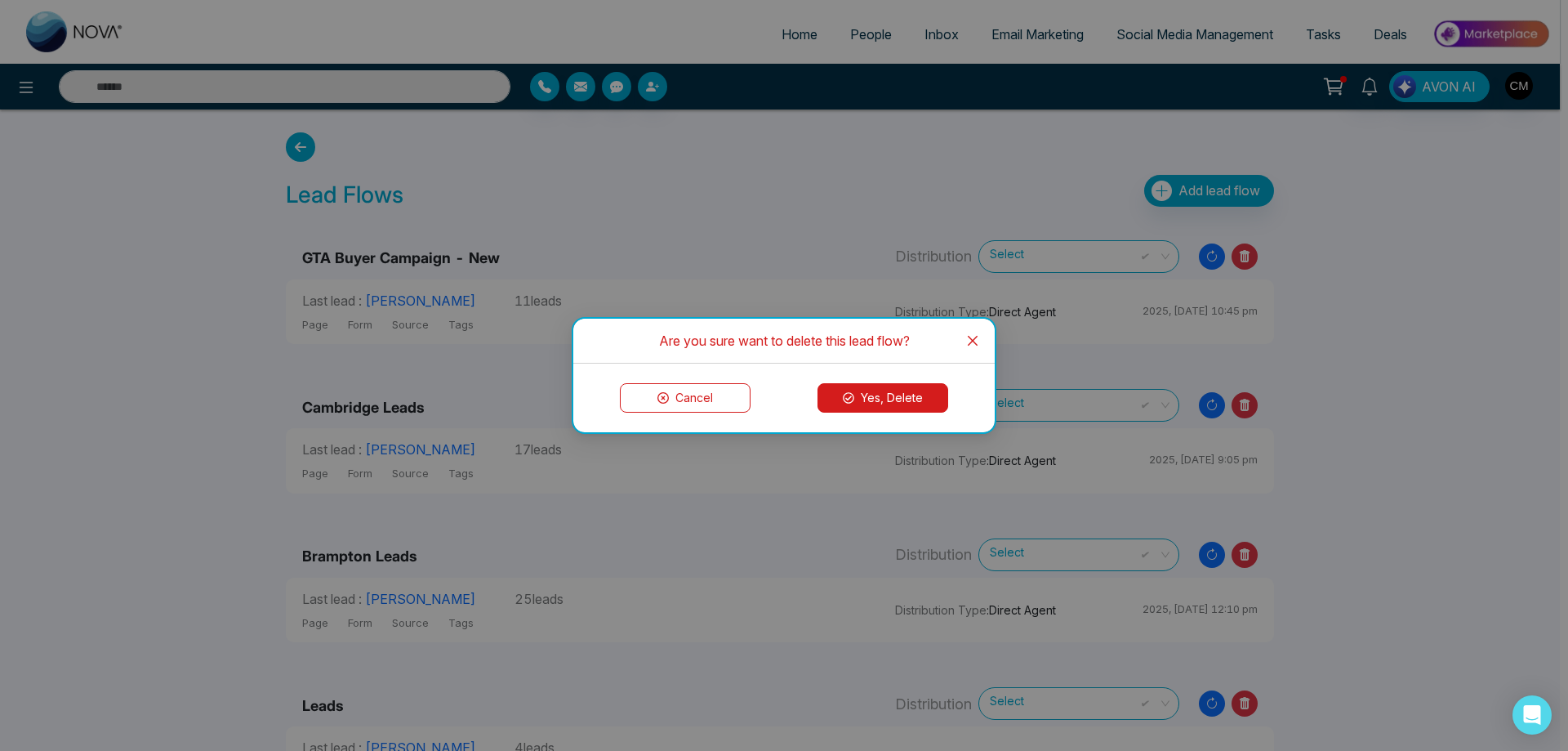
click at [872, 389] on button "Yes, Delete" at bounding box center [883, 397] width 131 height 29
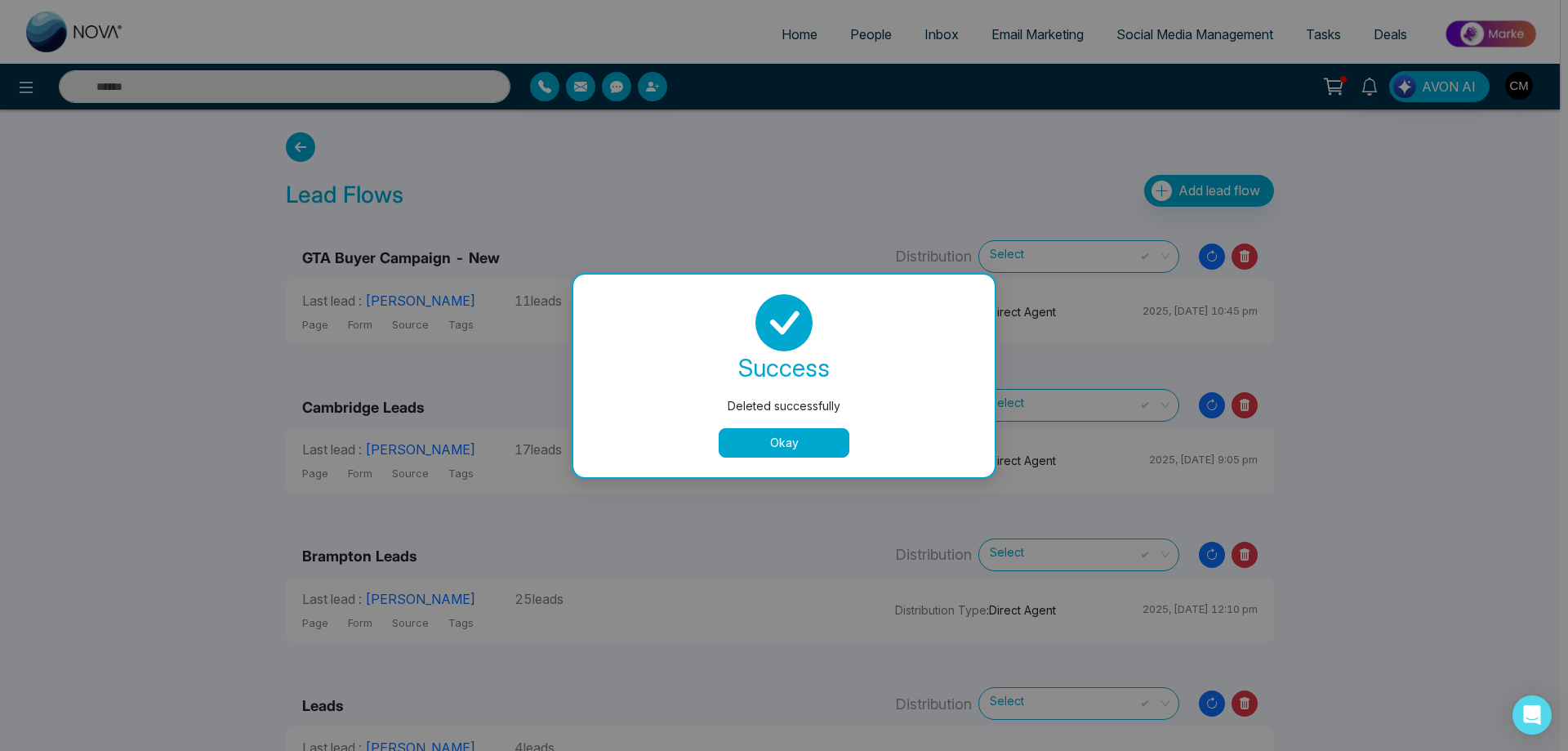
click at [769, 443] on button "Okay" at bounding box center [784, 442] width 131 height 29
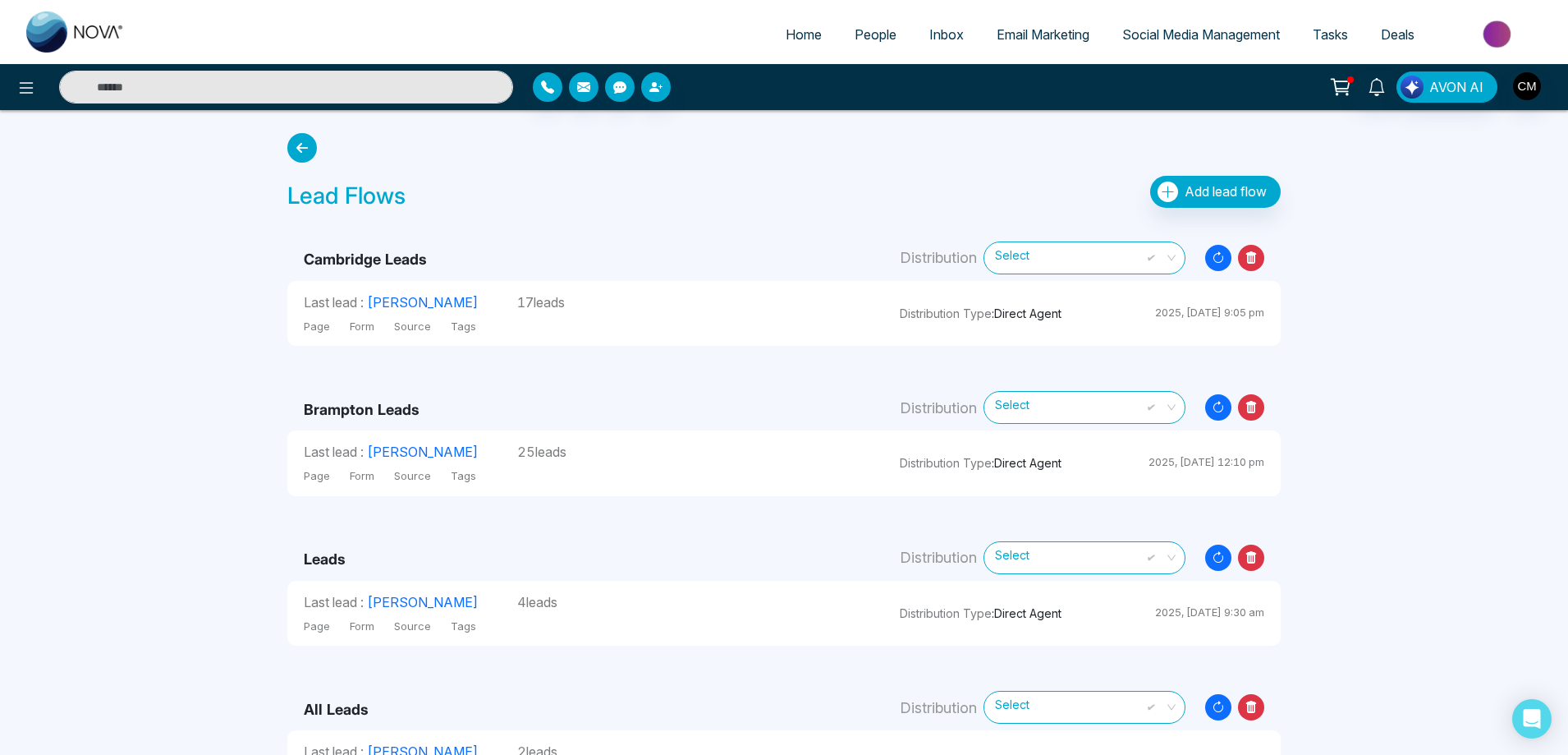
click at [1255, 257] on icon at bounding box center [1251, 257] width 10 height 12
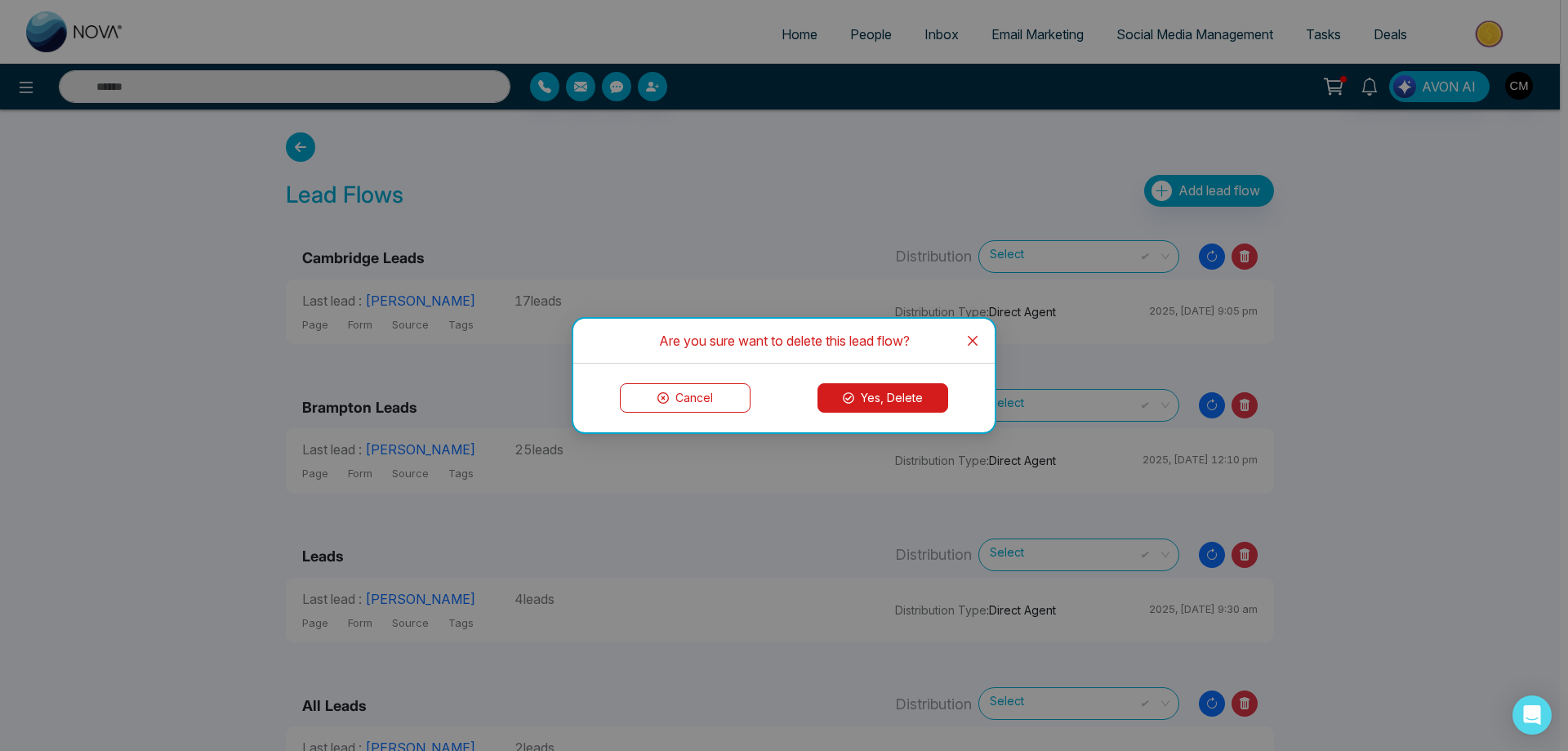
click at [894, 402] on button "Yes, Delete" at bounding box center [883, 397] width 131 height 29
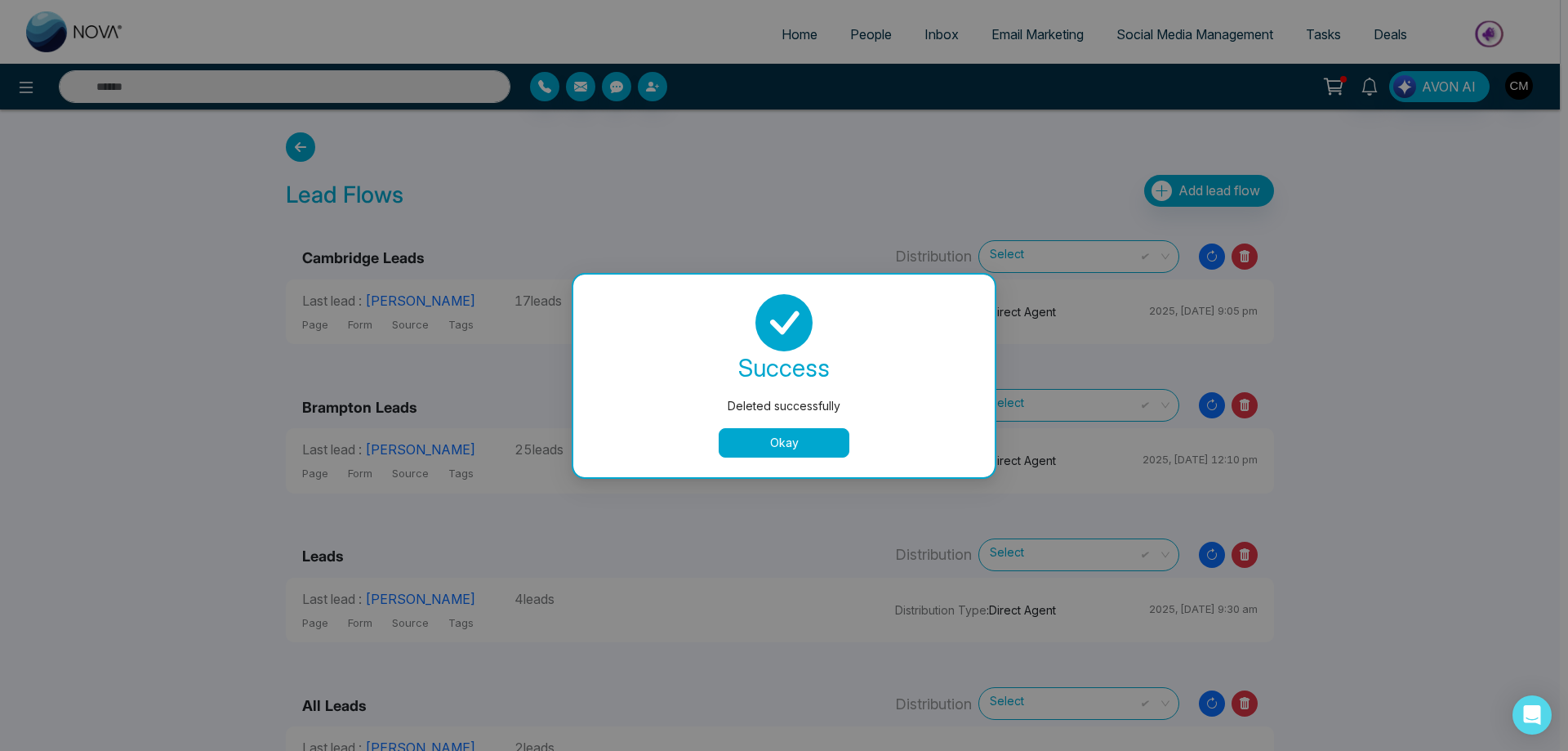
click at [792, 433] on button "Okay" at bounding box center [784, 442] width 131 height 29
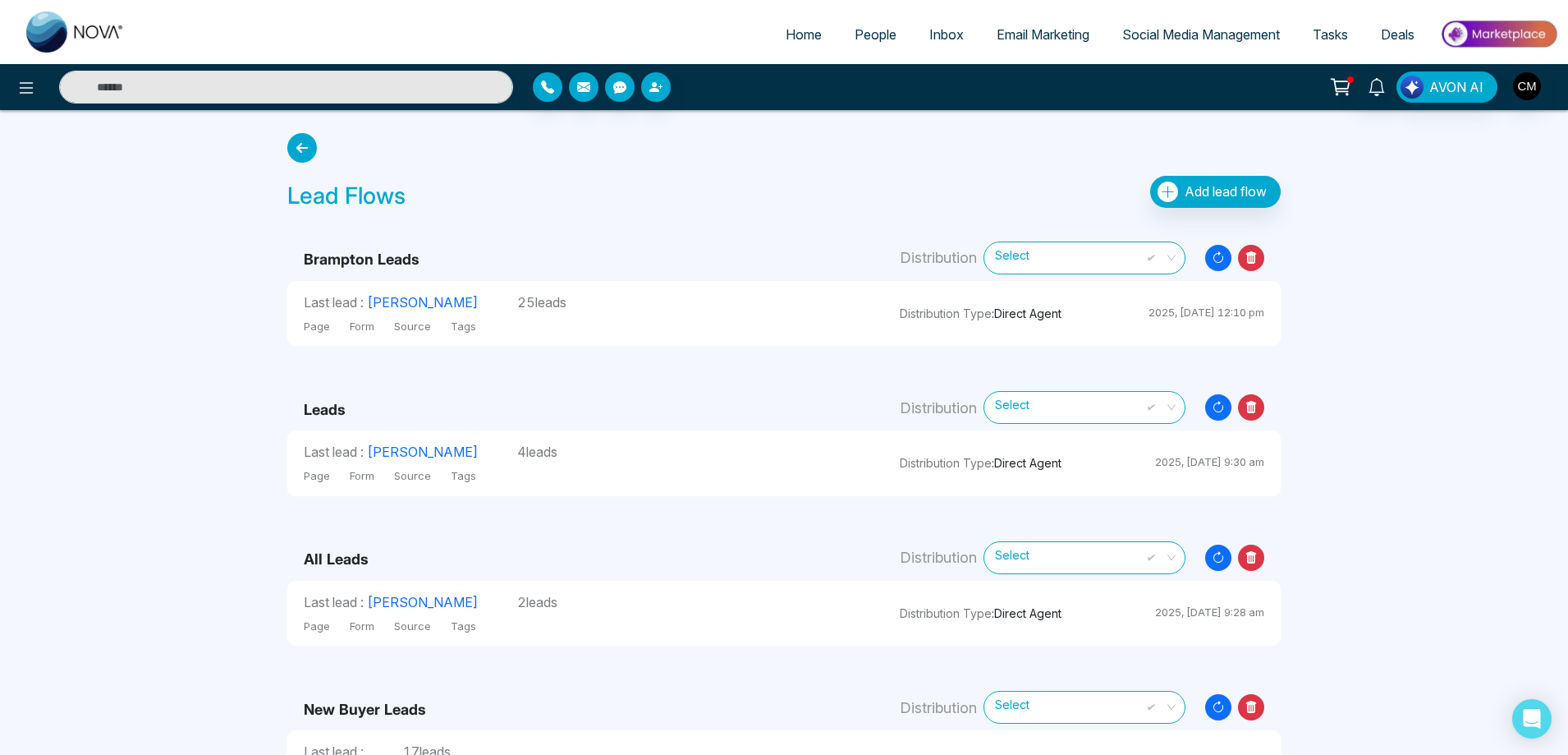
click at [1258, 252] on icon at bounding box center [1252, 258] width 26 height 26
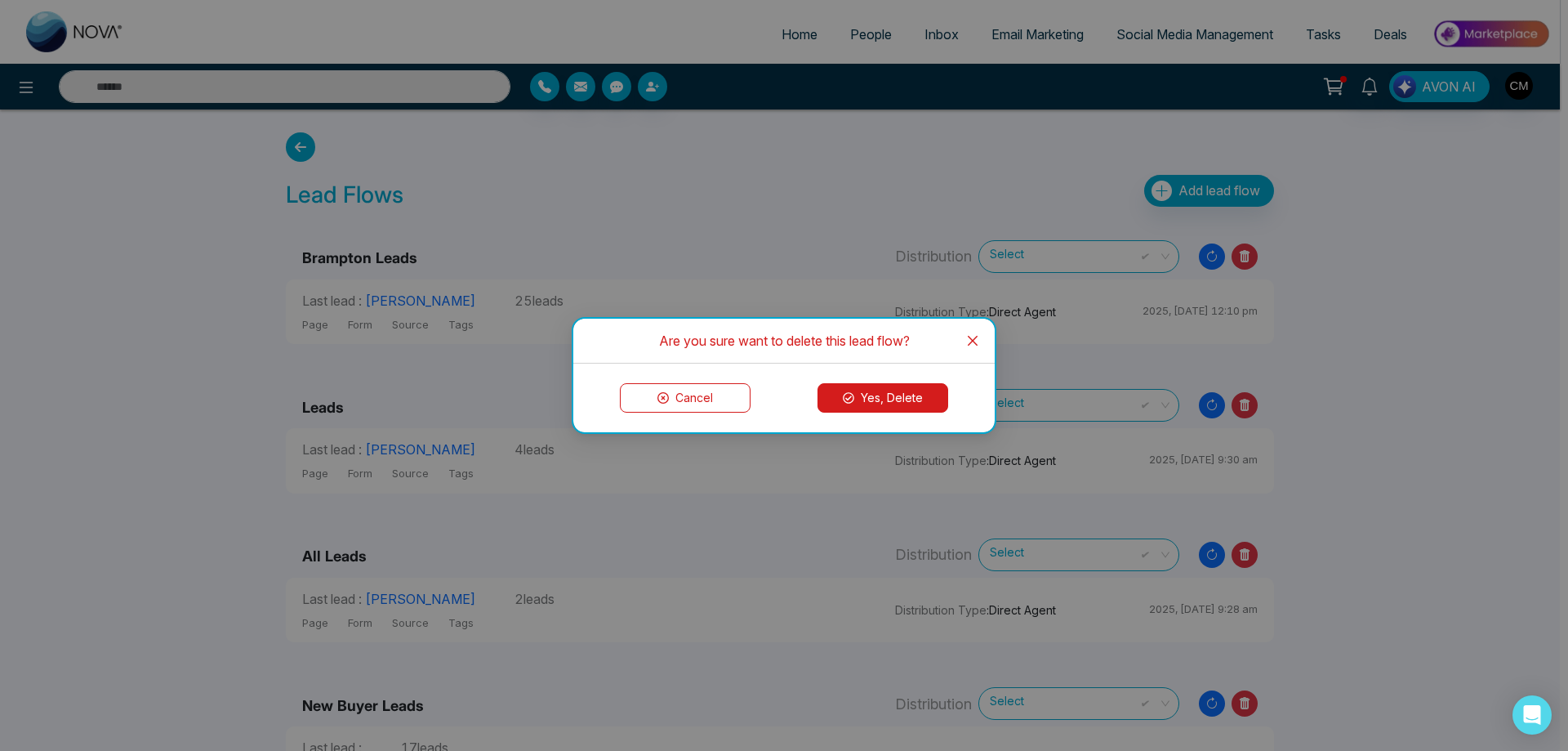
click at [893, 389] on button "Yes, Delete" at bounding box center [883, 397] width 131 height 29
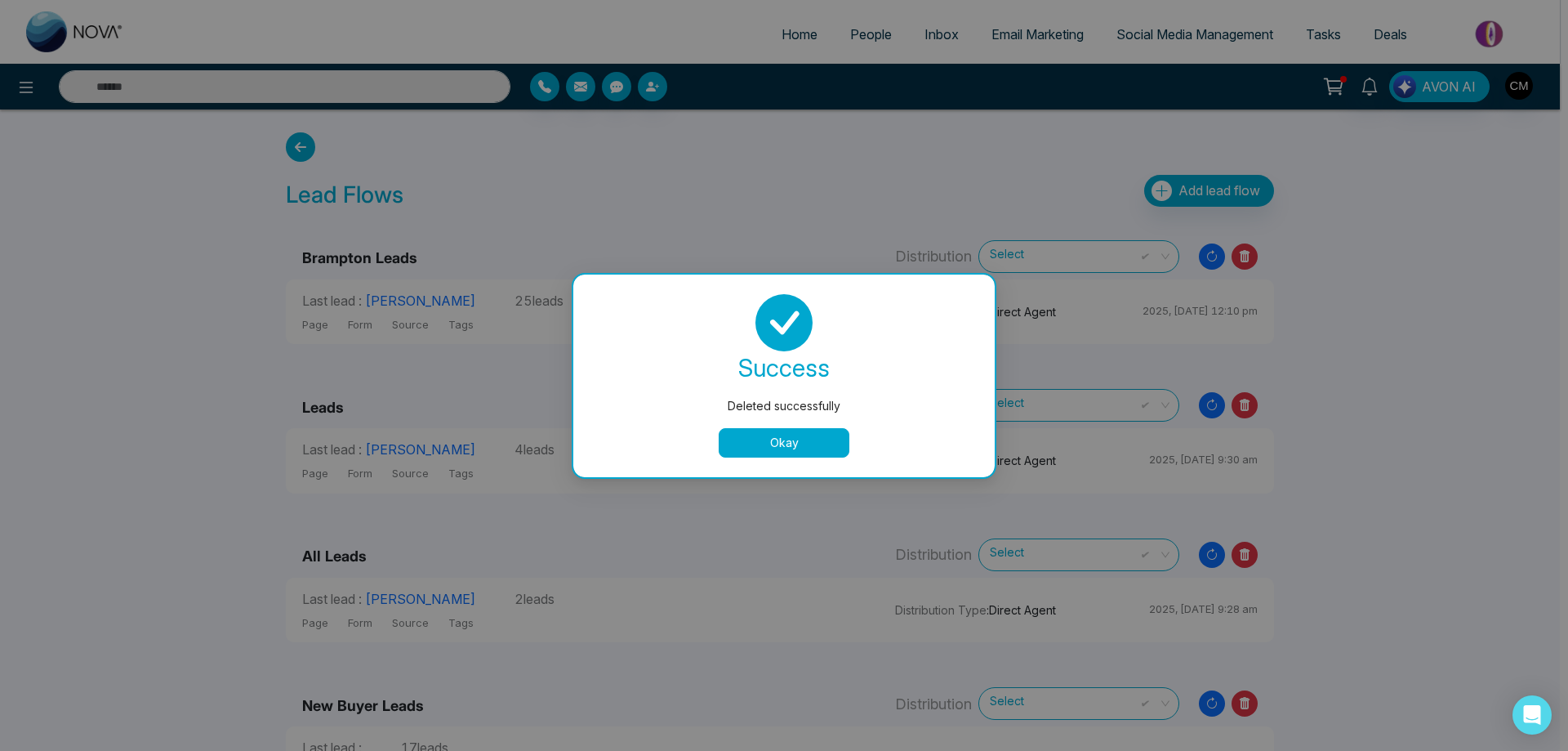
click at [750, 426] on div "success Deleted successfully Okay" at bounding box center [784, 376] width 382 height 163
click at [747, 437] on button "Okay" at bounding box center [784, 442] width 131 height 29
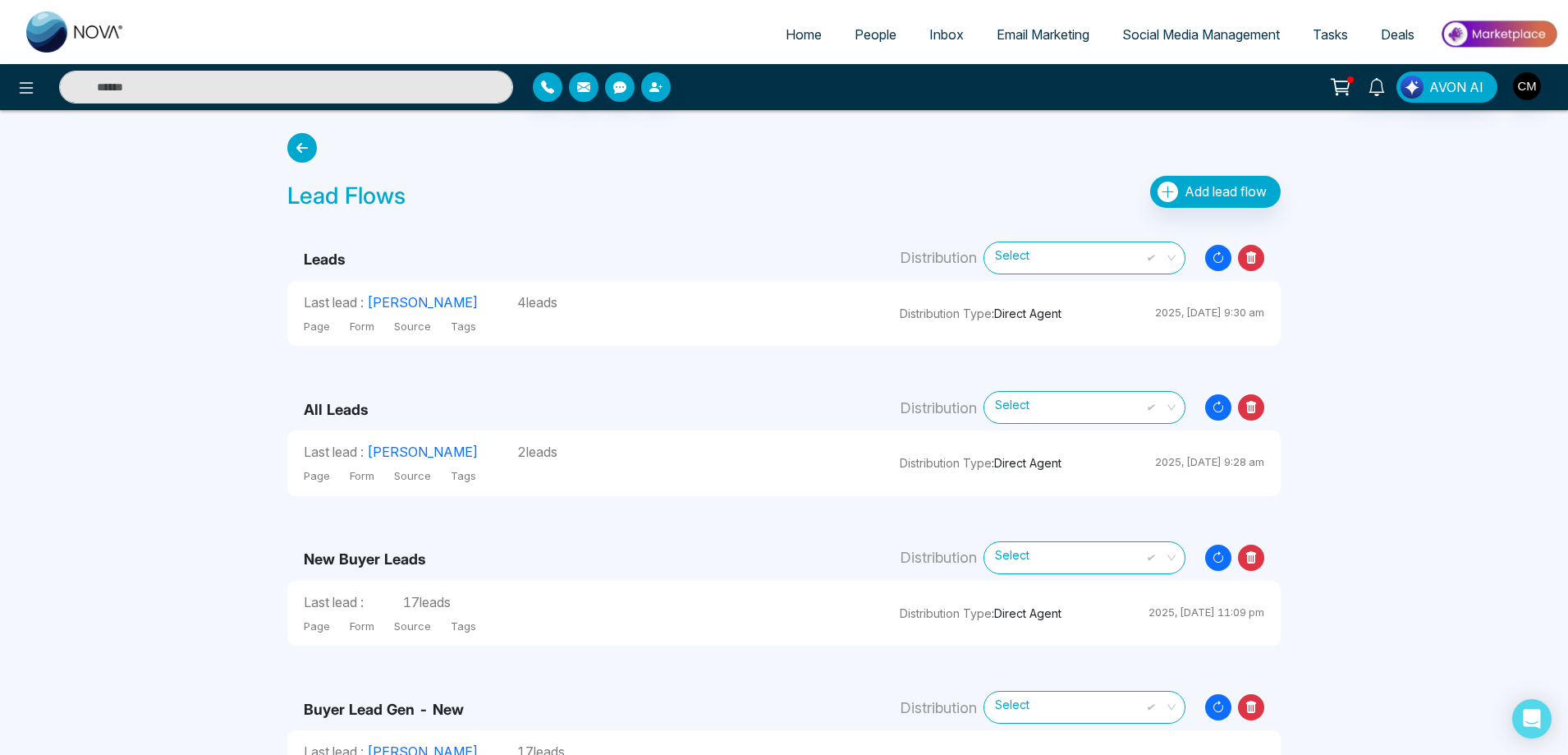
click at [1261, 255] on icon at bounding box center [1252, 258] width 26 height 26
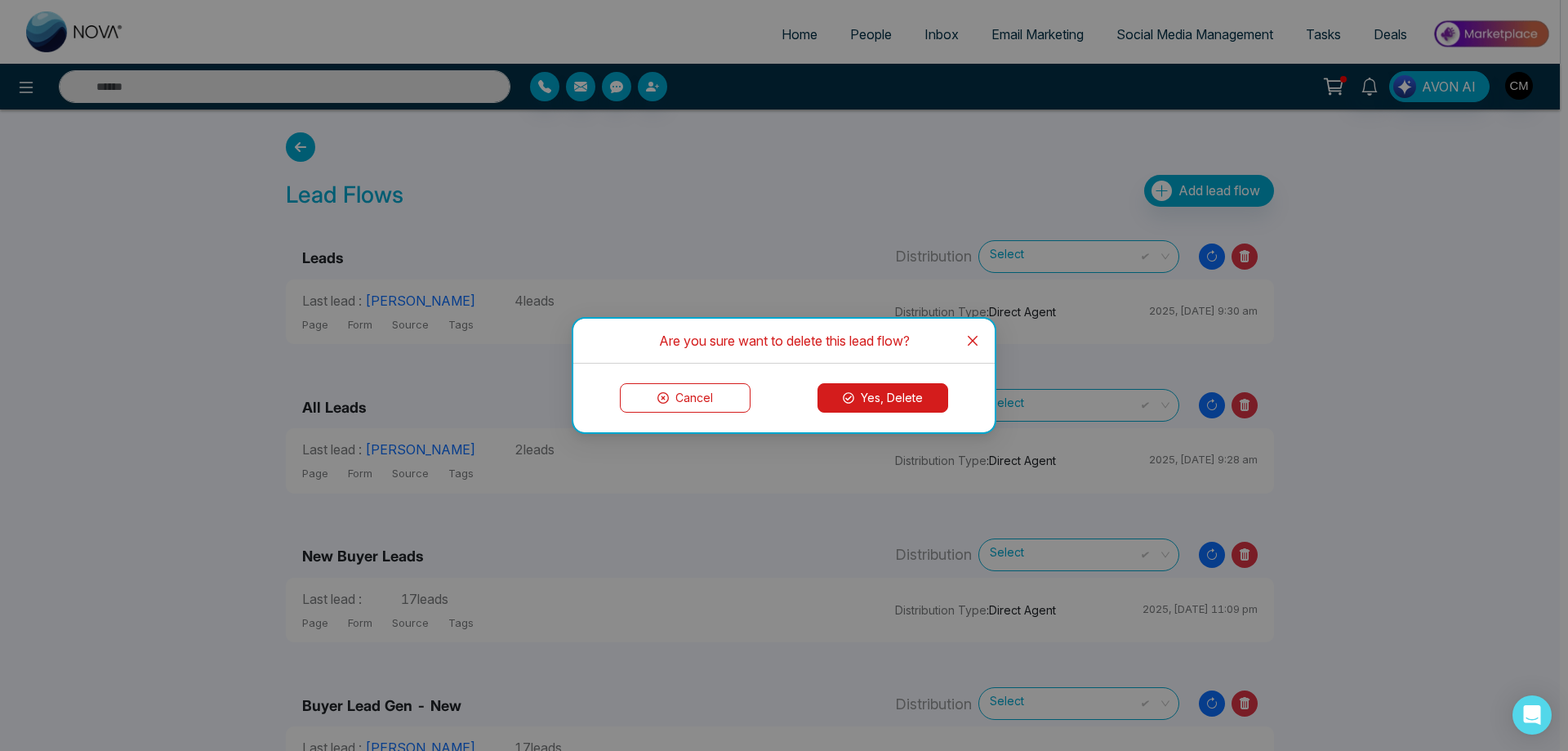
click at [891, 394] on button "Yes, Delete" at bounding box center [883, 397] width 131 height 29
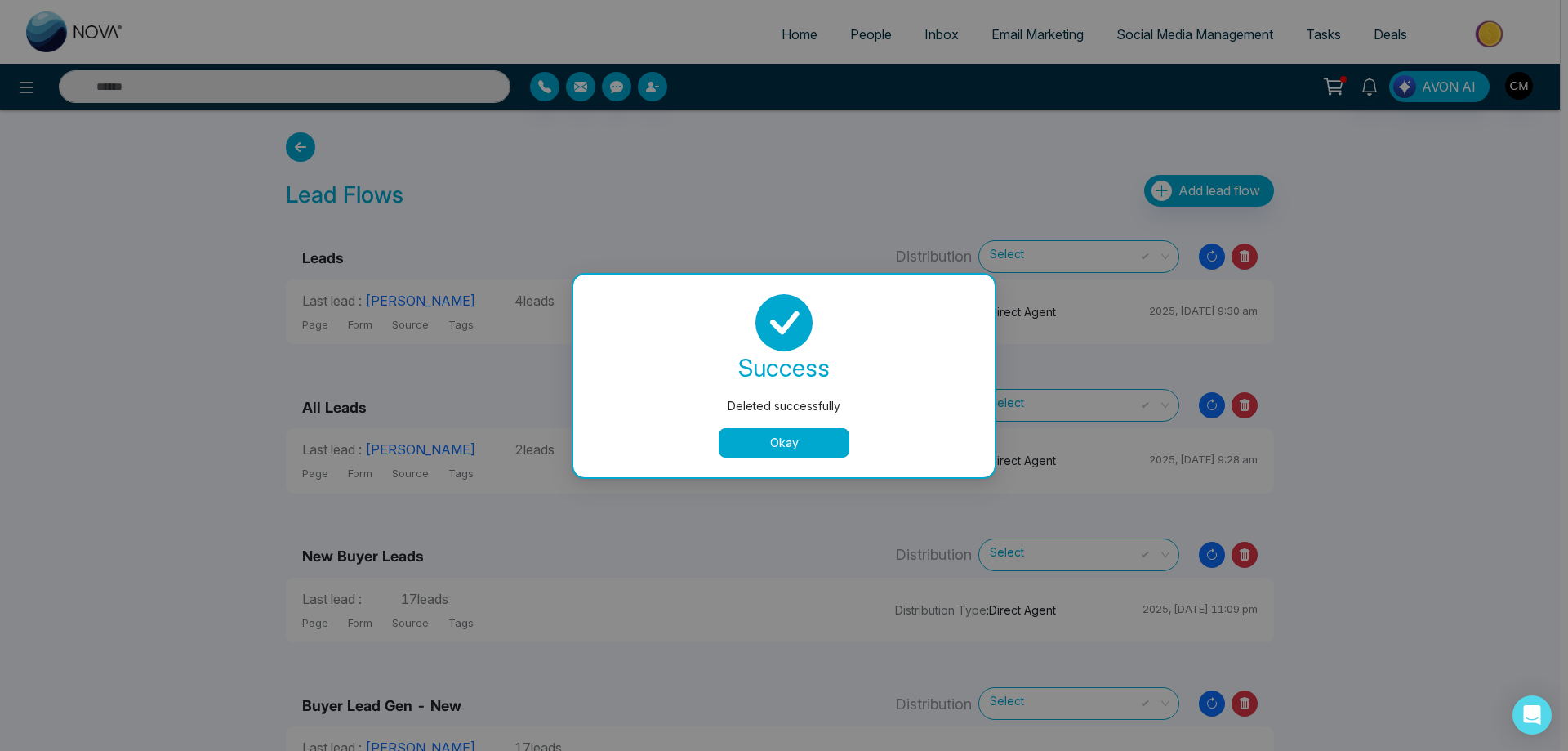
click at [777, 436] on button "Okay" at bounding box center [784, 442] width 131 height 29
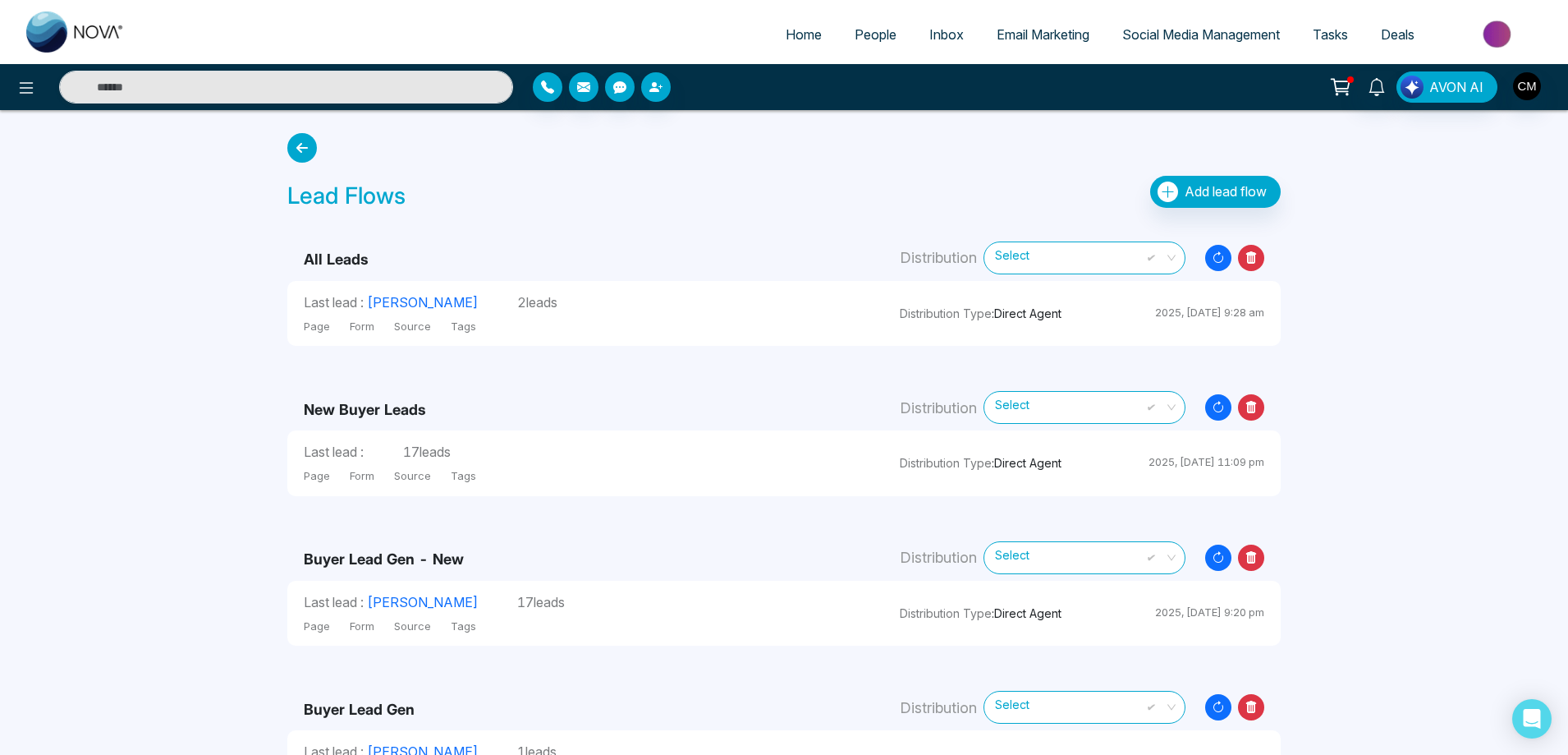
click at [1258, 261] on icon at bounding box center [1252, 258] width 26 height 26
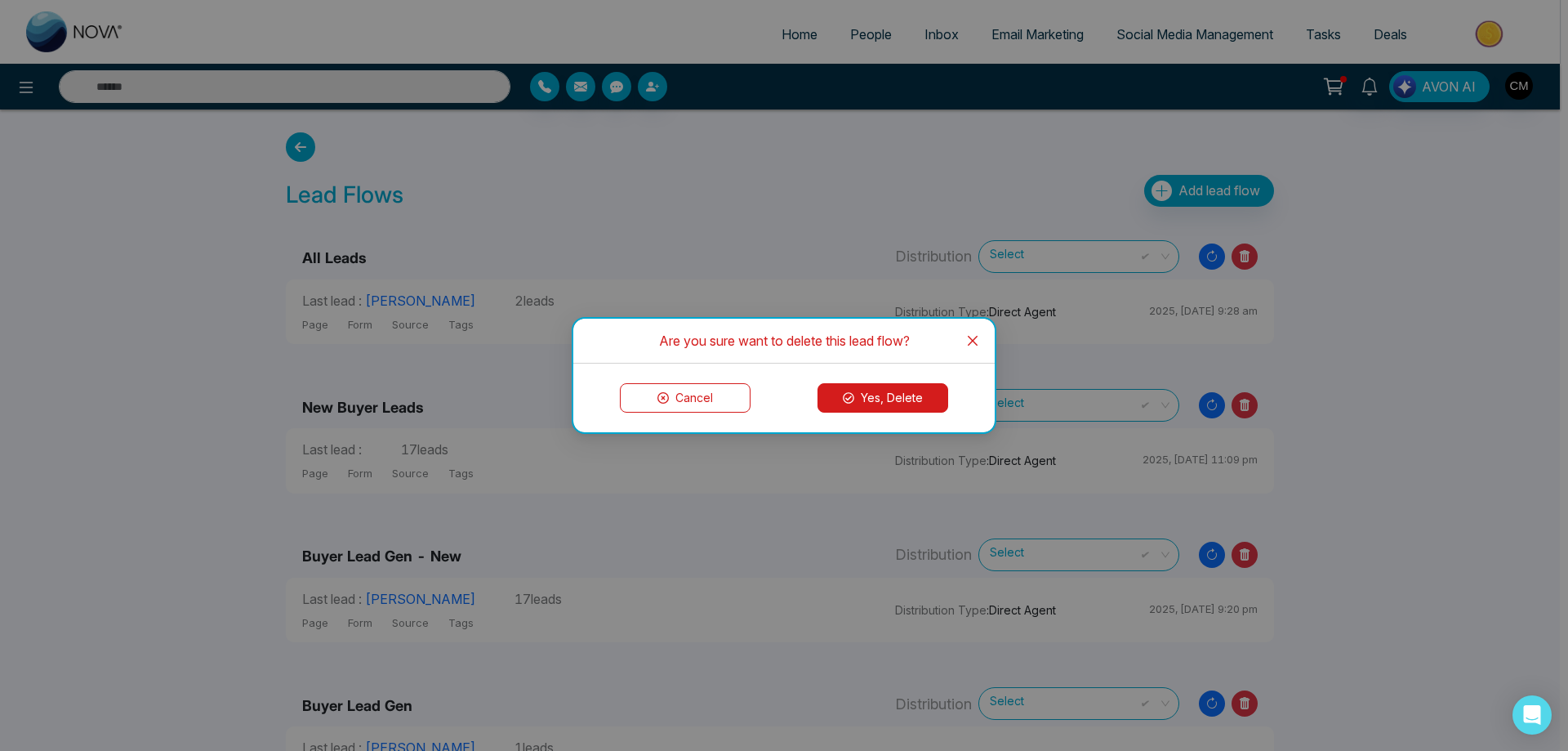
click at [901, 410] on button "Yes, Delete" at bounding box center [883, 397] width 131 height 29
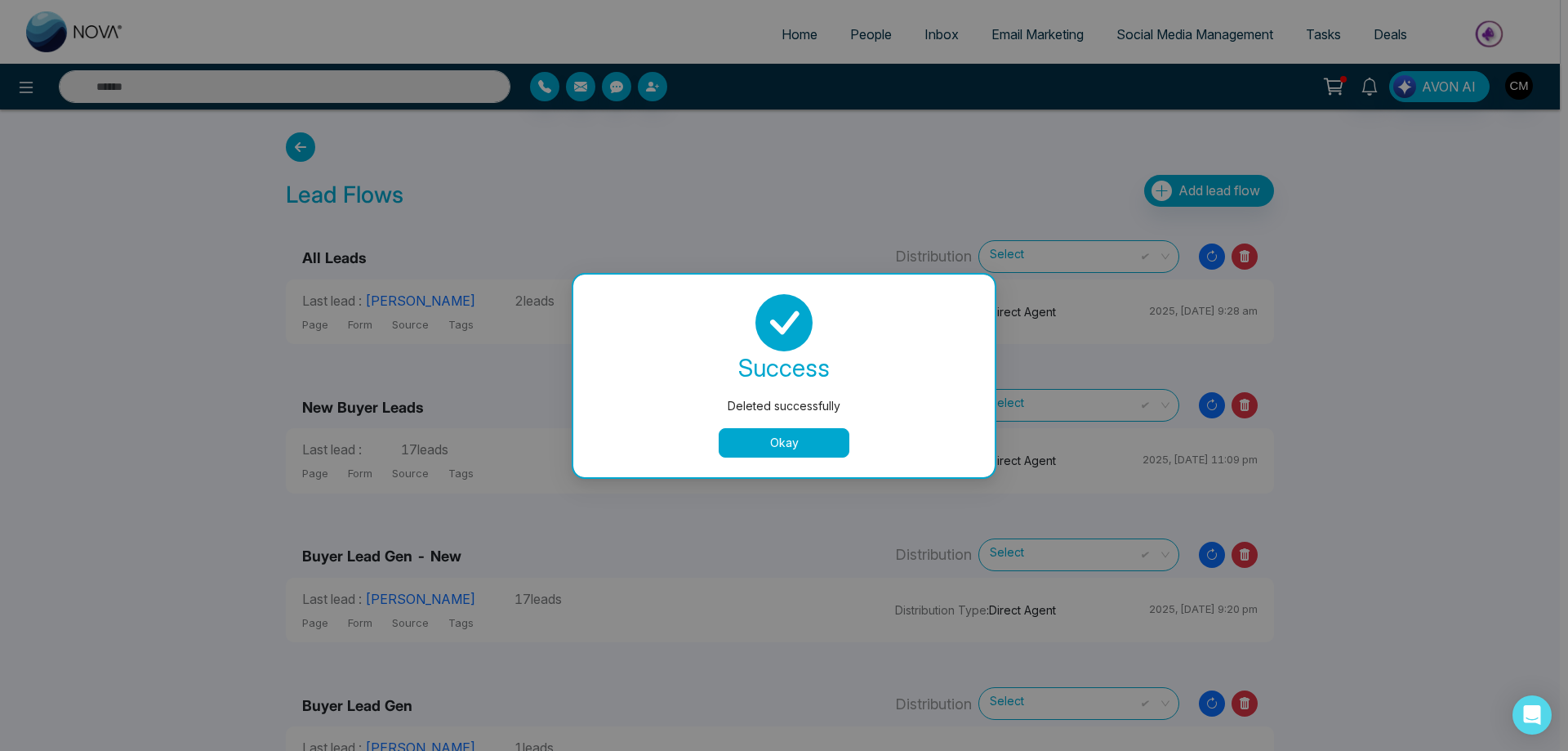
click at [802, 435] on button "Okay" at bounding box center [784, 442] width 131 height 29
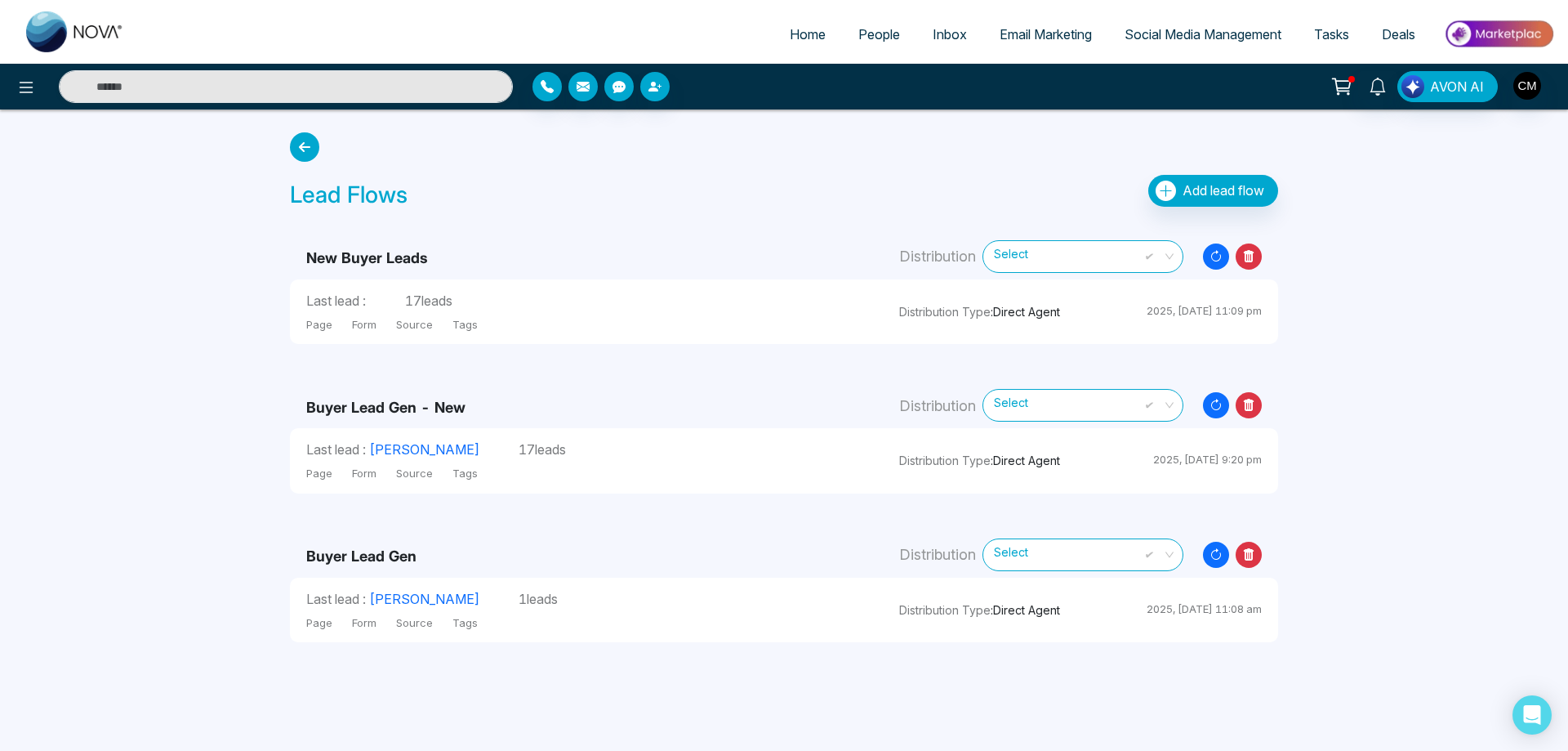
click at [1252, 259] on icon at bounding box center [1249, 256] width 10 height 12
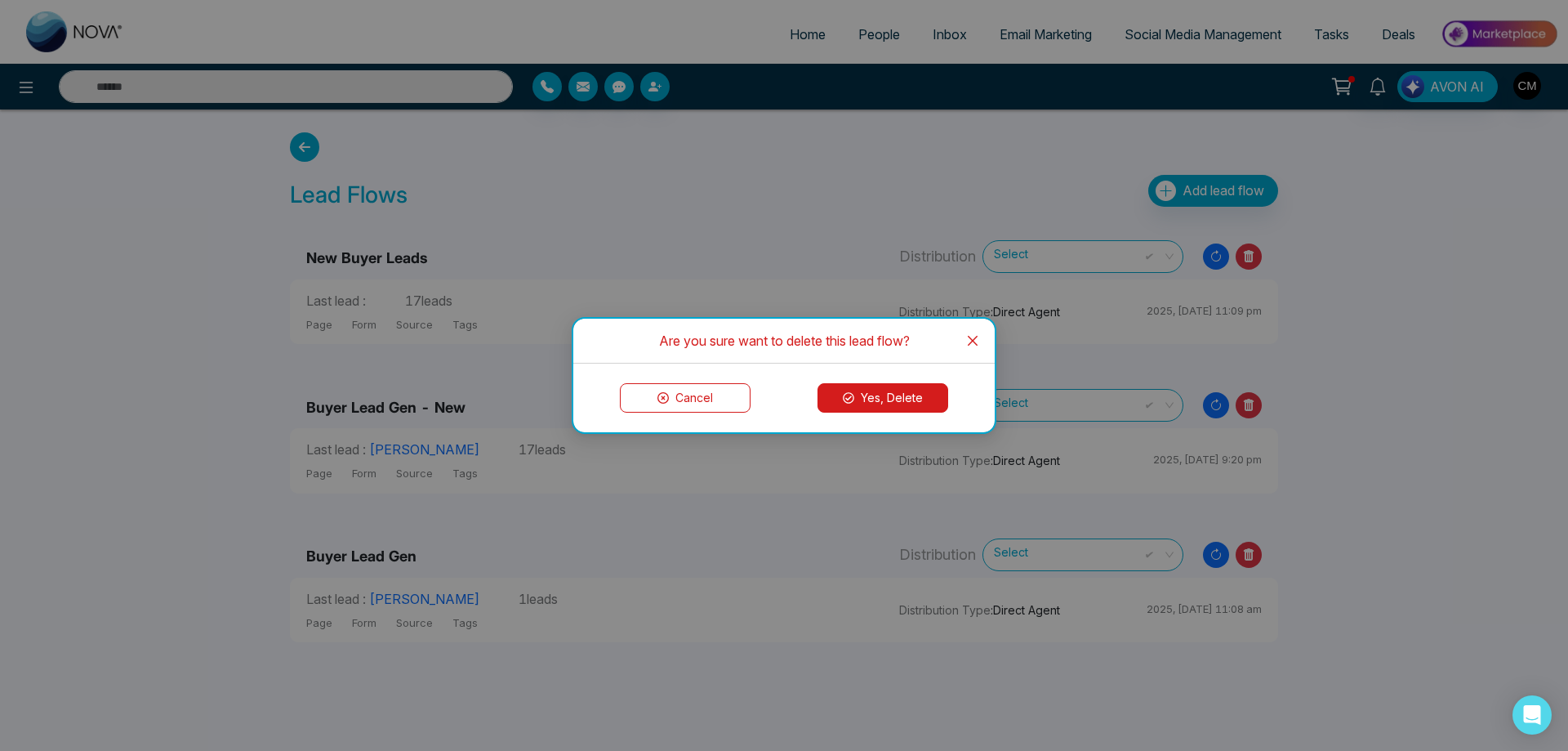
click at [889, 404] on button "Yes, Delete" at bounding box center [883, 397] width 131 height 29
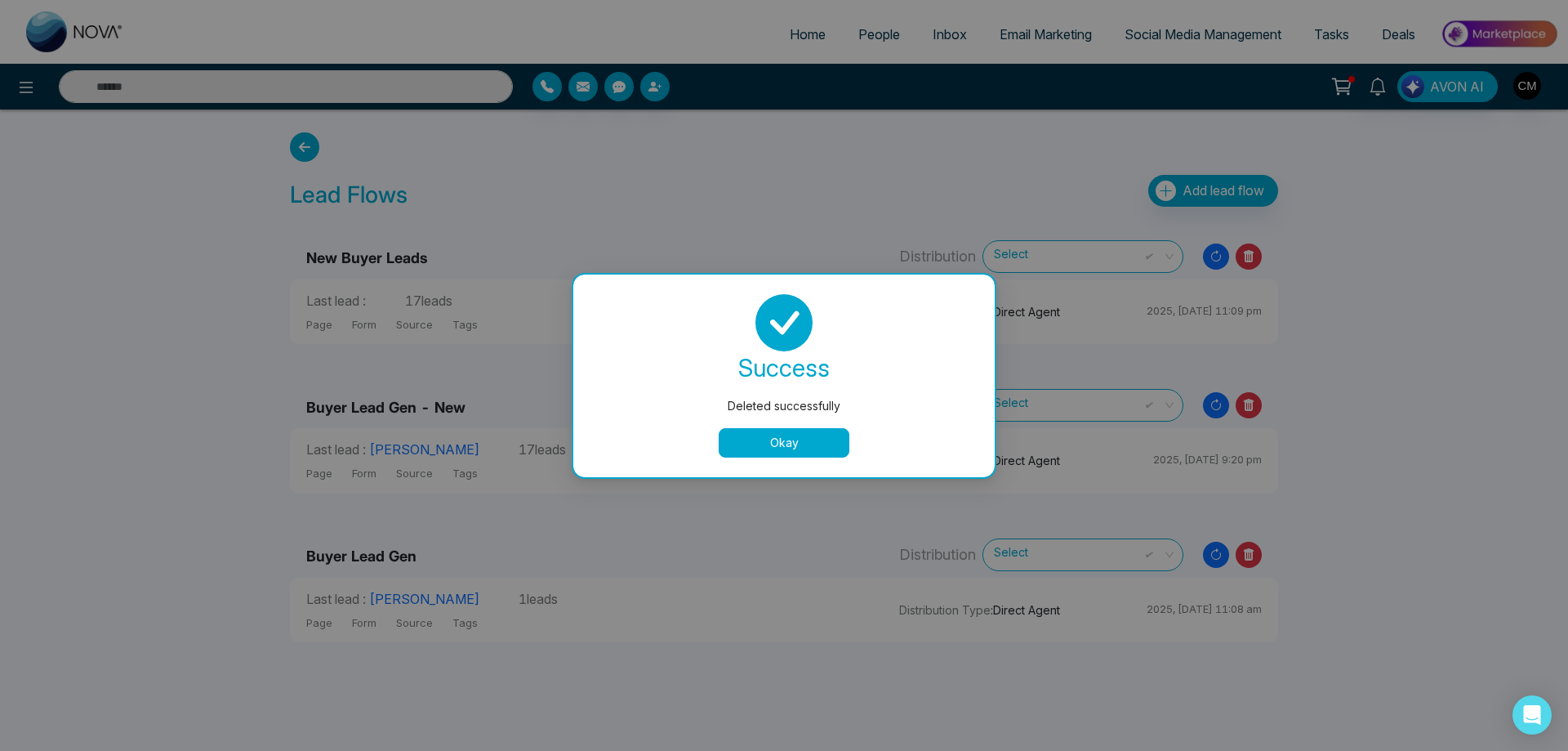
click at [779, 429] on button "Okay" at bounding box center [784, 442] width 131 height 29
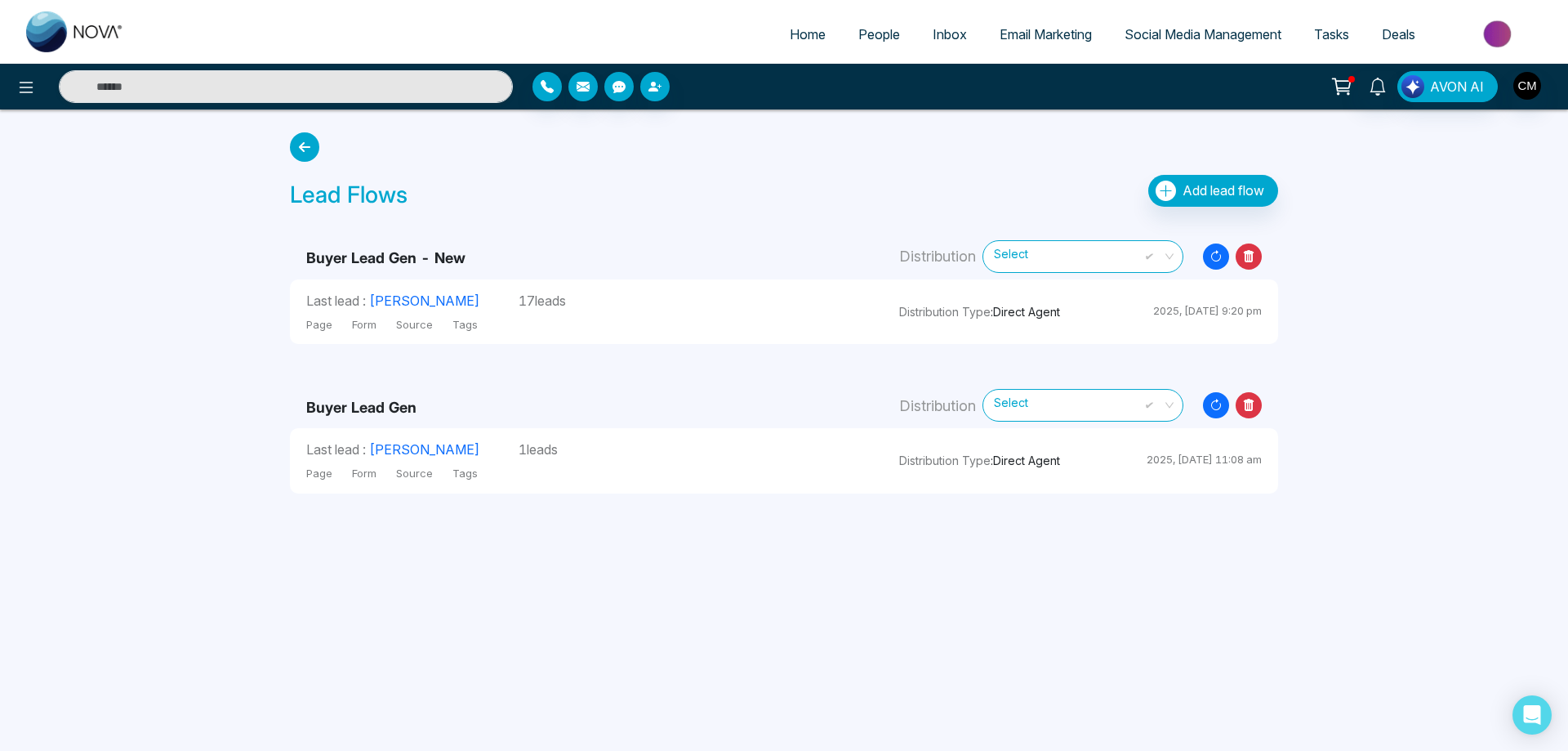
click at [1262, 258] on td "Distribution Select Resync Leads" at bounding box center [1080, 250] width 395 height 60
click at [1252, 254] on icon at bounding box center [1249, 256] width 10 height 12
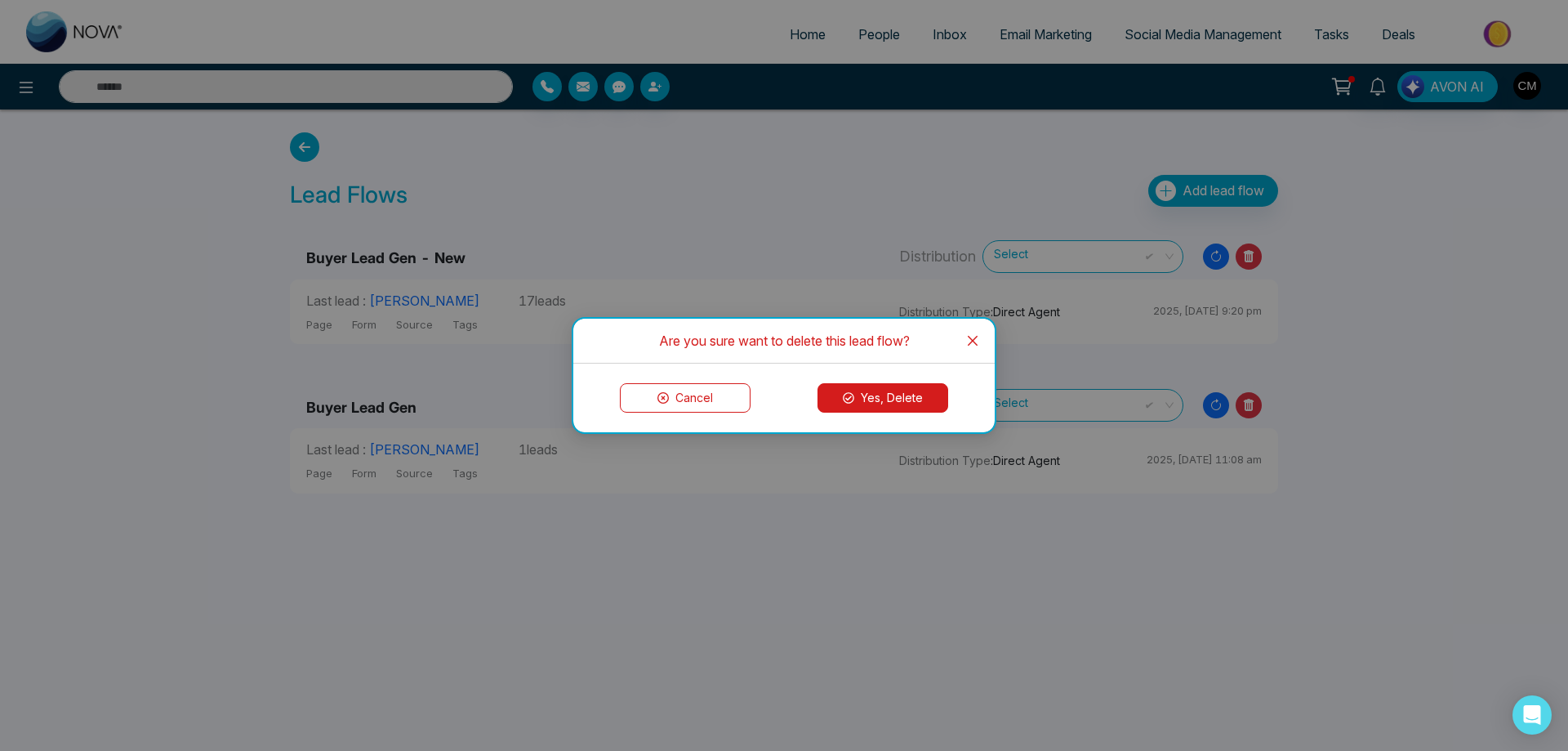
click at [911, 393] on button "Yes, Delete" at bounding box center [883, 397] width 131 height 29
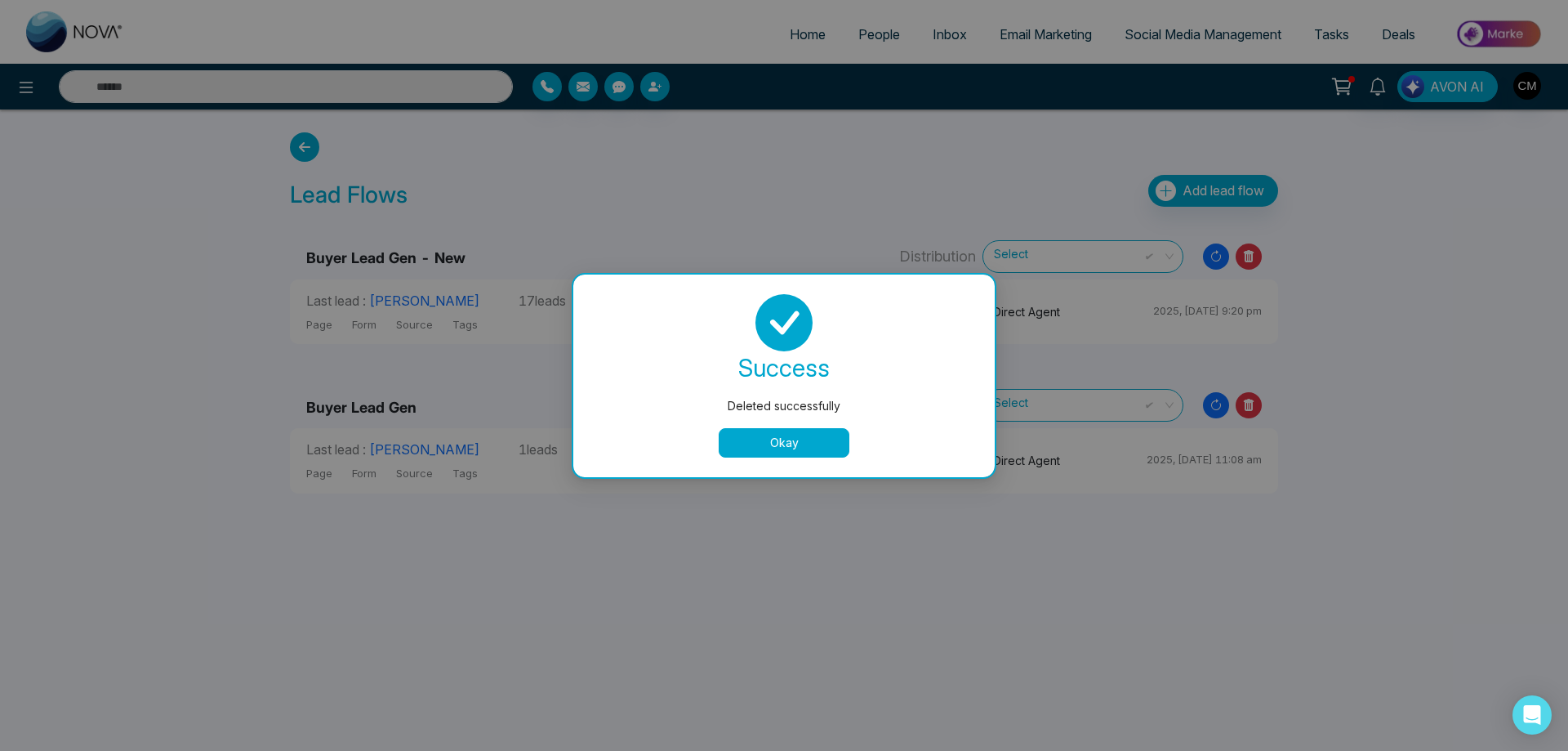
click at [792, 454] on button "Okay" at bounding box center [784, 442] width 131 height 29
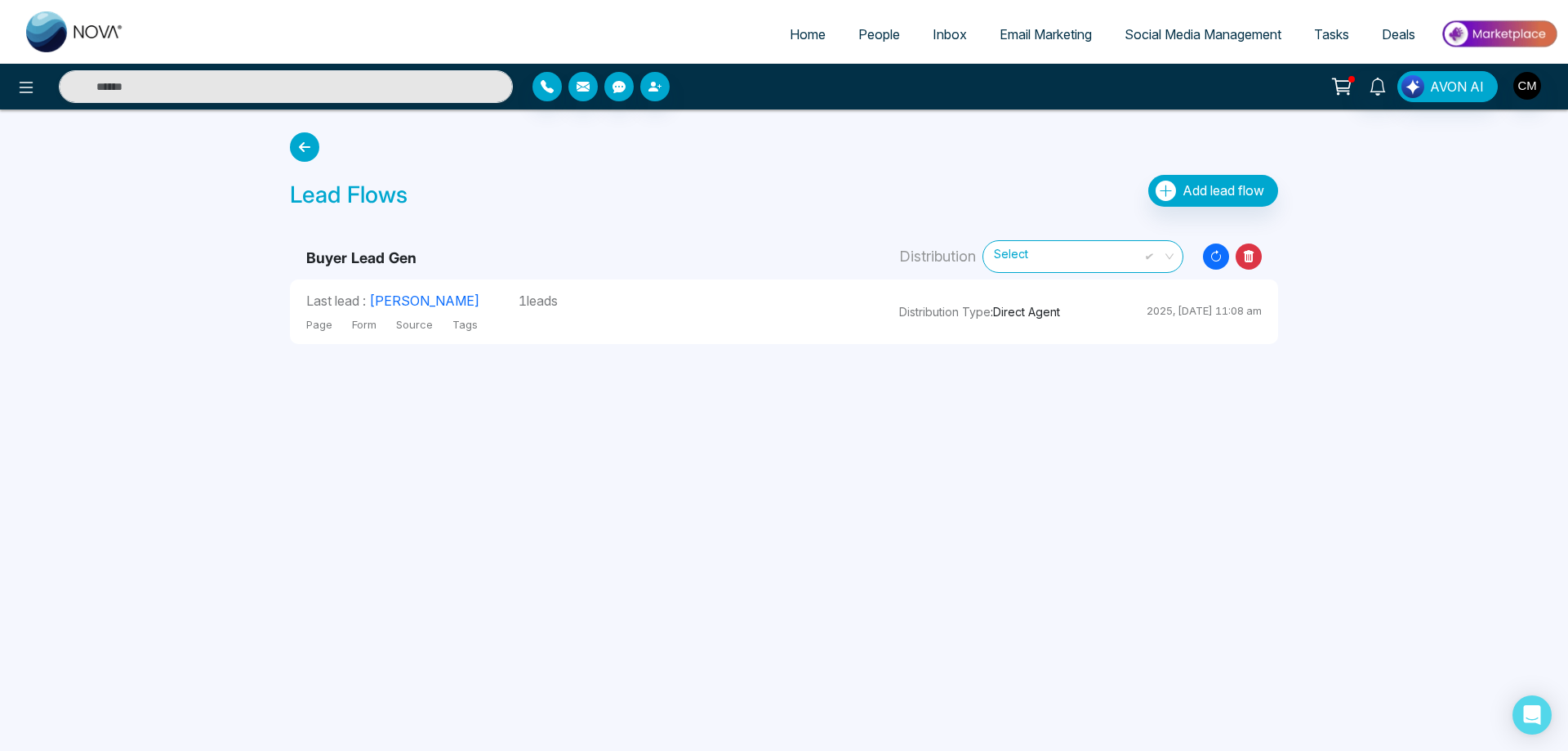
click at [1259, 258] on icon at bounding box center [1249, 257] width 26 height 26
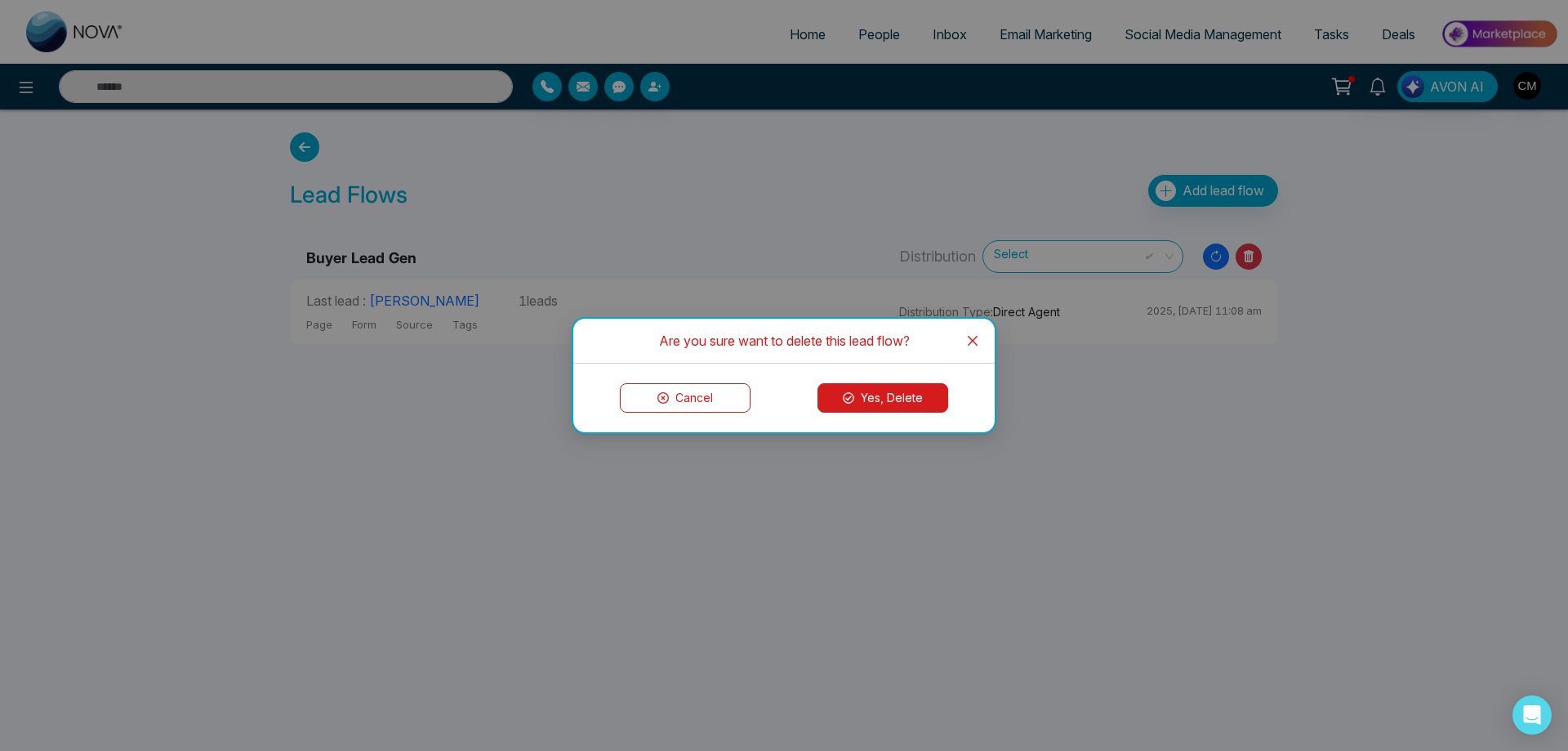
click at [1253, 258] on div "Are you sure want to delete this lead flow? Cancel Yes, [GEOGRAPHIC_DATA]" at bounding box center [784, 376] width 1568 height 751
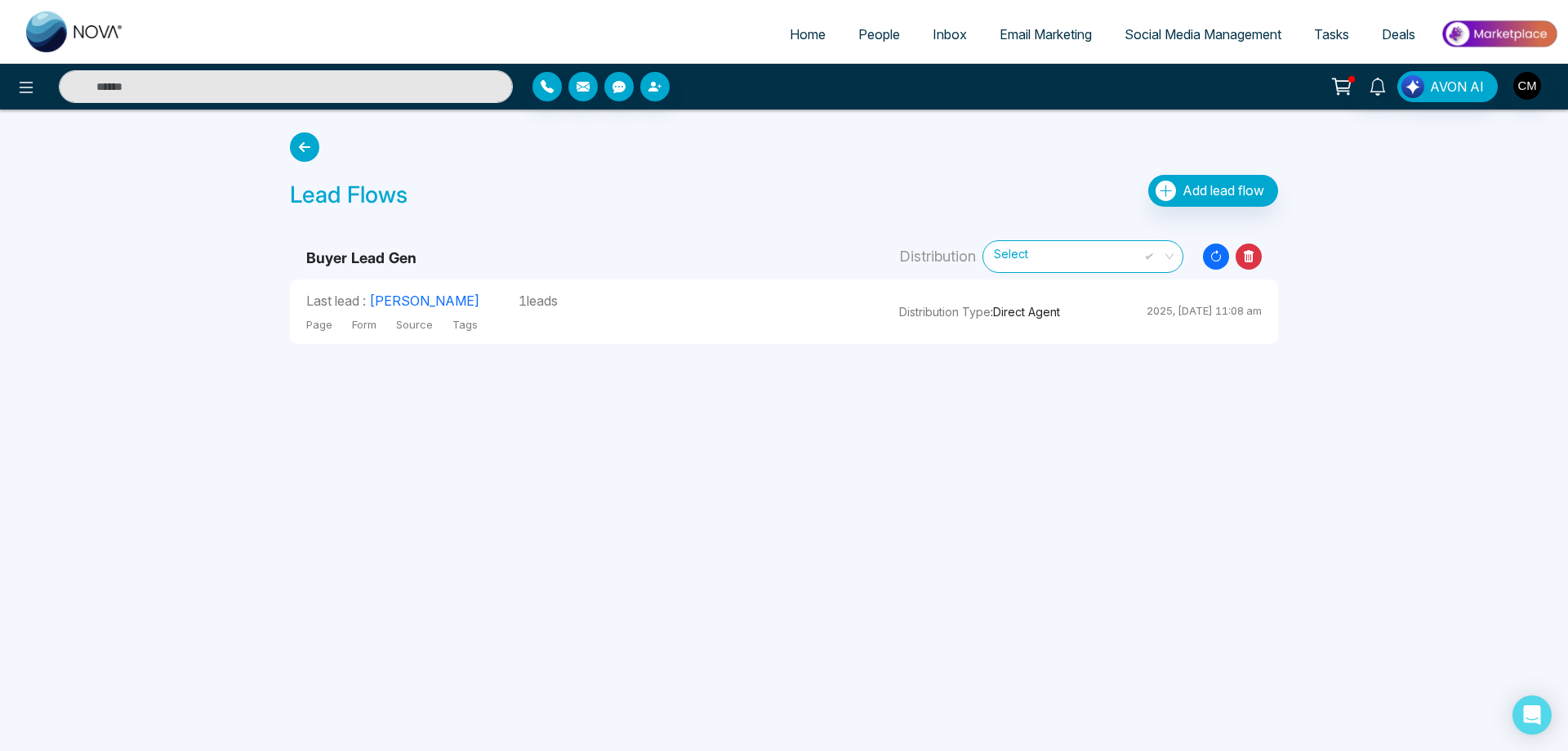
click at [1238, 258] on icon at bounding box center [1249, 257] width 26 height 26
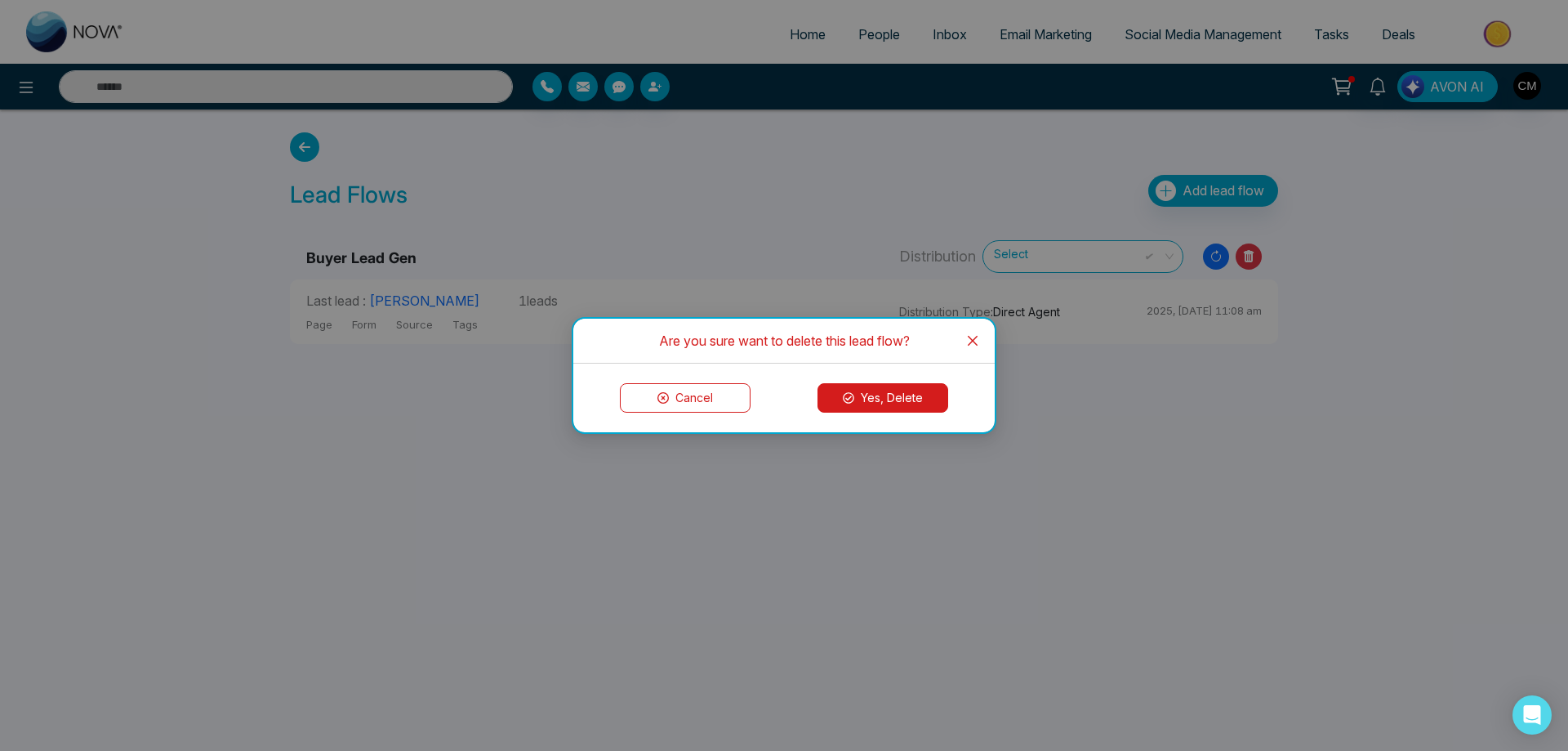
click at [882, 388] on button "Yes, Delete" at bounding box center [883, 397] width 131 height 29
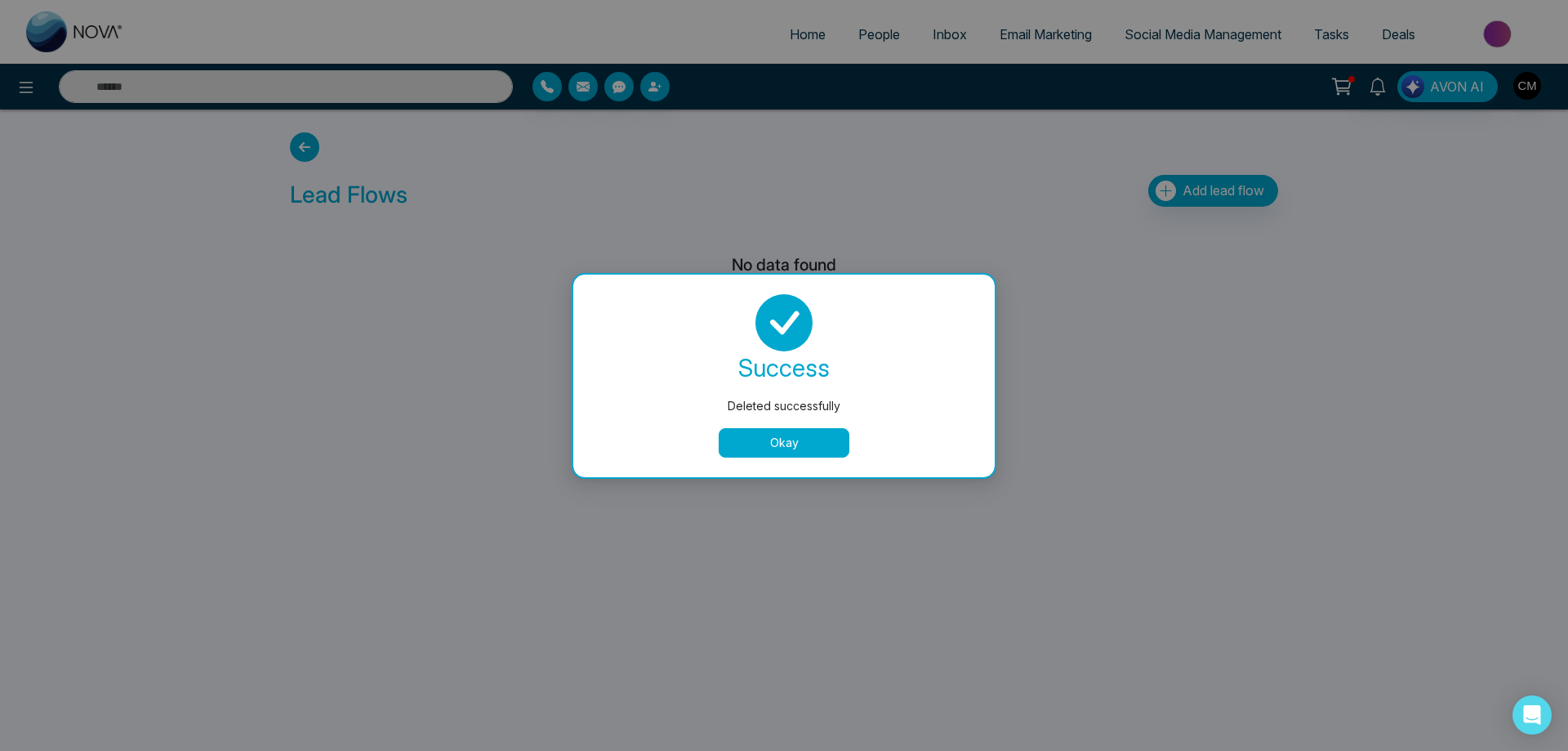
click at [799, 436] on button "Okay" at bounding box center [784, 442] width 131 height 29
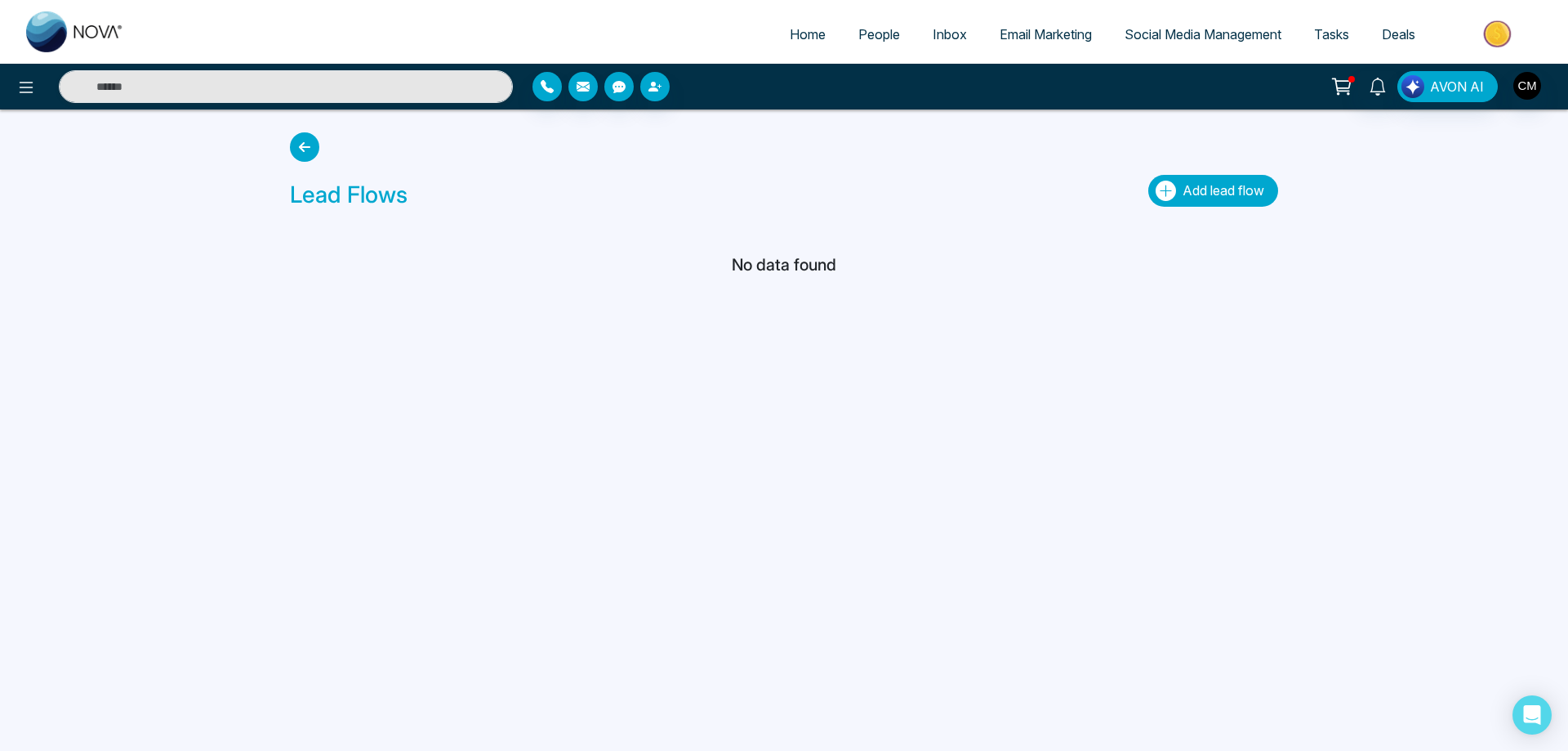
click at [1184, 187] on span "Add lead flow" at bounding box center [1223, 190] width 81 height 16
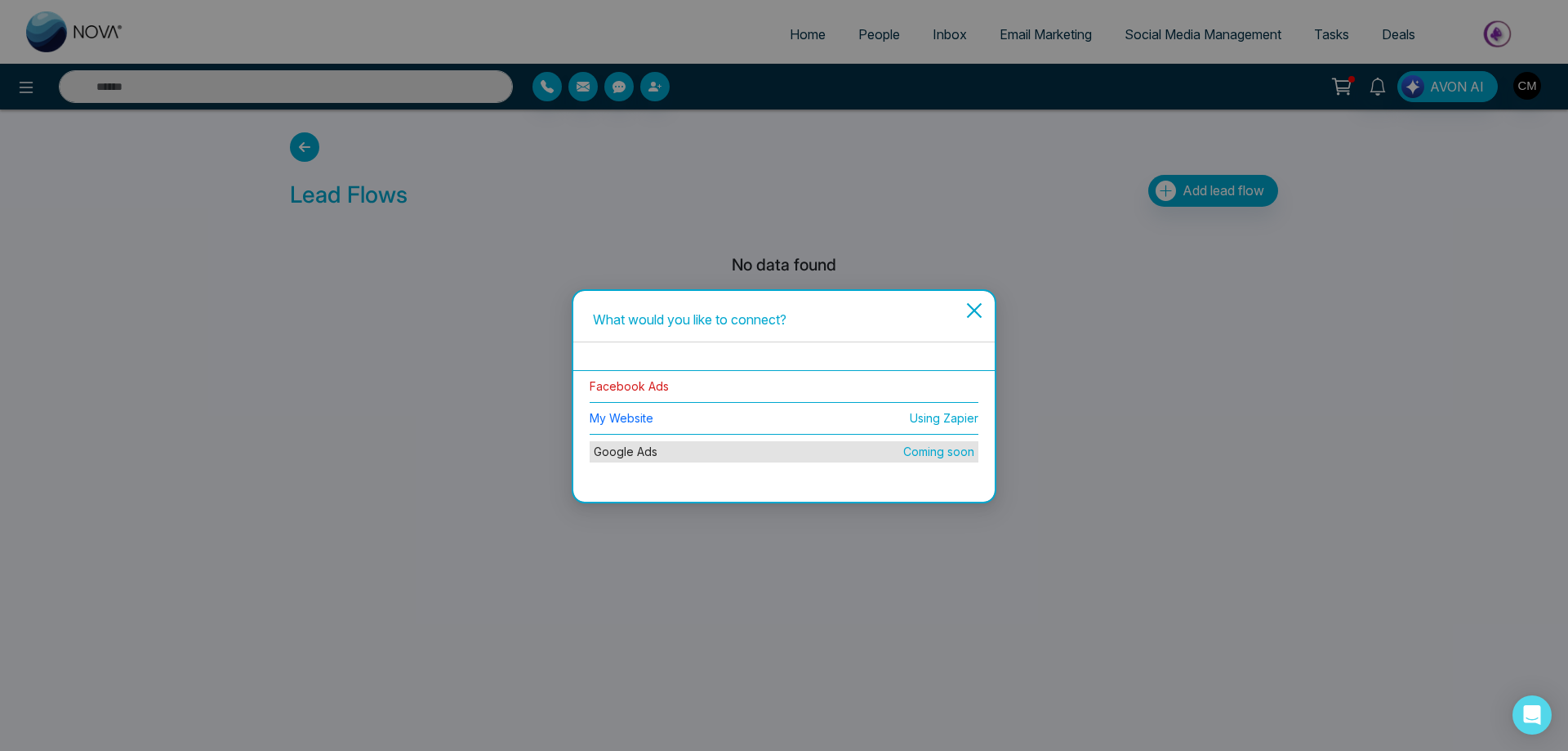
click at [655, 380] on link "Facebook Ads" at bounding box center [629, 386] width 80 height 14
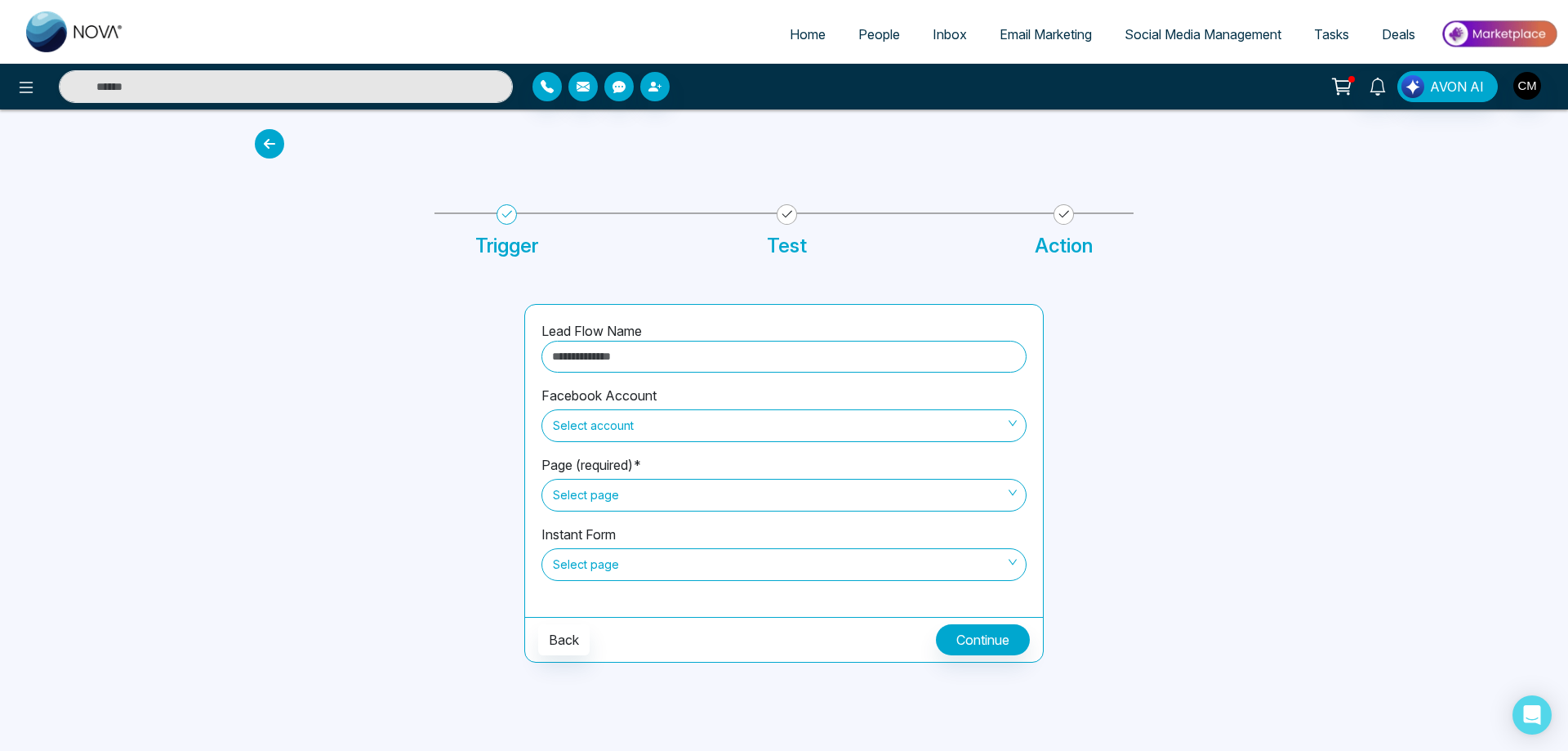
click at [696, 361] on input "text" at bounding box center [784, 357] width 485 height 32
click at [590, 394] on label "Facebook Account" at bounding box center [598, 395] width 115 height 20
click at [602, 361] on input "text" at bounding box center [784, 357] width 485 height 32
click at [605, 347] on input "text" at bounding box center [784, 357] width 485 height 32
type input "**********"
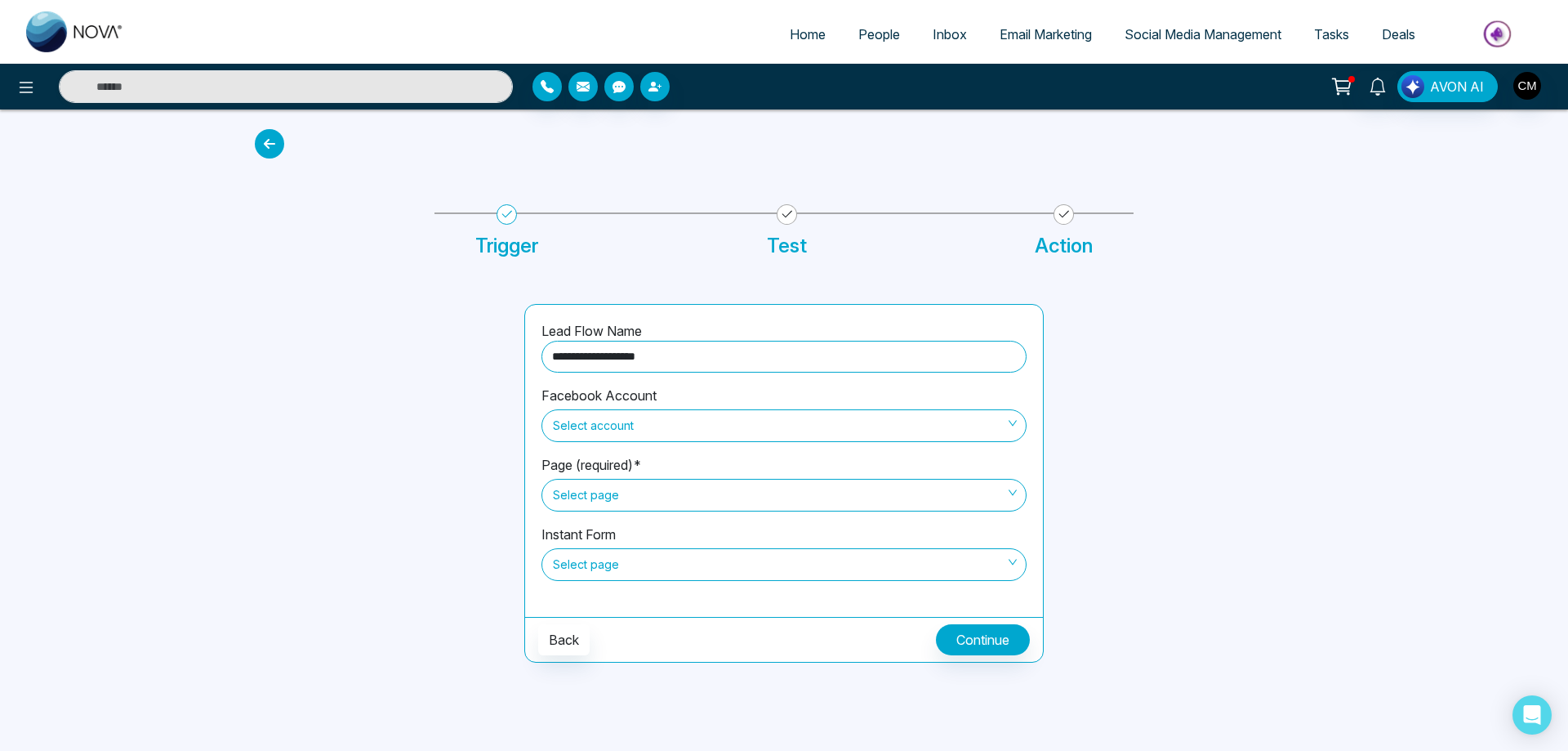
click at [680, 421] on span "Select account" at bounding box center [784, 426] width 462 height 28
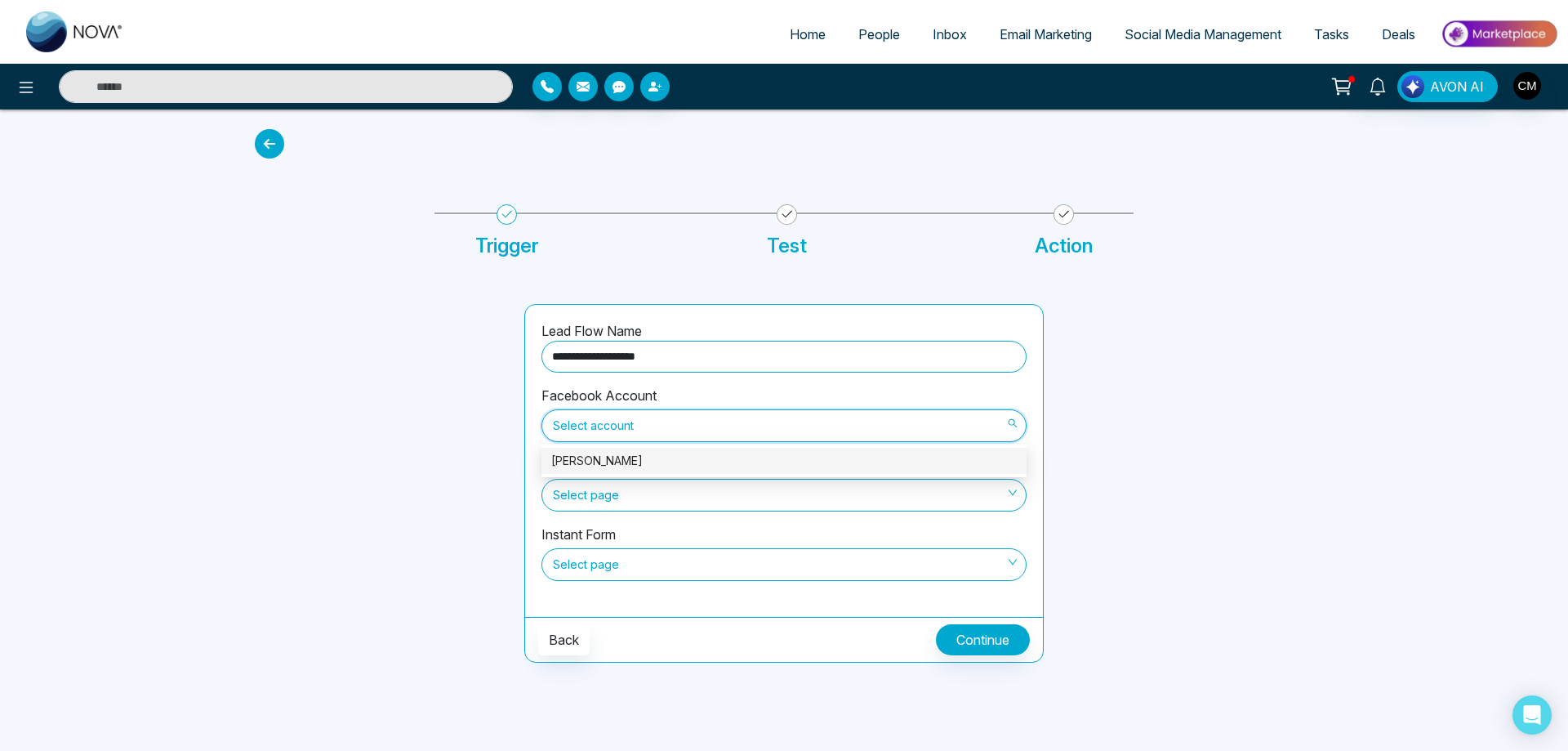
click at [637, 472] on div "[PERSON_NAME]" at bounding box center [784, 461] width 485 height 26
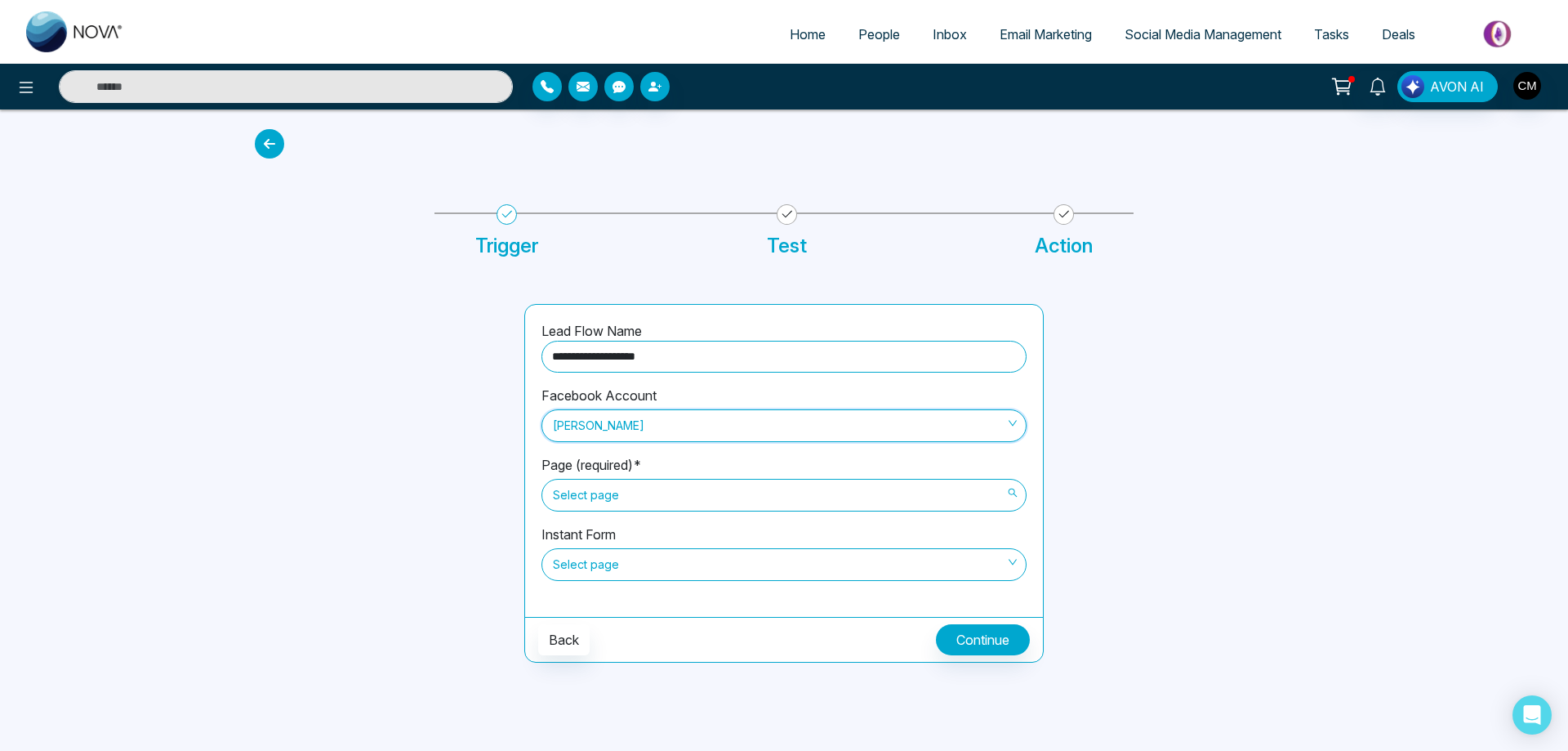
click at [625, 501] on span "Select page" at bounding box center [784, 495] width 462 height 28
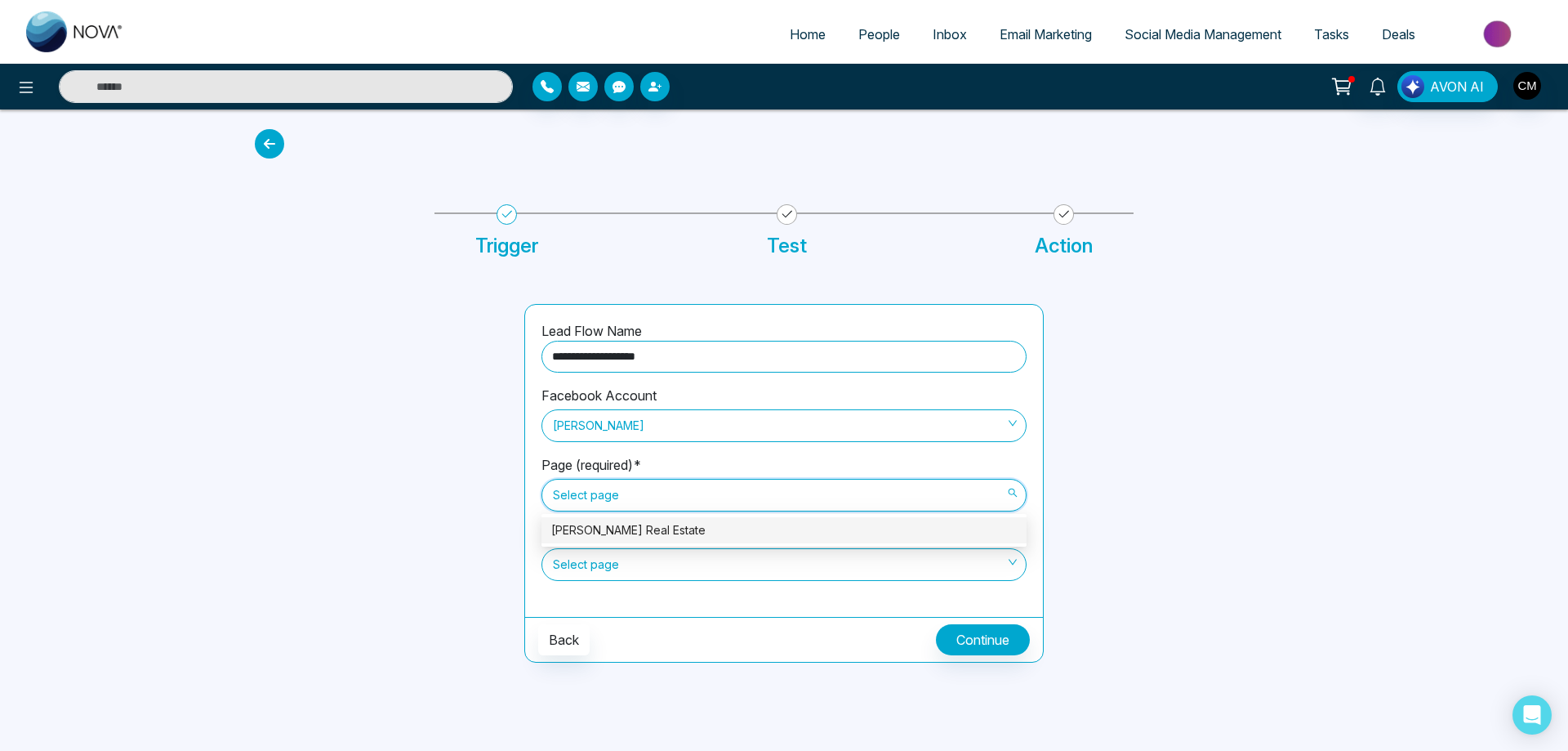
click at [619, 528] on div "[PERSON_NAME] Real Estate" at bounding box center [784, 530] width 465 height 18
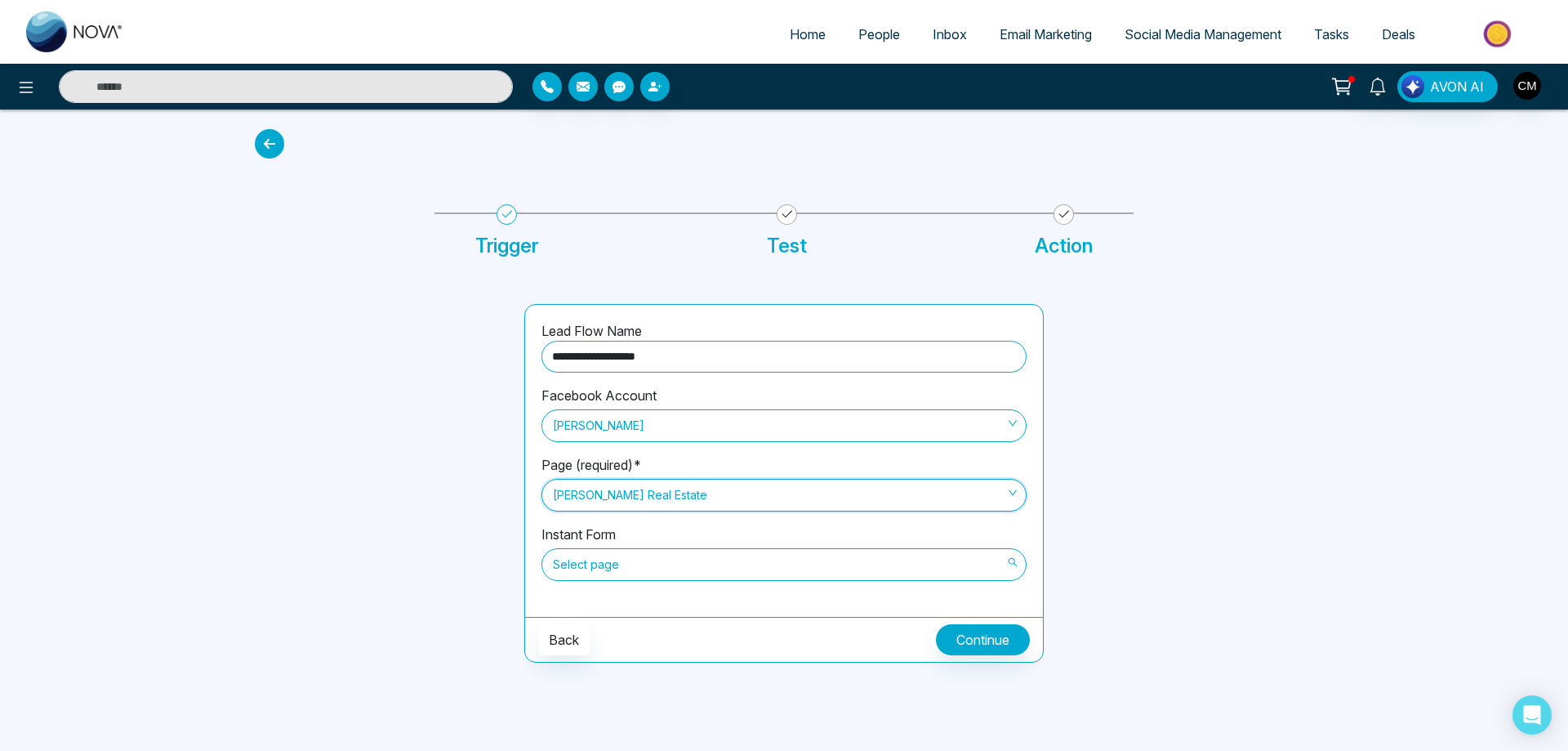
click at [623, 569] on span "Select page" at bounding box center [784, 565] width 462 height 28
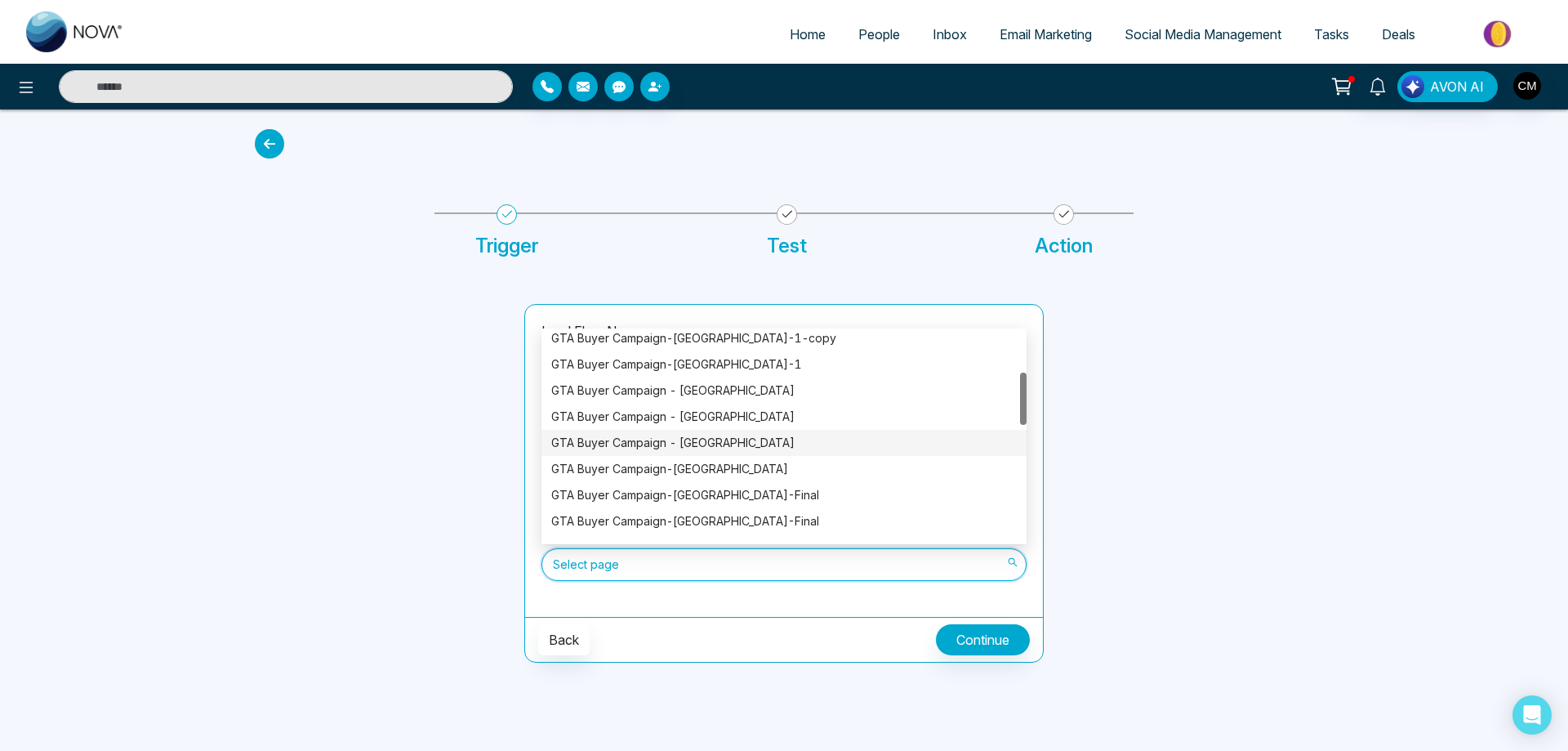
scroll to position [245, 0]
click at [698, 493] on div "GTA Buyer Campaign-[GEOGRAPHIC_DATA]" at bounding box center [784, 492] width 465 height 18
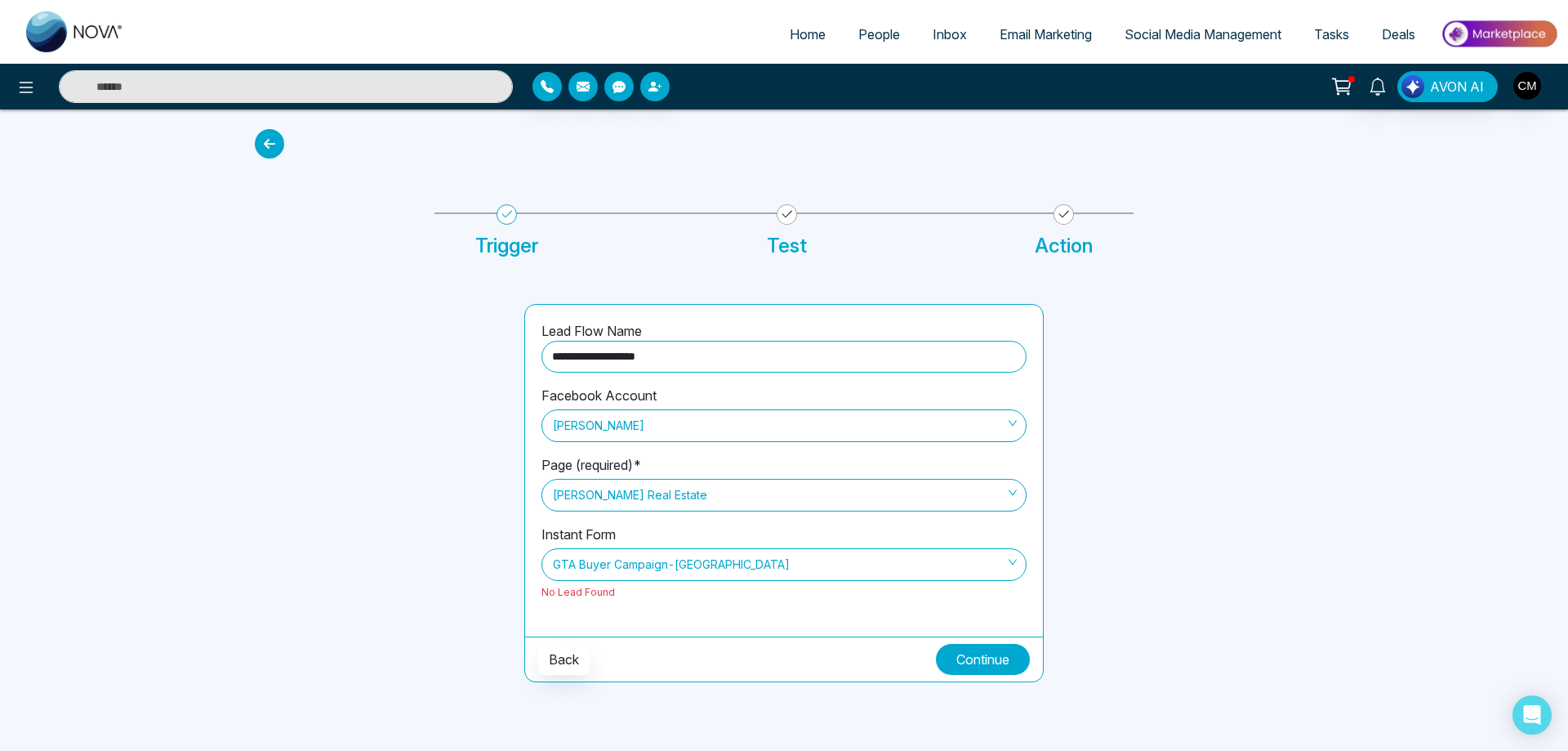
click at [952, 662] on button "Continue" at bounding box center [983, 658] width 94 height 31
click at [950, 659] on button "Continue" at bounding box center [983, 658] width 94 height 31
click at [988, 668] on button "Continue" at bounding box center [983, 658] width 94 height 31
click at [797, 574] on span "GTA Buyer Campaign-[GEOGRAPHIC_DATA]" at bounding box center [784, 565] width 462 height 28
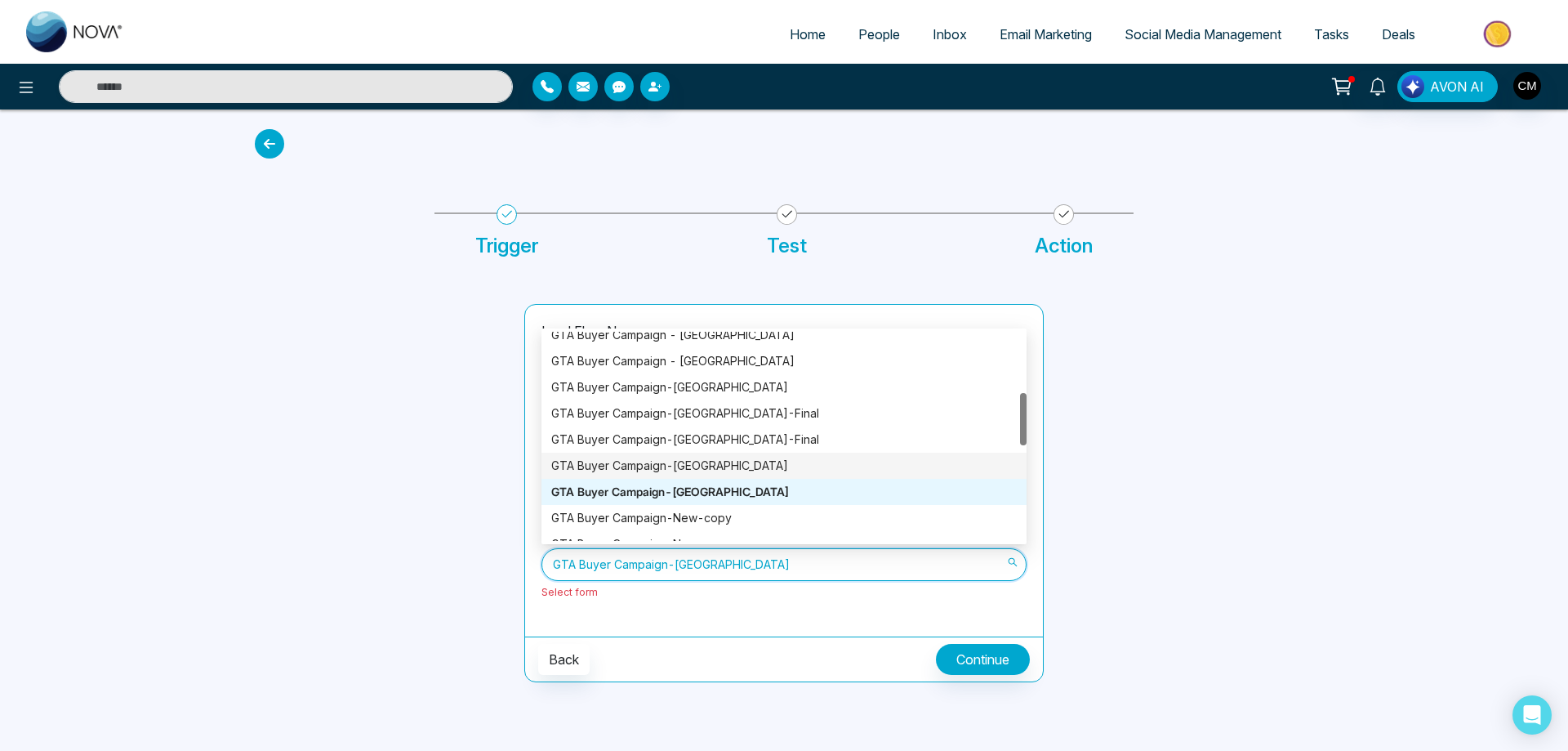
click at [729, 468] on div "GTA Buyer Campaign-[GEOGRAPHIC_DATA]" at bounding box center [784, 465] width 465 height 18
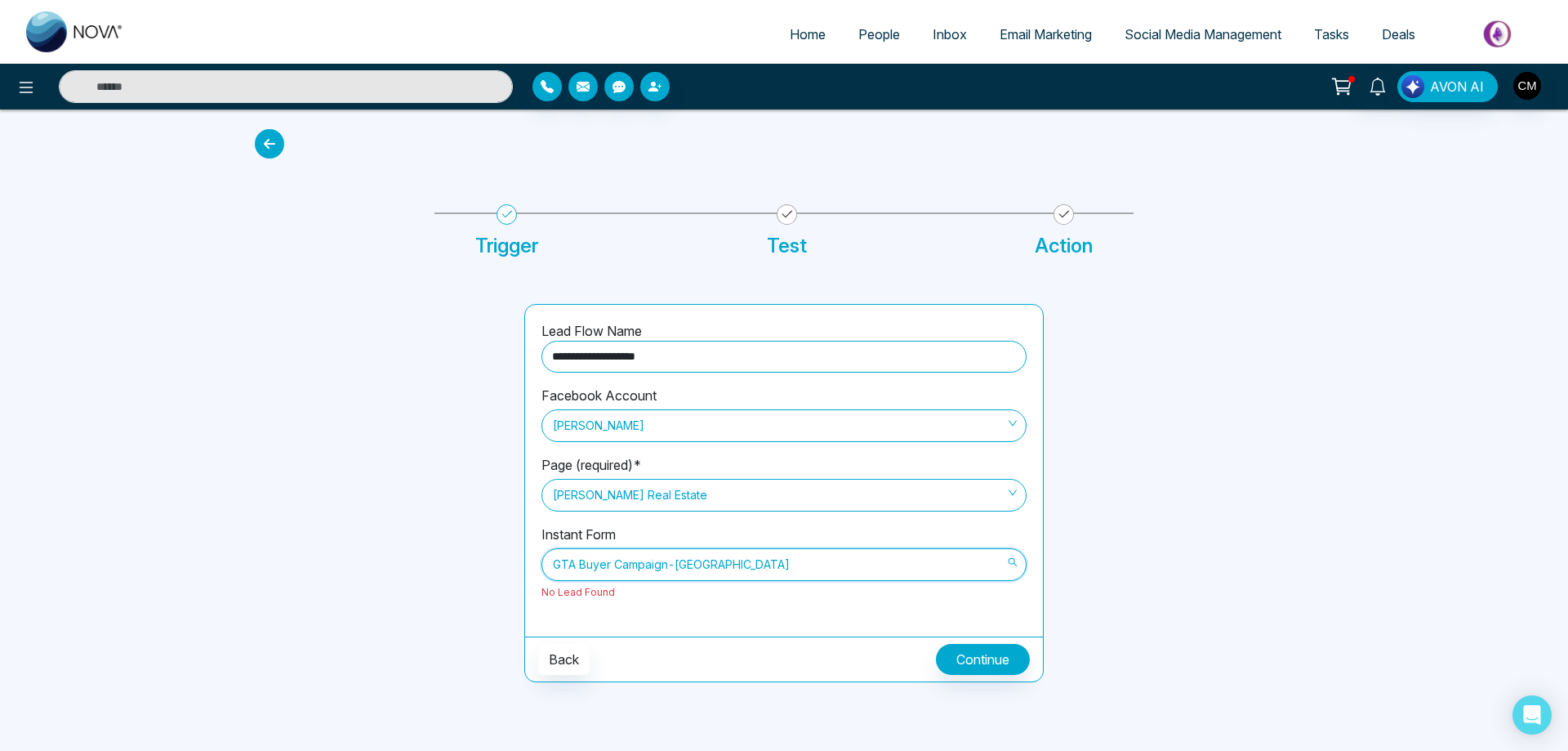
click at [713, 552] on span "GTA Buyer Campaign-[GEOGRAPHIC_DATA]" at bounding box center [784, 565] width 462 height 28
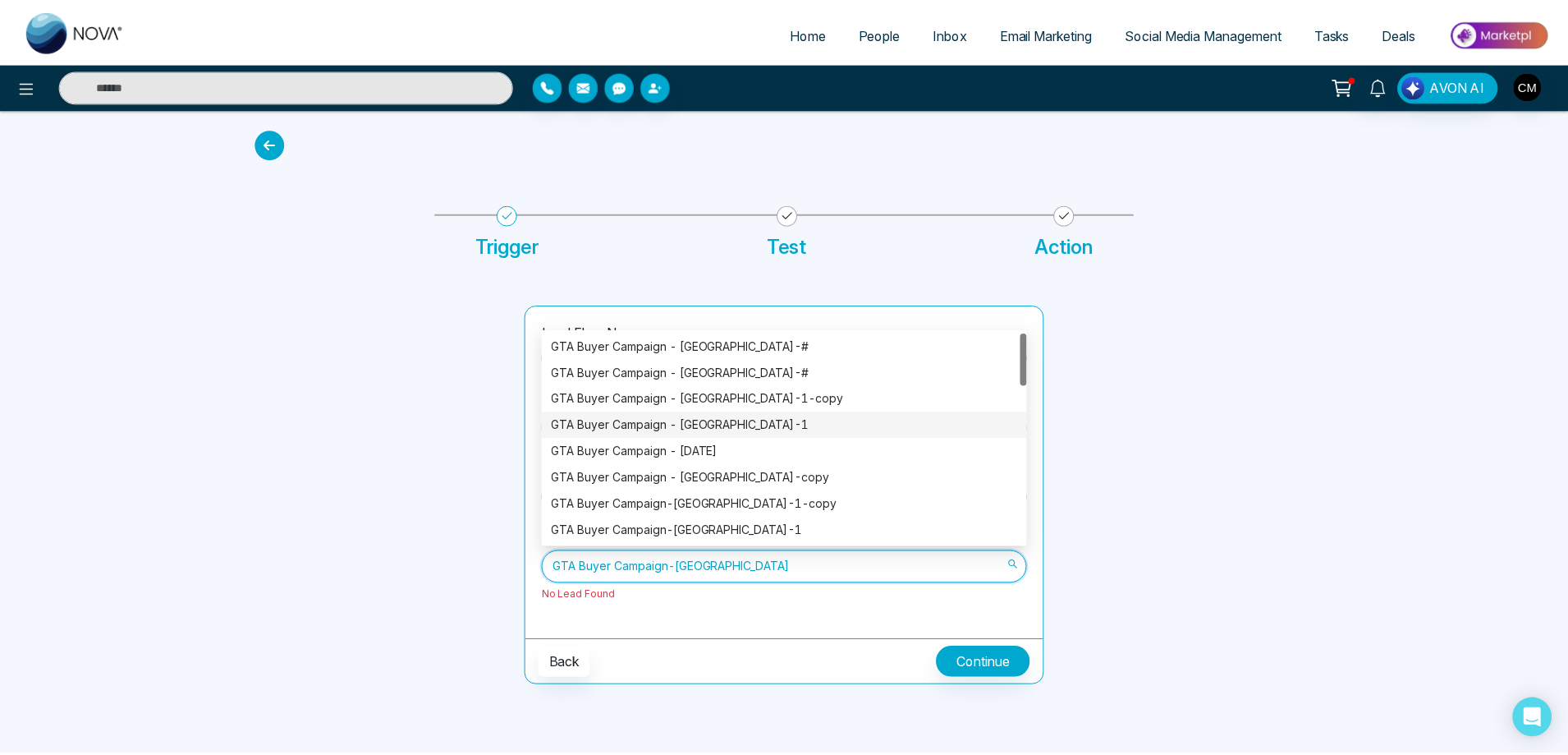
scroll to position [82, 0]
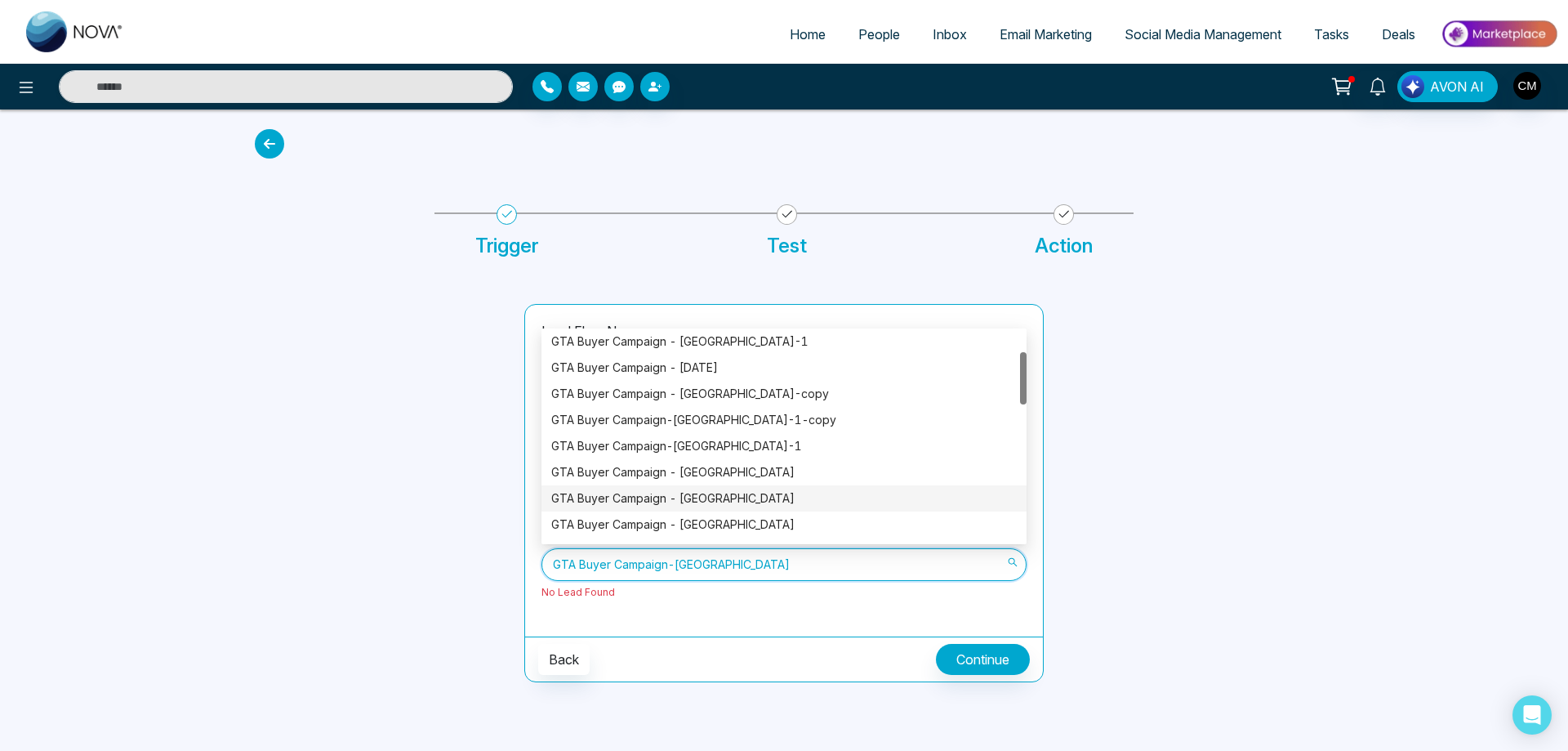
click at [729, 502] on div "GTA Buyer Campaign - [GEOGRAPHIC_DATA]" at bounding box center [784, 498] width 465 height 18
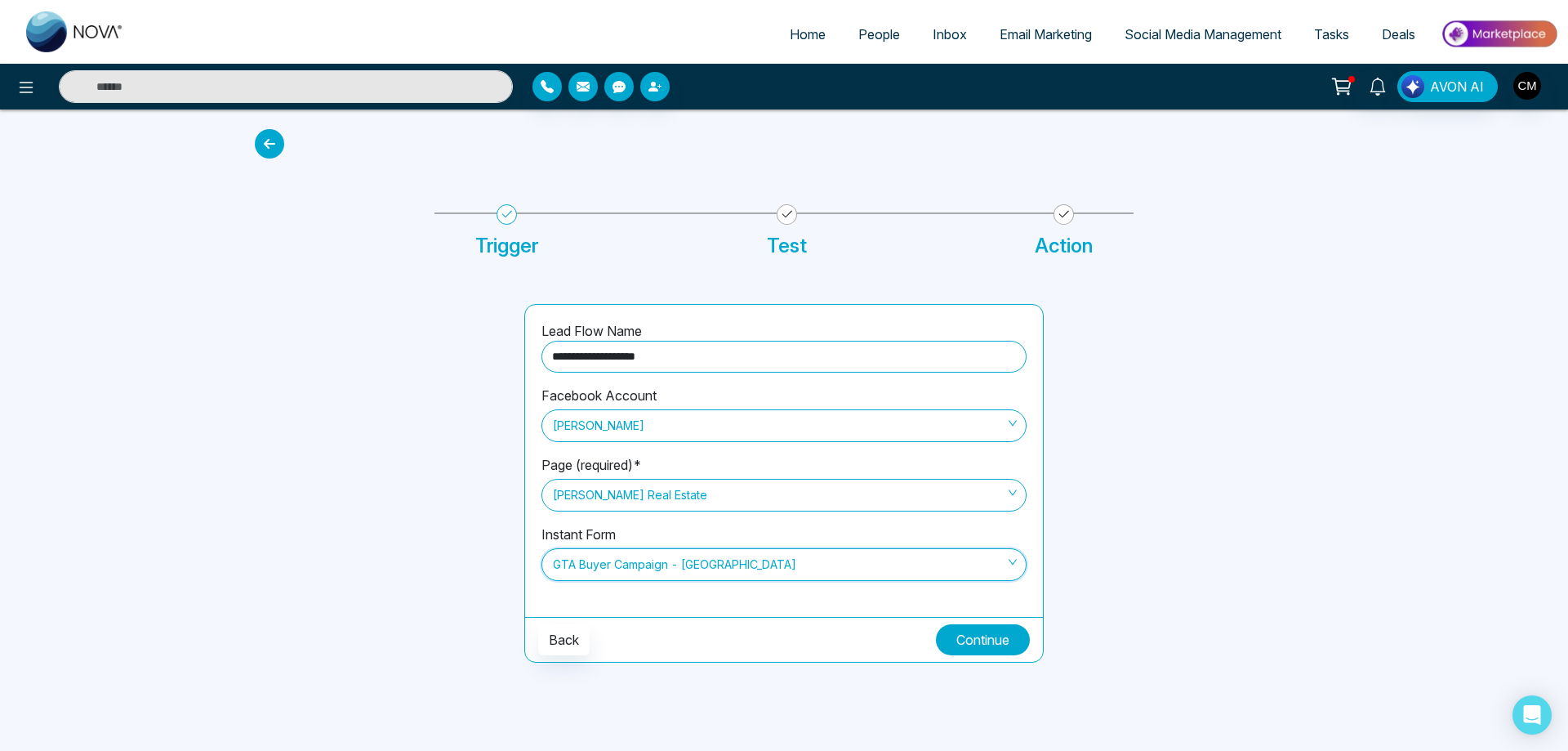
click at [991, 643] on button "Continue" at bounding box center [983, 640] width 94 height 31
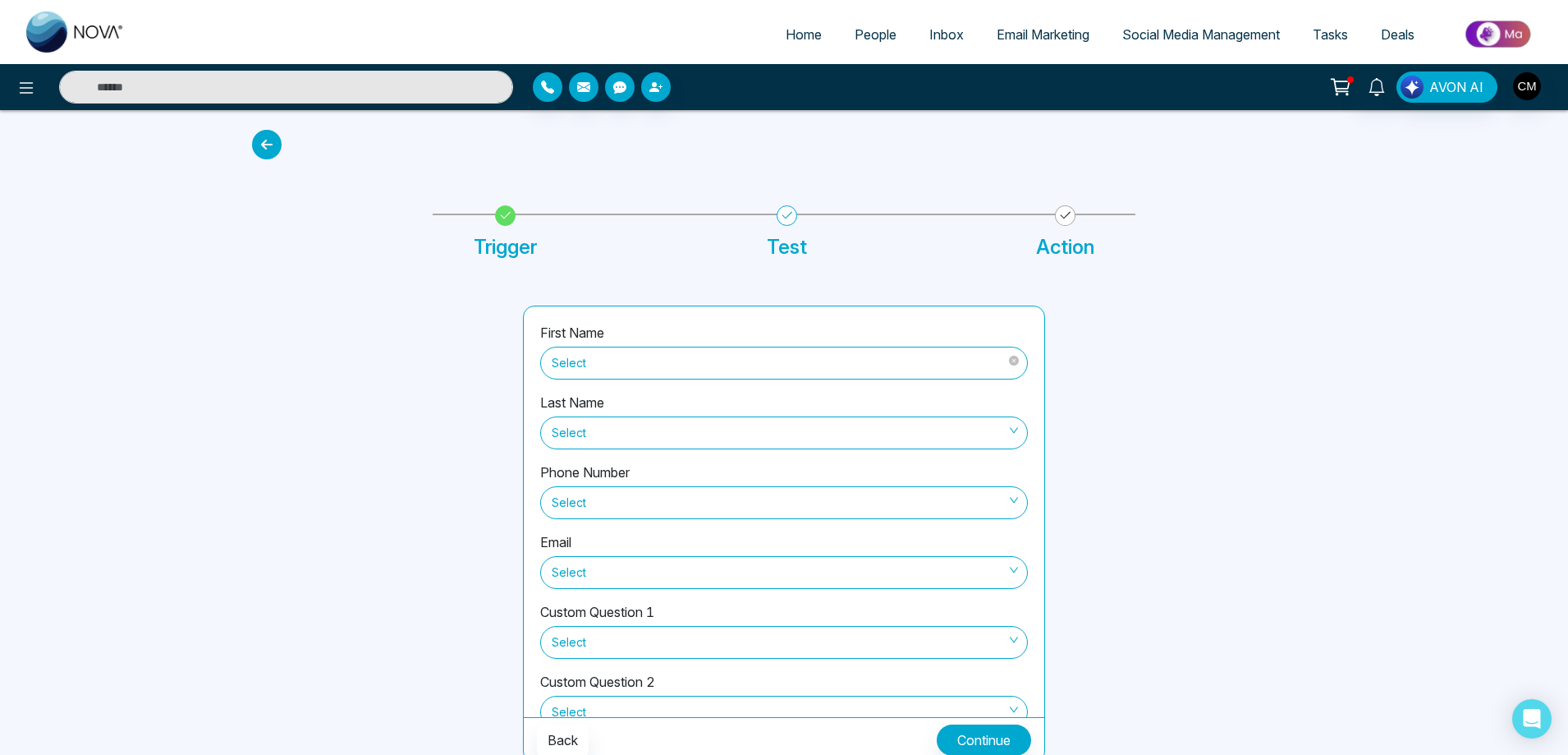
click at [591, 359] on span "Select" at bounding box center [784, 363] width 465 height 28
click at [600, 355] on span "Select" at bounding box center [784, 363] width 465 height 28
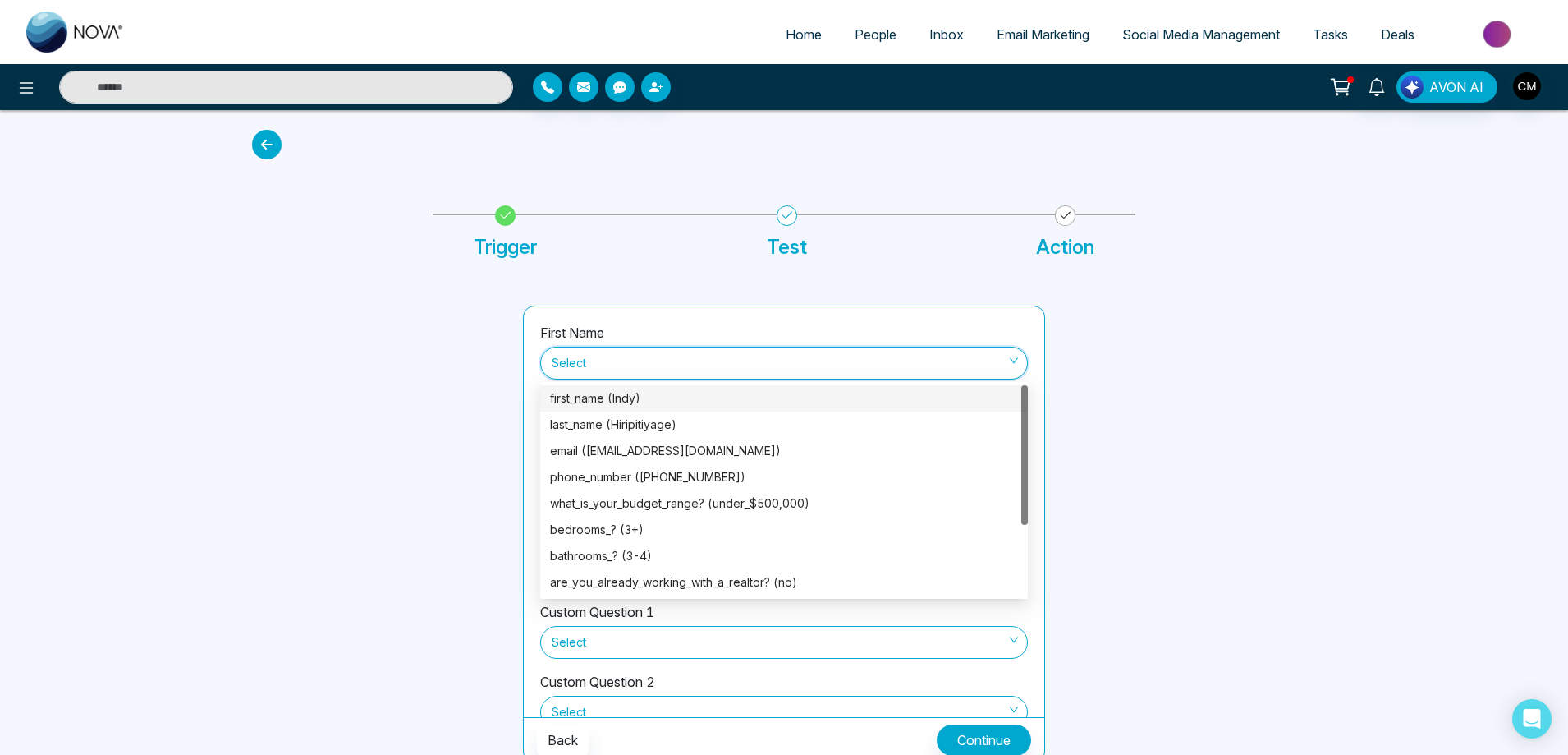
click at [608, 397] on div "first_name (Indy)" at bounding box center [784, 398] width 468 height 18
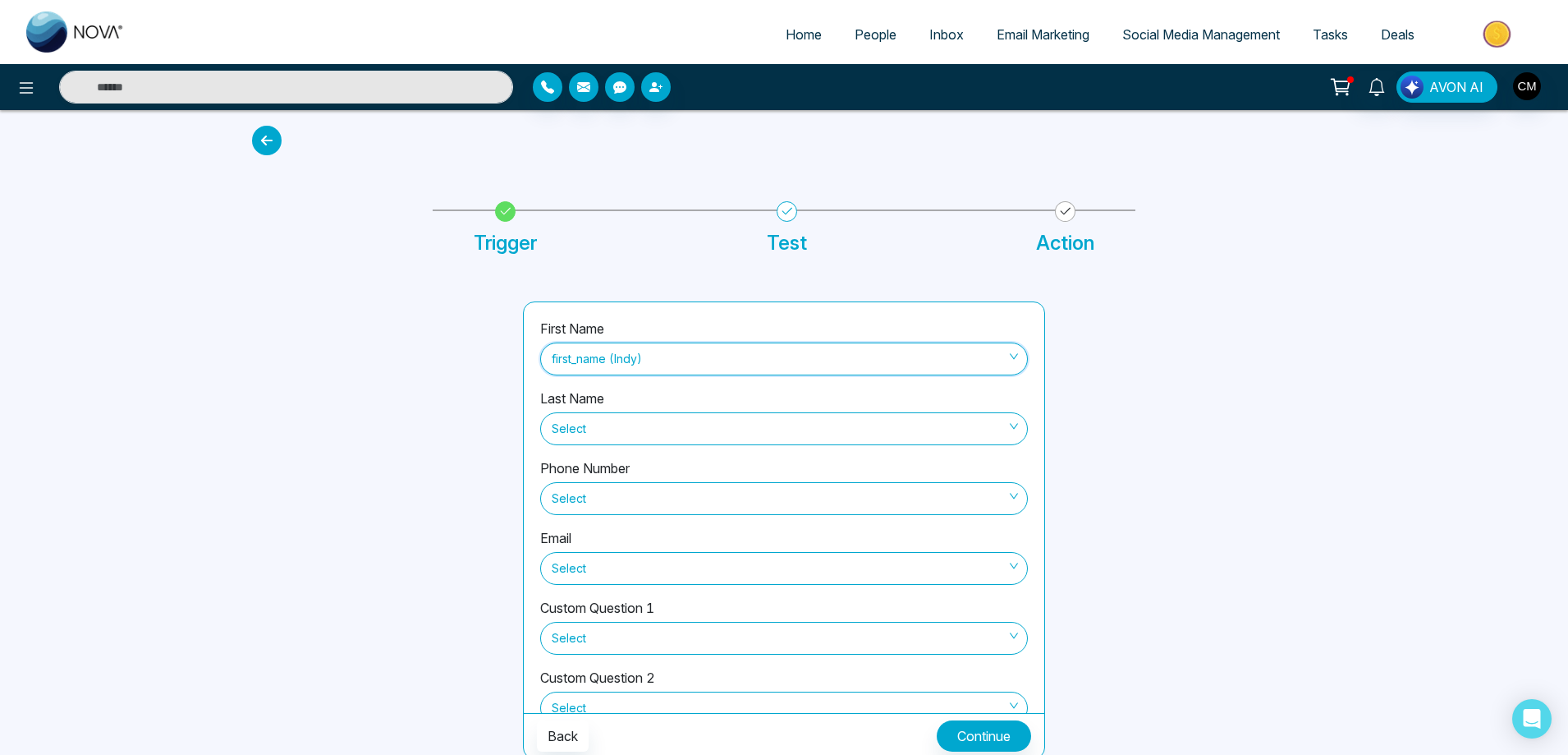
scroll to position [8, 0]
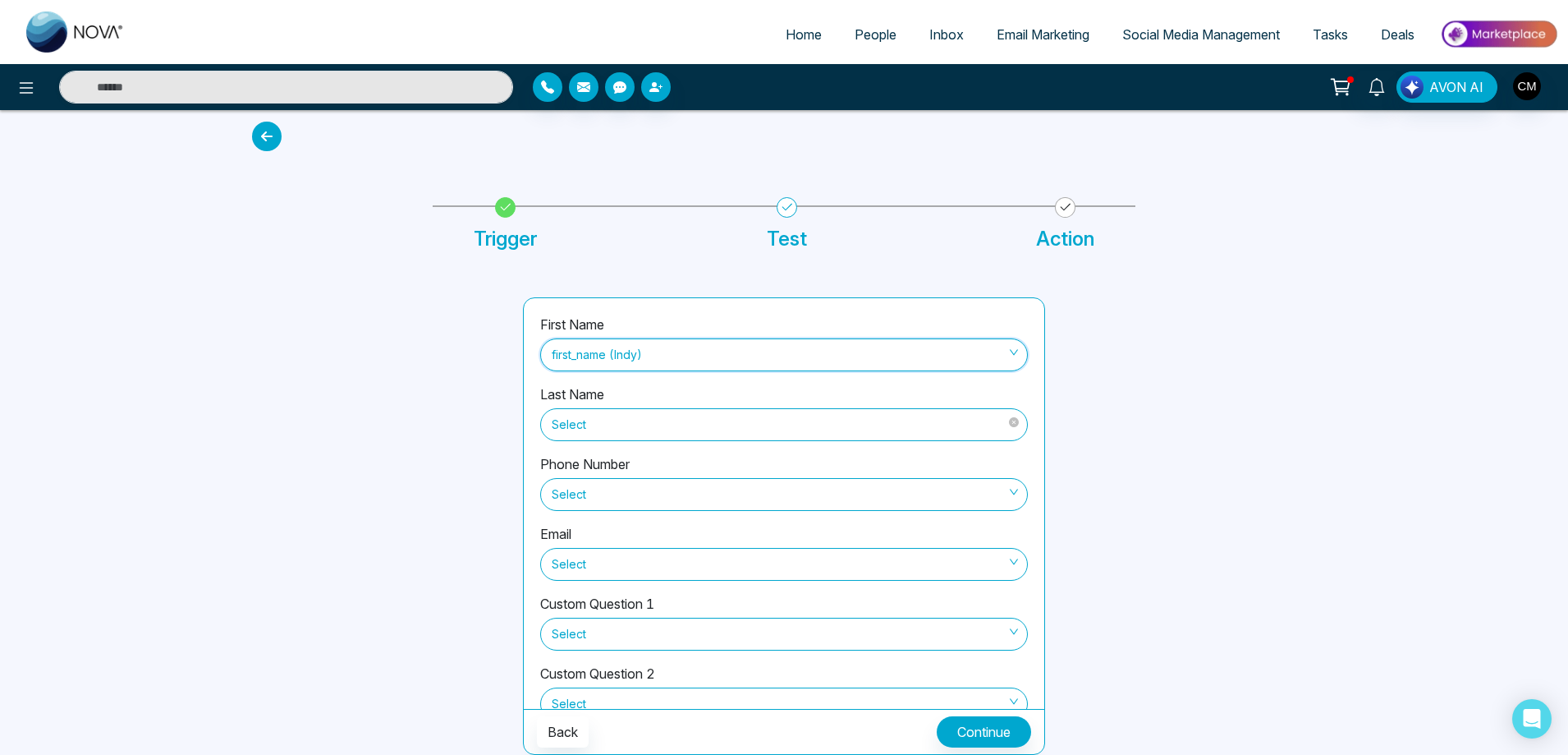
click at [594, 416] on span "Select" at bounding box center [784, 425] width 465 height 28
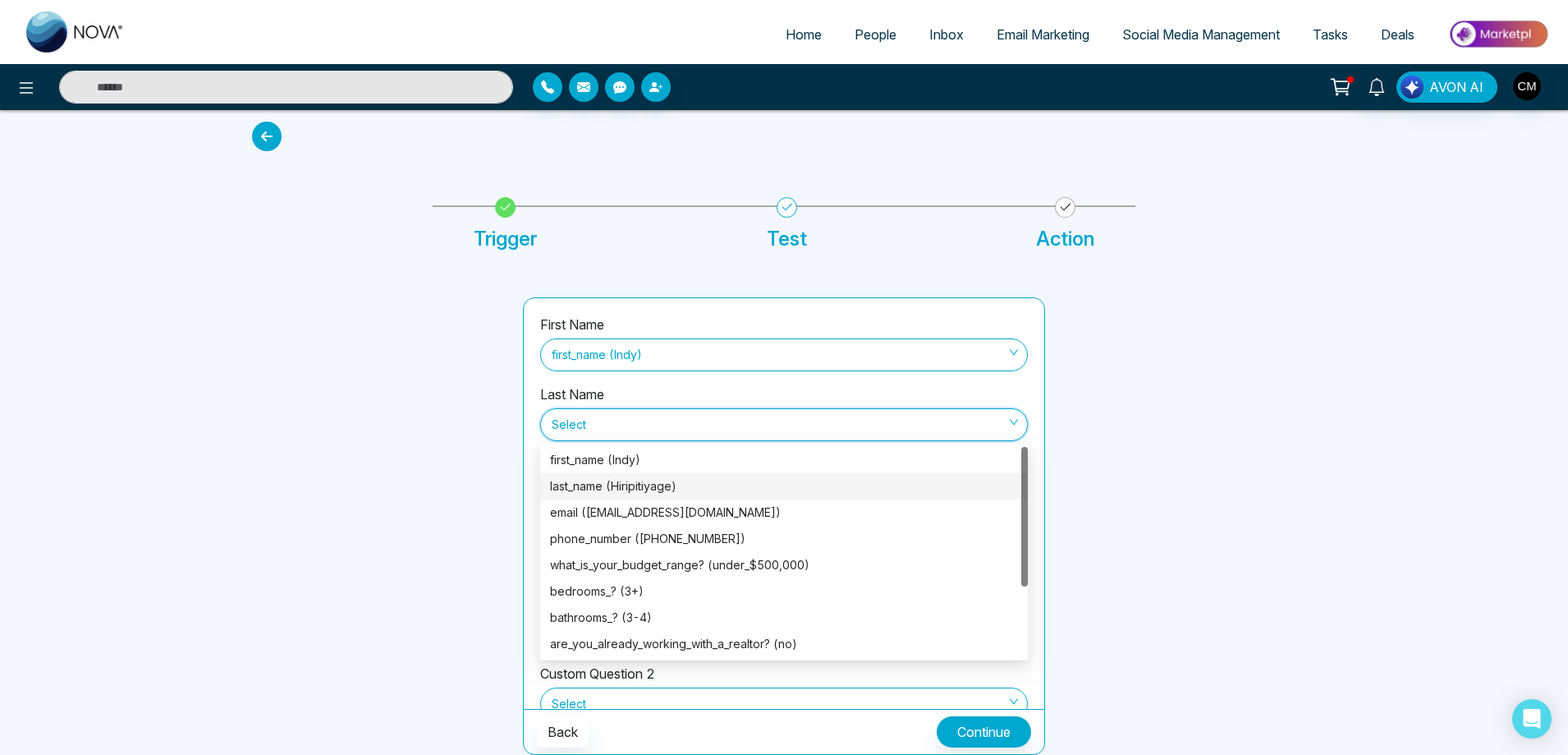
click at [608, 489] on div "last_name (Hiripitiyage)" at bounding box center [784, 486] width 468 height 18
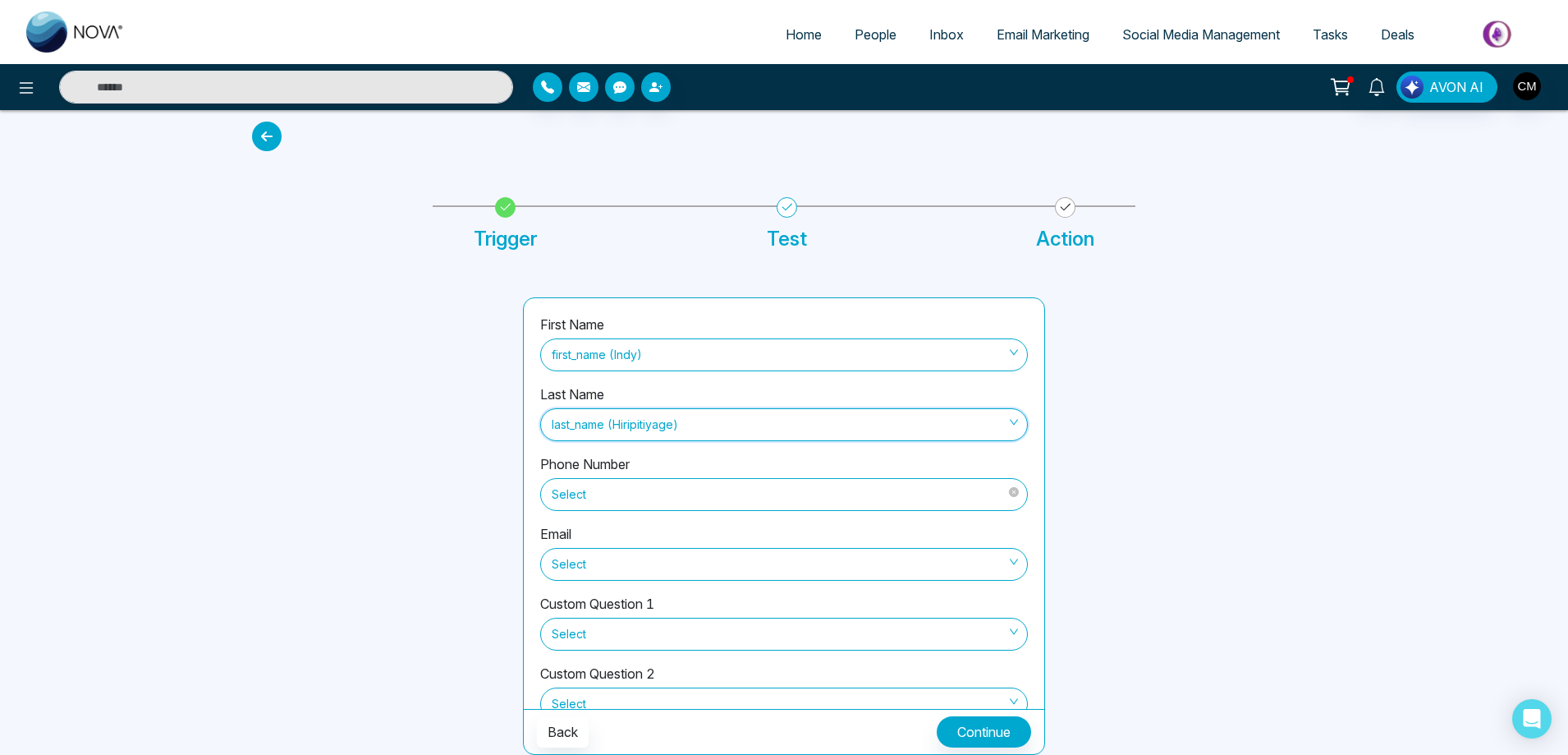
click at [609, 486] on span "Select" at bounding box center [784, 494] width 465 height 28
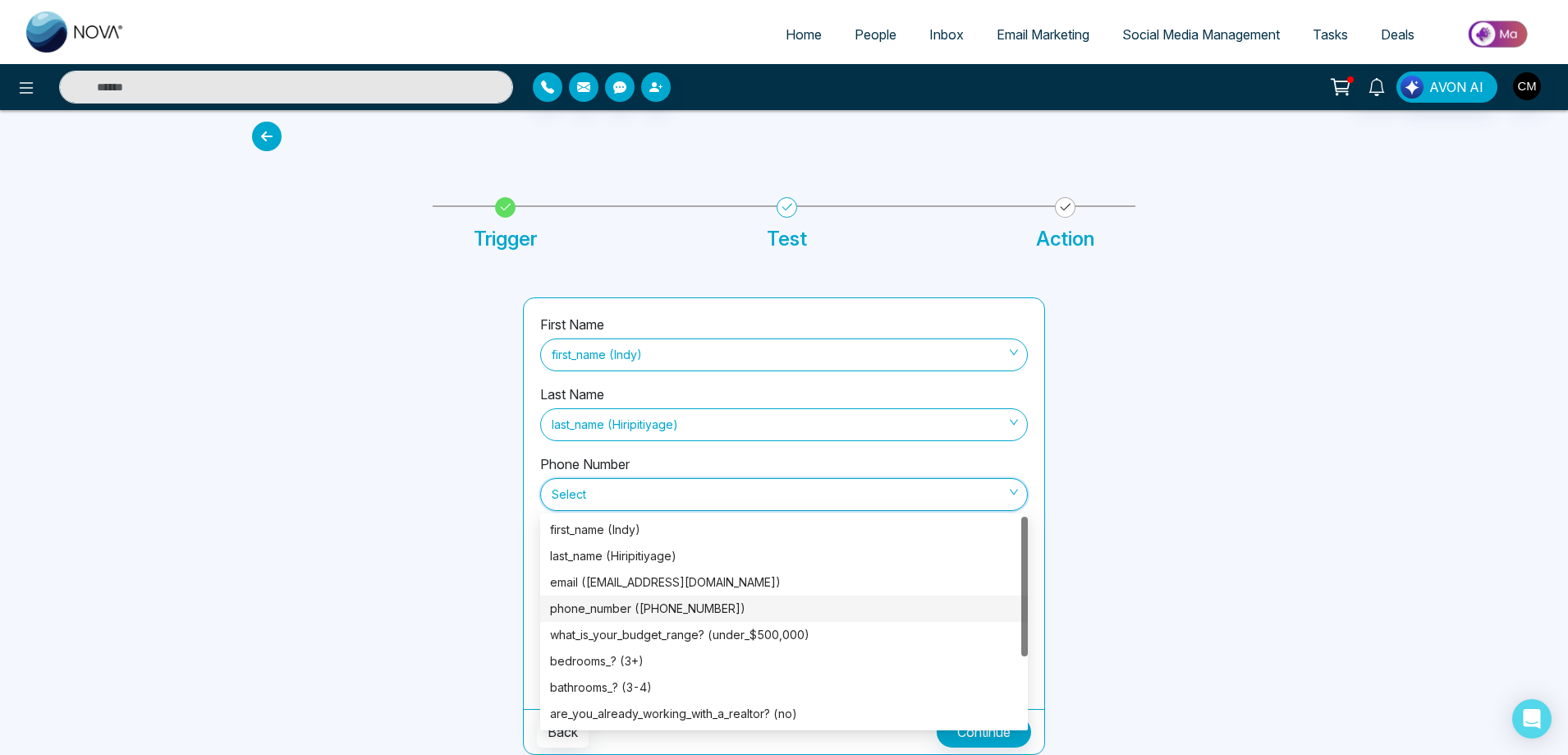
click at [630, 602] on div "phone_number ([PHONE_NUMBER])" at bounding box center [784, 608] width 468 height 18
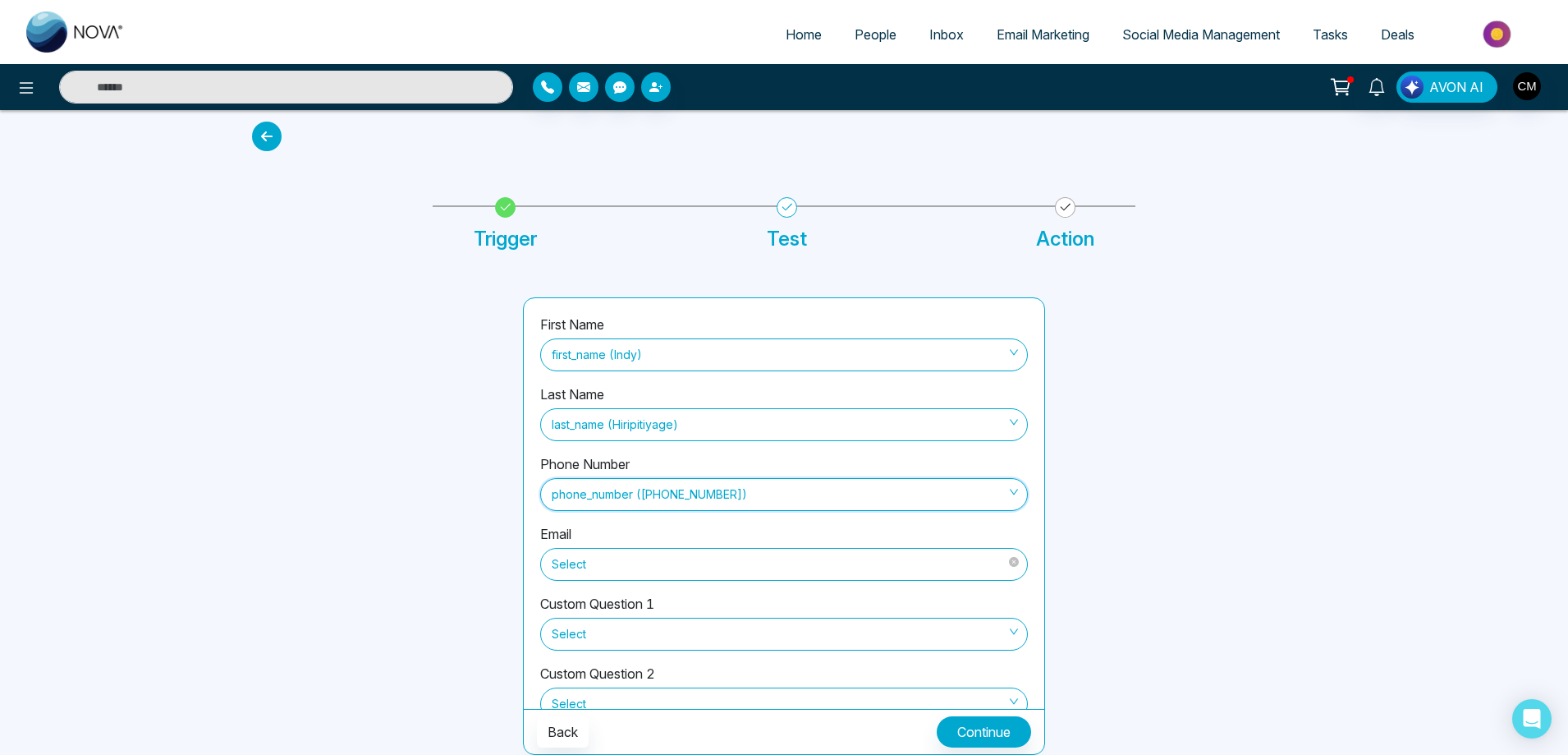
click at [640, 569] on span "Select" at bounding box center [784, 565] width 465 height 28
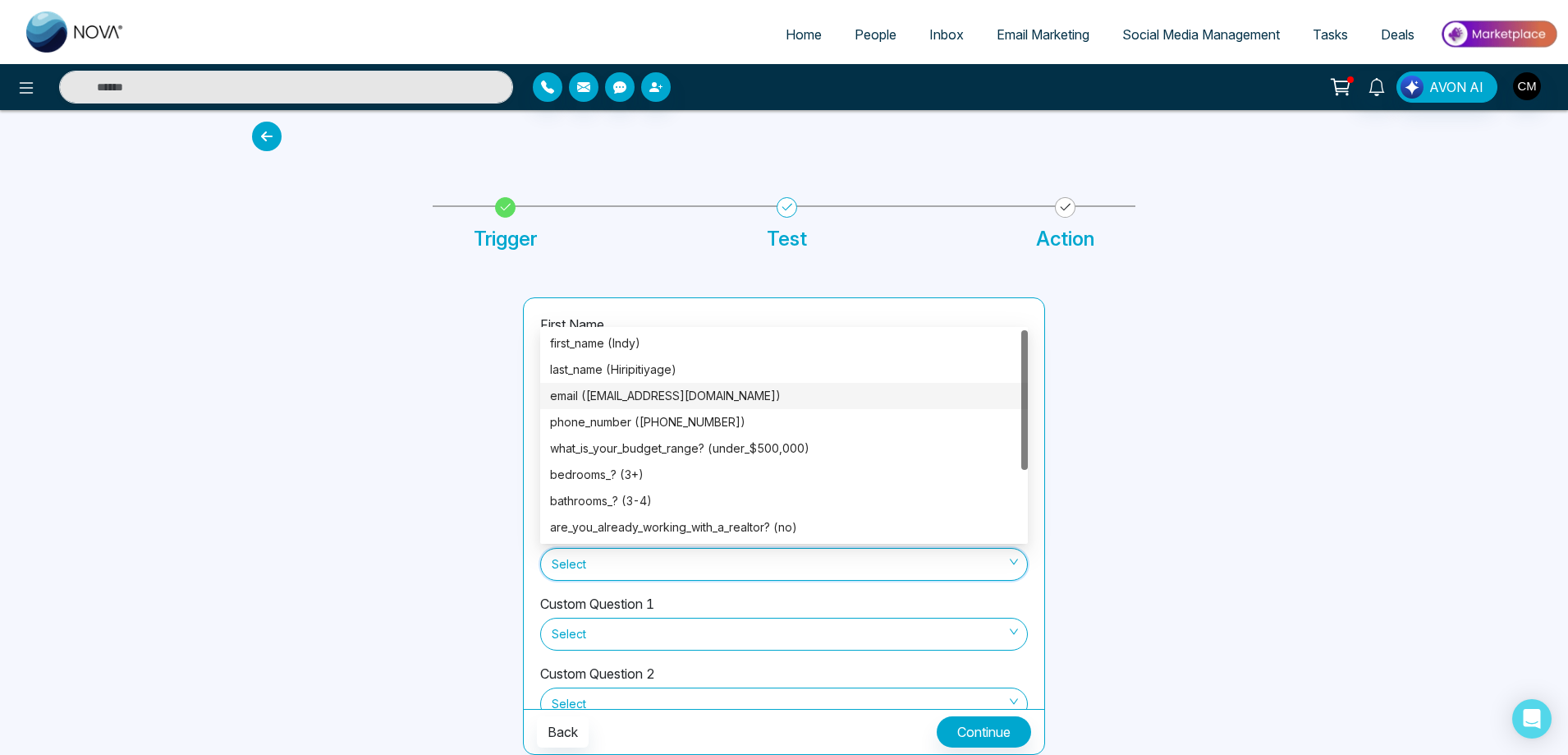
click at [691, 402] on div "email ([EMAIL_ADDRESS][DOMAIN_NAME])" at bounding box center [784, 395] width 468 height 18
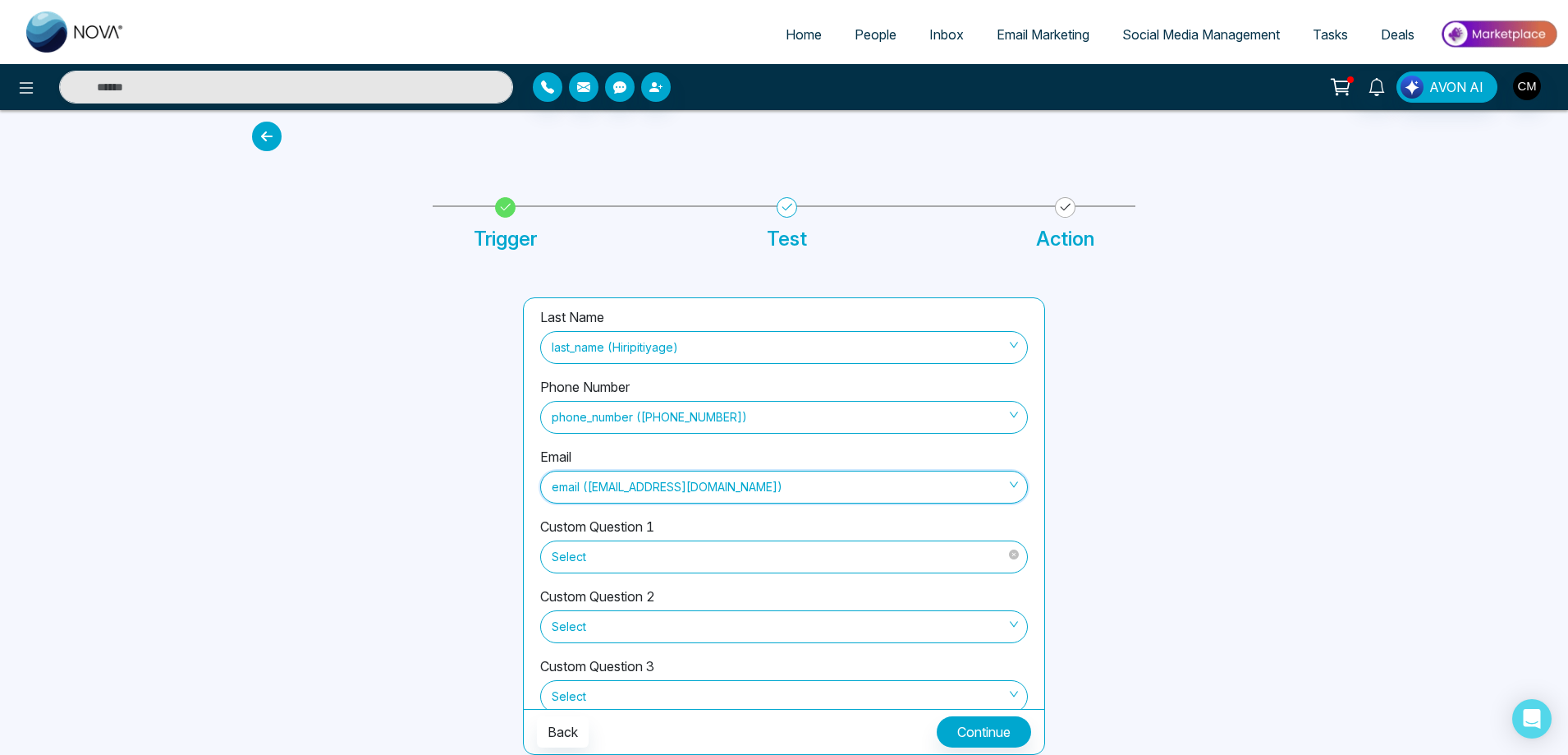
scroll to position [181, 0]
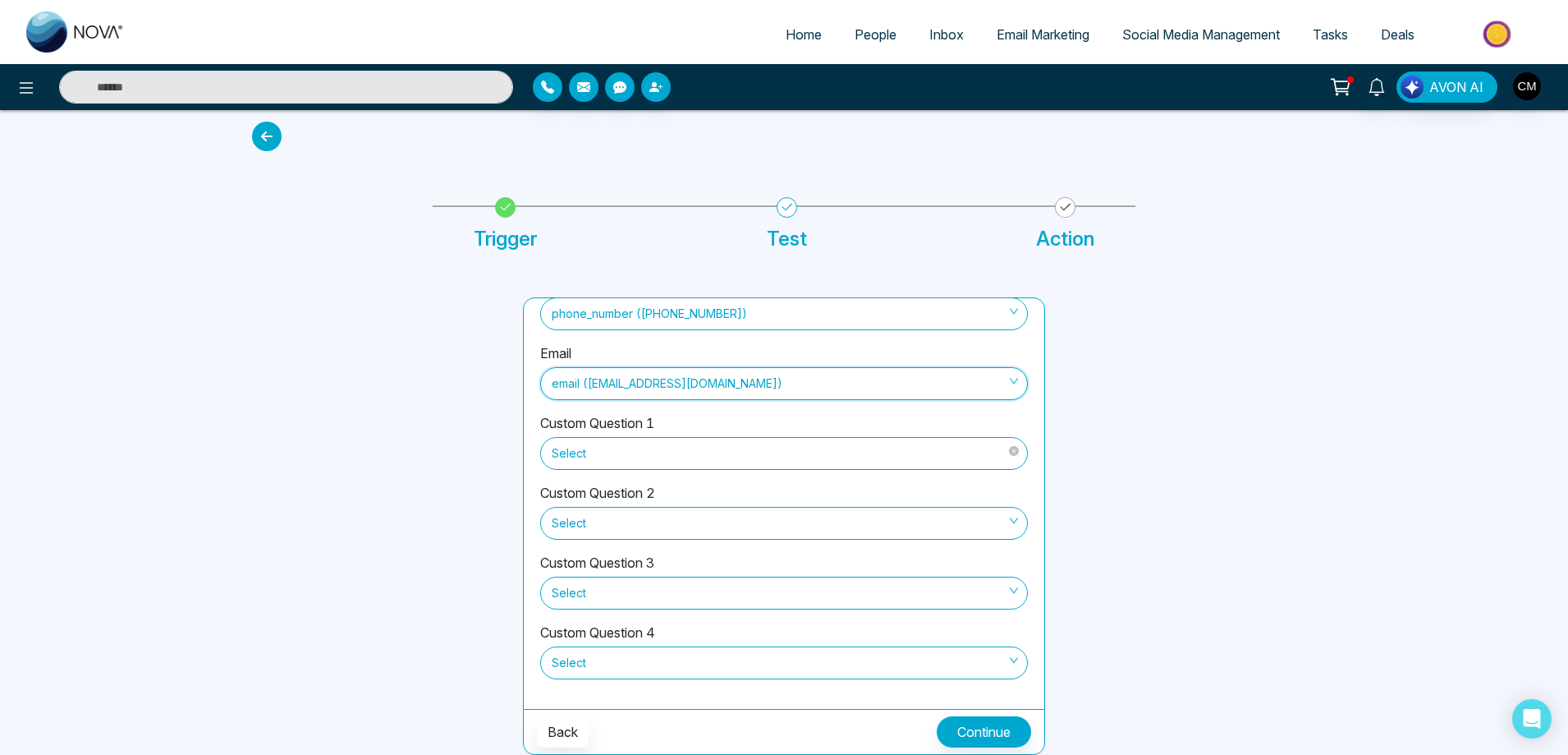
click at [674, 440] on span "Select" at bounding box center [784, 454] width 465 height 28
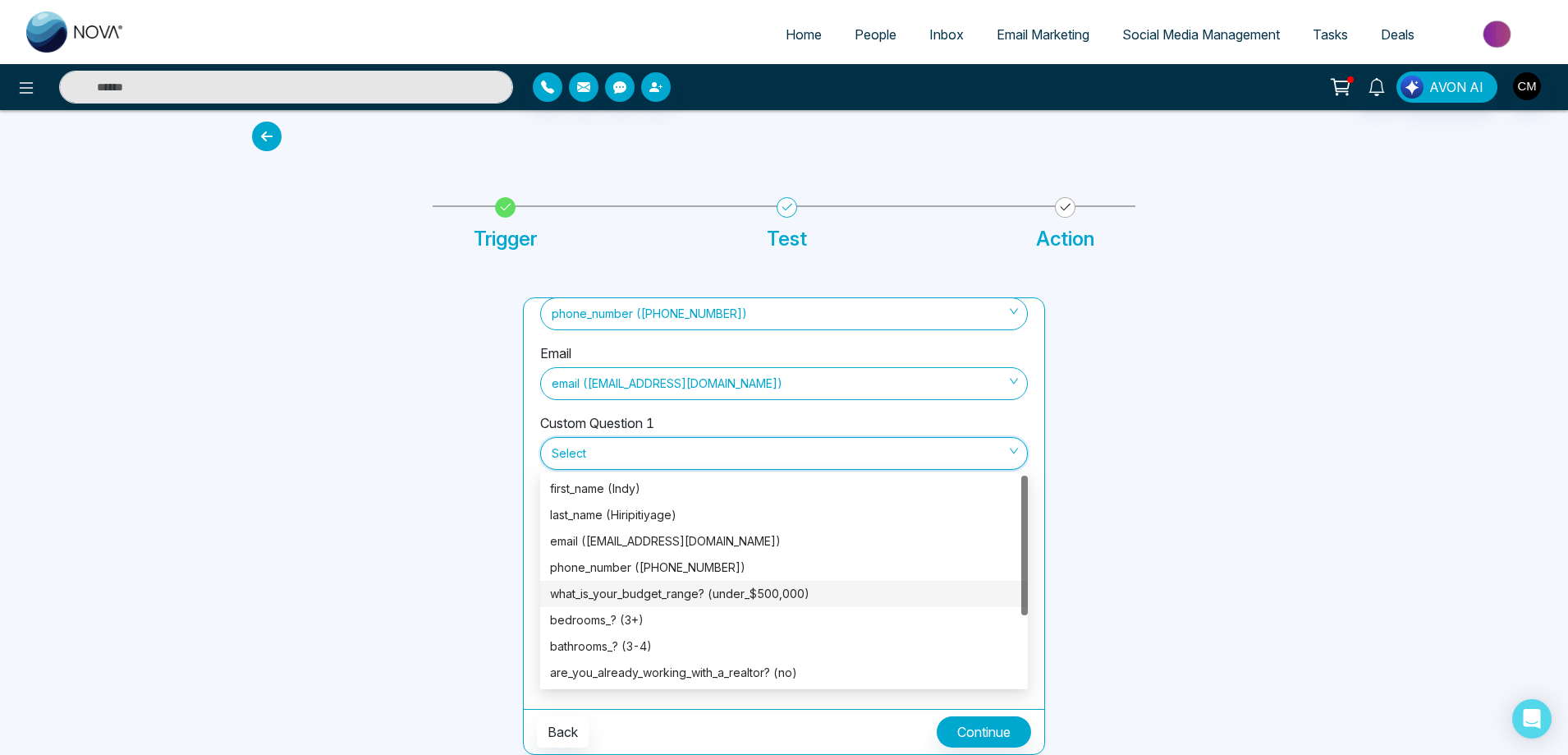
click at [734, 595] on div "what_is_your_budget_range? (under_$500,000)" at bounding box center [784, 593] width 468 height 18
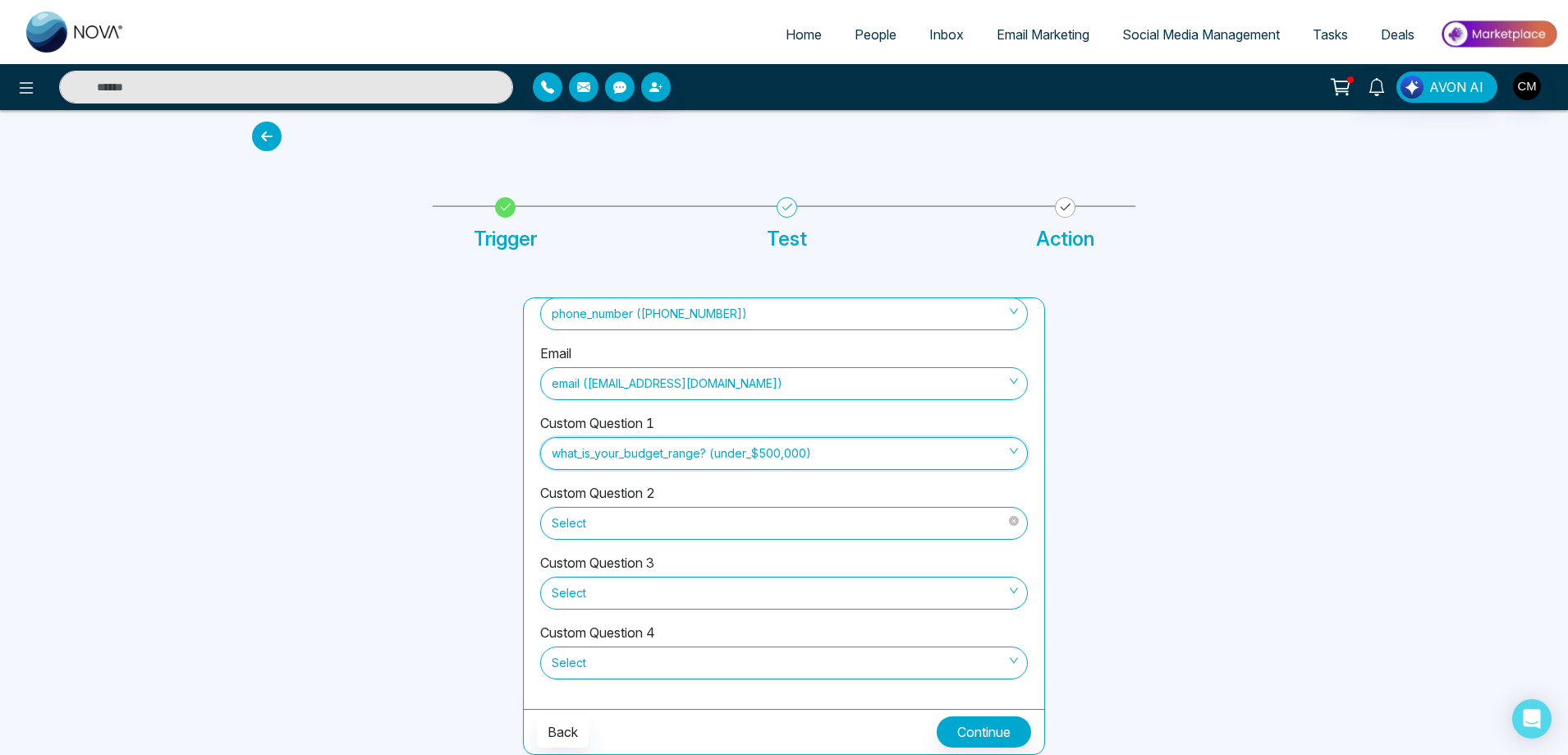
click at [681, 533] on span "Select" at bounding box center [784, 523] width 465 height 28
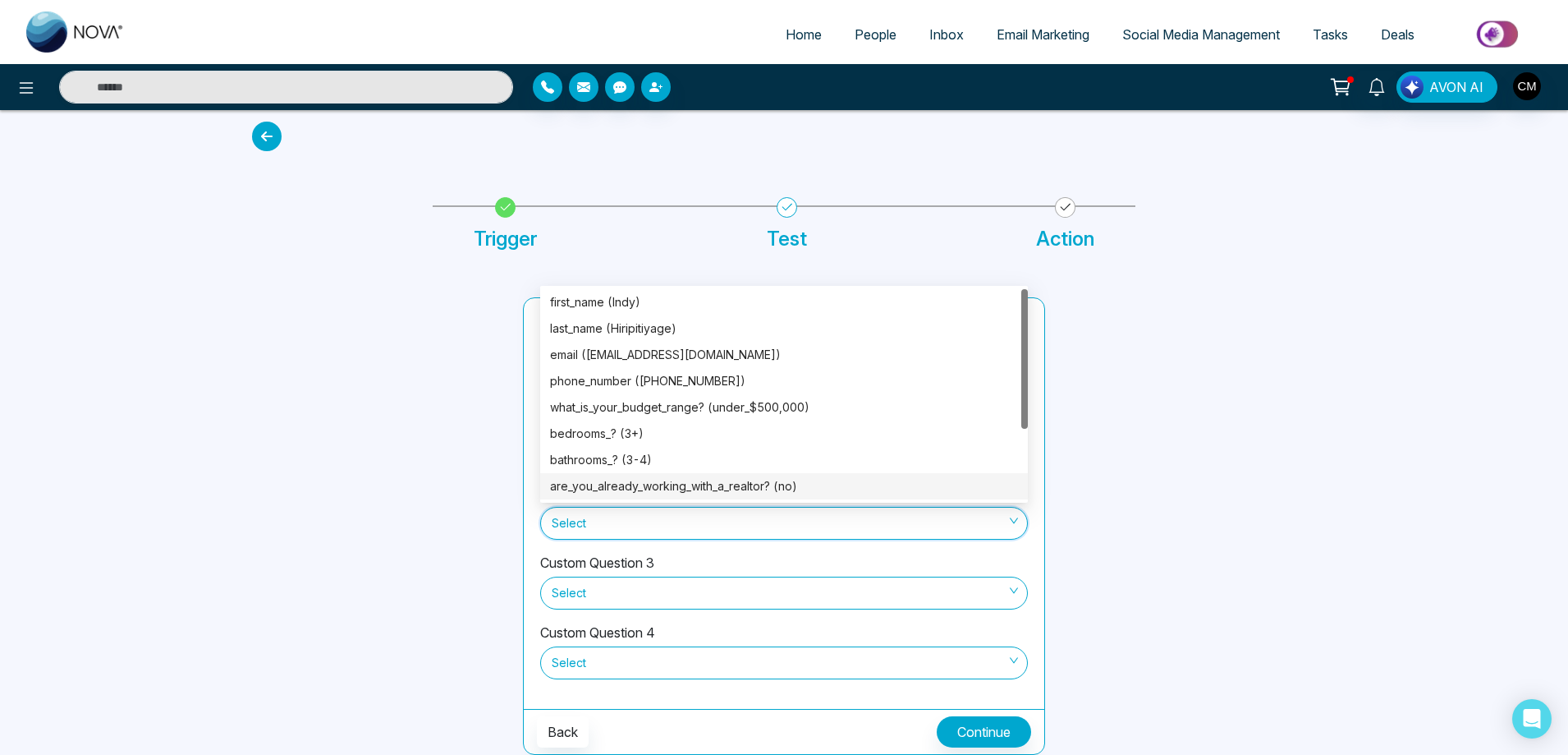
click at [698, 486] on div "are_you_already_working_with_a_realtor? (no)" at bounding box center [784, 486] width 468 height 18
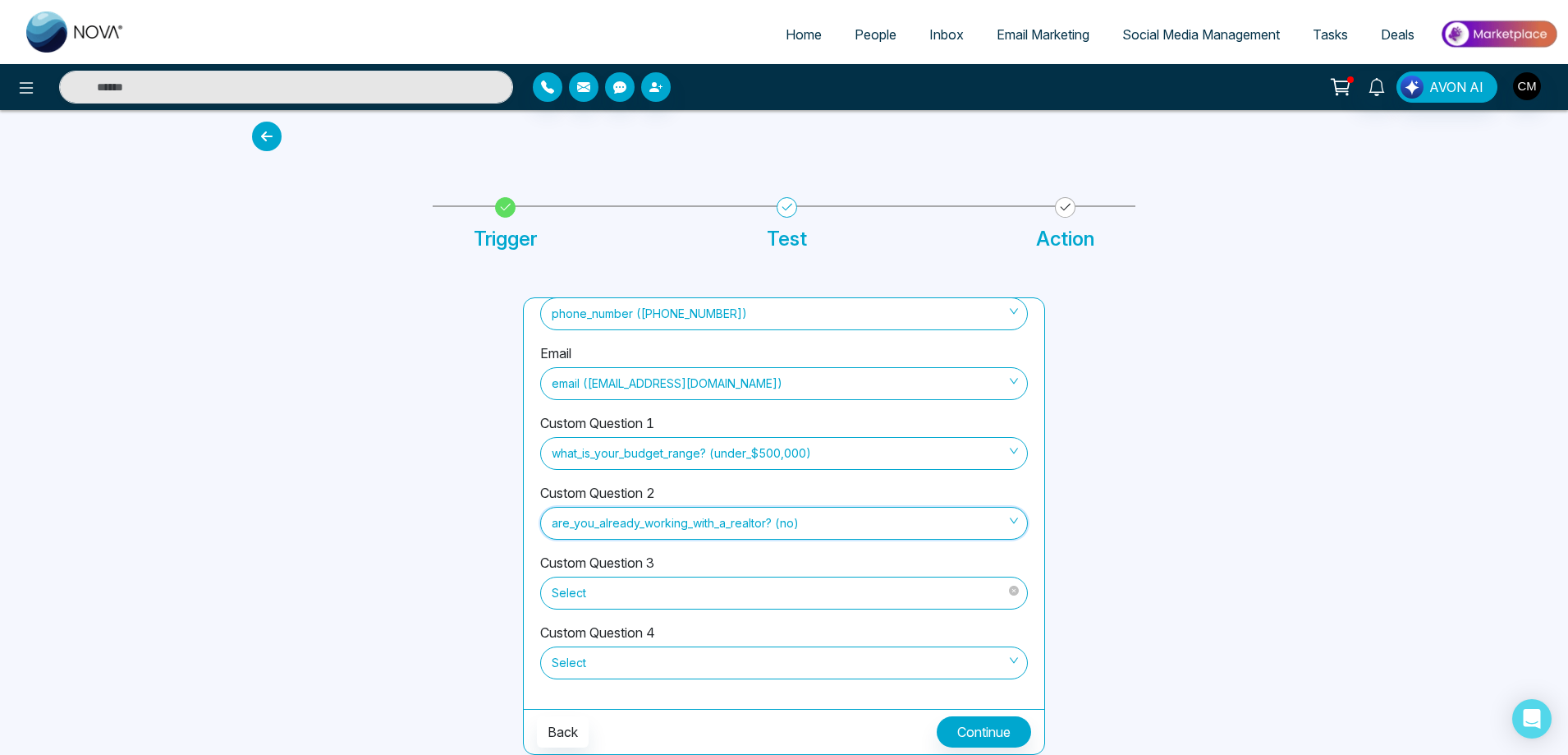
click at [653, 588] on span "Select" at bounding box center [784, 593] width 465 height 28
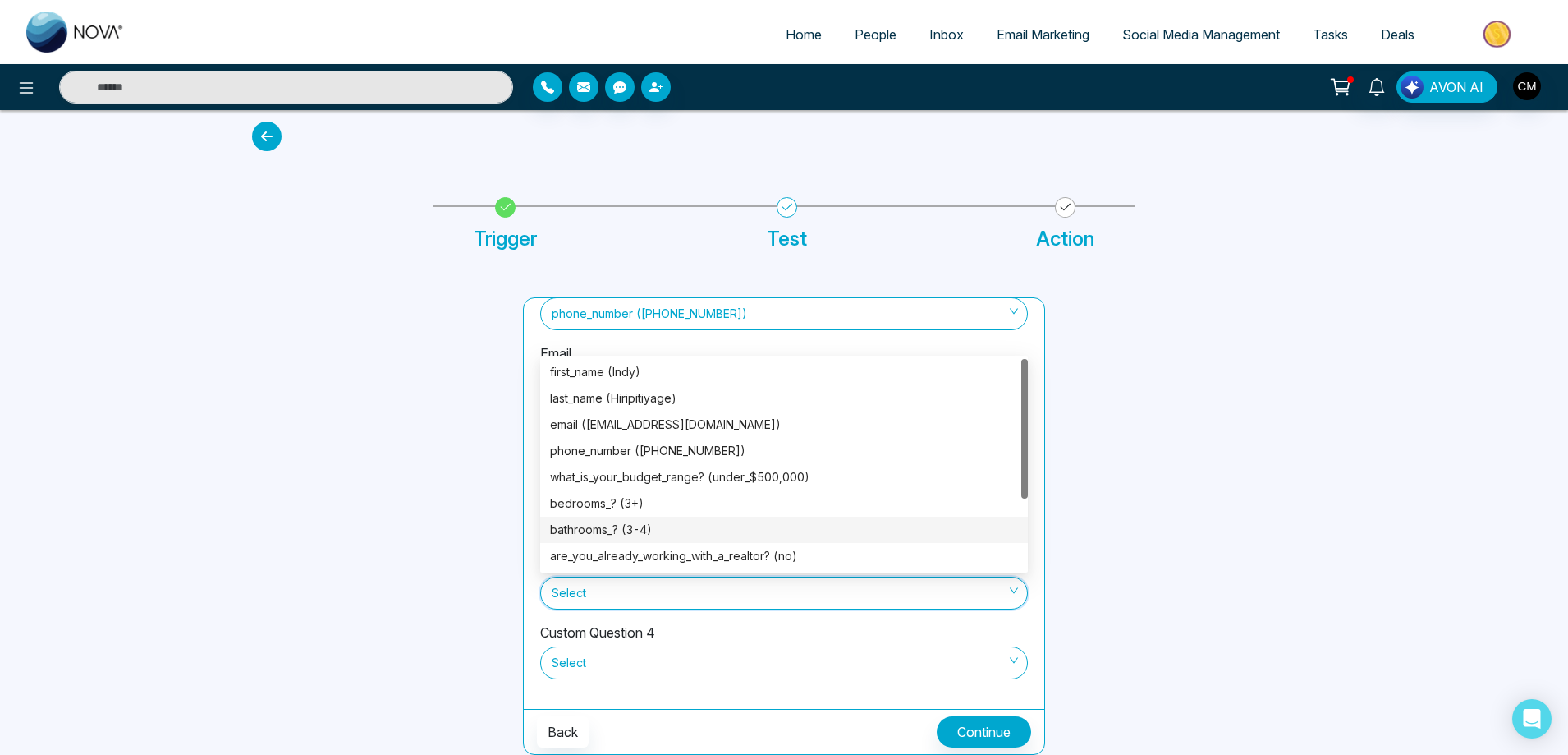
scroll to position [105, 0]
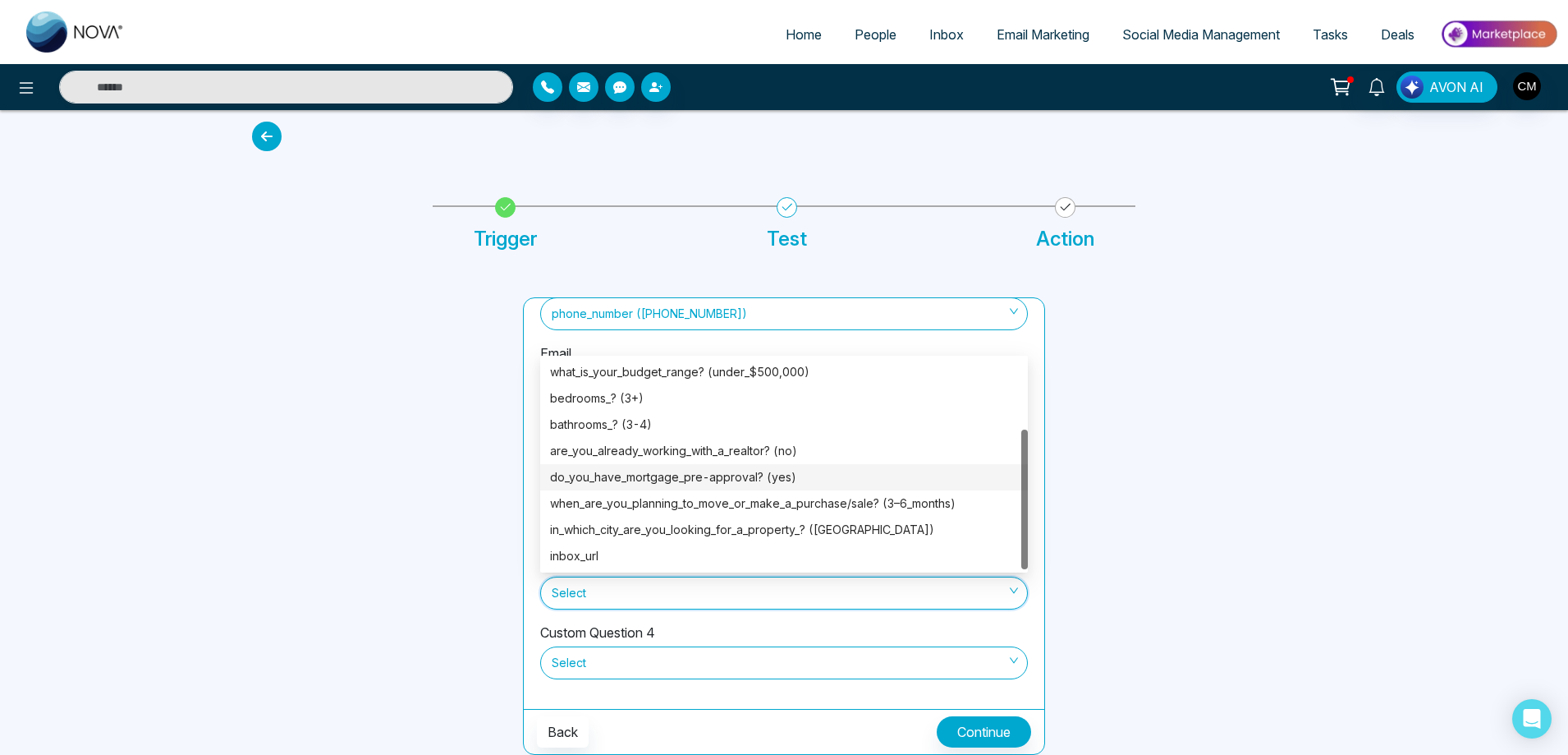
click at [724, 475] on div "do_you_have_mortgage_pre-approval? (yes)" at bounding box center [784, 476] width 468 height 18
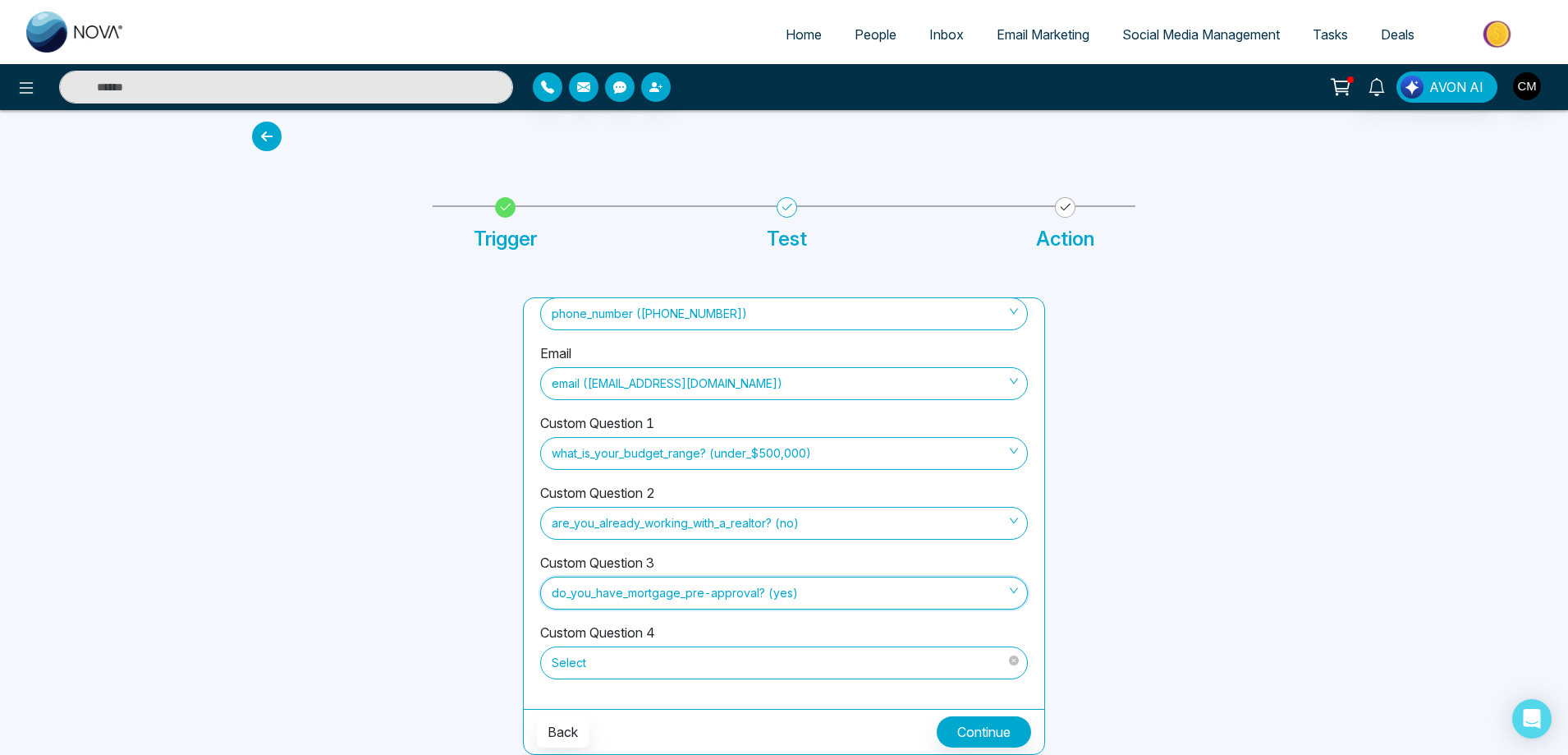
click at [675, 664] on span "Select" at bounding box center [784, 663] width 465 height 28
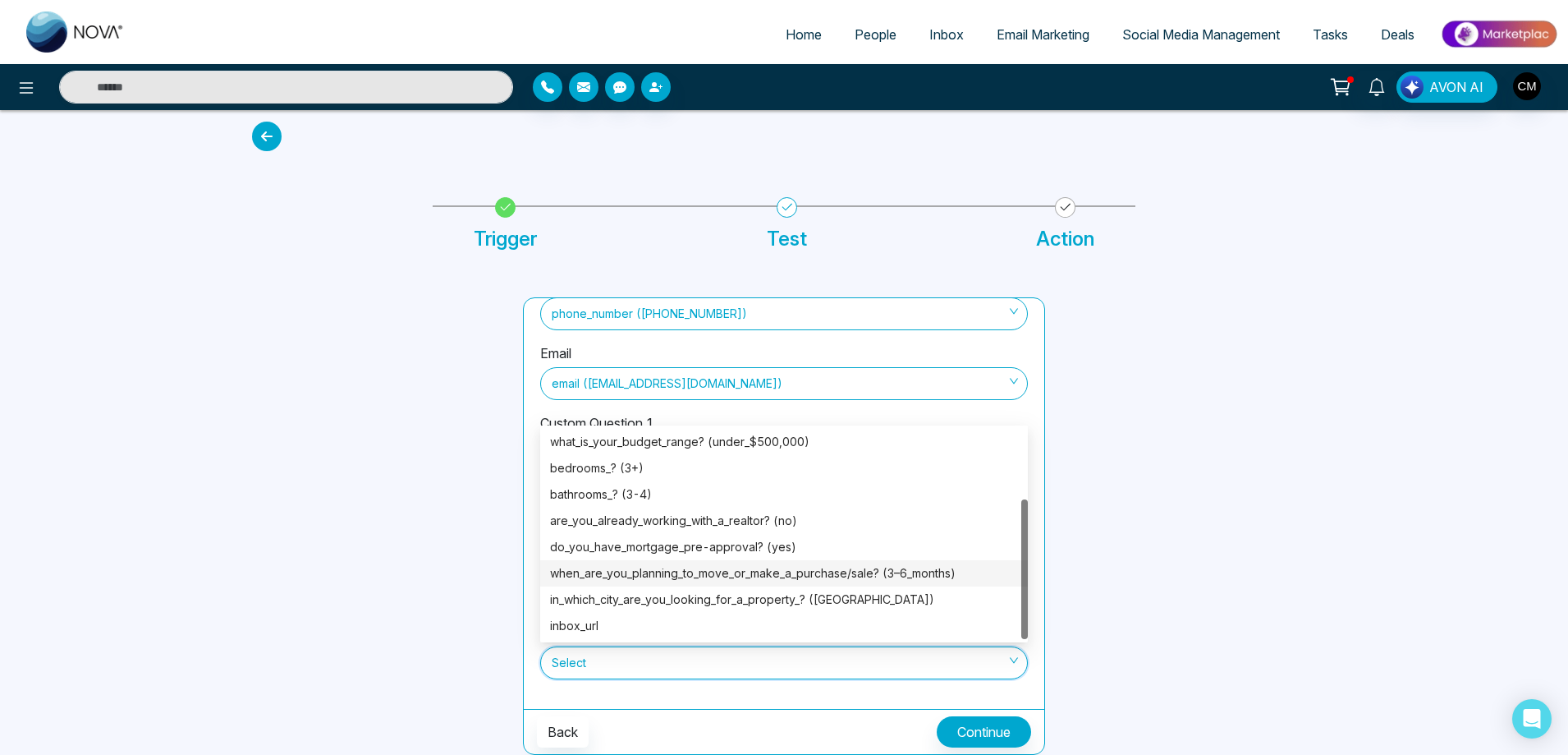
click at [787, 575] on div "when_are_you_planning_to_move_or_make_a_purchase/sale? (3–6_months)" at bounding box center [784, 572] width 468 height 18
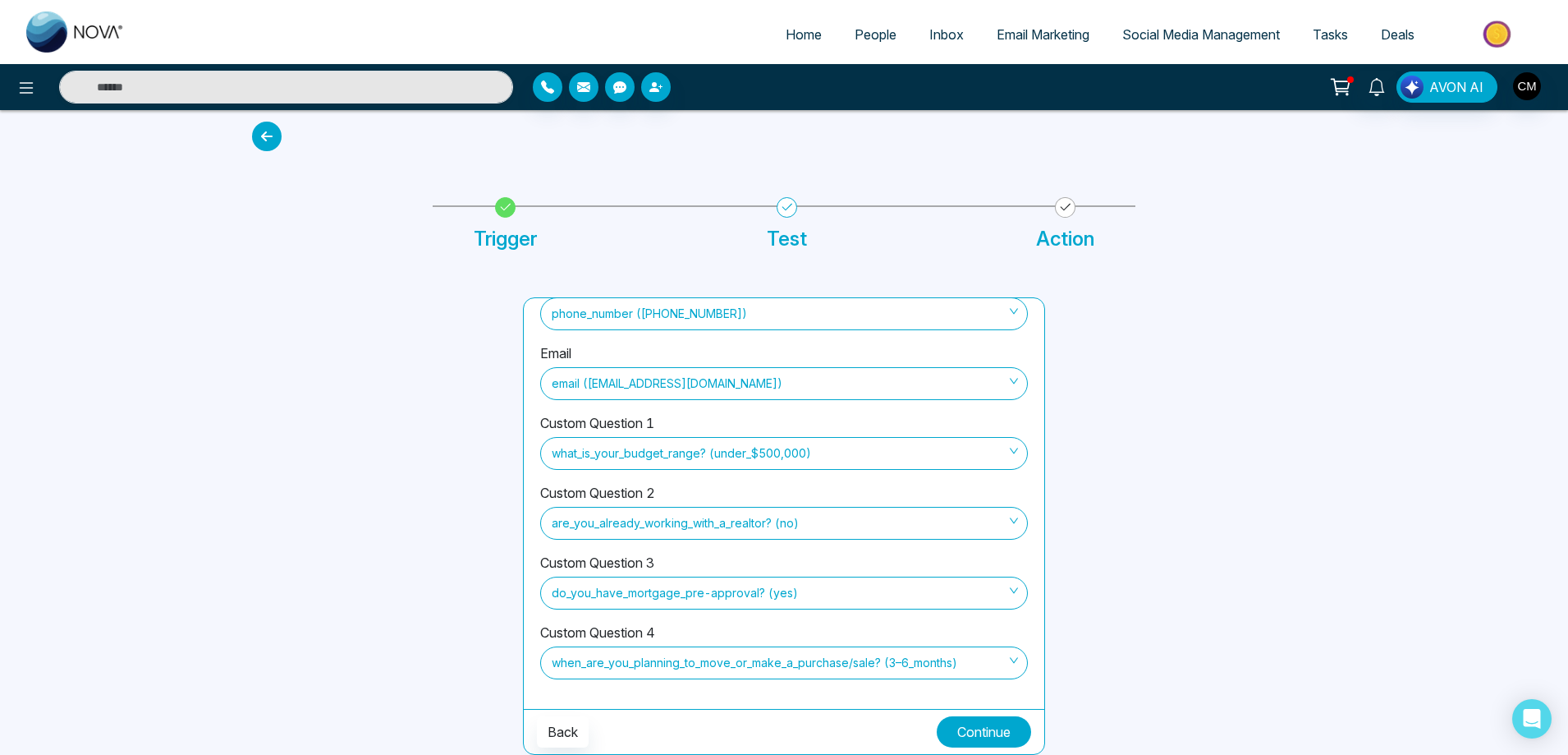
click at [981, 741] on button "Continue" at bounding box center [984, 731] width 94 height 31
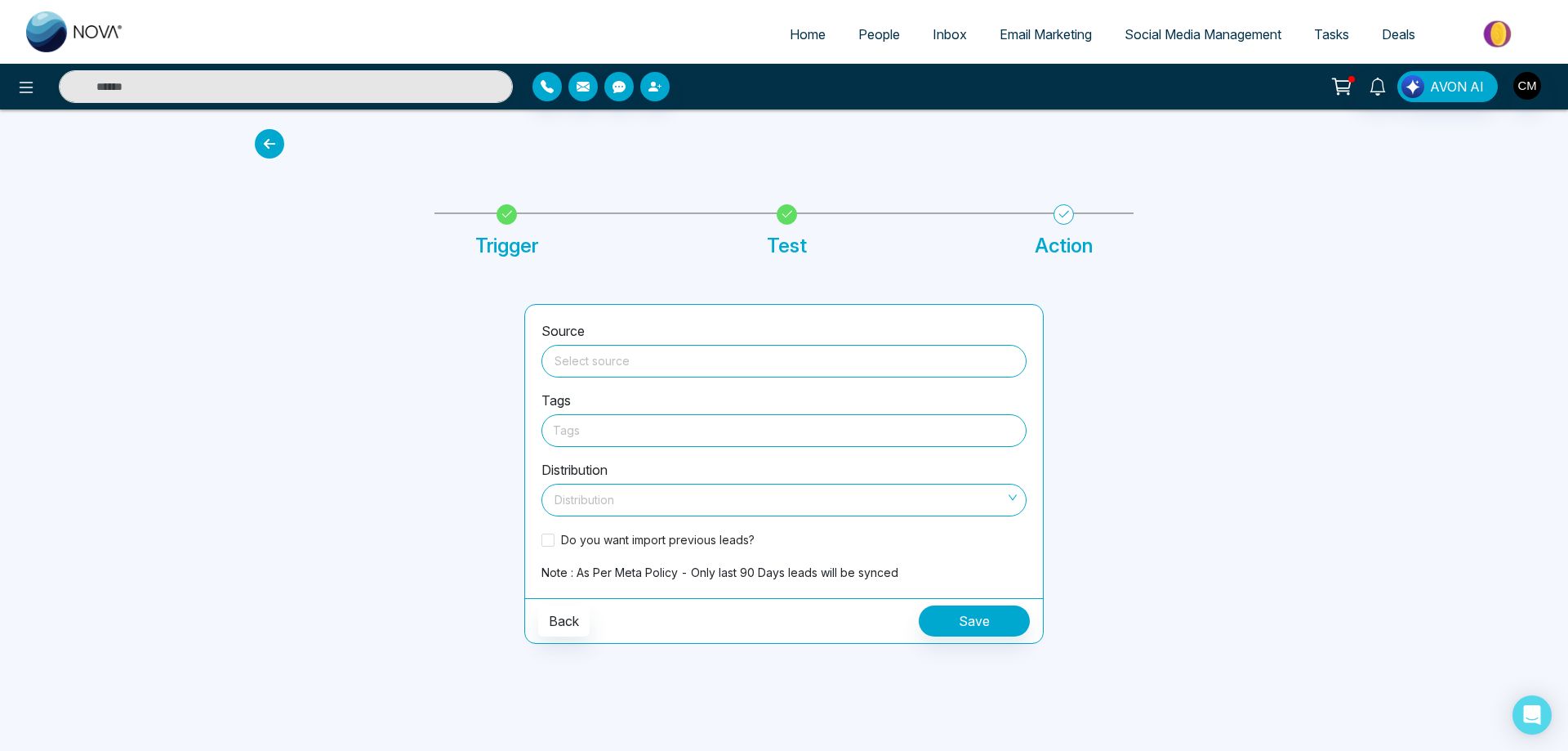
click at [623, 360] on input "search" at bounding box center [784, 358] width 465 height 24
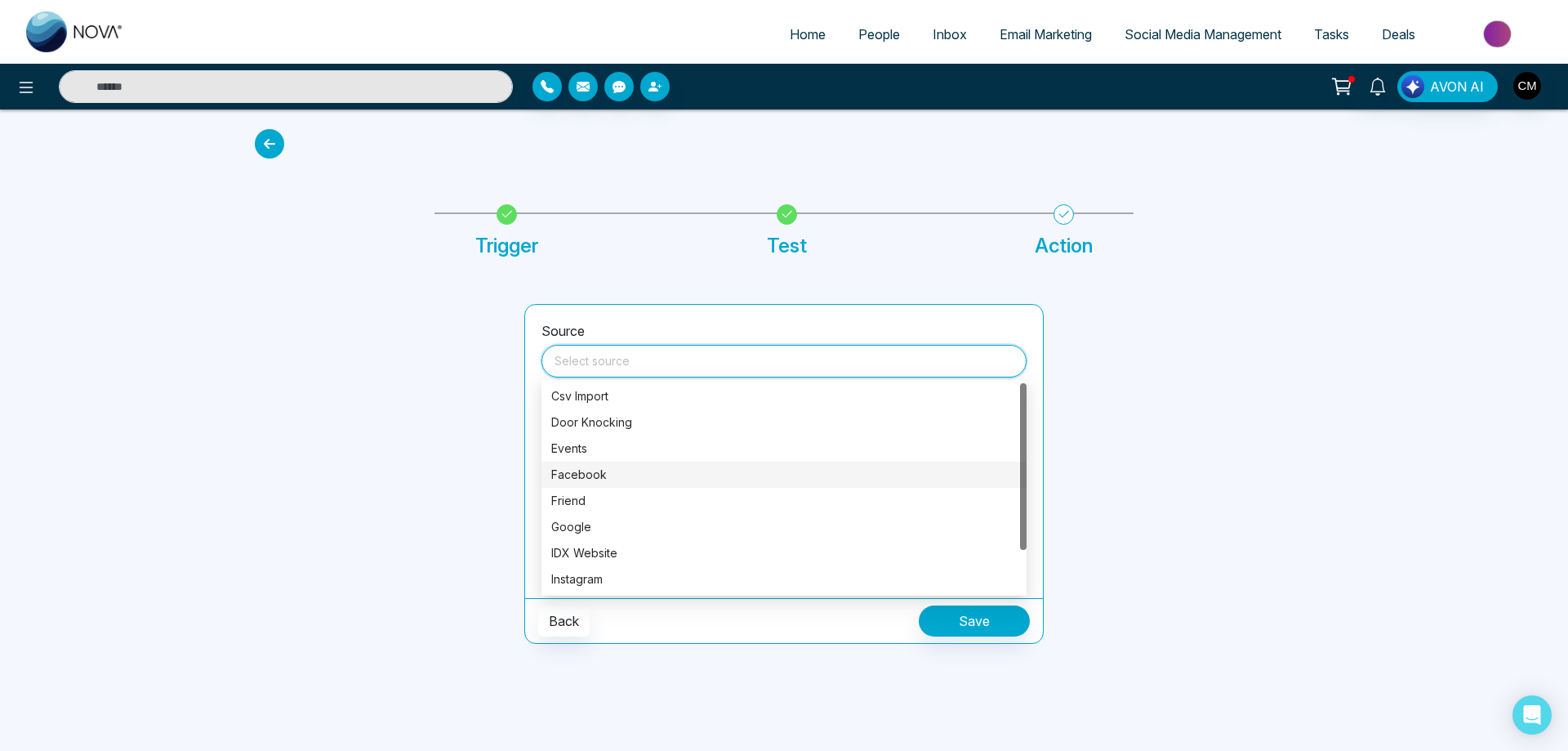
scroll to position [52, 0]
click at [619, 553] on div "Online Advertising" at bounding box center [784, 552] width 465 height 18
type input "**********"
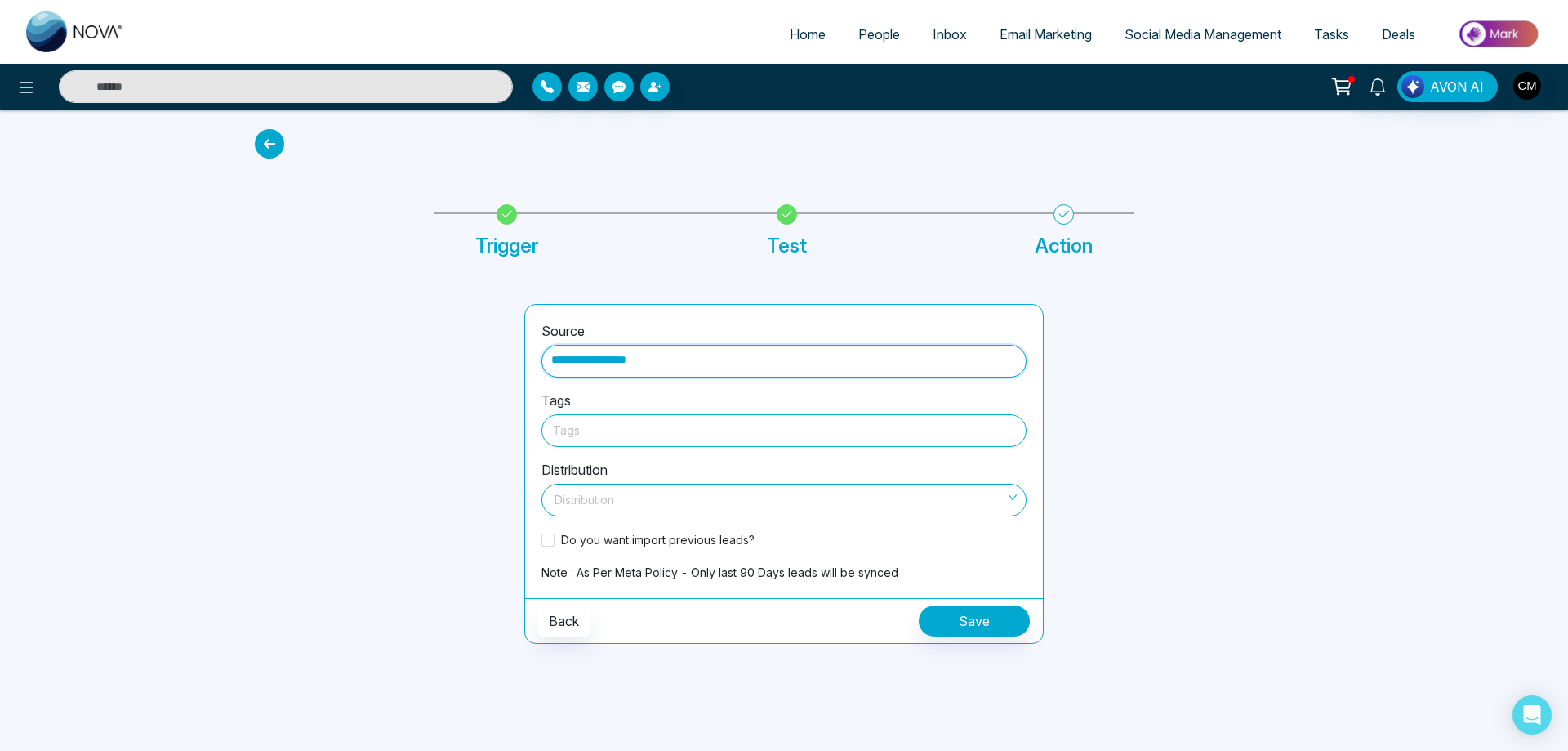
click at [652, 429] on div at bounding box center [784, 430] width 462 height 21
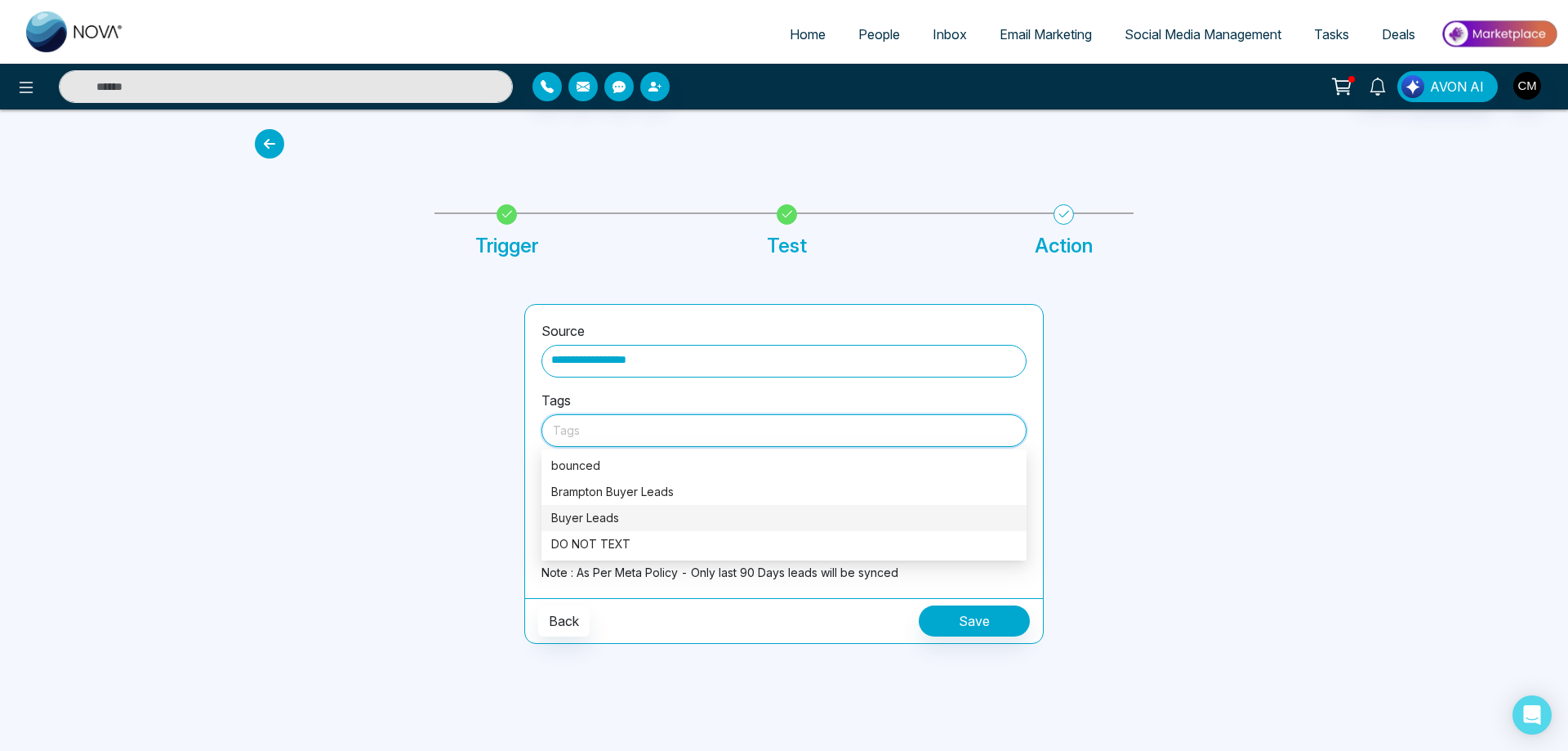
click at [609, 511] on div "Buyer Leads" at bounding box center [784, 518] width 465 height 18
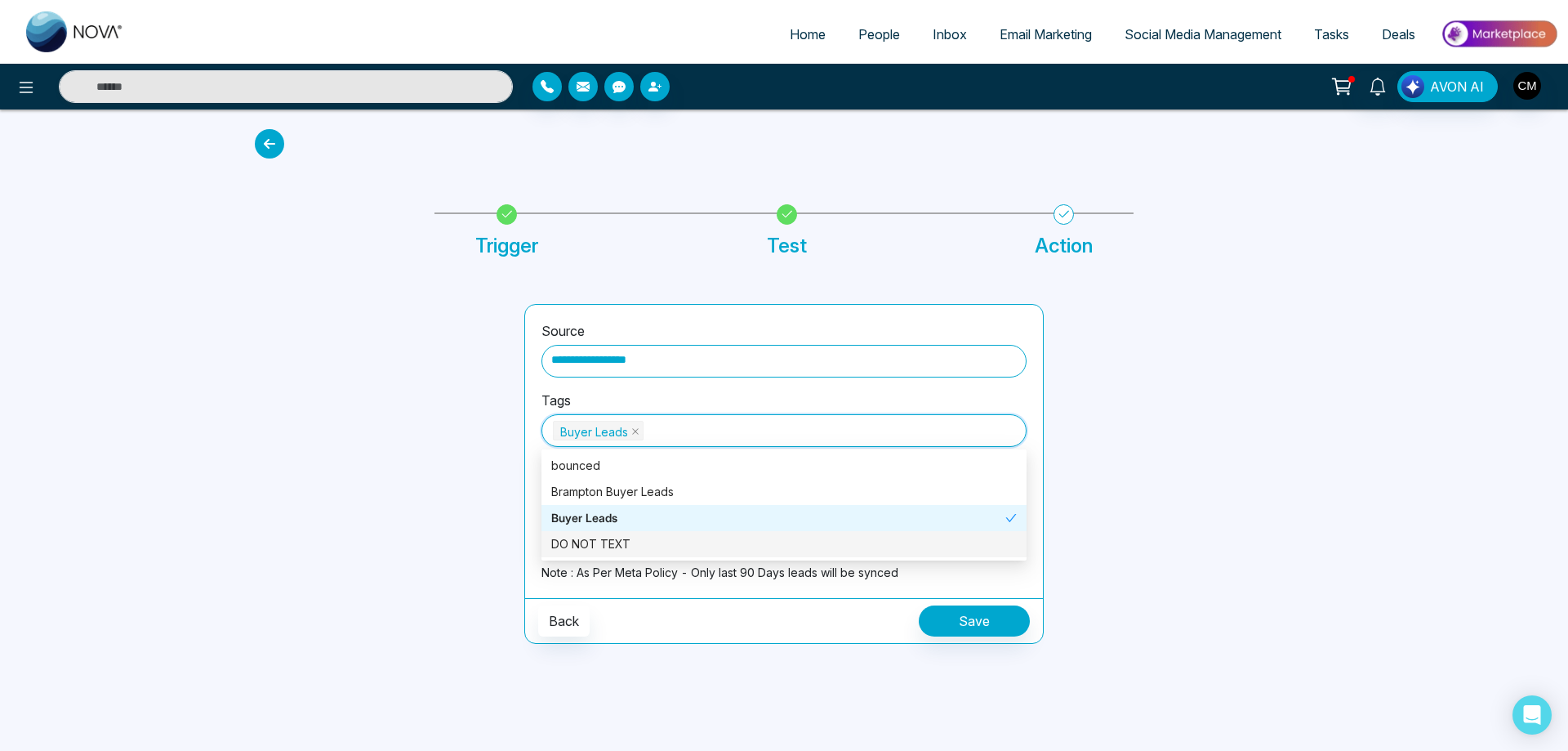
click at [1254, 554] on div at bounding box center [1188, 474] width 270 height 340
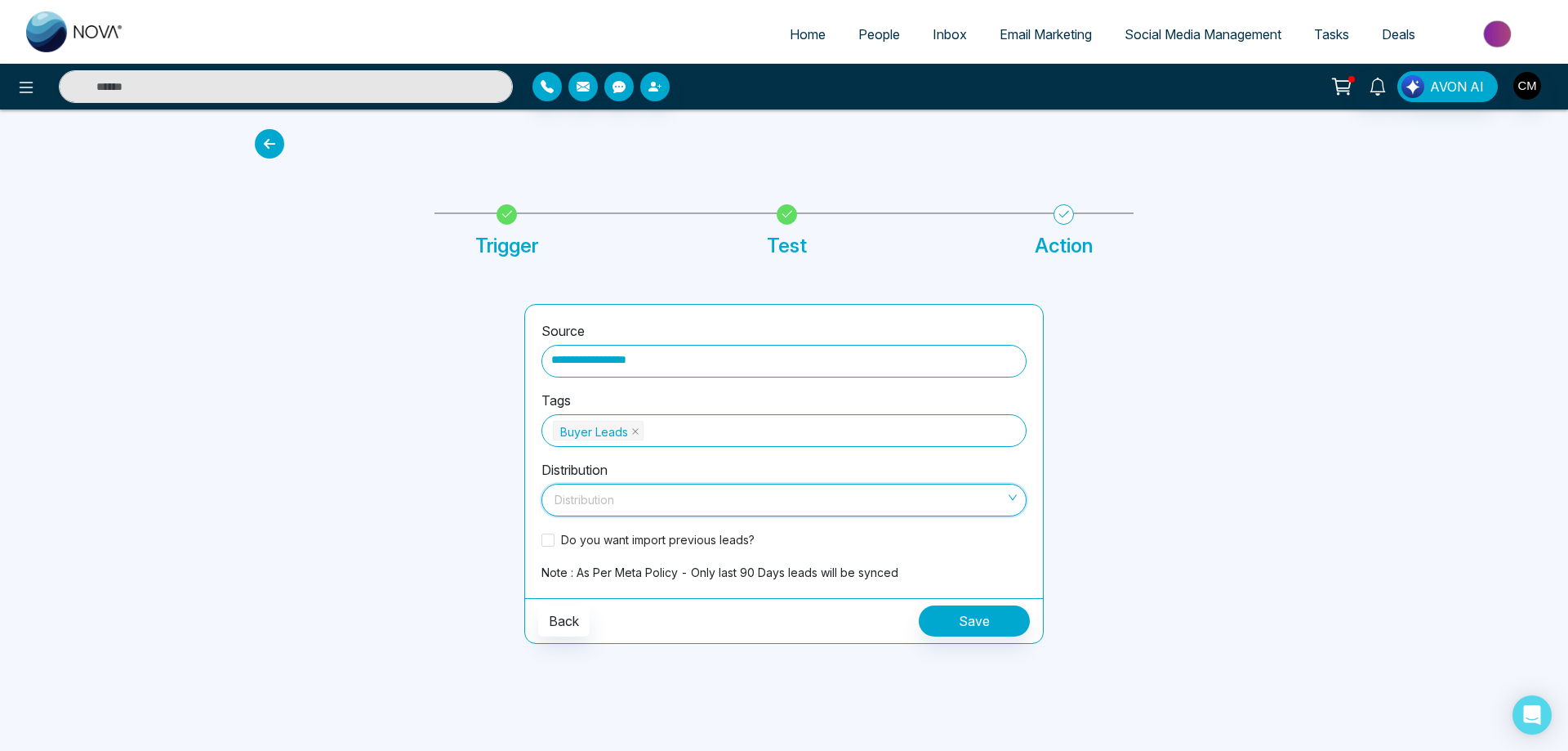
click at [603, 502] on input "search" at bounding box center [778, 496] width 454 height 24
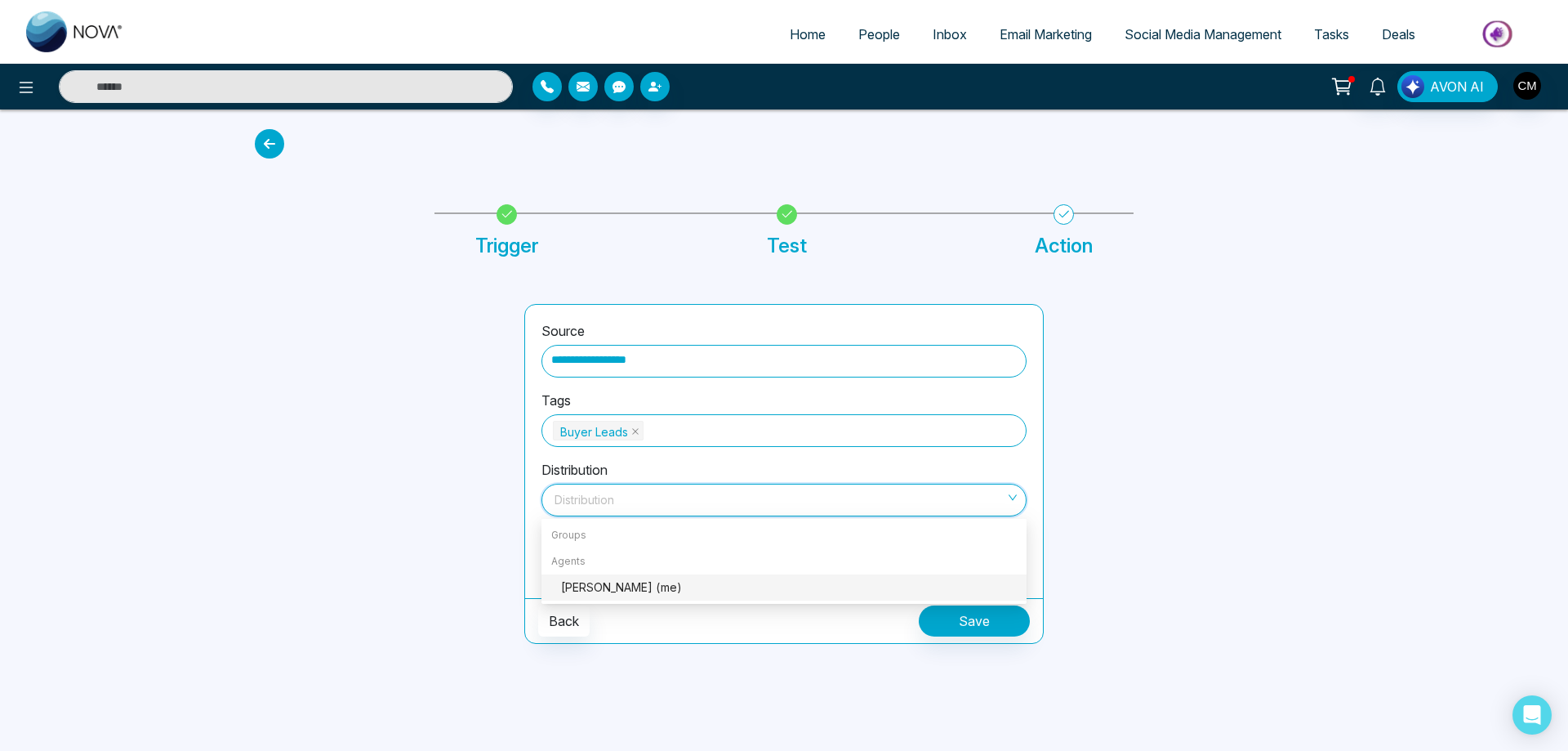
click at [593, 592] on div "[PERSON_NAME] (me)" at bounding box center [788, 587] width 456 height 18
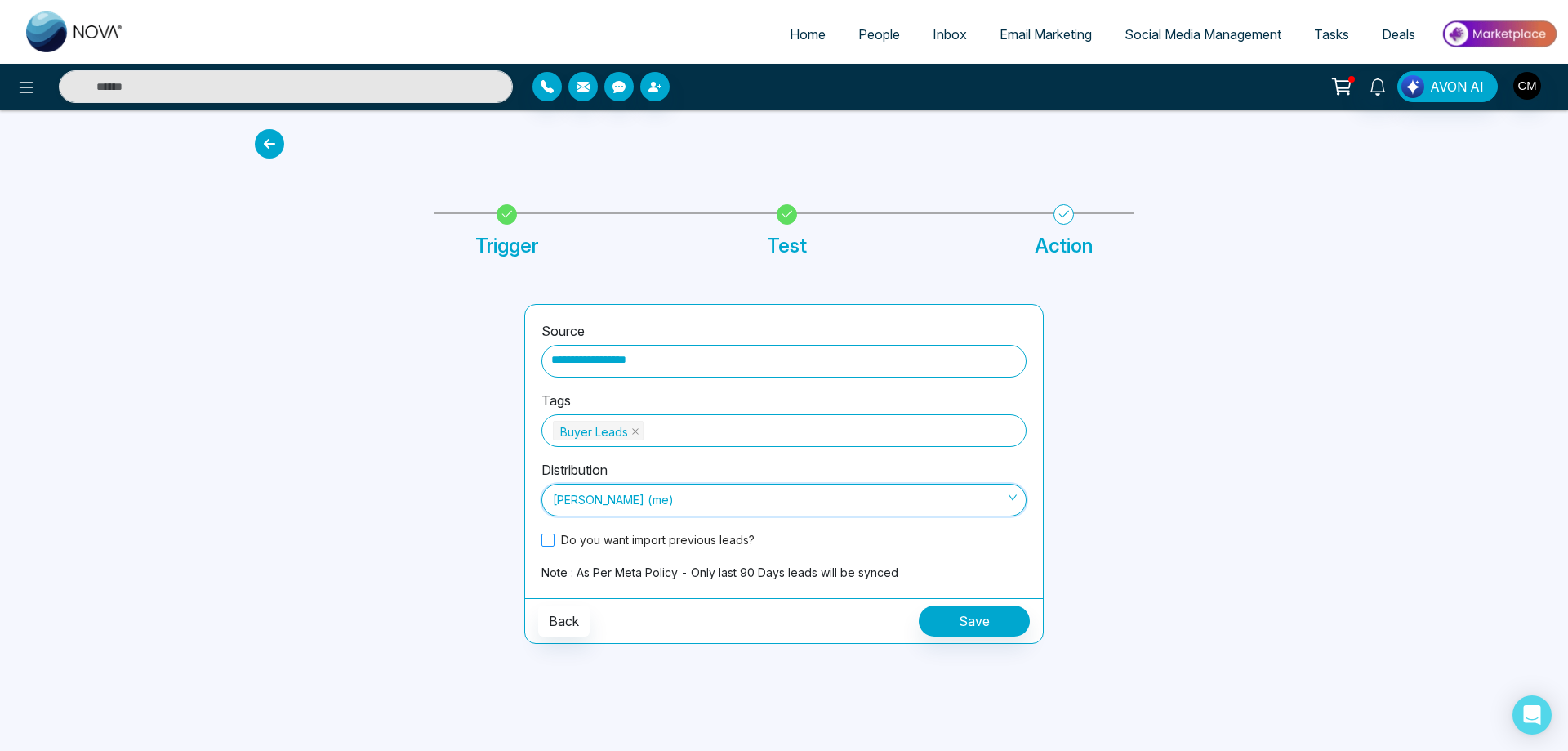
click at [664, 543] on span "Do you want import previous leads?" at bounding box center [657, 539] width 207 height 17
click at [978, 622] on button "Save" at bounding box center [974, 620] width 111 height 31
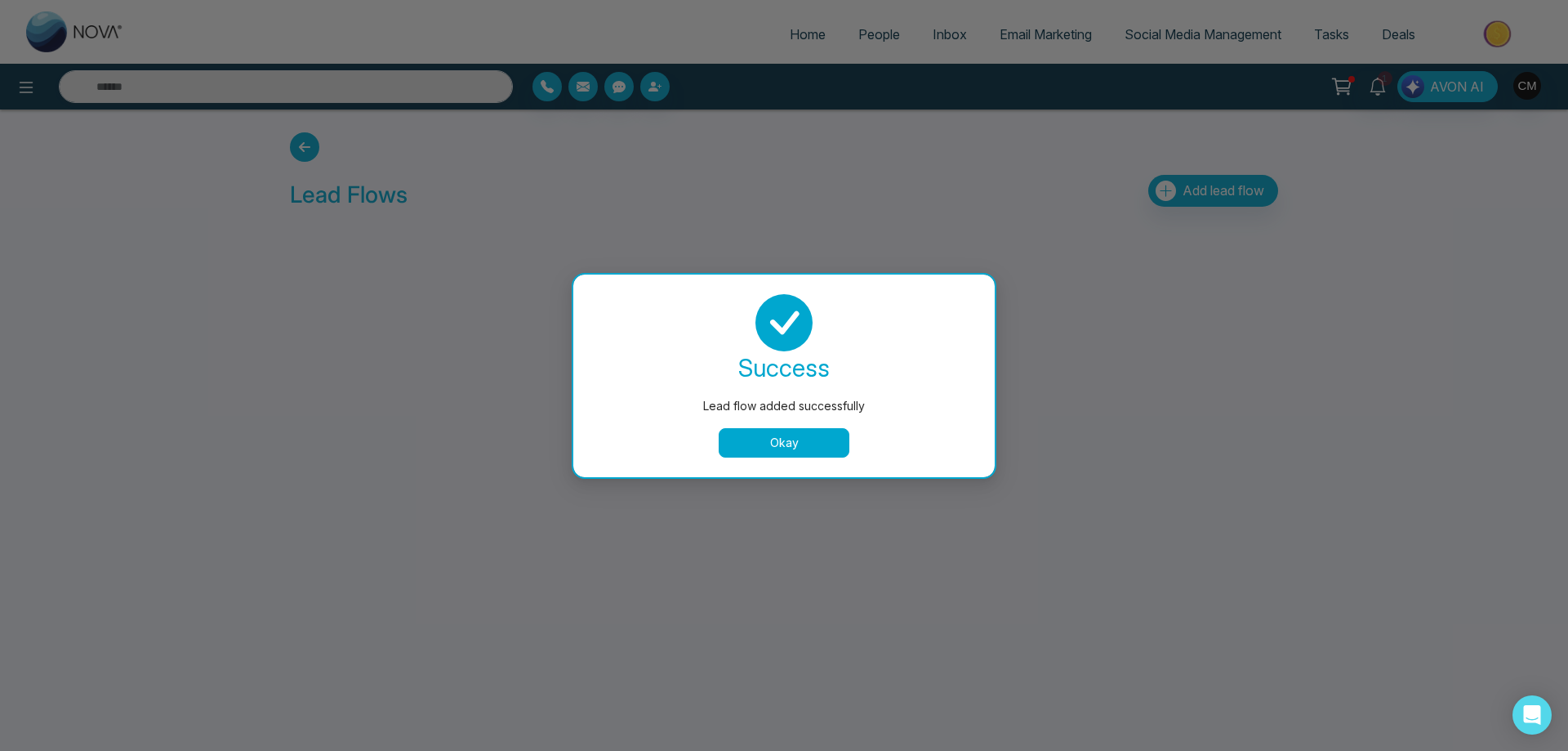
click at [762, 449] on button "Okay" at bounding box center [784, 442] width 131 height 29
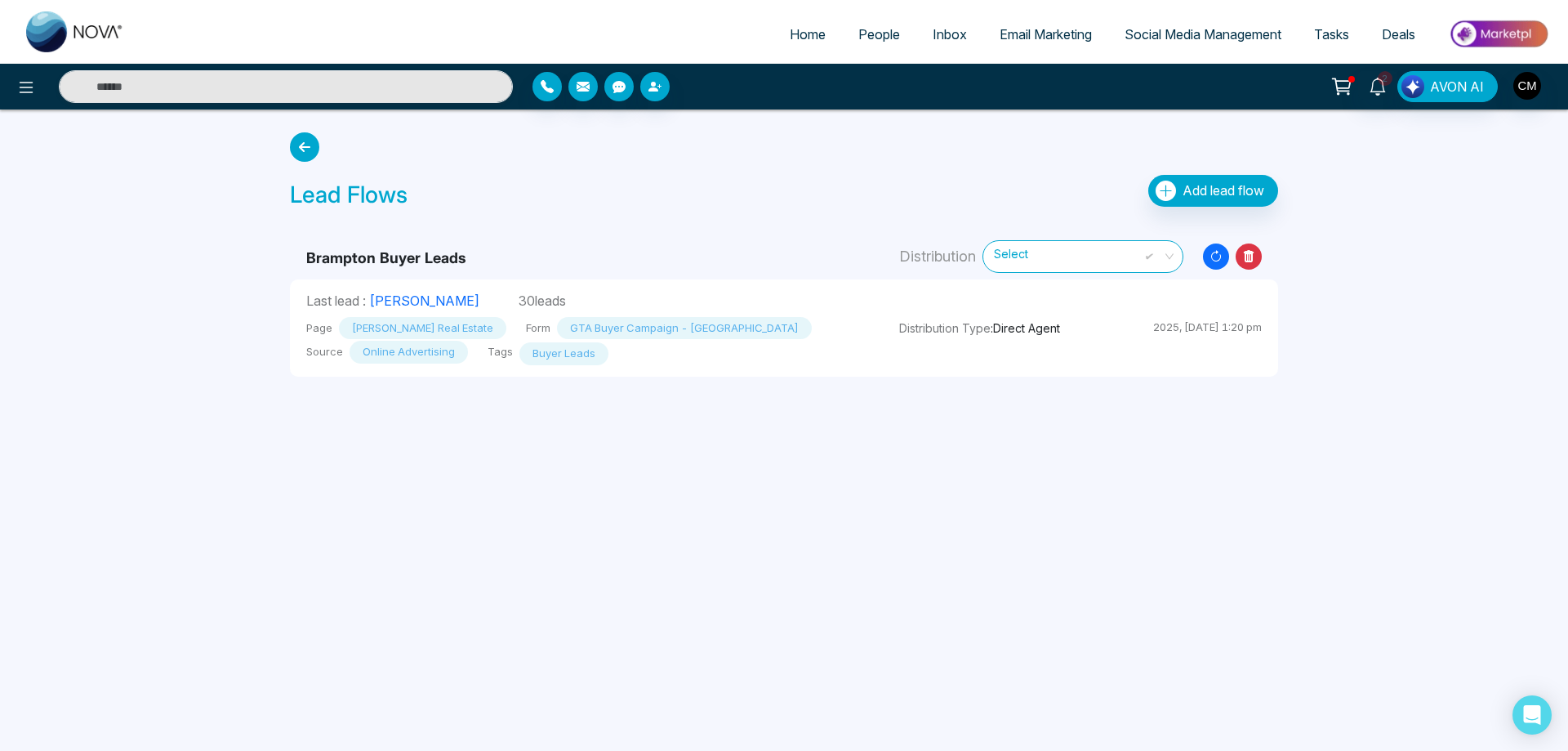
click at [868, 36] on span "People" at bounding box center [879, 34] width 41 height 16
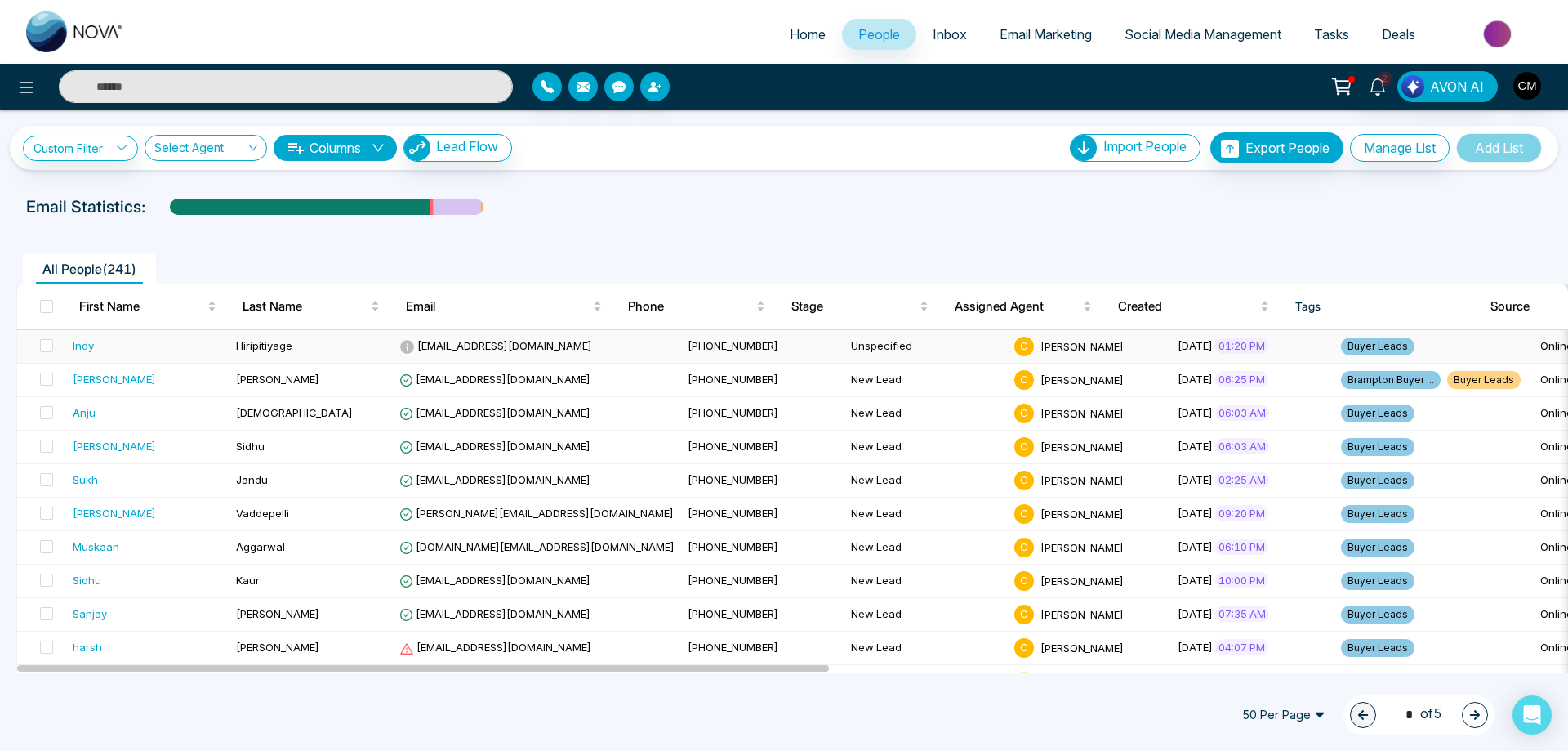
click at [231, 343] on td "Hiripitiyage" at bounding box center [311, 346] width 163 height 34
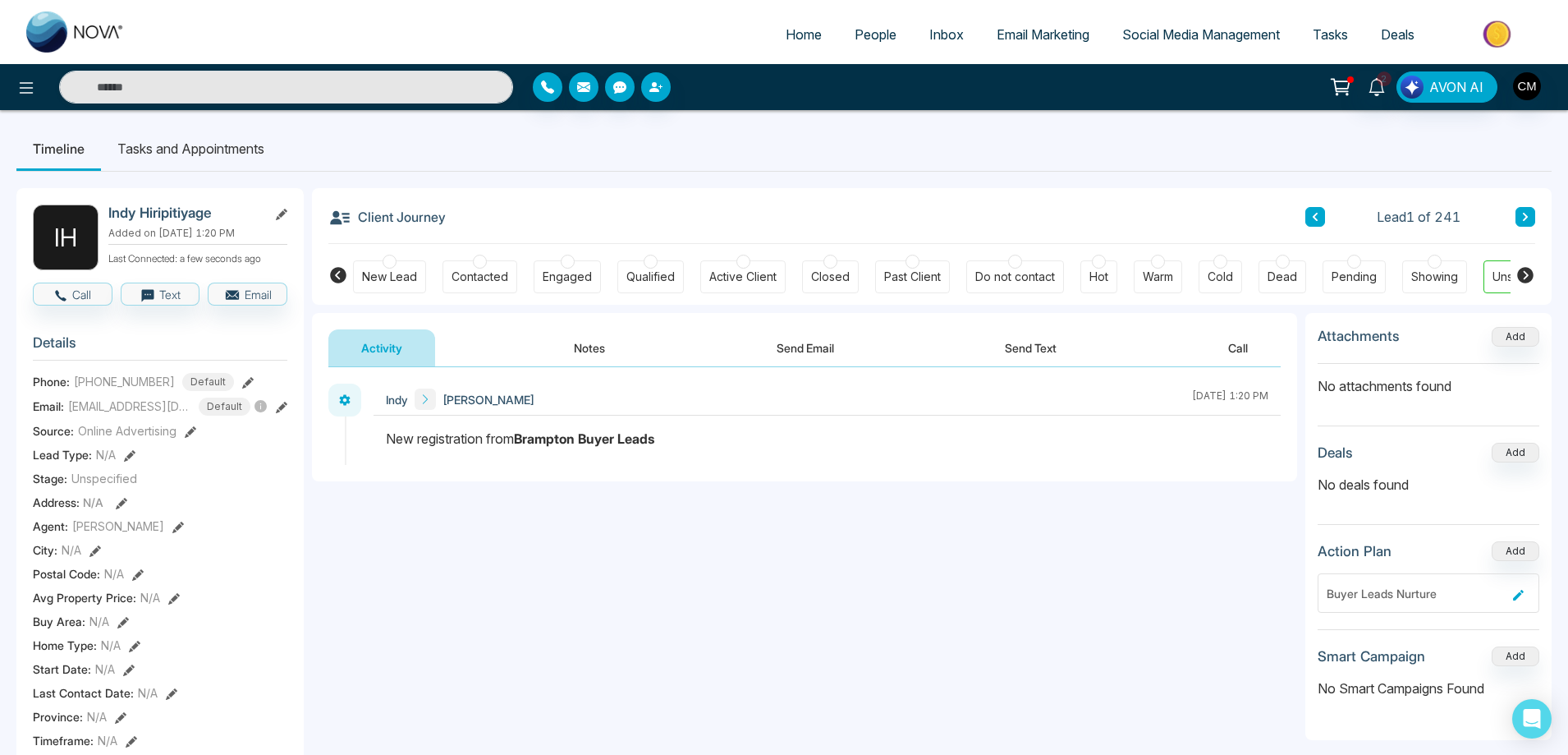
click at [595, 361] on button "Notes" at bounding box center [589, 347] width 97 height 37
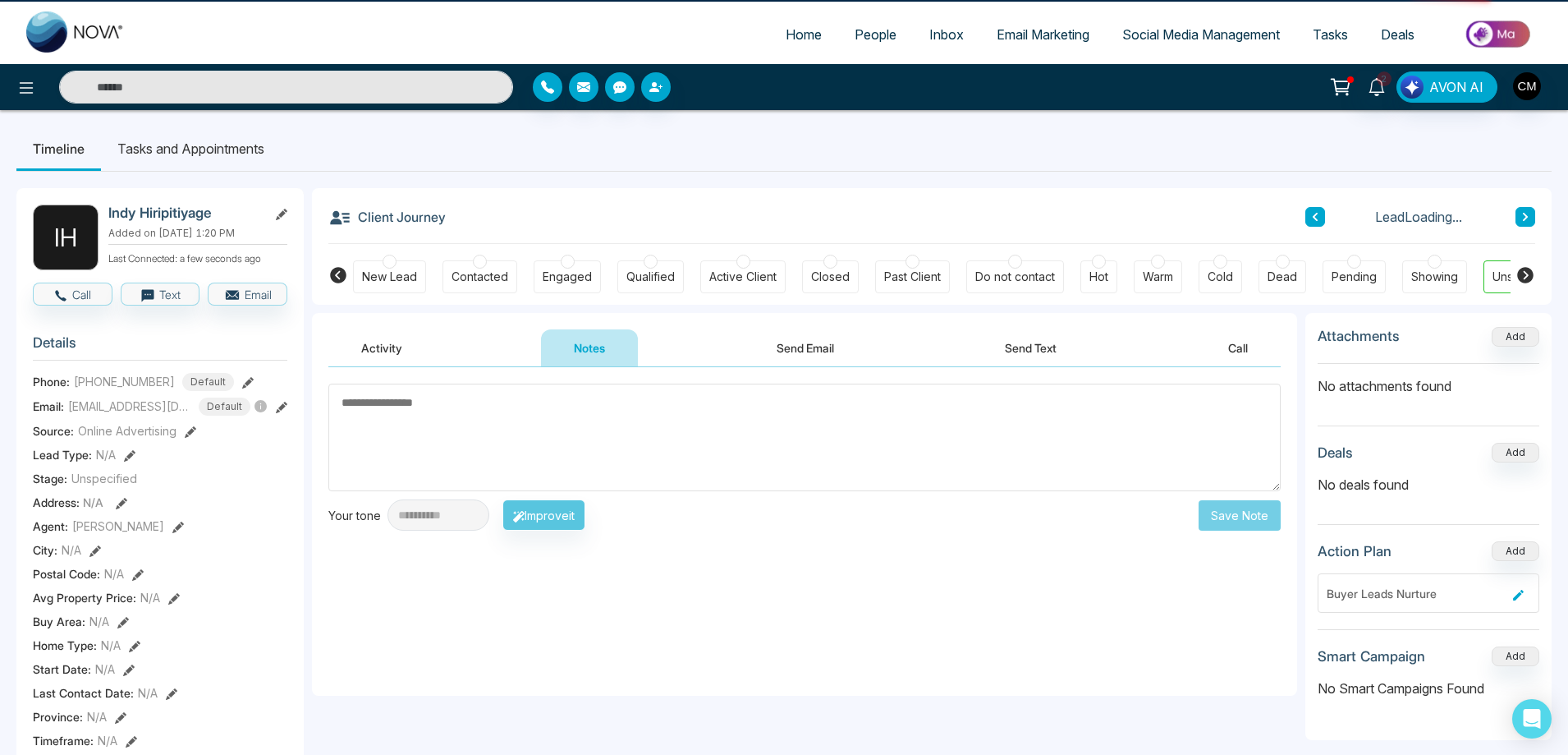
click at [390, 347] on button "Activity" at bounding box center [381, 347] width 106 height 37
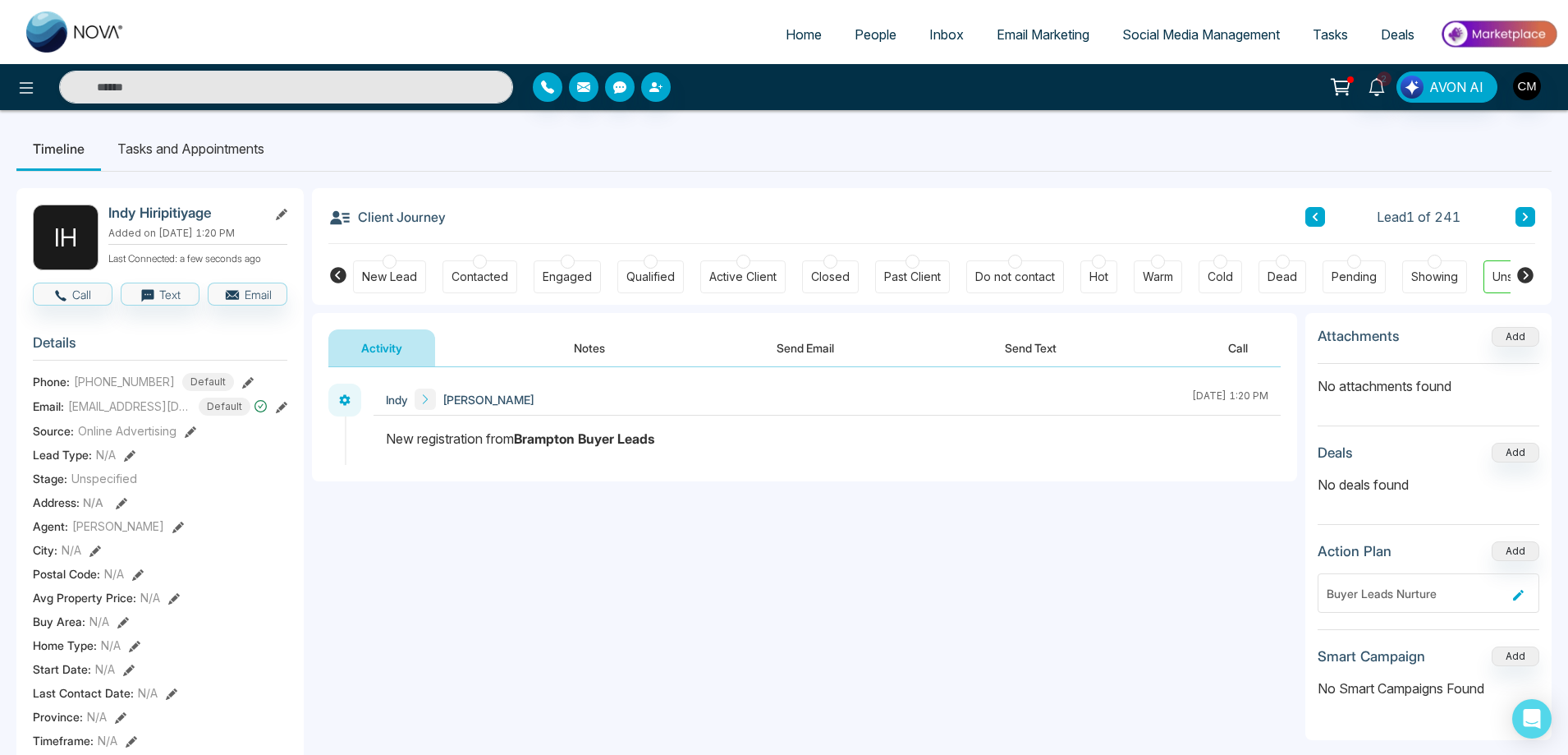
click at [789, 36] on span "Home" at bounding box center [804, 34] width 36 height 16
select select "*"
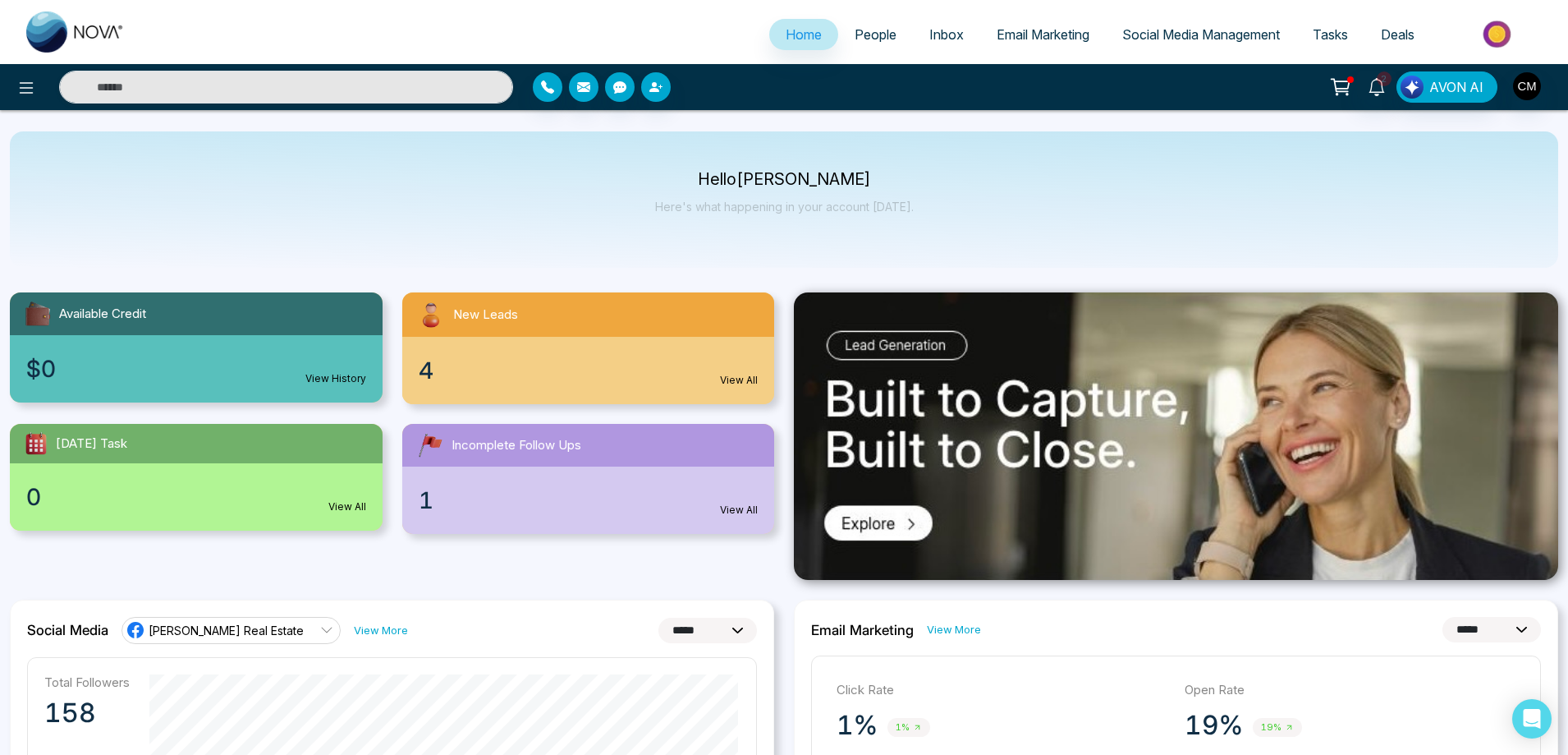
click at [509, 327] on div "New Leads" at bounding box center [588, 314] width 373 height 44
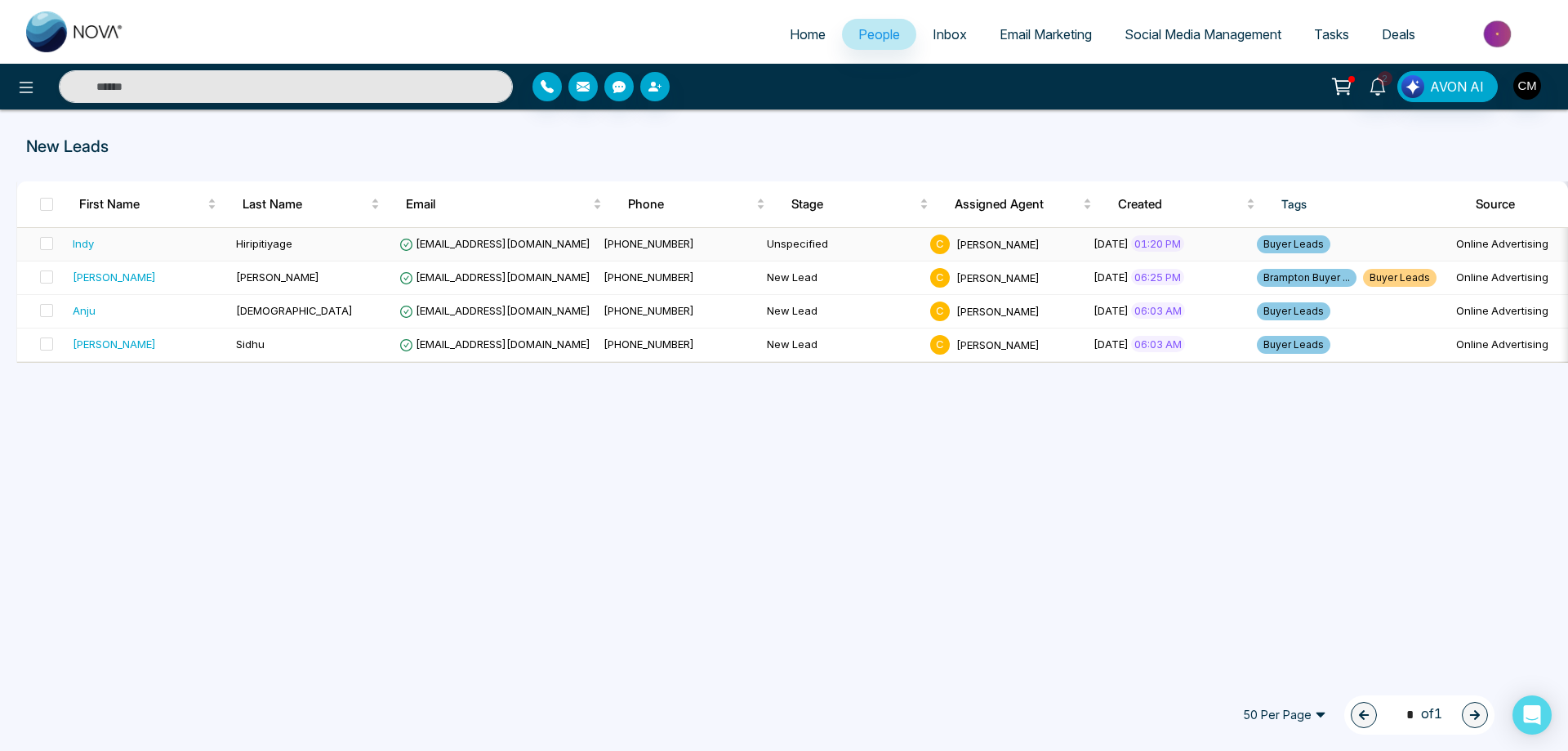
click at [266, 241] on span "Hiripitiyage" at bounding box center [264, 243] width 56 height 13
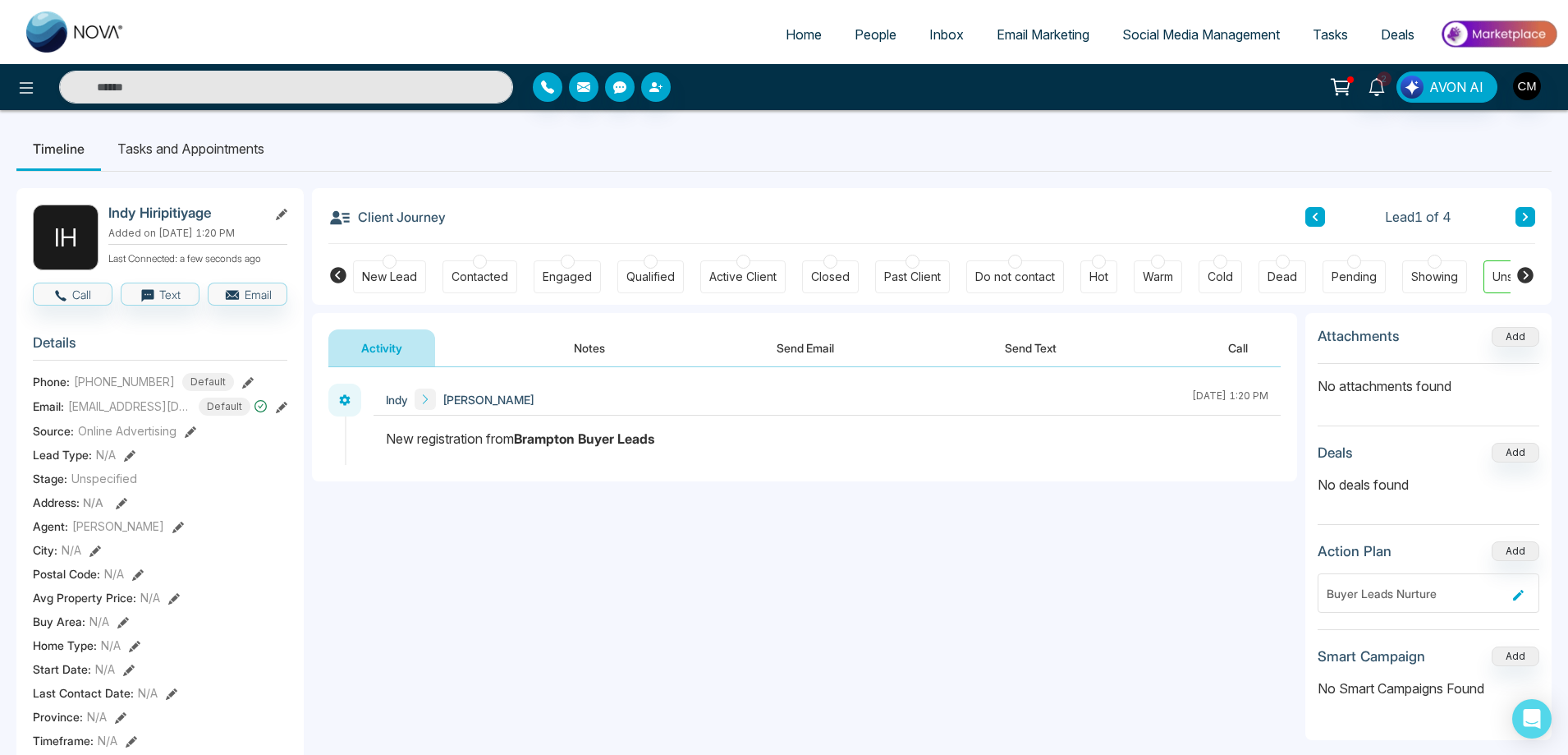
click at [378, 269] on div "New Lead" at bounding box center [390, 276] width 55 height 16
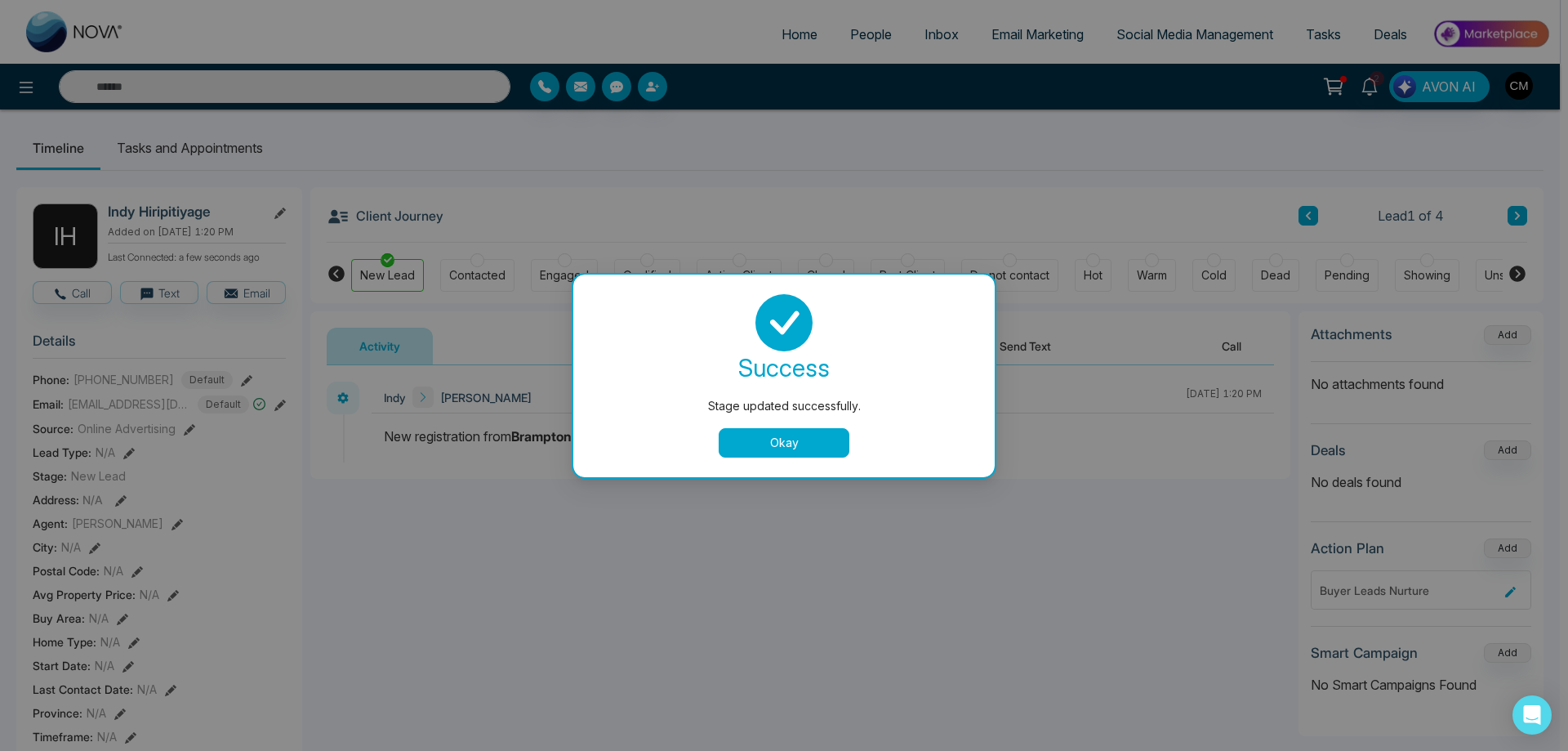
click at [768, 450] on button "Okay" at bounding box center [784, 442] width 131 height 29
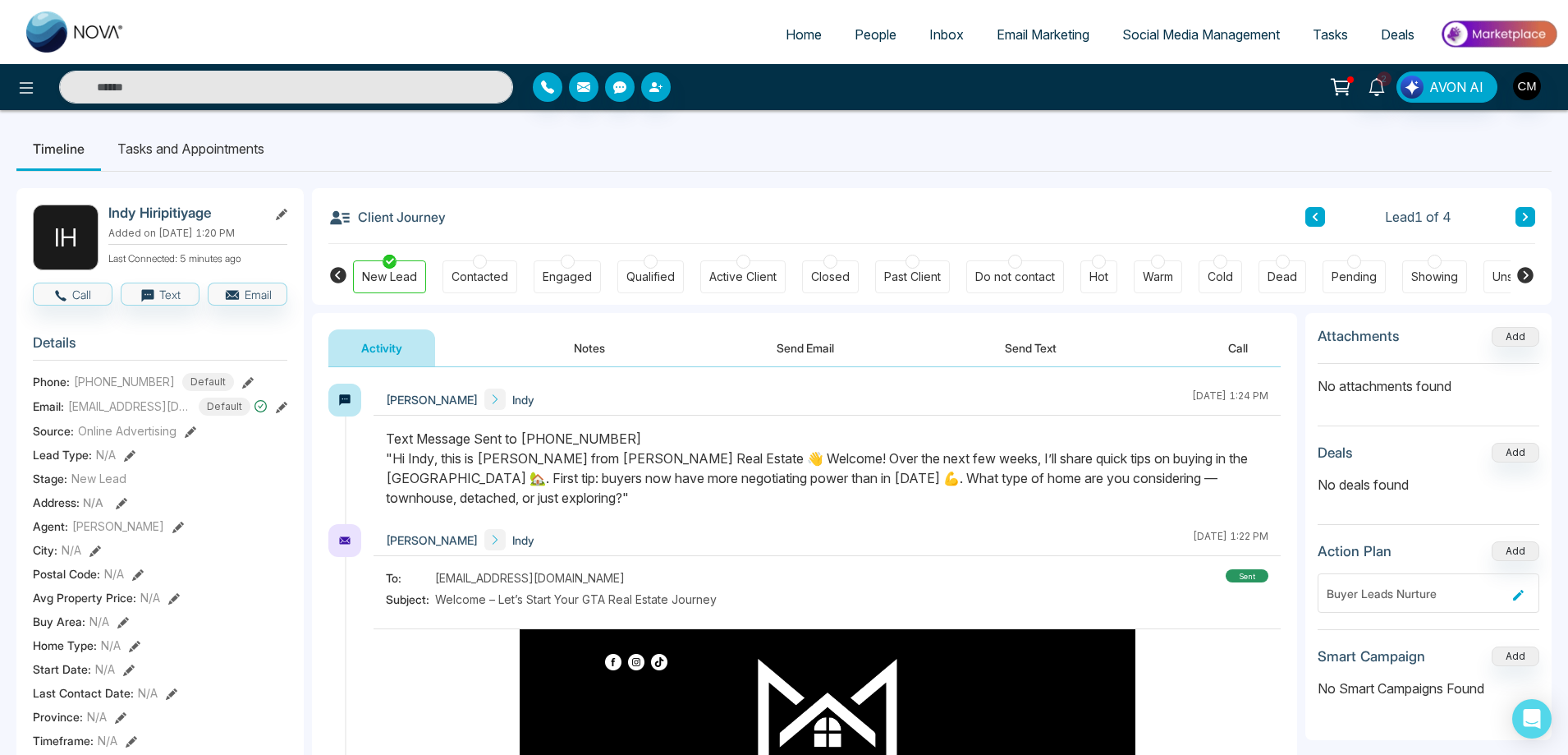
click at [786, 36] on span "Home" at bounding box center [804, 34] width 36 height 16
select select "*"
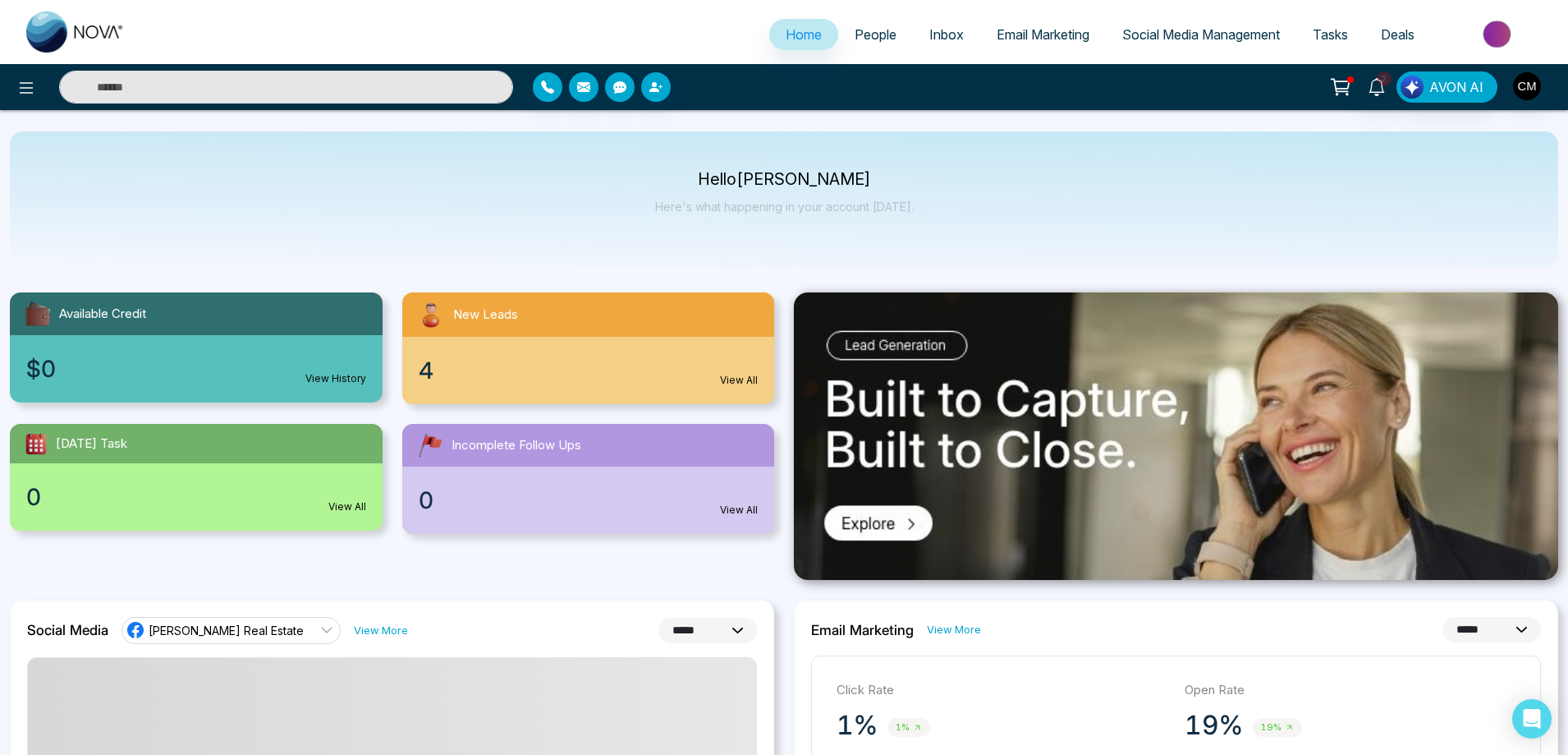
click at [487, 370] on div "4 View All" at bounding box center [588, 371] width 373 height 68
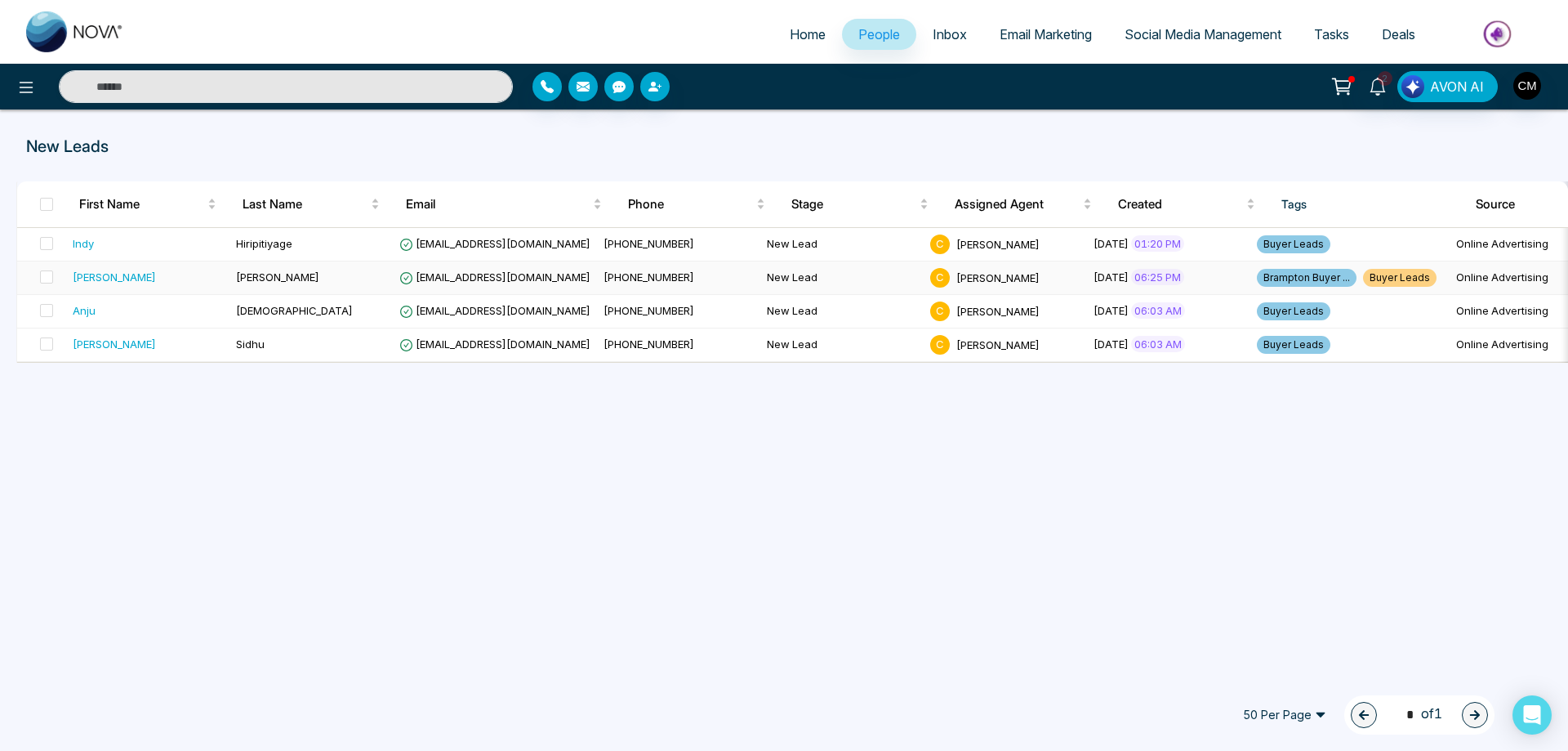
click at [219, 265] on td "[PERSON_NAME]" at bounding box center [148, 278] width 163 height 34
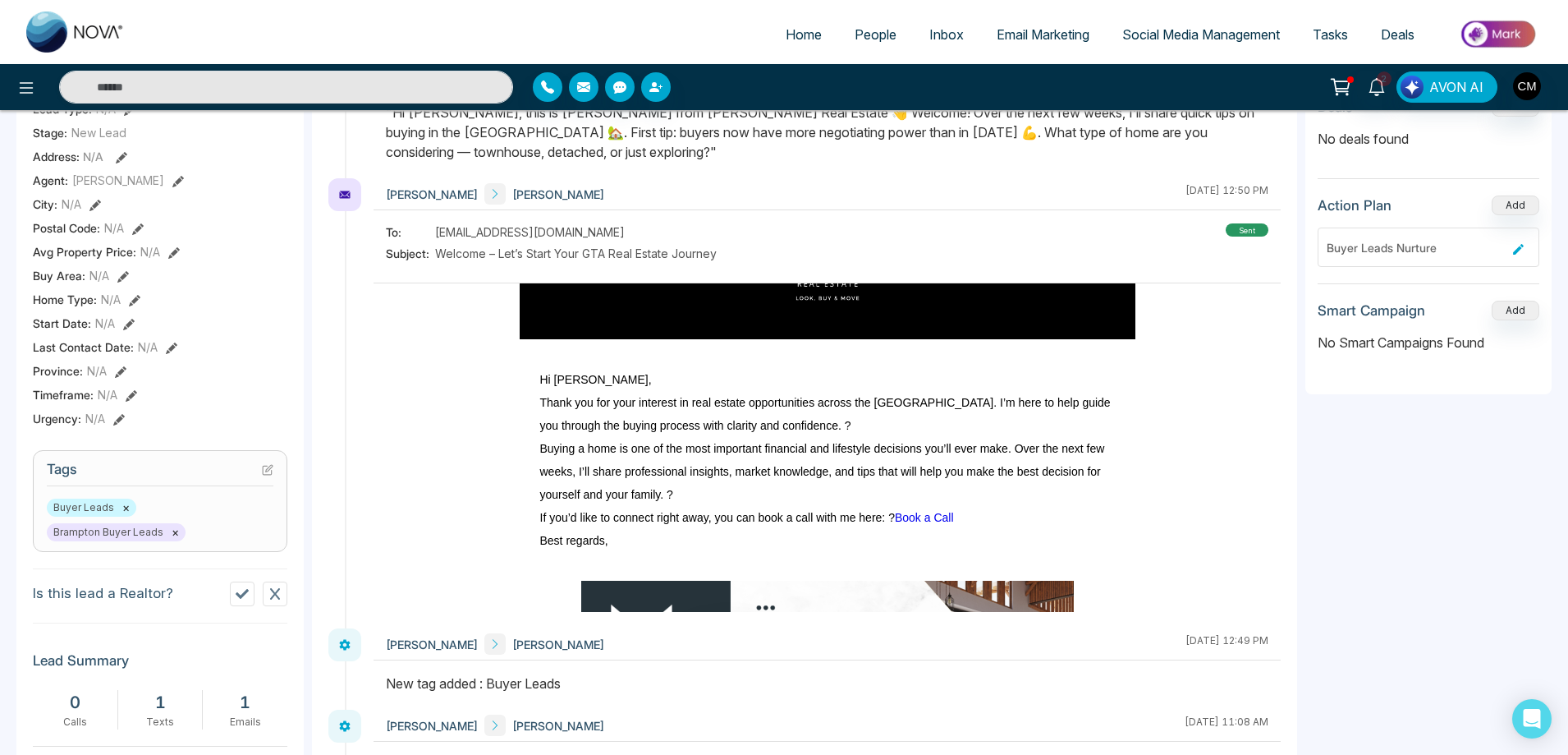
scroll to position [82, 0]
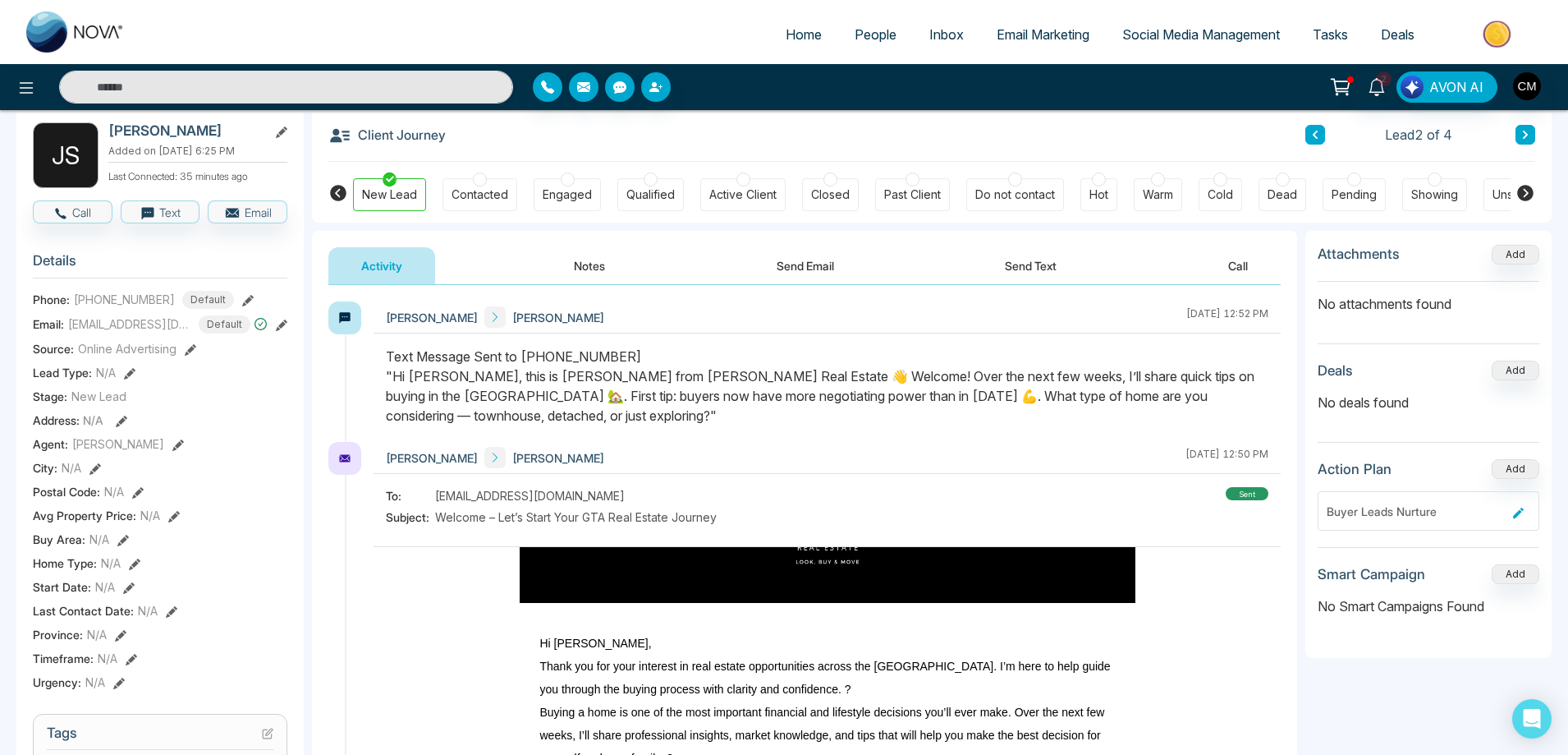
click at [62, 29] on img at bounding box center [75, 32] width 99 height 41
select select "*"
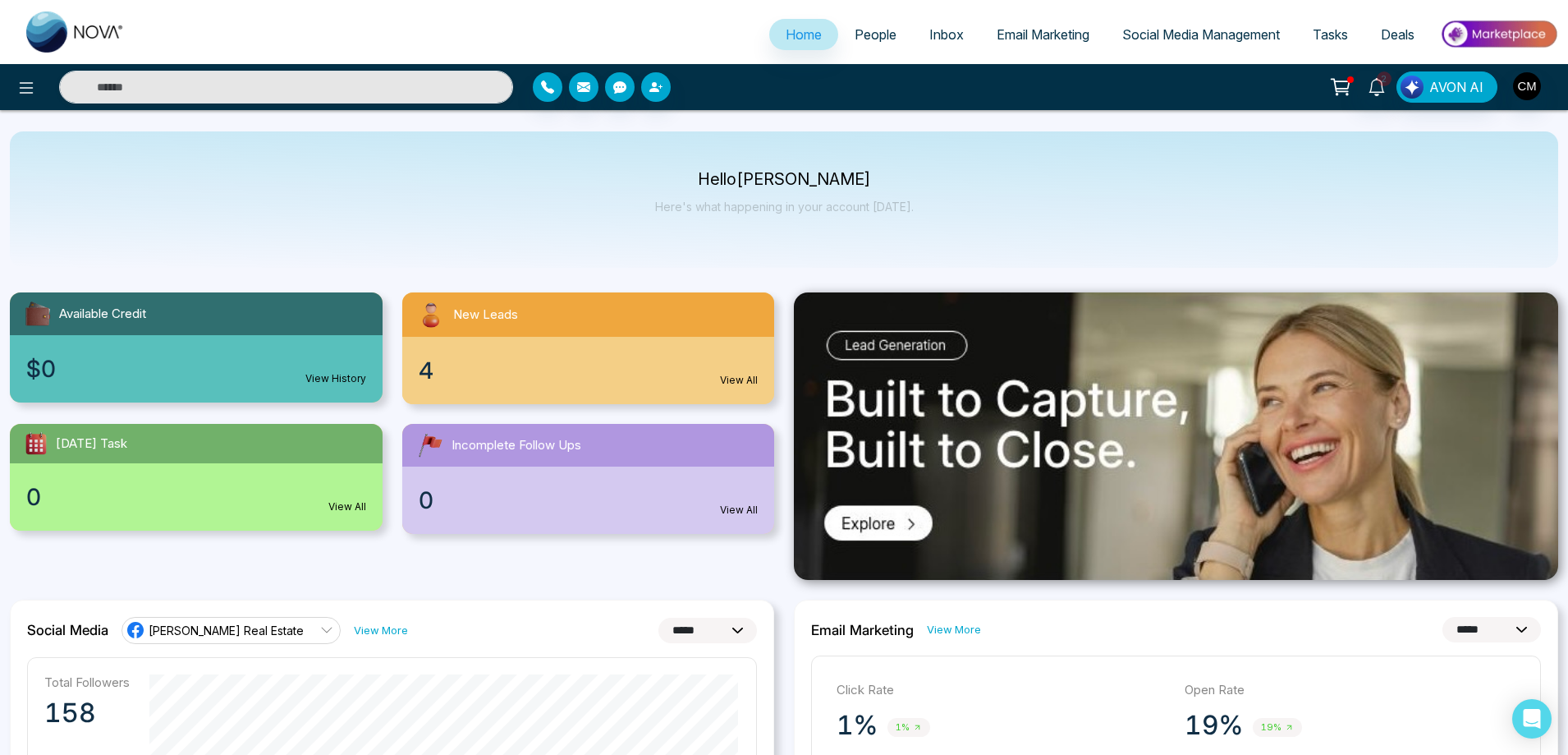
click at [859, 39] on span "People" at bounding box center [875, 34] width 41 height 16
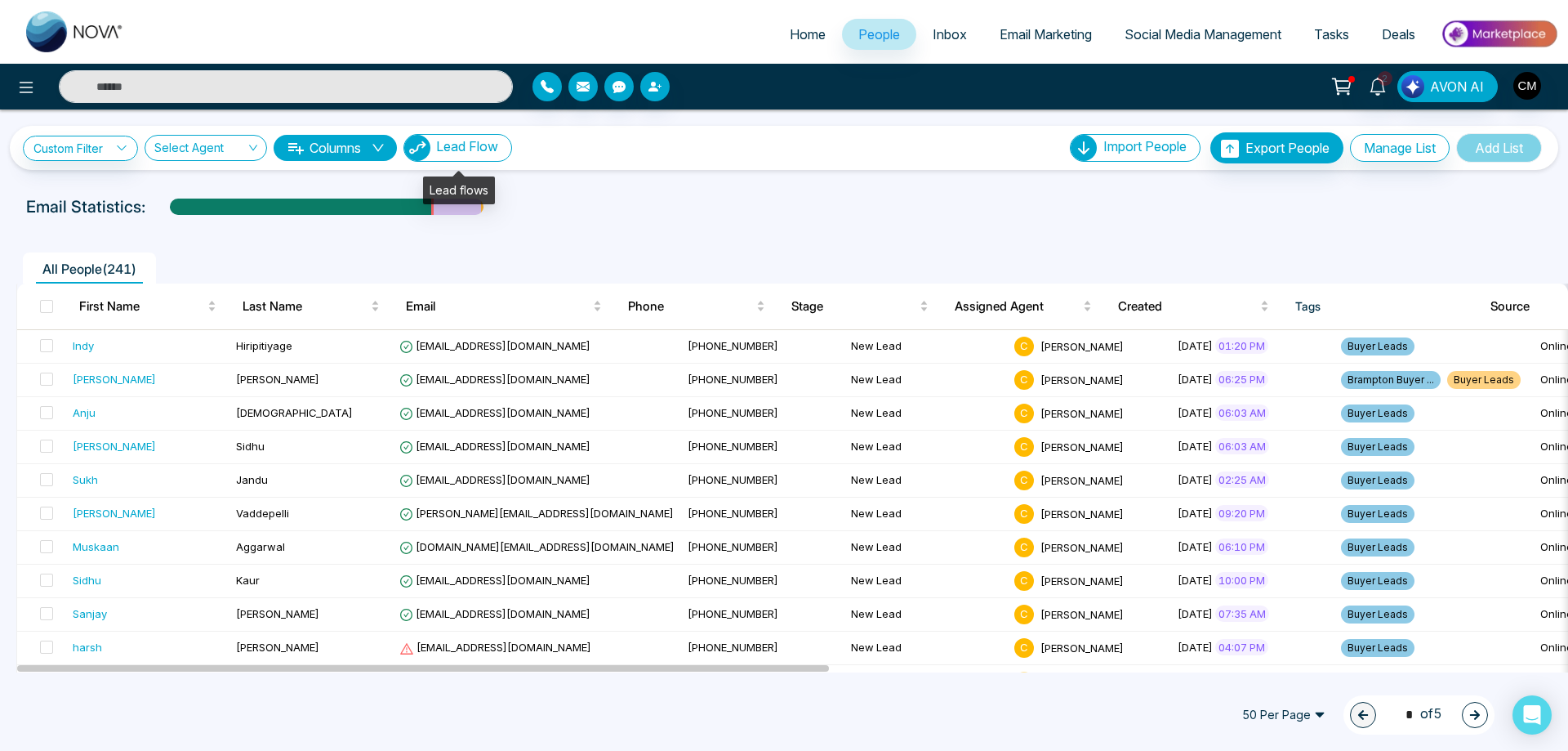
click at [498, 142] on span "Lead Flow" at bounding box center [467, 145] width 62 height 16
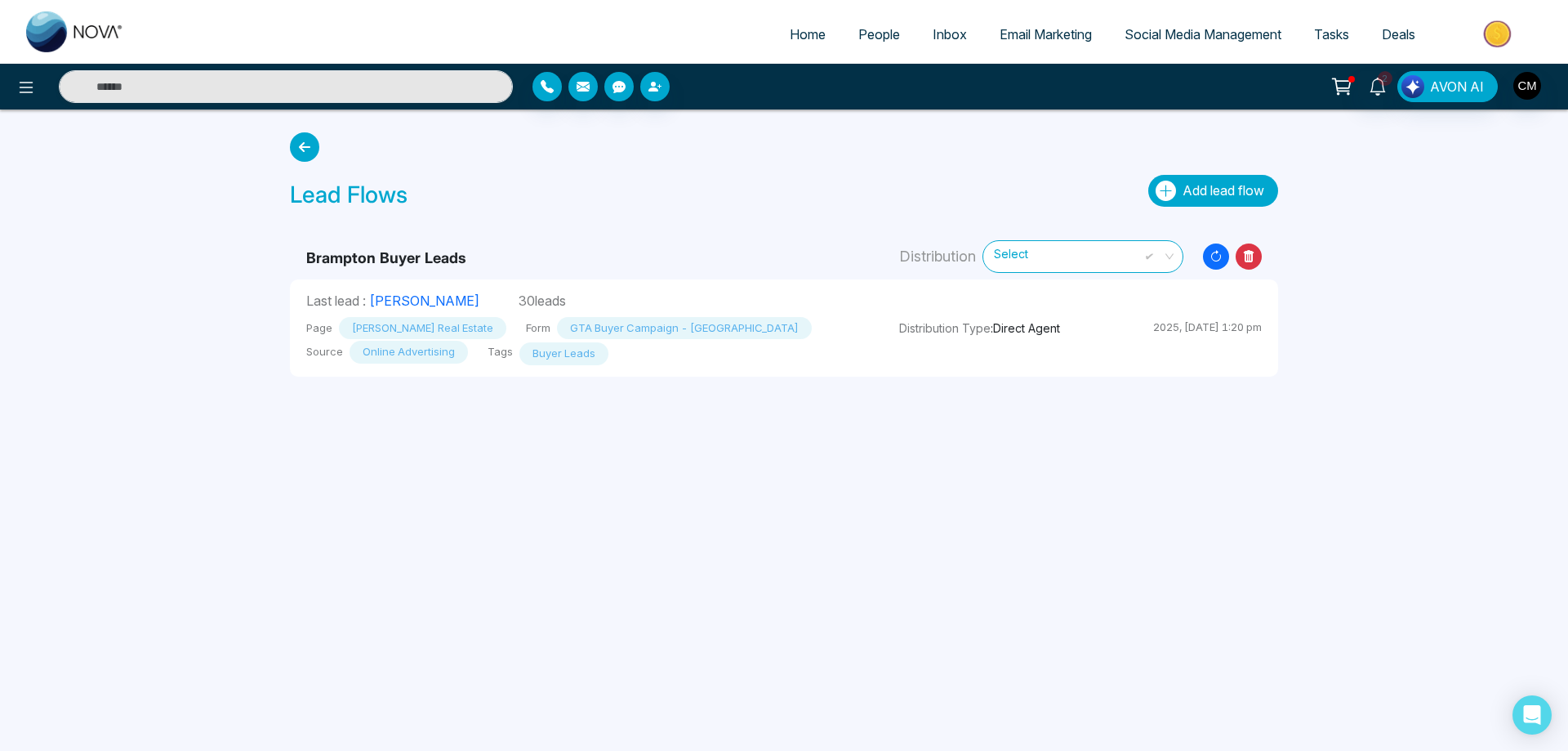
click at [1194, 197] on span "Add lead flow" at bounding box center [1223, 190] width 81 height 16
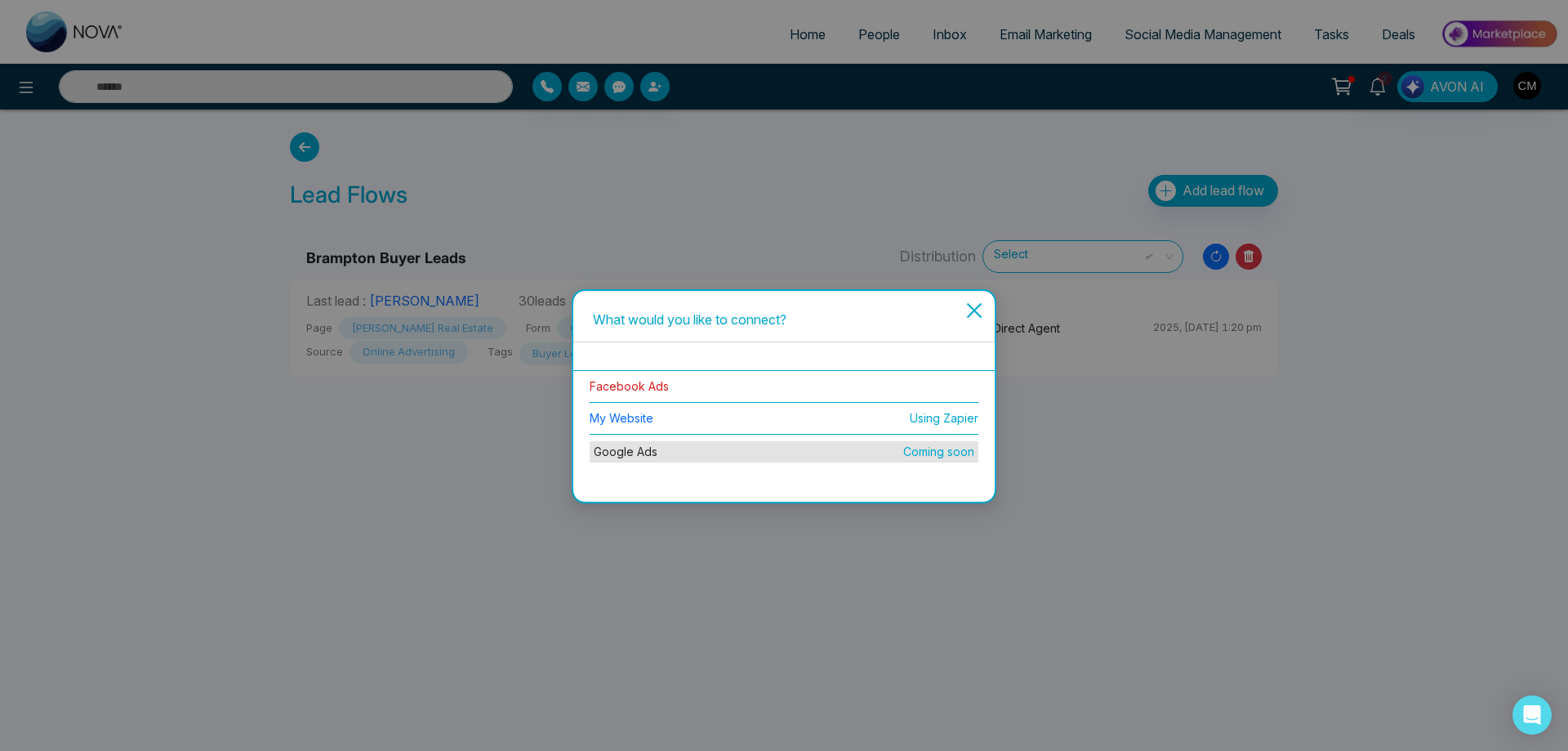
click at [647, 384] on link "Facebook Ads" at bounding box center [629, 386] width 80 height 14
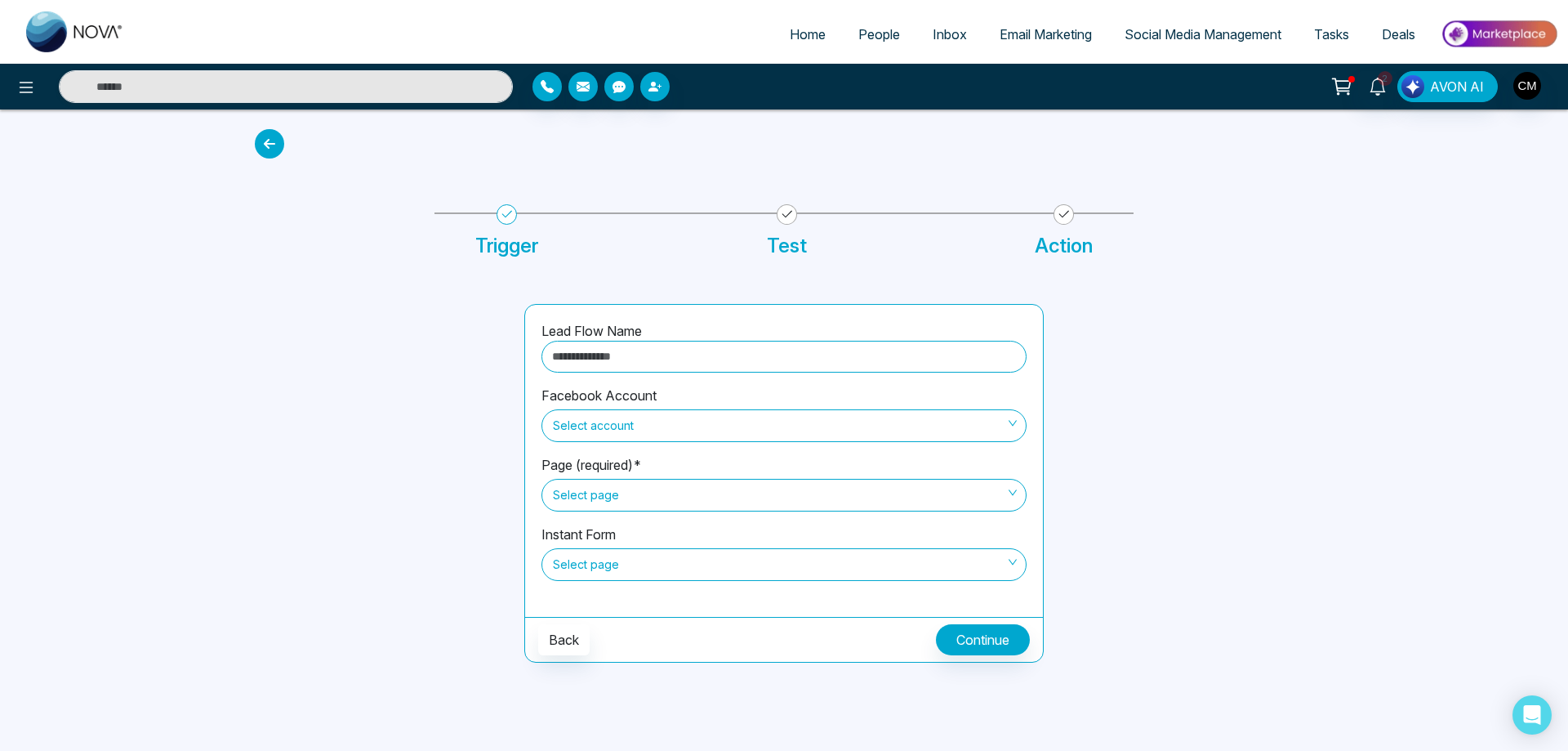
drag, startPoint x: 605, startPoint y: 361, endPoint x: 615, endPoint y: 356, distance: 11.2
click at [605, 361] on input "text" at bounding box center [784, 357] width 485 height 32
type input "**********"
